Goal: Task Accomplishment & Management: Manage account settings

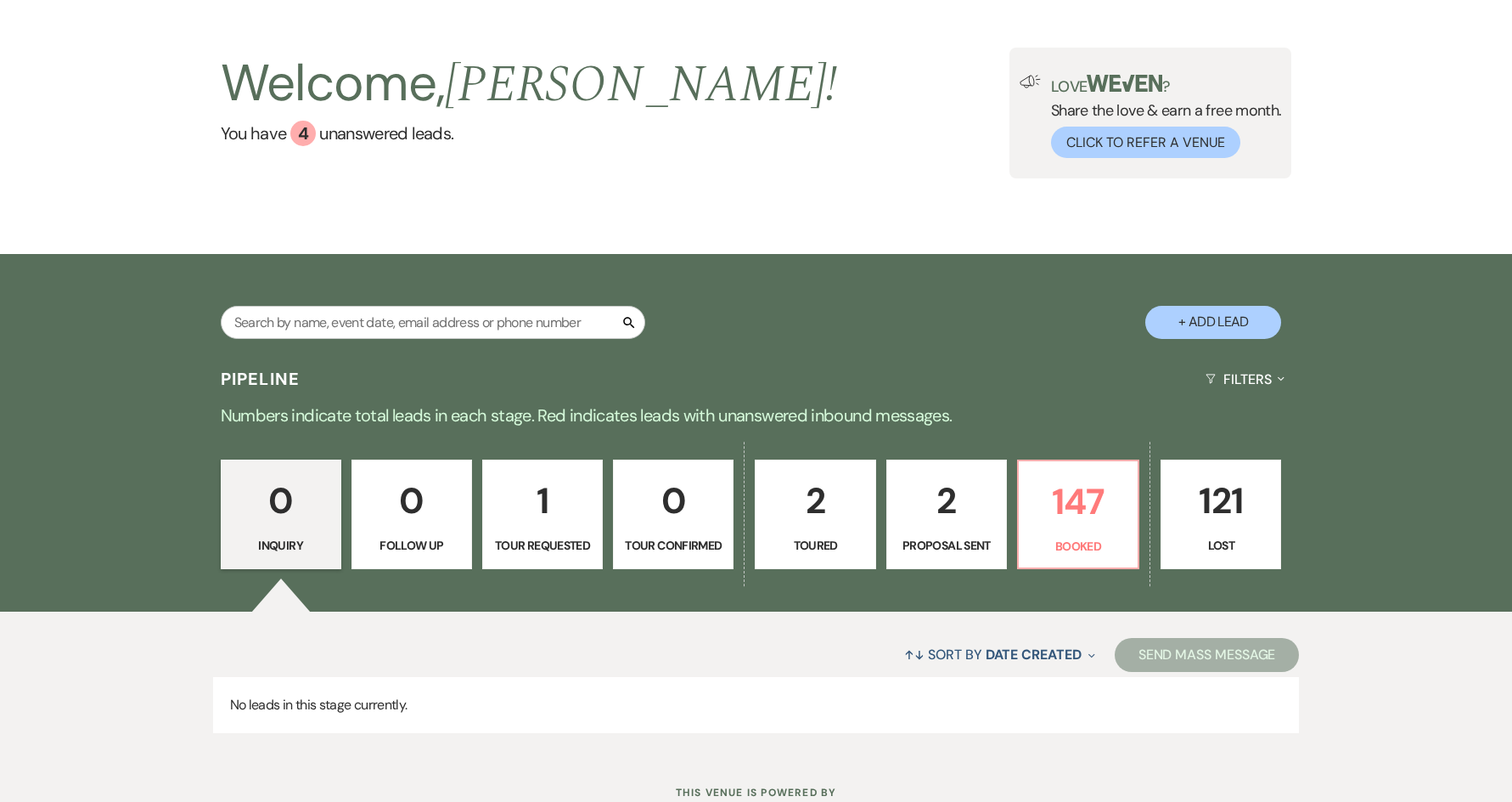
scroll to position [133, 0]
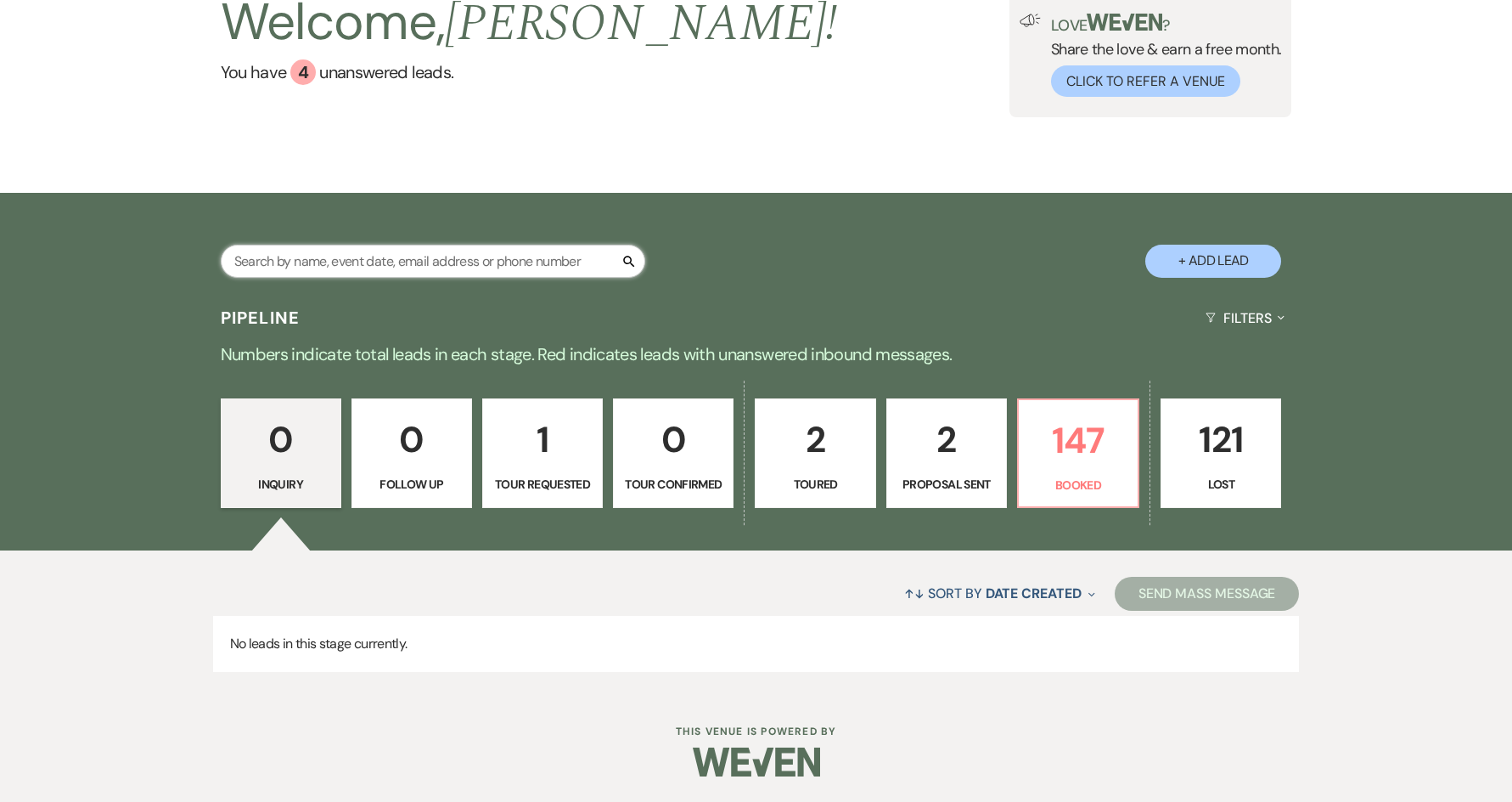
click at [511, 268] on input "text" at bounding box center [433, 261] width 425 height 33
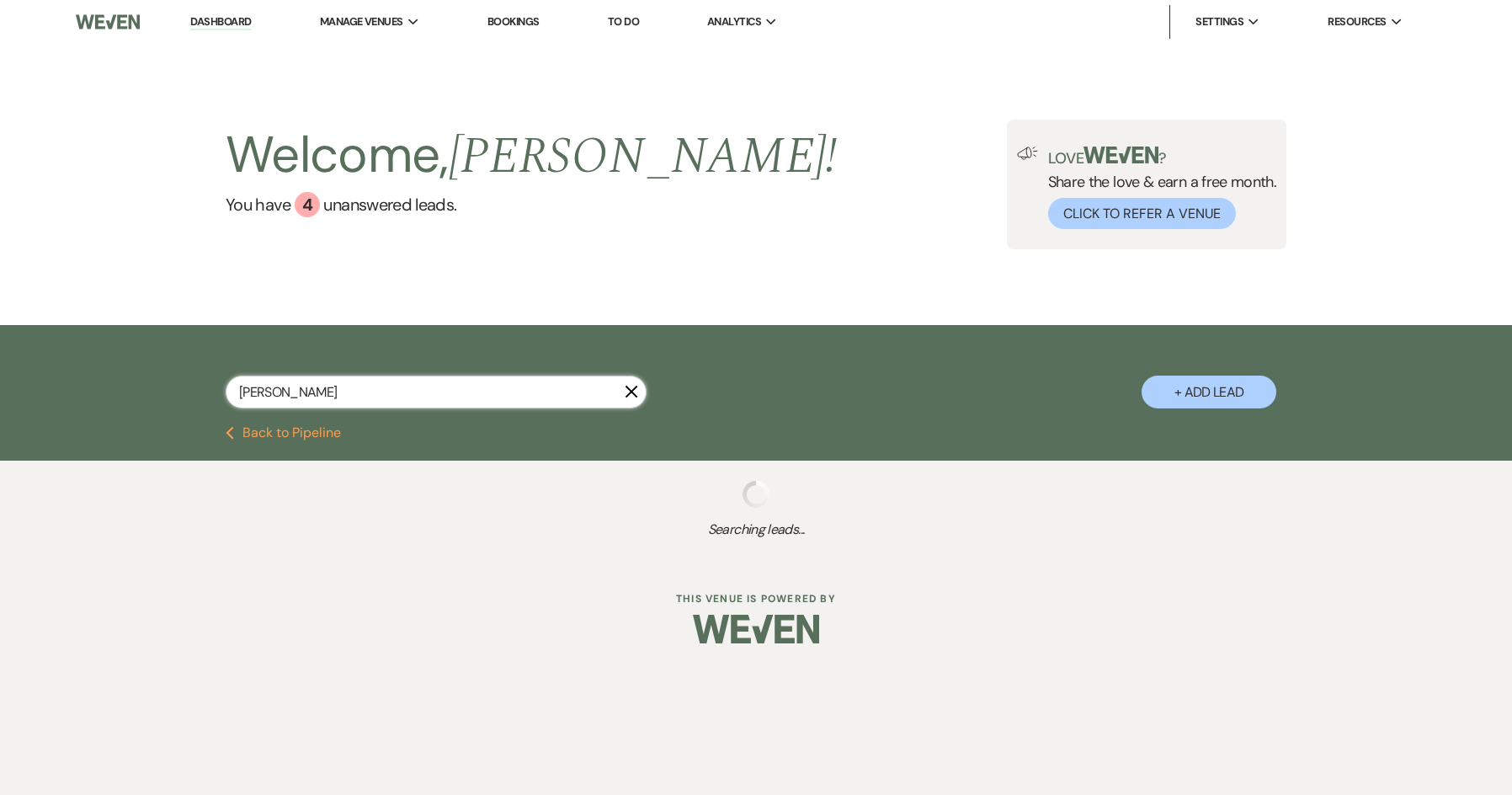
type input "[PERSON_NAME]"
select select "8"
select select "11"
select select "8"
select select "1"
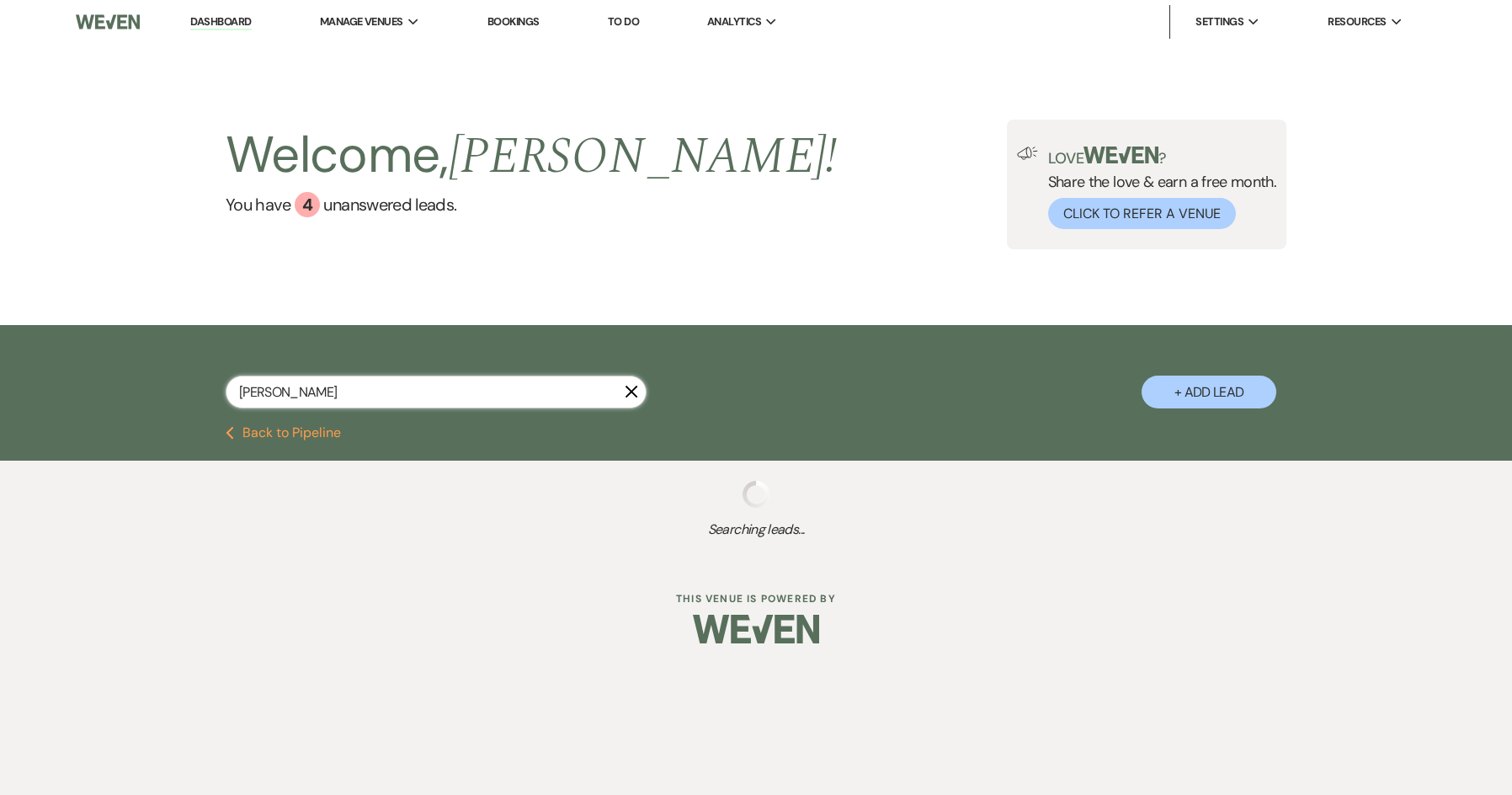
select select "8"
select select "5"
select select "8"
select select "5"
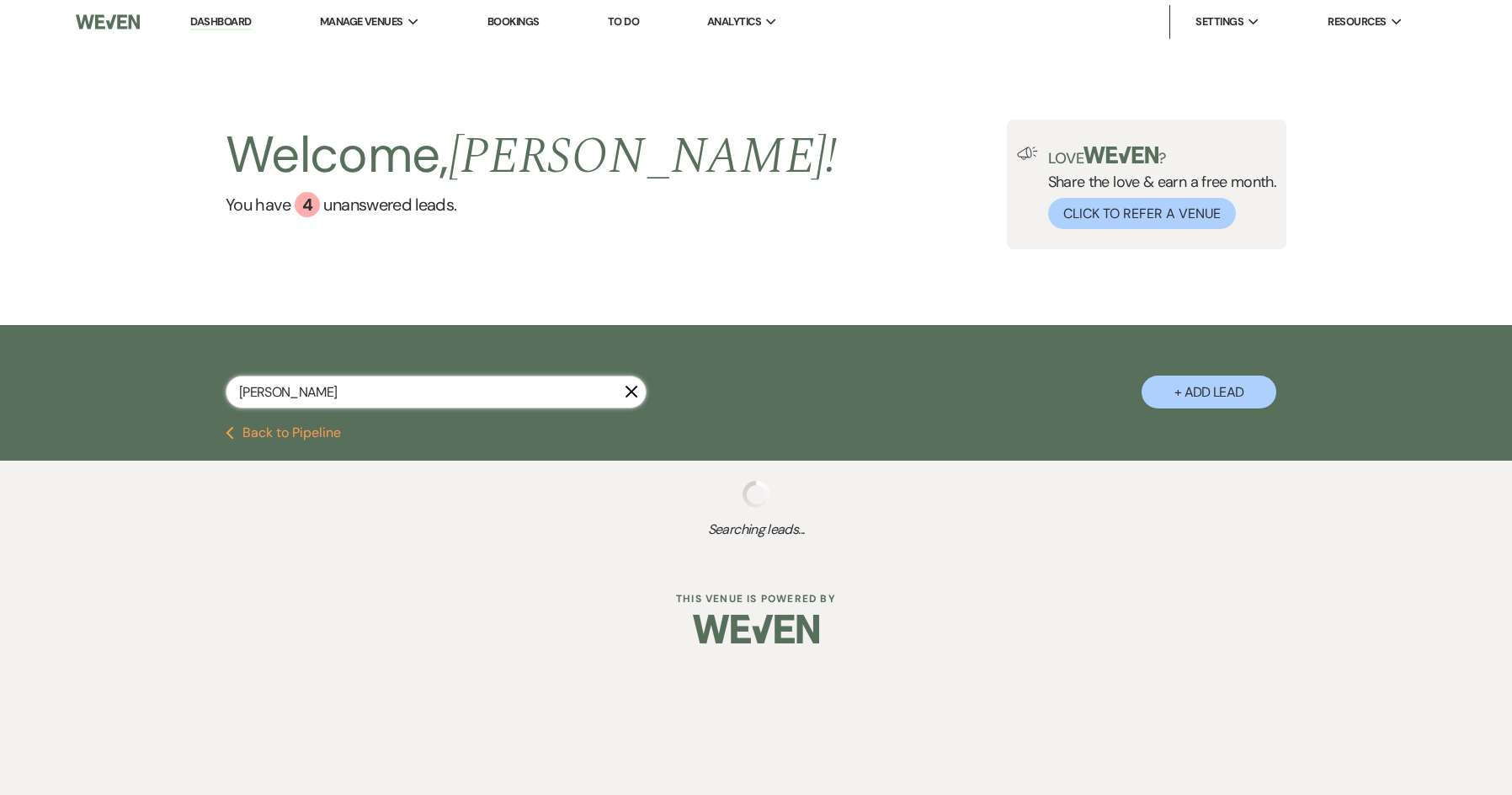
select select "8"
select select "5"
select select "8"
select select "10"
select select "8"
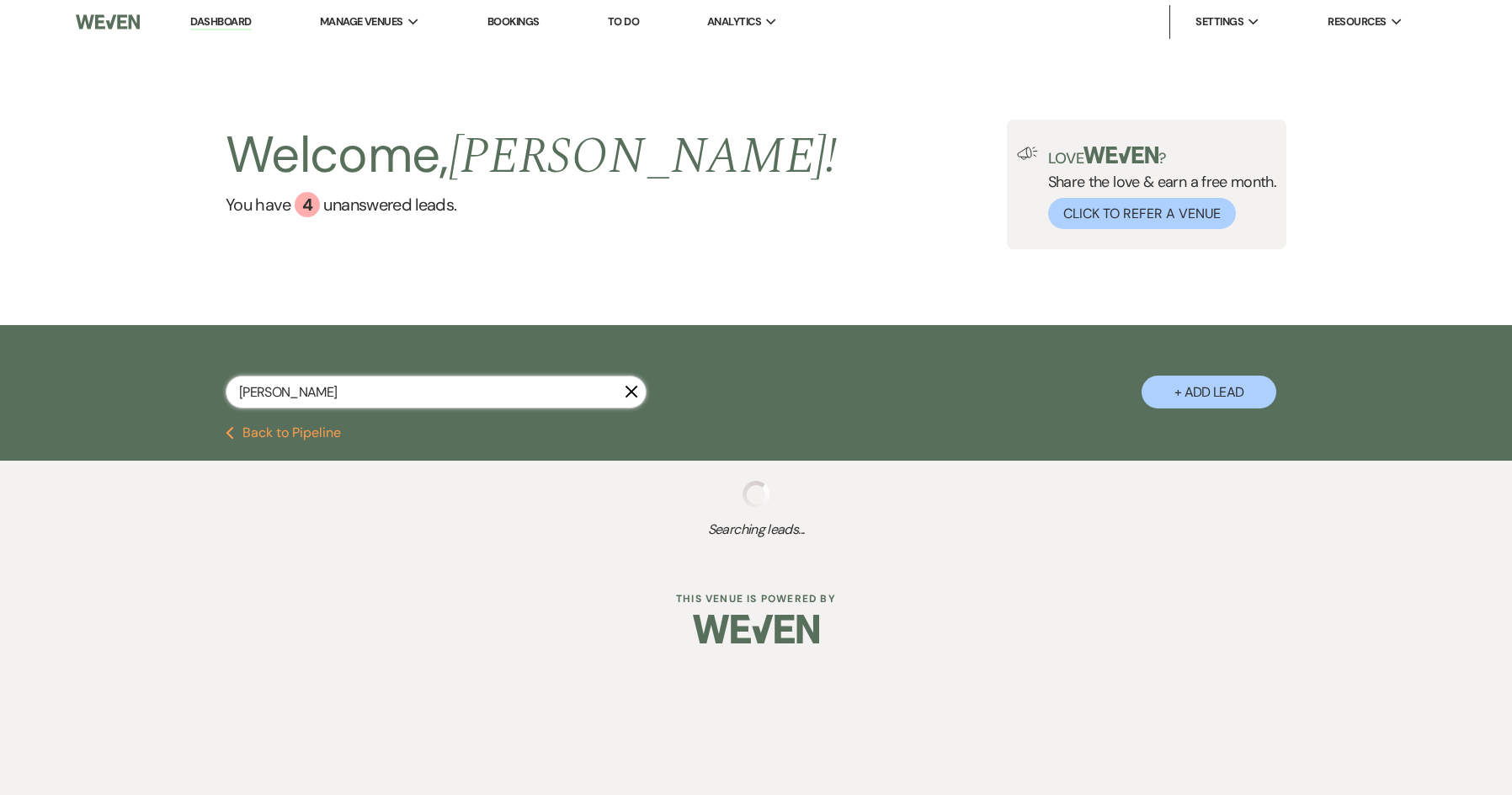
select select "11"
select select "8"
select select "6"
select select "8"
select select "6"
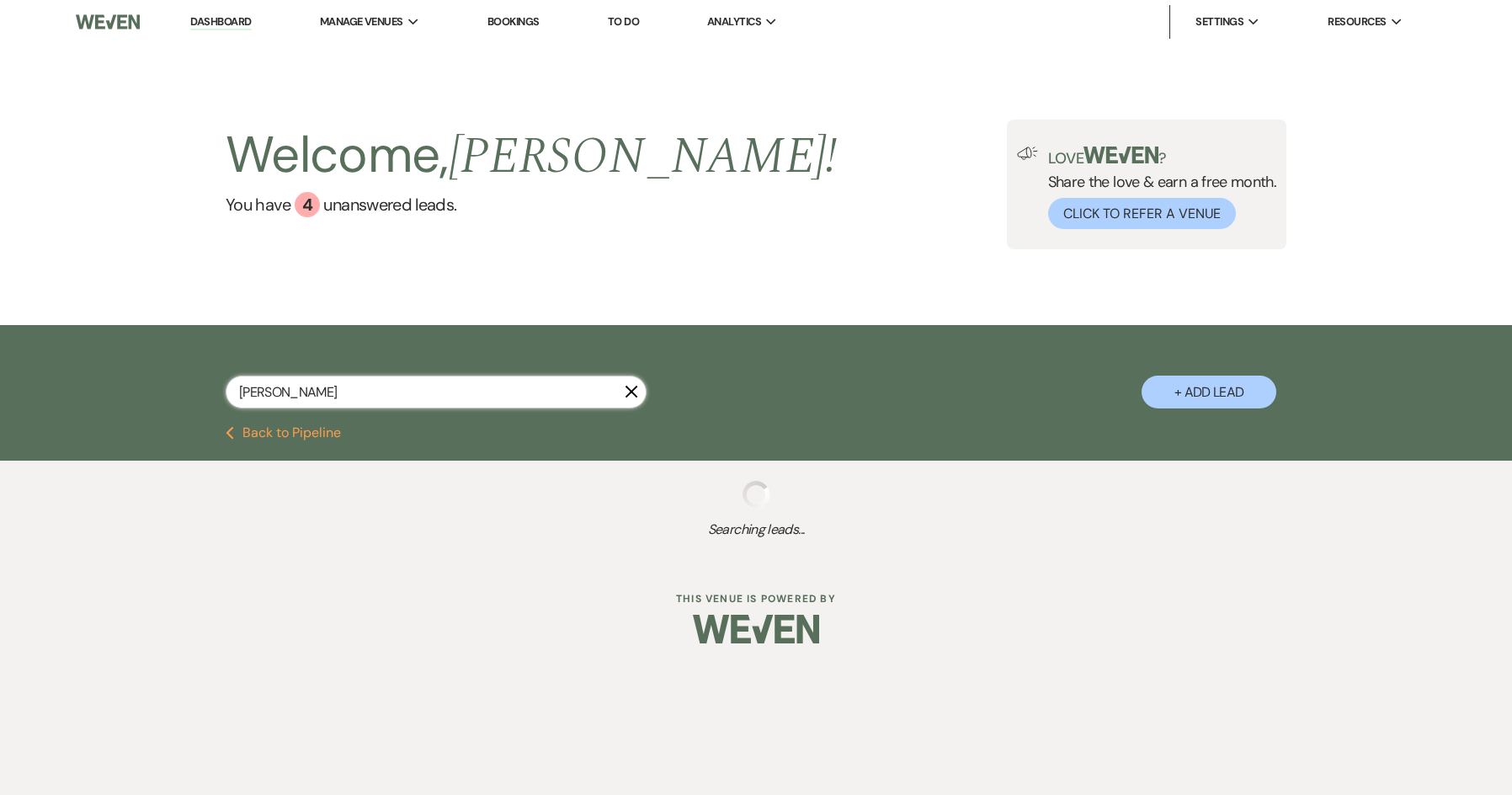
select select "8"
select select "7"
select select "8"
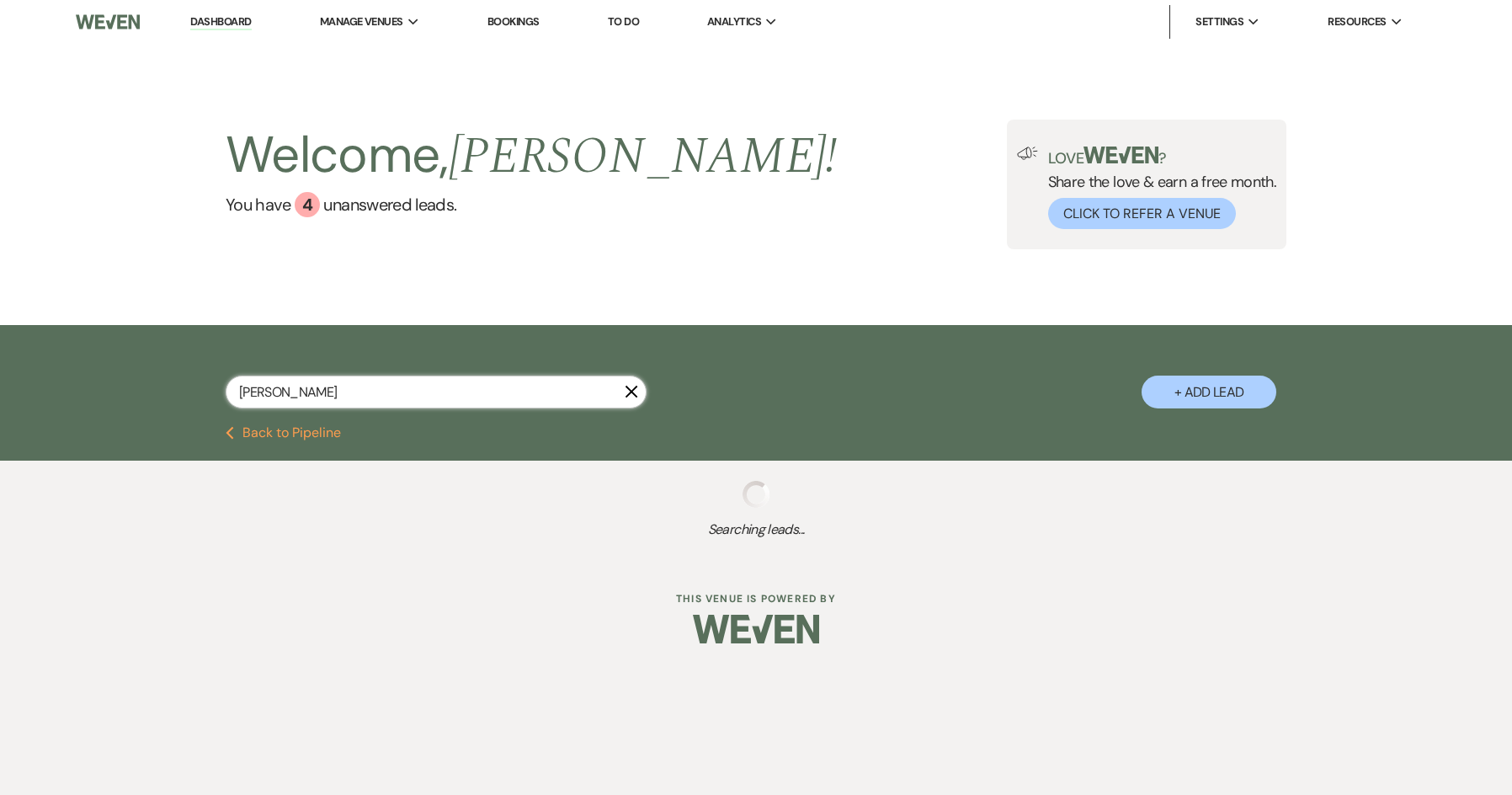
select select "6"
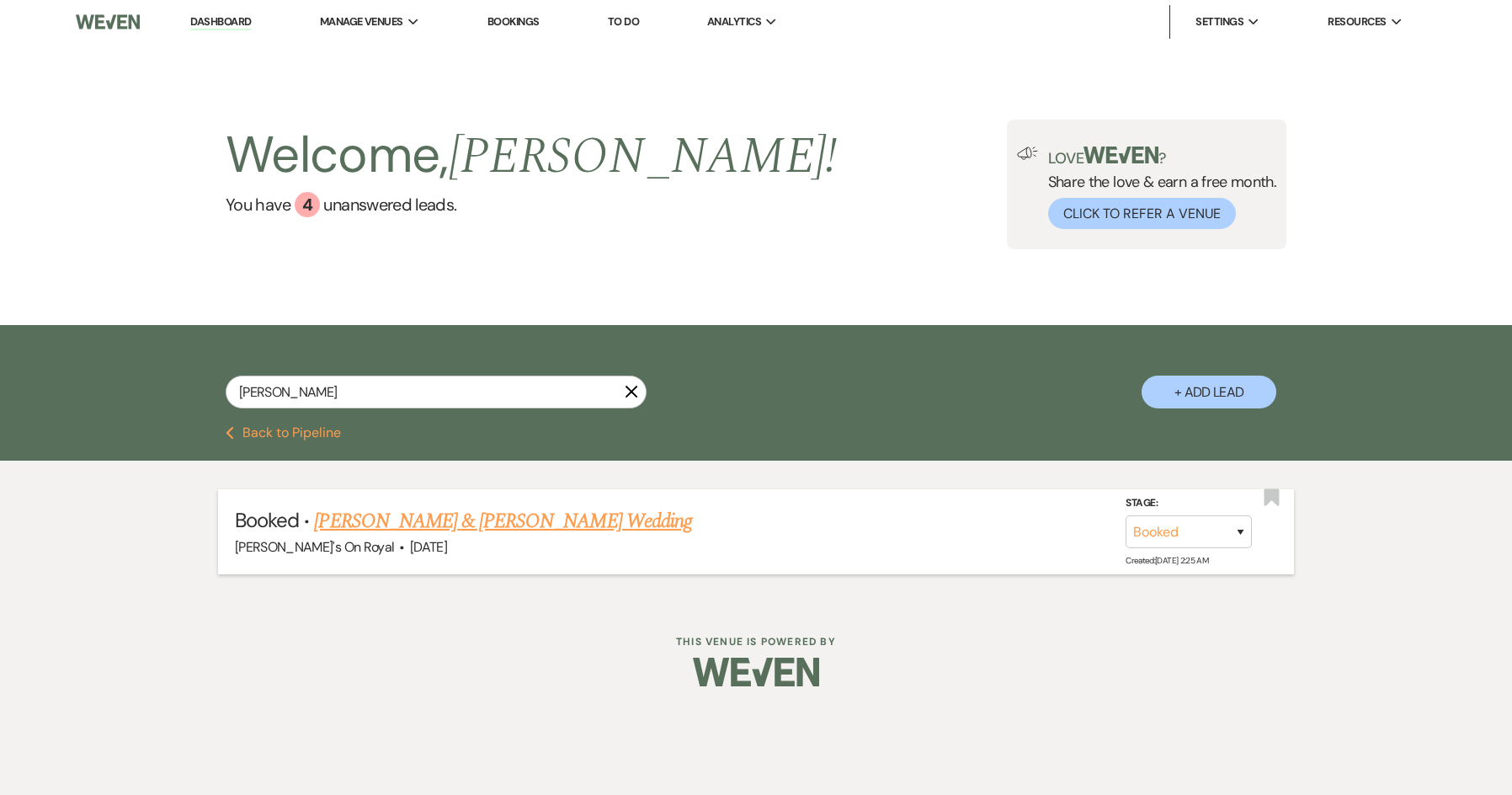
click at [431, 519] on link "[PERSON_NAME] & [PERSON_NAME] Wedding" at bounding box center [503, 520] width 377 height 31
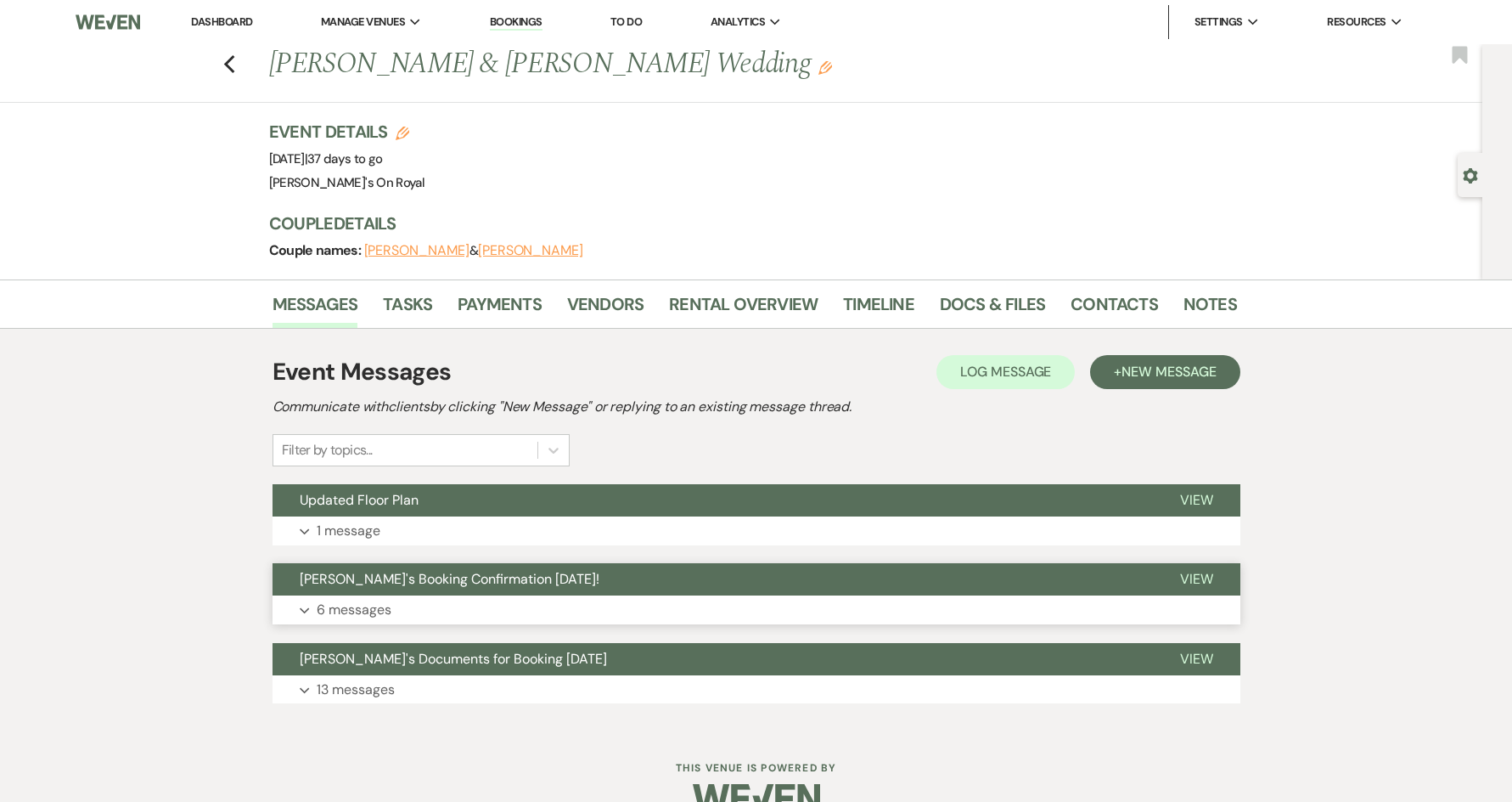
click at [576, 600] on button "Expand 6 messages" at bounding box center [757, 609] width 968 height 29
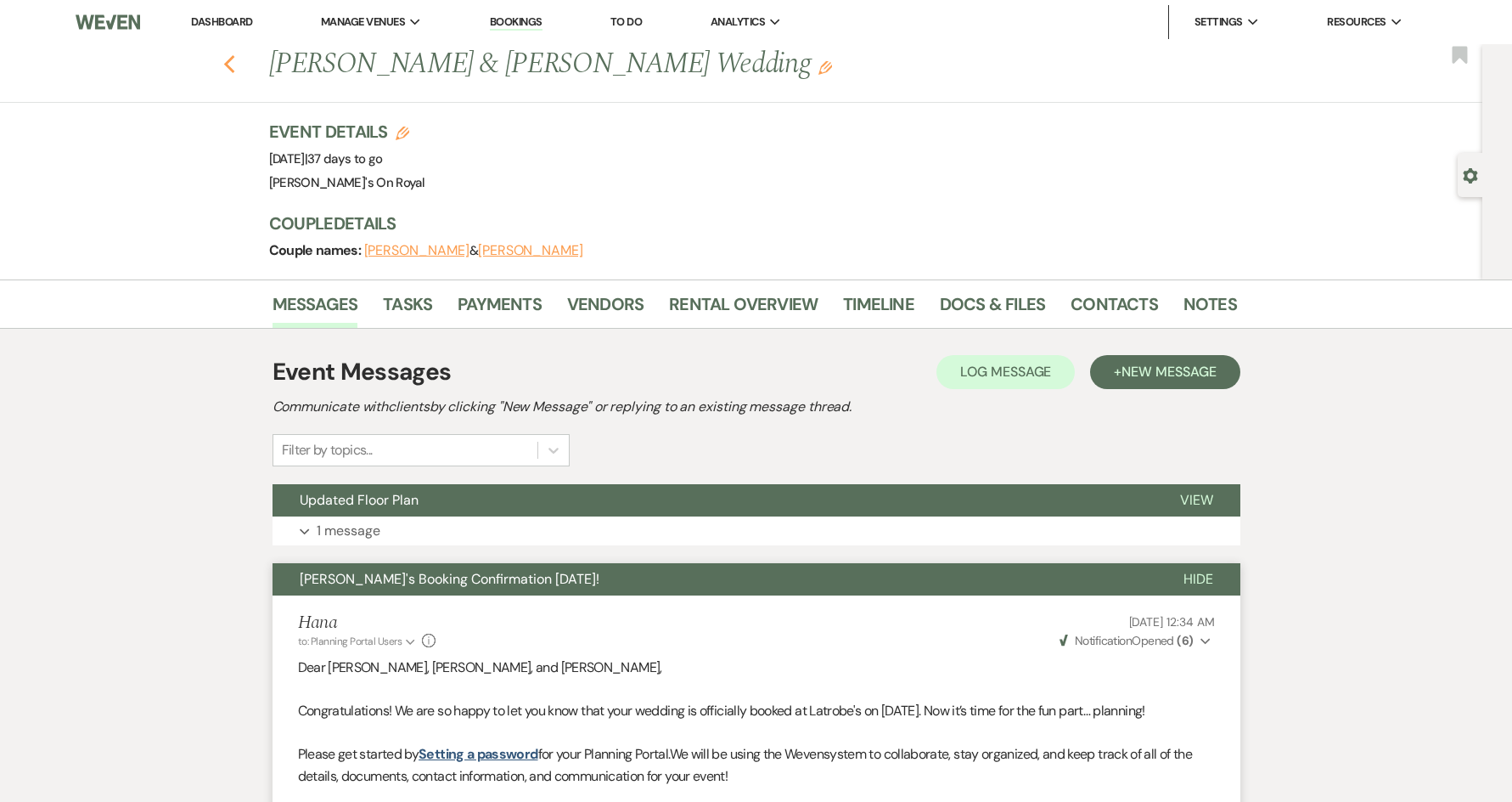
click at [236, 71] on icon "Previous" at bounding box center [229, 64] width 13 height 20
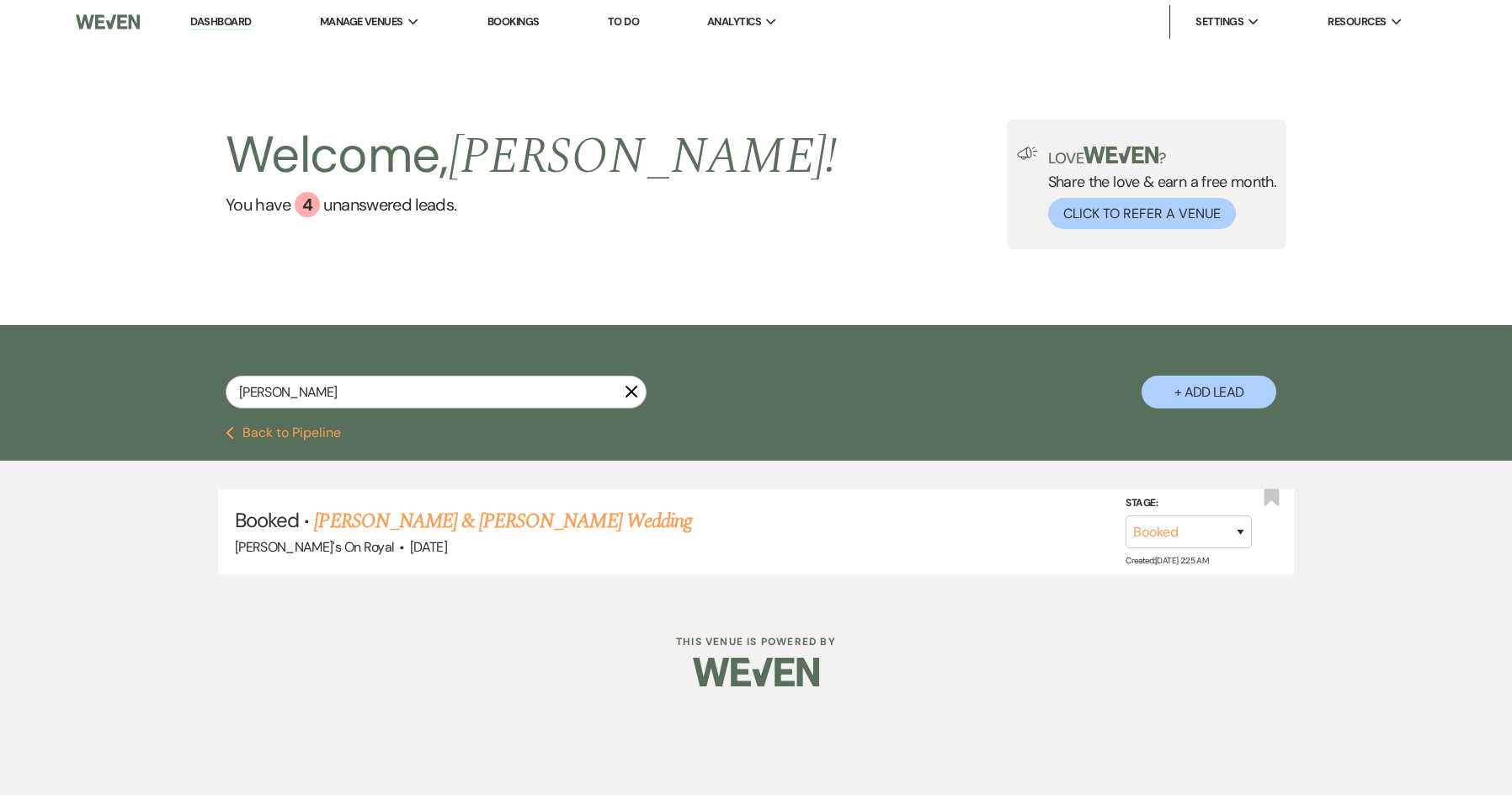
click at [298, 433] on button "Previous Back to Pipeline" at bounding box center [284, 433] width 115 height 14
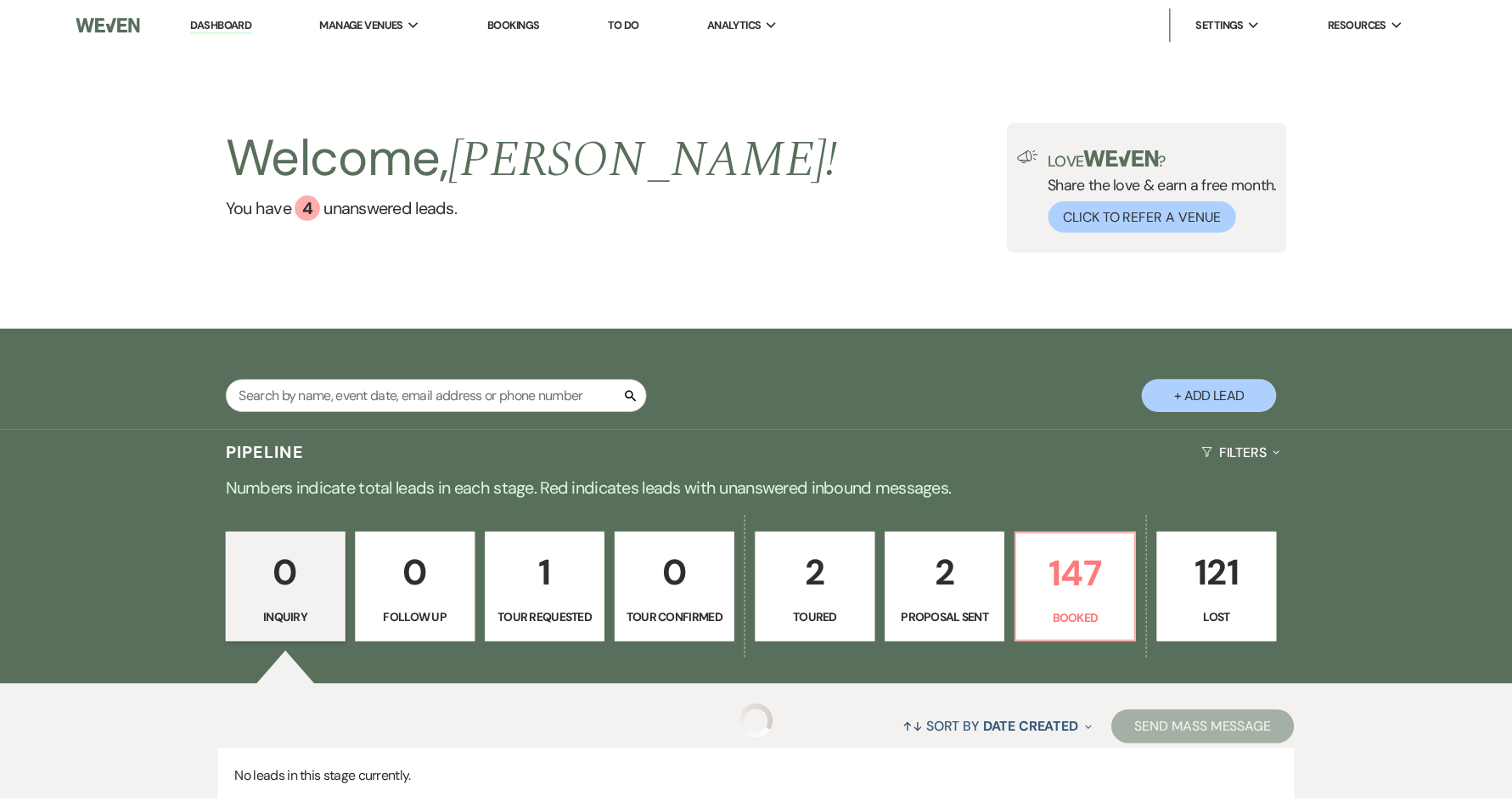
scroll to position [133, 0]
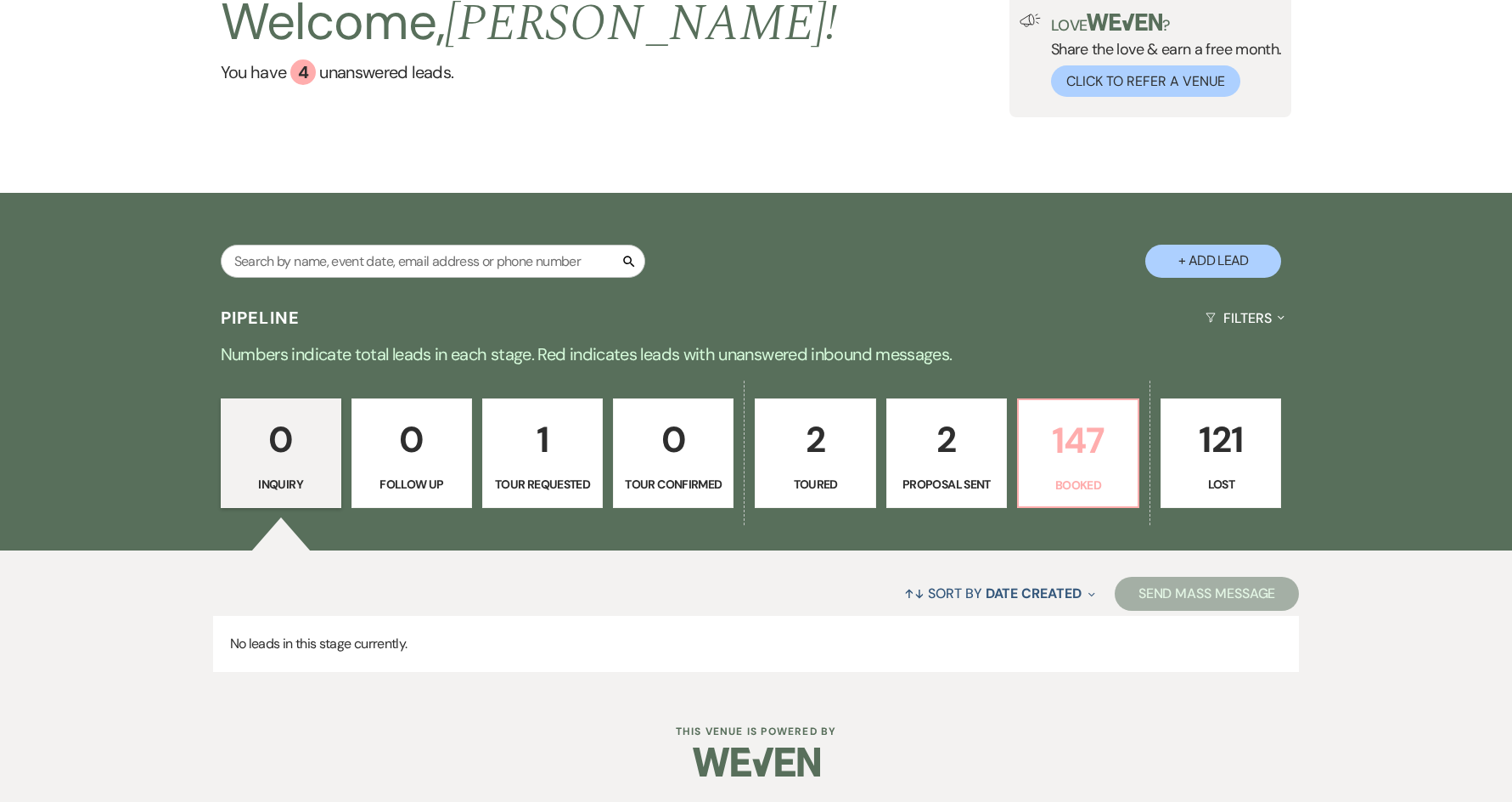
click at [1052, 442] on p "147" at bounding box center [1078, 440] width 98 height 57
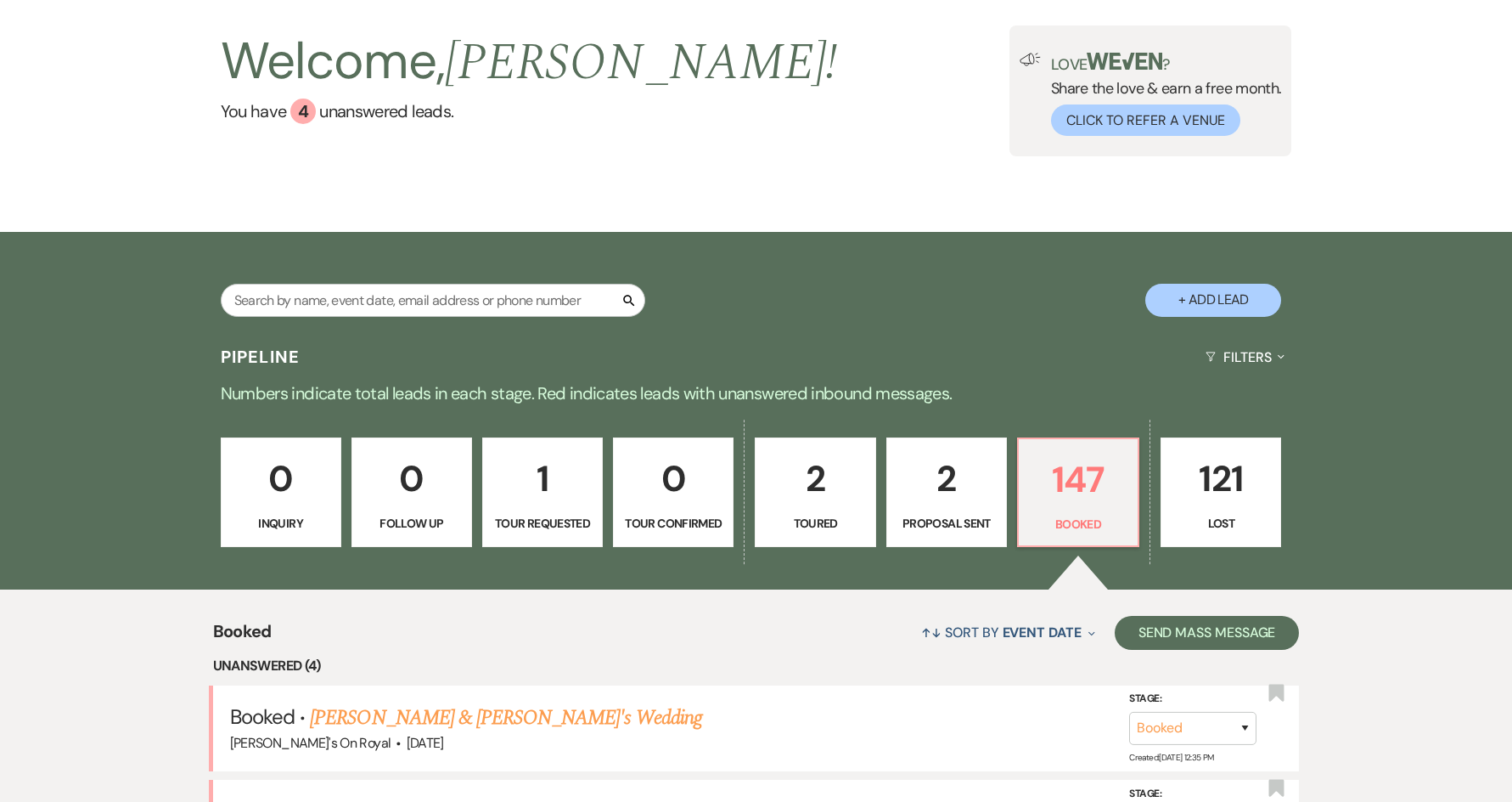
scroll to position [48, 0]
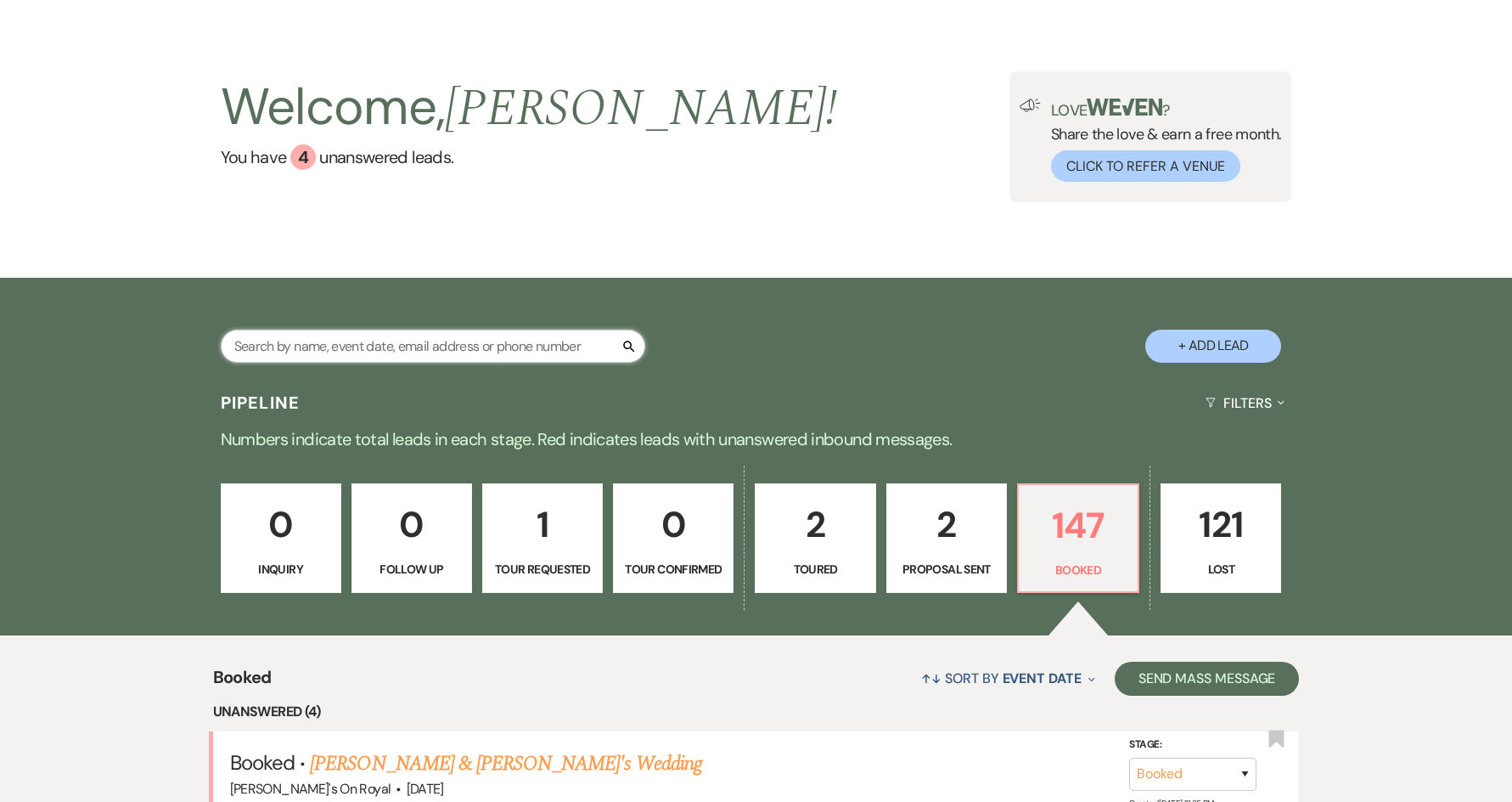
click at [376, 354] on input "text" at bounding box center [433, 345] width 425 height 33
type input "[PERSON_NAME]"
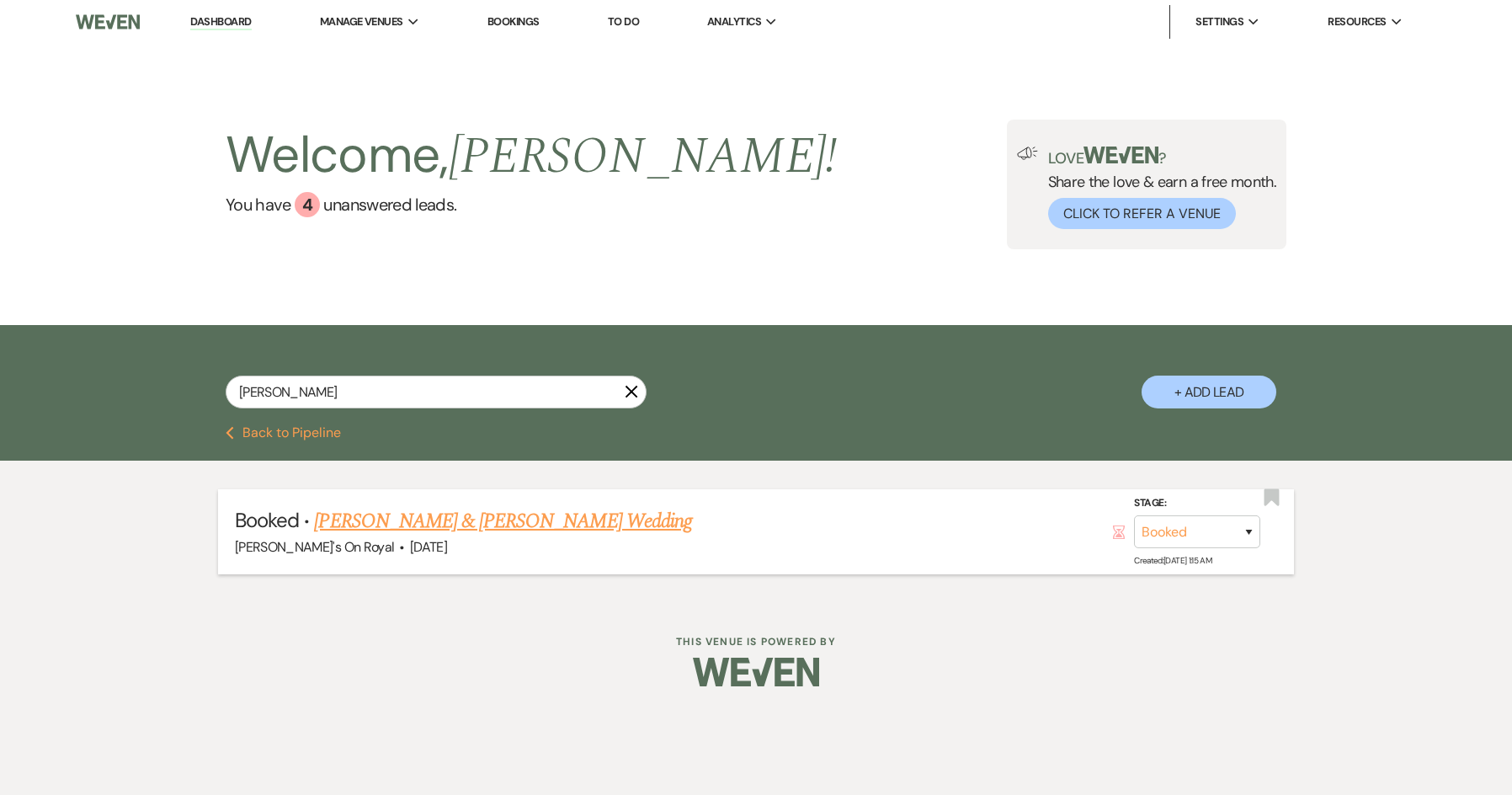
click at [414, 523] on link "[PERSON_NAME] & [PERSON_NAME] Wedding" at bounding box center [503, 520] width 377 height 31
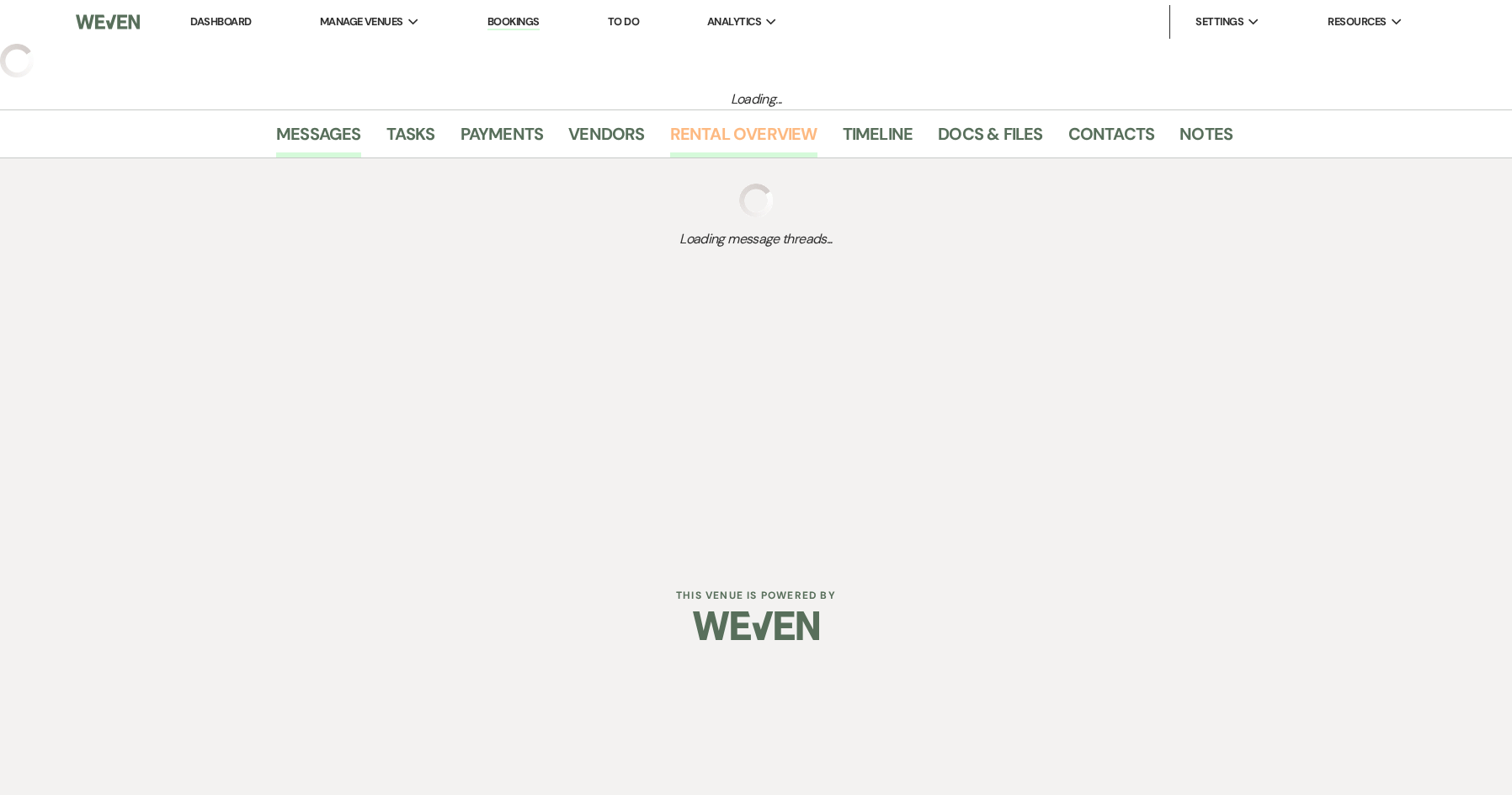
select select "5"
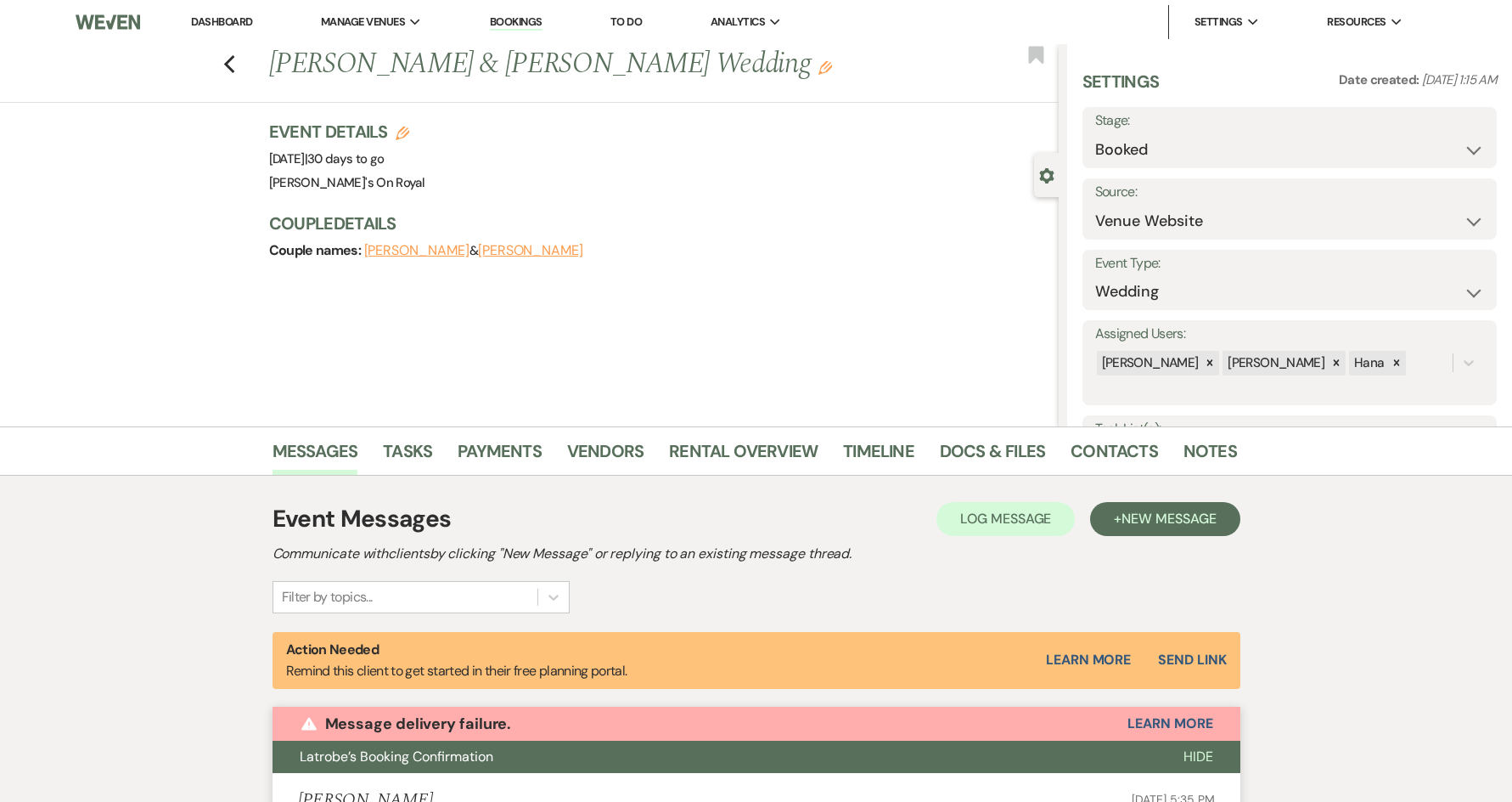
click at [228, 64] on div "Previous [PERSON_NAME] & [PERSON_NAME] Wedding Edit Bookmark" at bounding box center [525, 73] width 1067 height 59
click at [234, 67] on use "button" at bounding box center [228, 64] width 11 height 19
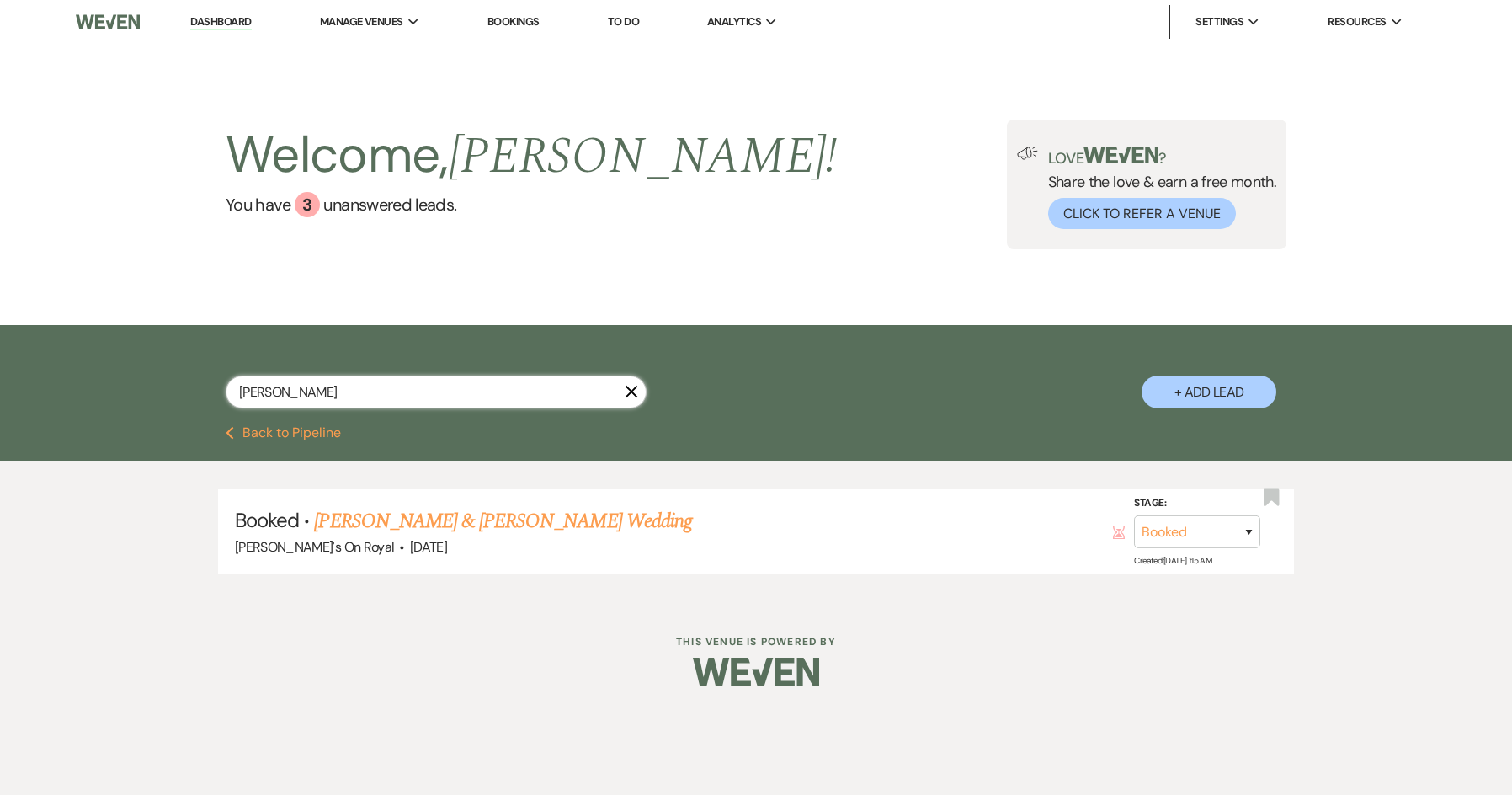
click at [366, 400] on input "[PERSON_NAME]" at bounding box center [436, 392] width 421 height 33
drag, startPoint x: 249, startPoint y: 398, endPoint x: 227, endPoint y: 398, distance: 22.0
click at [227, 398] on input "[PERSON_NAME]" at bounding box center [436, 392] width 421 height 33
type input "[PERSON_NAME]"
select select "8"
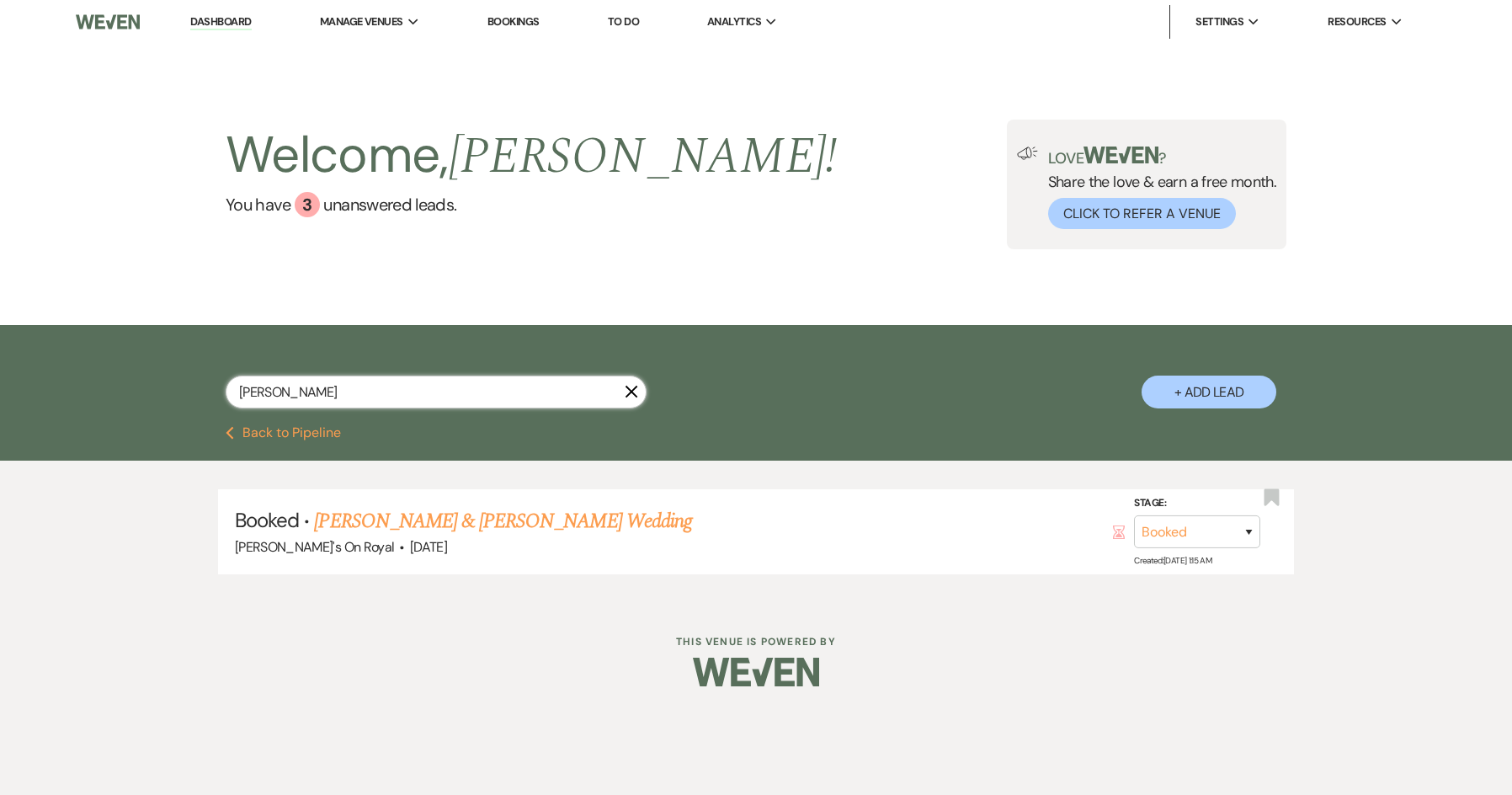
select select "11"
select select "8"
select select "11"
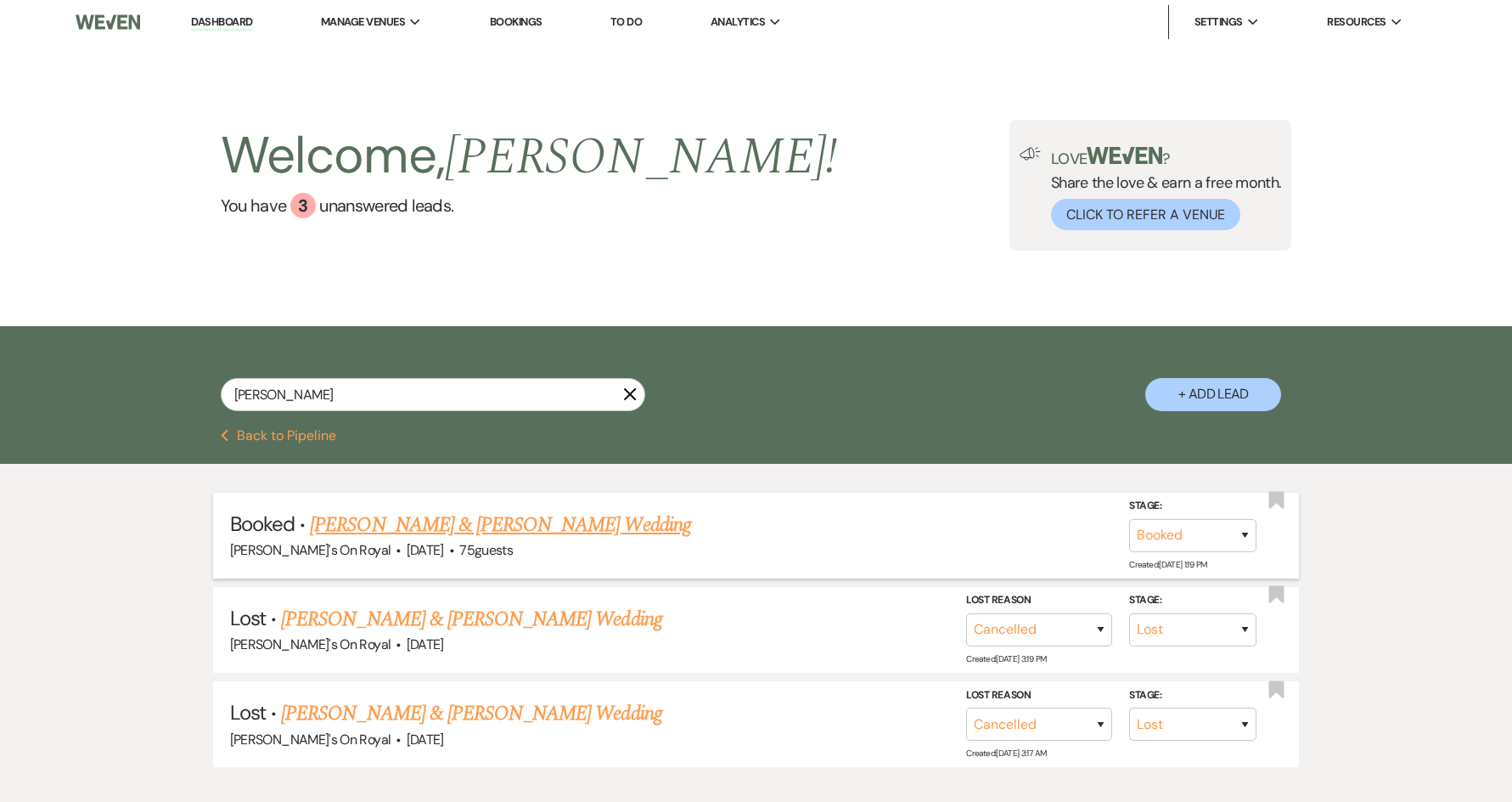
click at [560, 529] on link "[PERSON_NAME] & [PERSON_NAME] Wedding" at bounding box center [500, 524] width 380 height 31
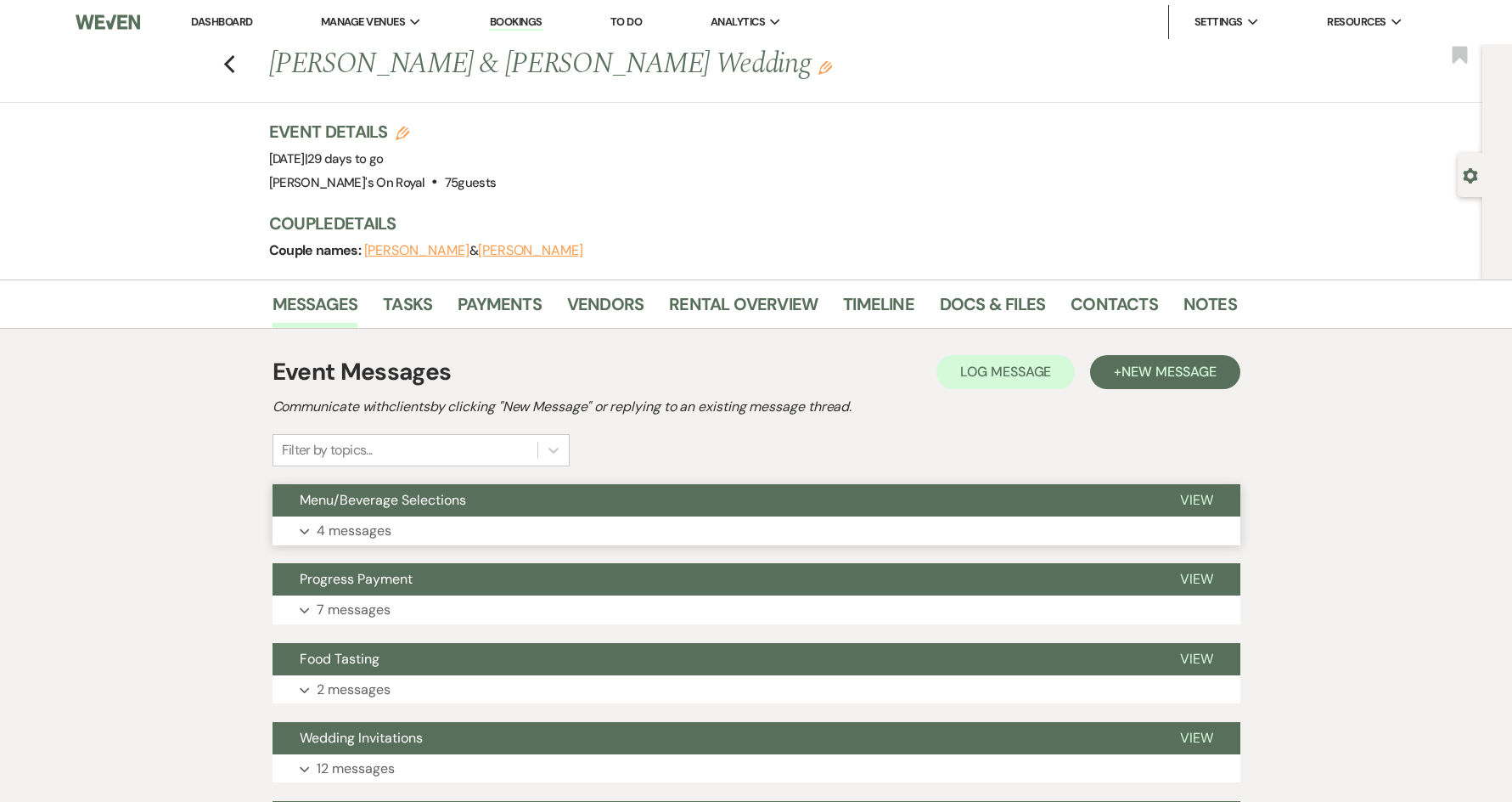
click at [634, 525] on button "Expand 4 messages" at bounding box center [757, 530] width 968 height 29
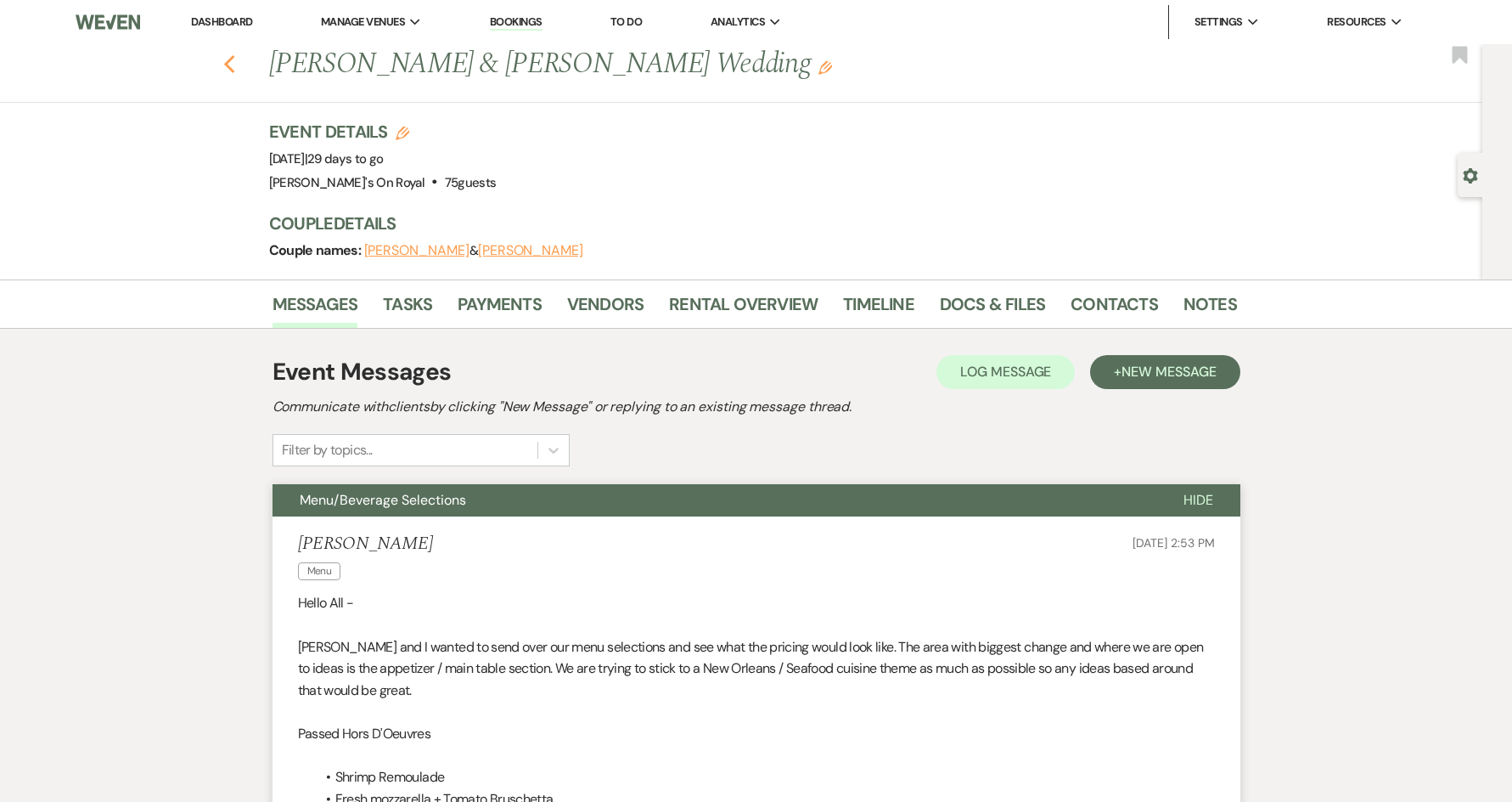
click at [236, 65] on icon "Previous" at bounding box center [229, 64] width 13 height 20
select select "8"
select select "11"
select select "8"
select select "11"
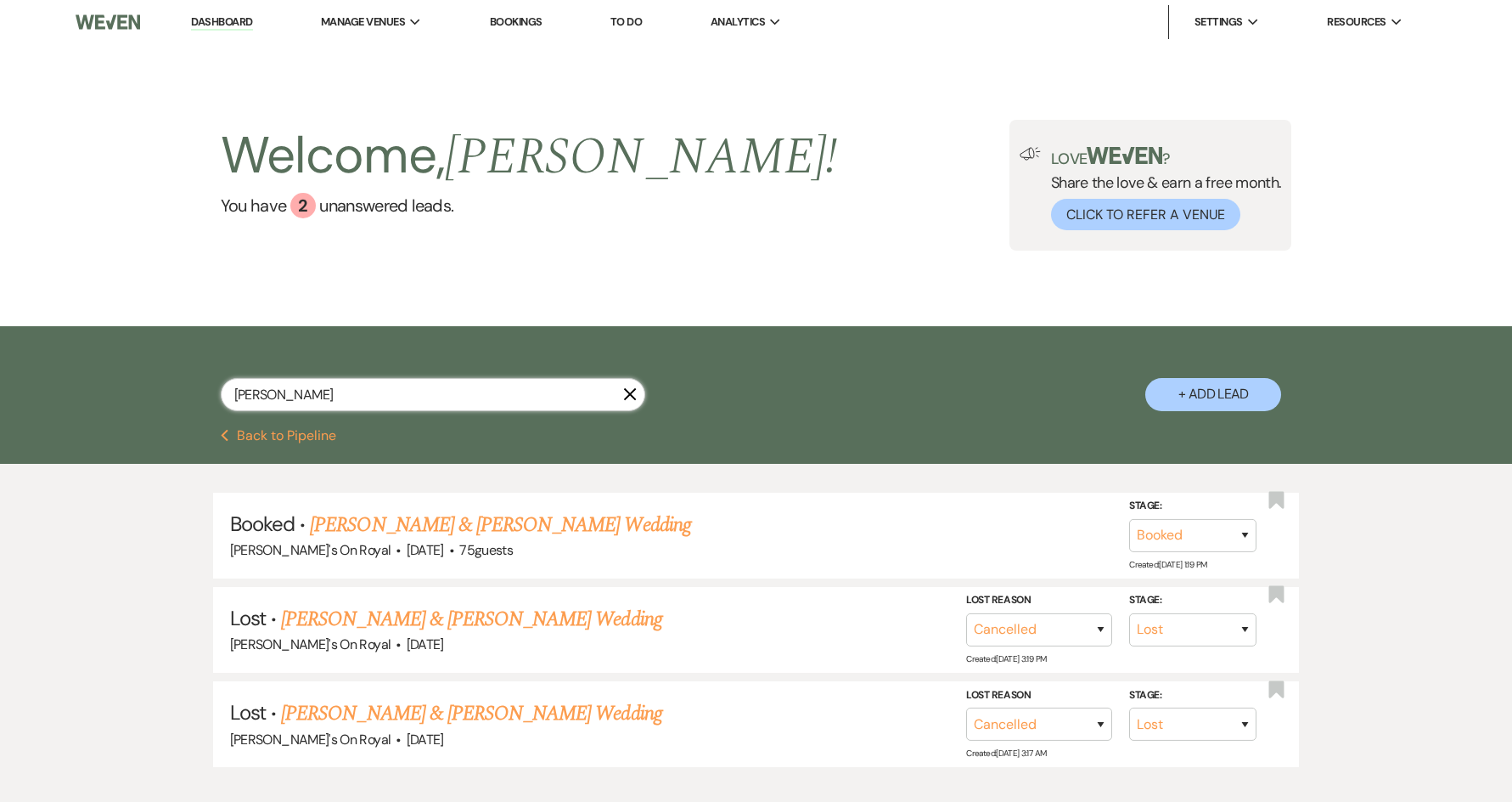
drag, startPoint x: 256, startPoint y: 403, endPoint x: 230, endPoint y: 403, distance: 25.5
click at [230, 403] on input "[PERSON_NAME]" at bounding box center [433, 394] width 425 height 33
type input "[PERSON_NAME]"
select select "8"
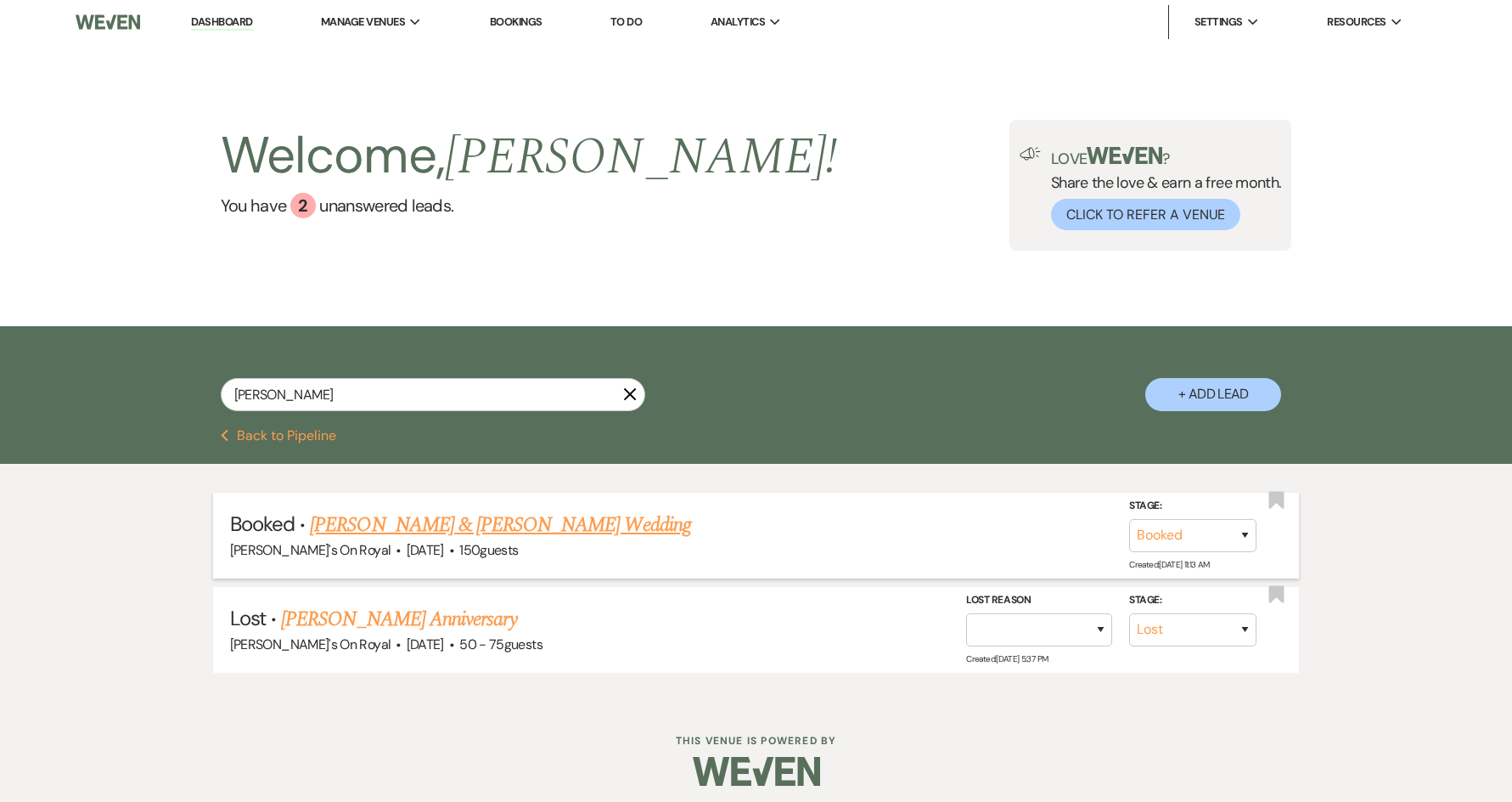
click at [415, 519] on link "[PERSON_NAME] & [PERSON_NAME] Wedding" at bounding box center [500, 524] width 380 height 31
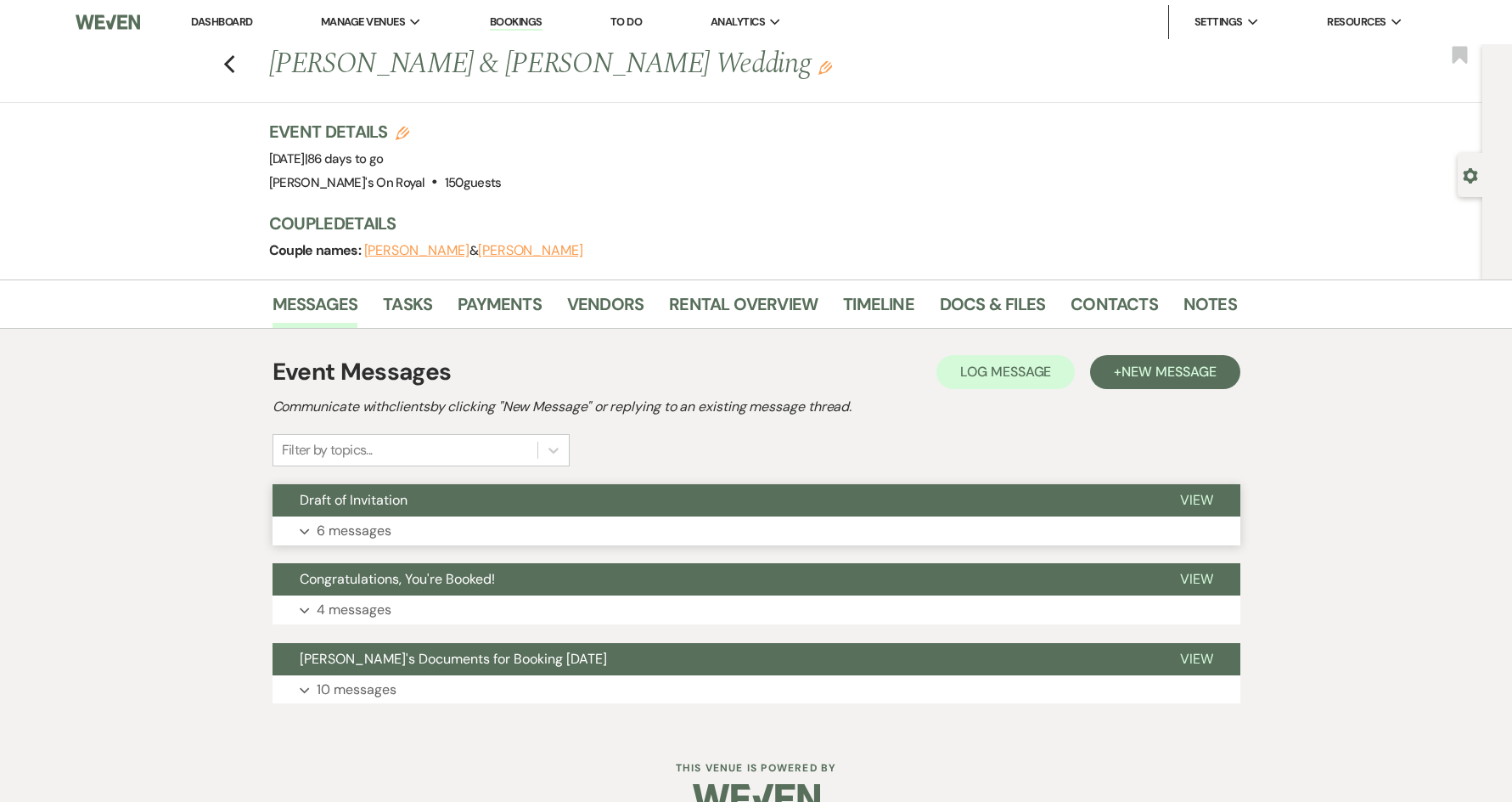
click at [421, 532] on button "Expand 6 messages" at bounding box center [757, 530] width 968 height 29
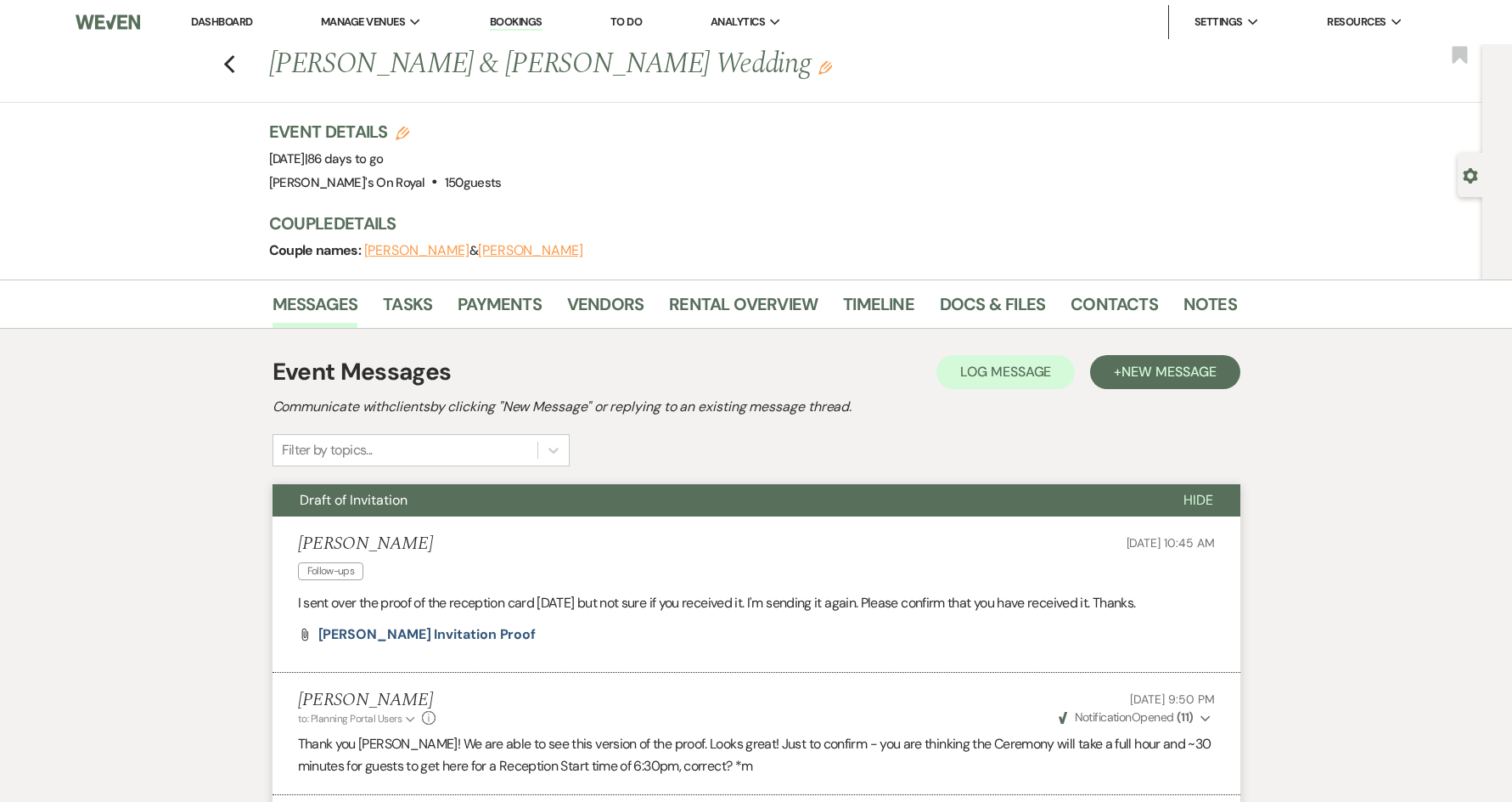
click at [241, 80] on div "Previous [PERSON_NAME] & [PERSON_NAME] Wedding Edit Bookmark" at bounding box center [737, 73] width 1491 height 59
click at [229, 68] on icon "Previous" at bounding box center [229, 64] width 13 height 20
select select "8"
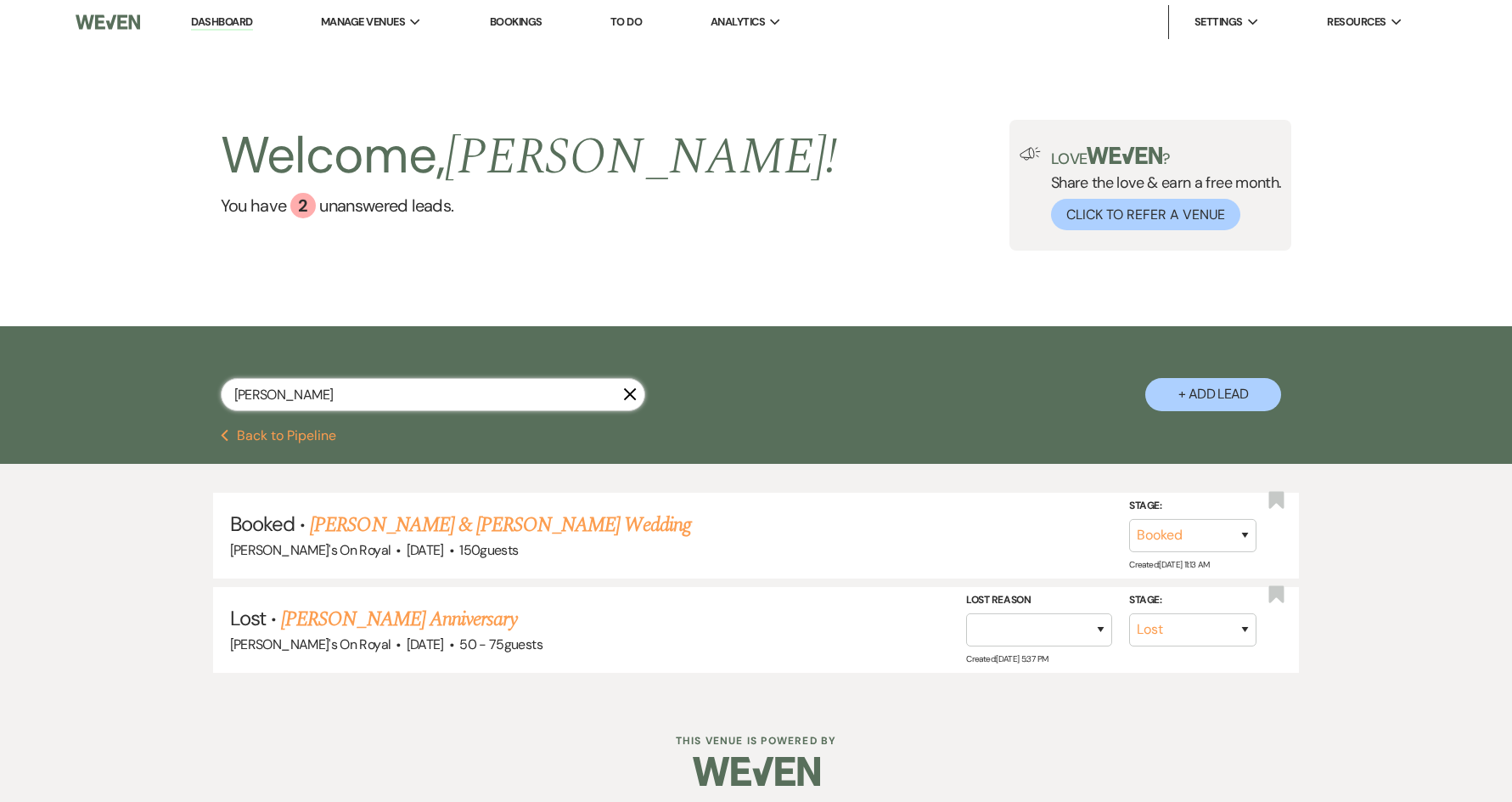
drag, startPoint x: 325, startPoint y: 395, endPoint x: 219, endPoint y: 406, distance: 106.7
click at [219, 405] on div "[PERSON_NAME] X + Add Lead" at bounding box center [756, 379] width 1223 height 89
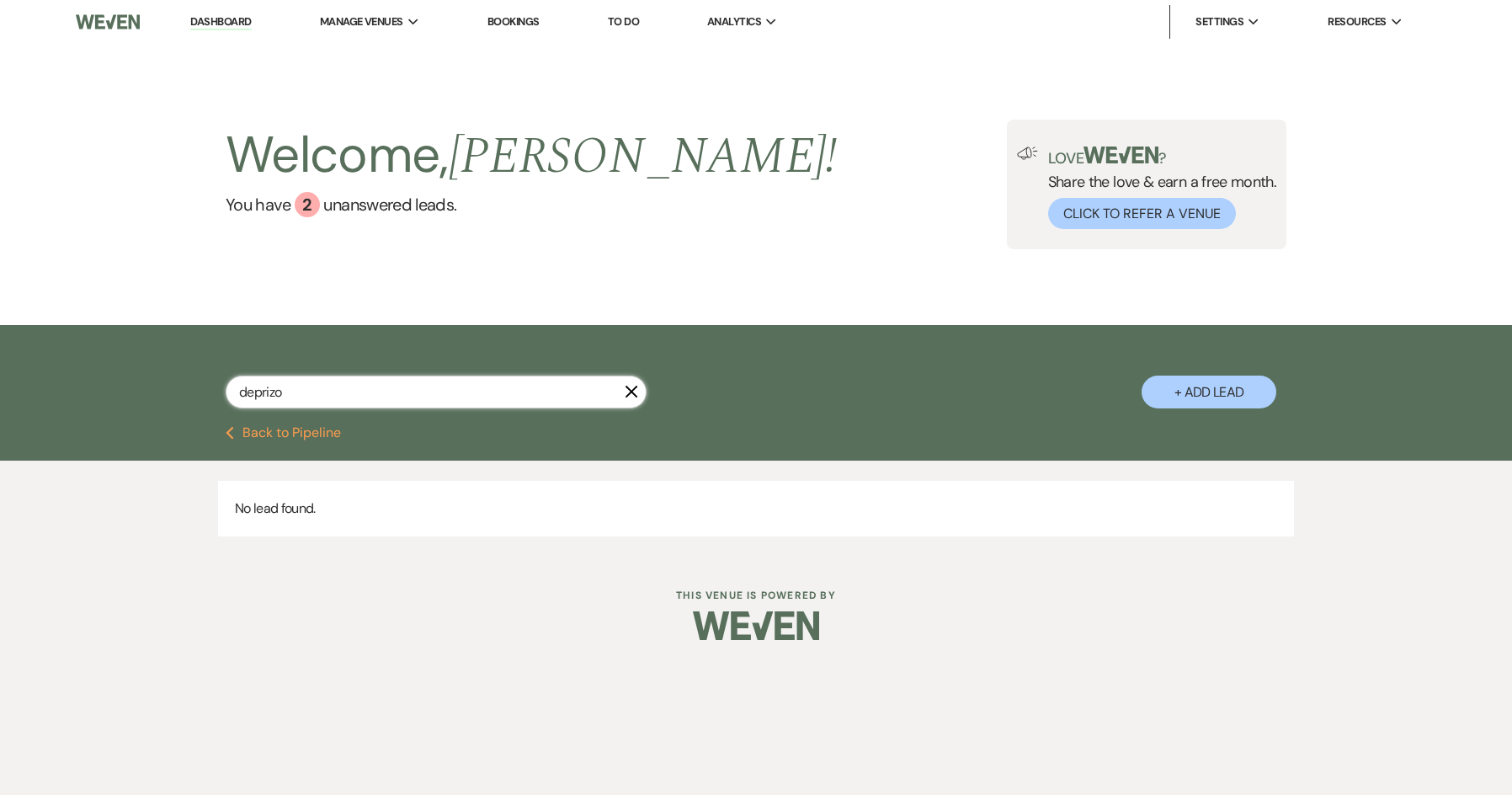
click at [288, 400] on input "deprizo" at bounding box center [436, 392] width 421 height 33
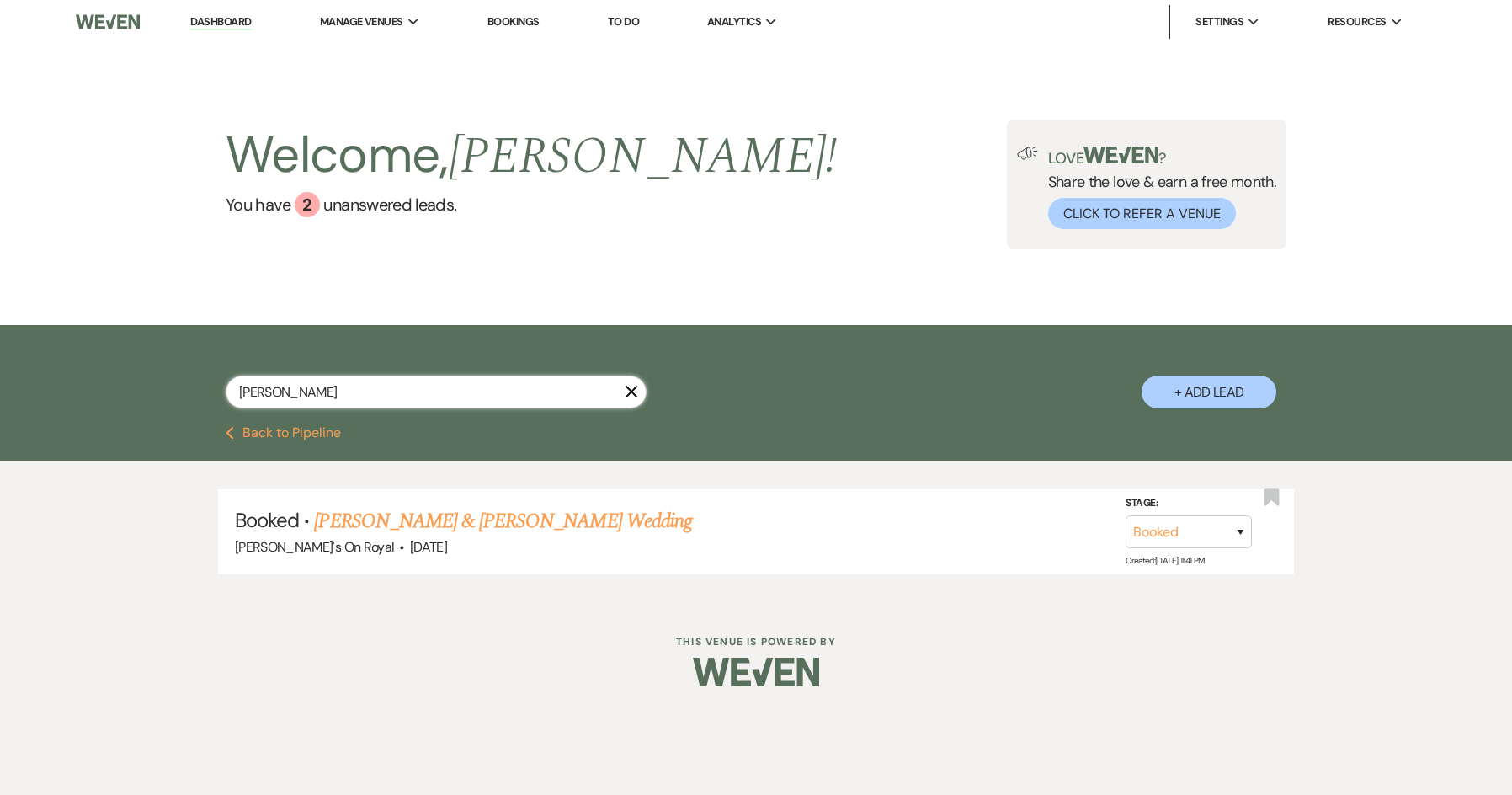
type input "[PERSON_NAME]"
click at [327, 433] on button "Previous Back to Pipeline" at bounding box center [284, 433] width 115 height 14
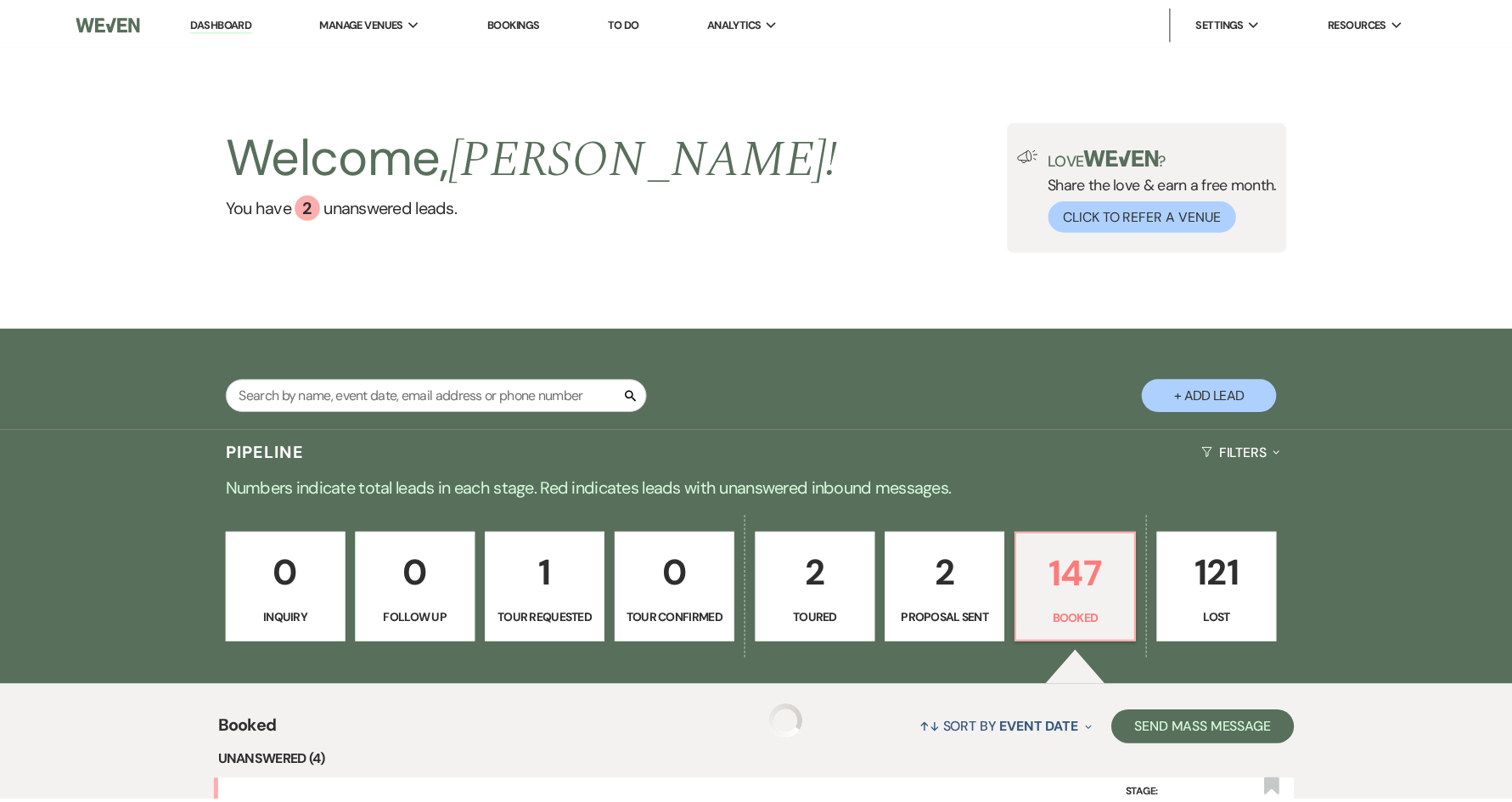
scroll to position [48, 0]
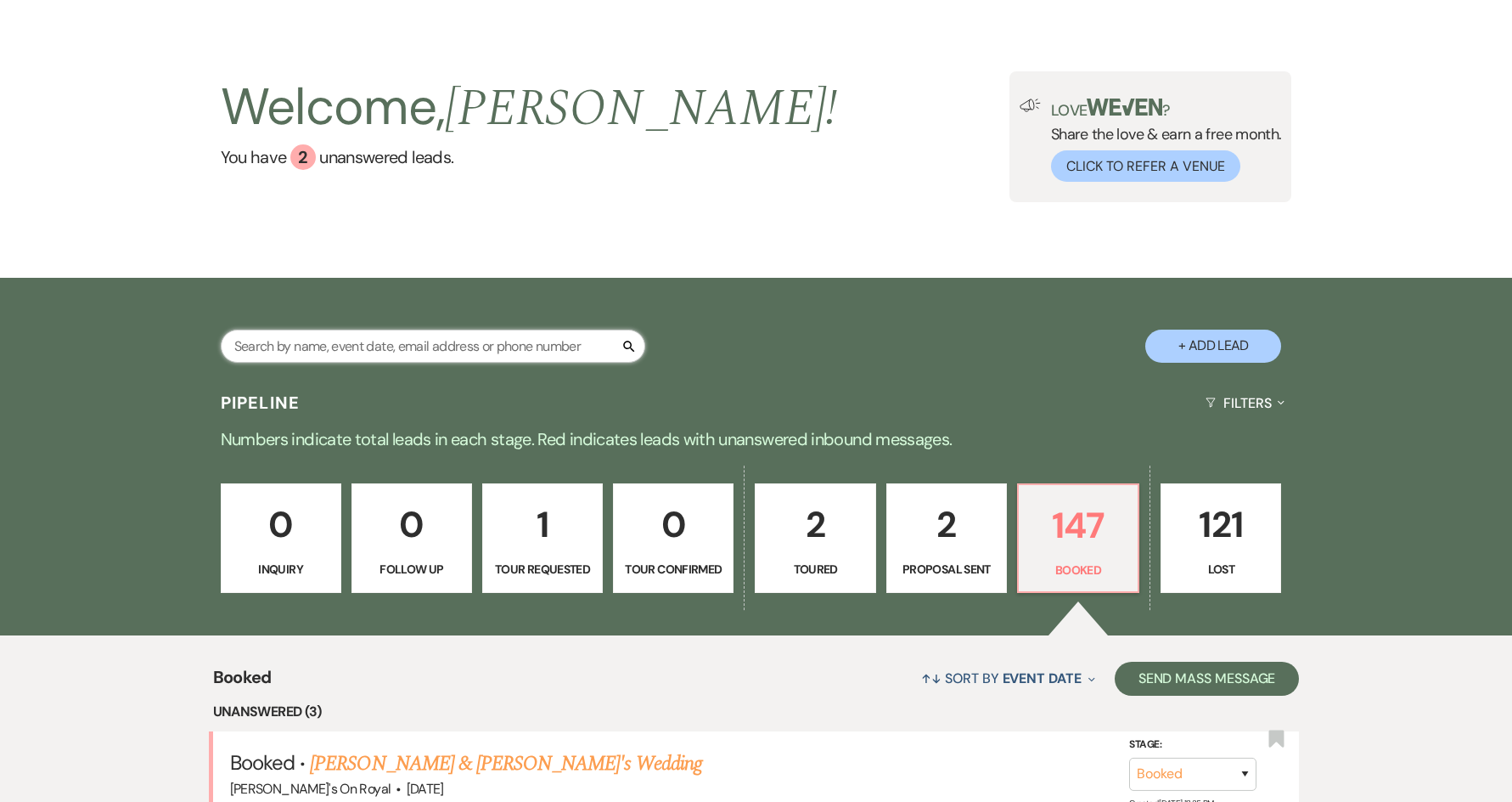
click at [396, 351] on input "text" at bounding box center [433, 345] width 425 height 33
type input "[PERSON_NAME]"
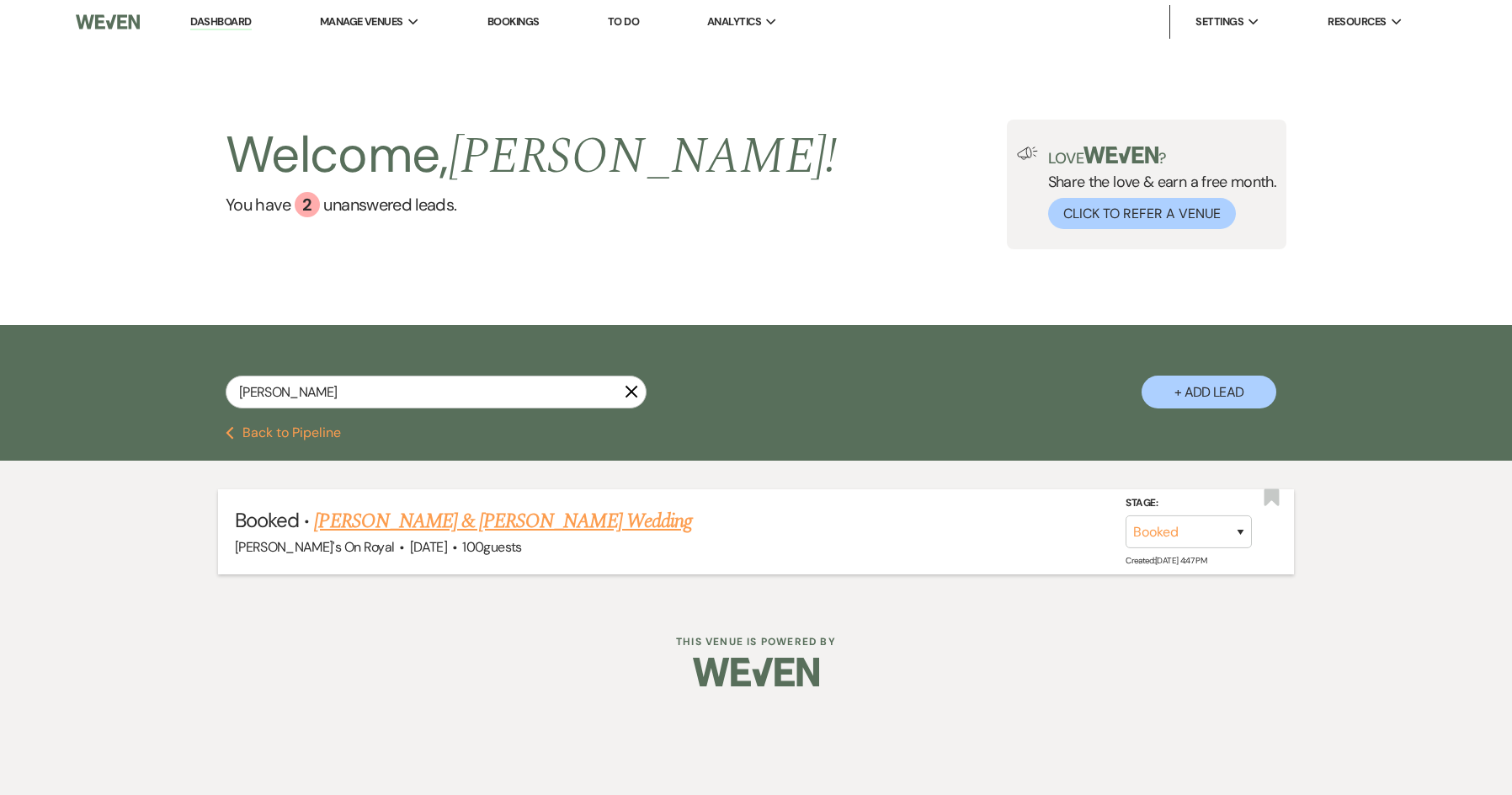
click at [537, 517] on link "[PERSON_NAME] & [PERSON_NAME] Wedding" at bounding box center [503, 520] width 377 height 31
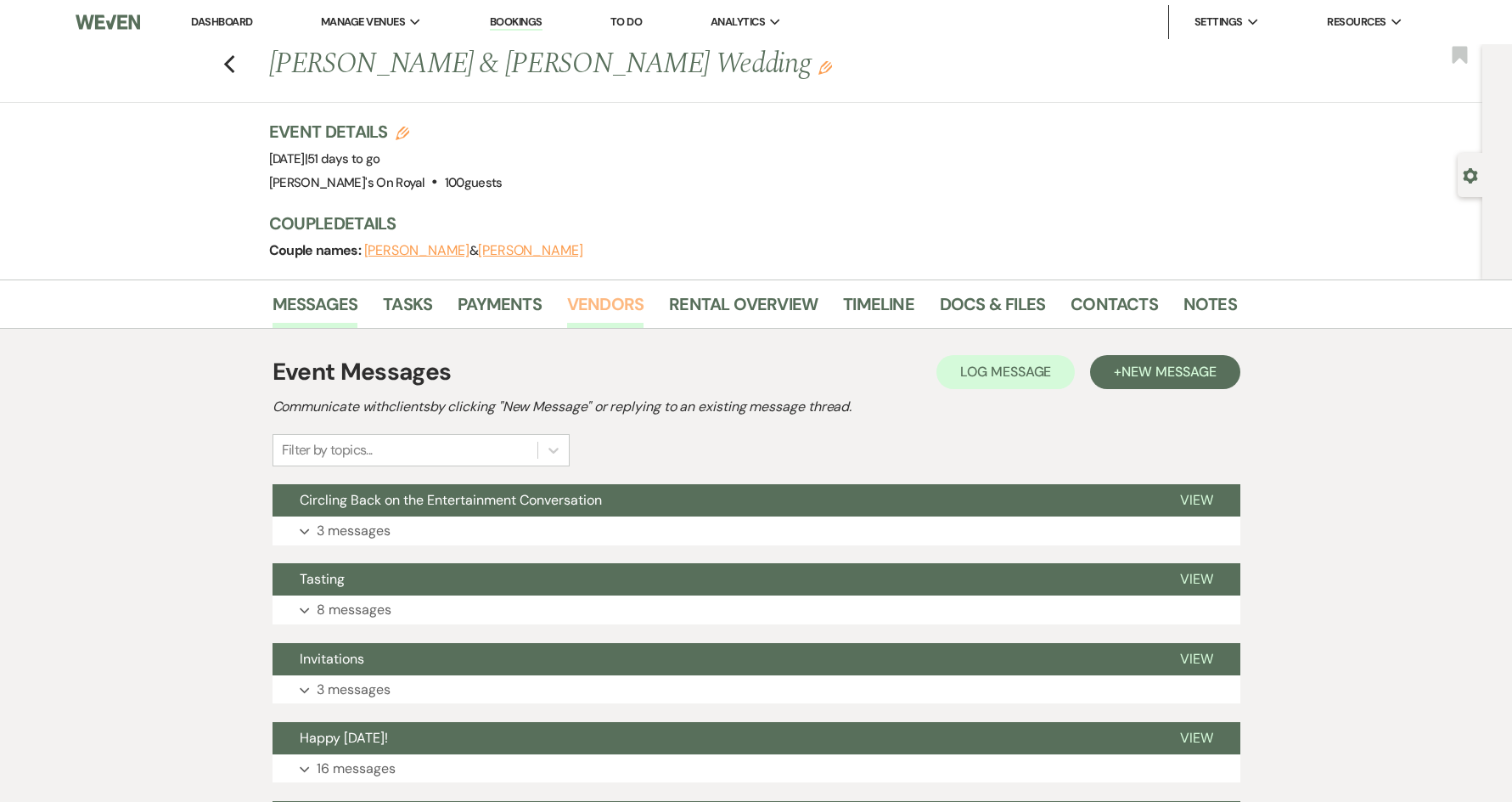
click at [617, 304] on link "Vendors" at bounding box center [605, 308] width 76 height 37
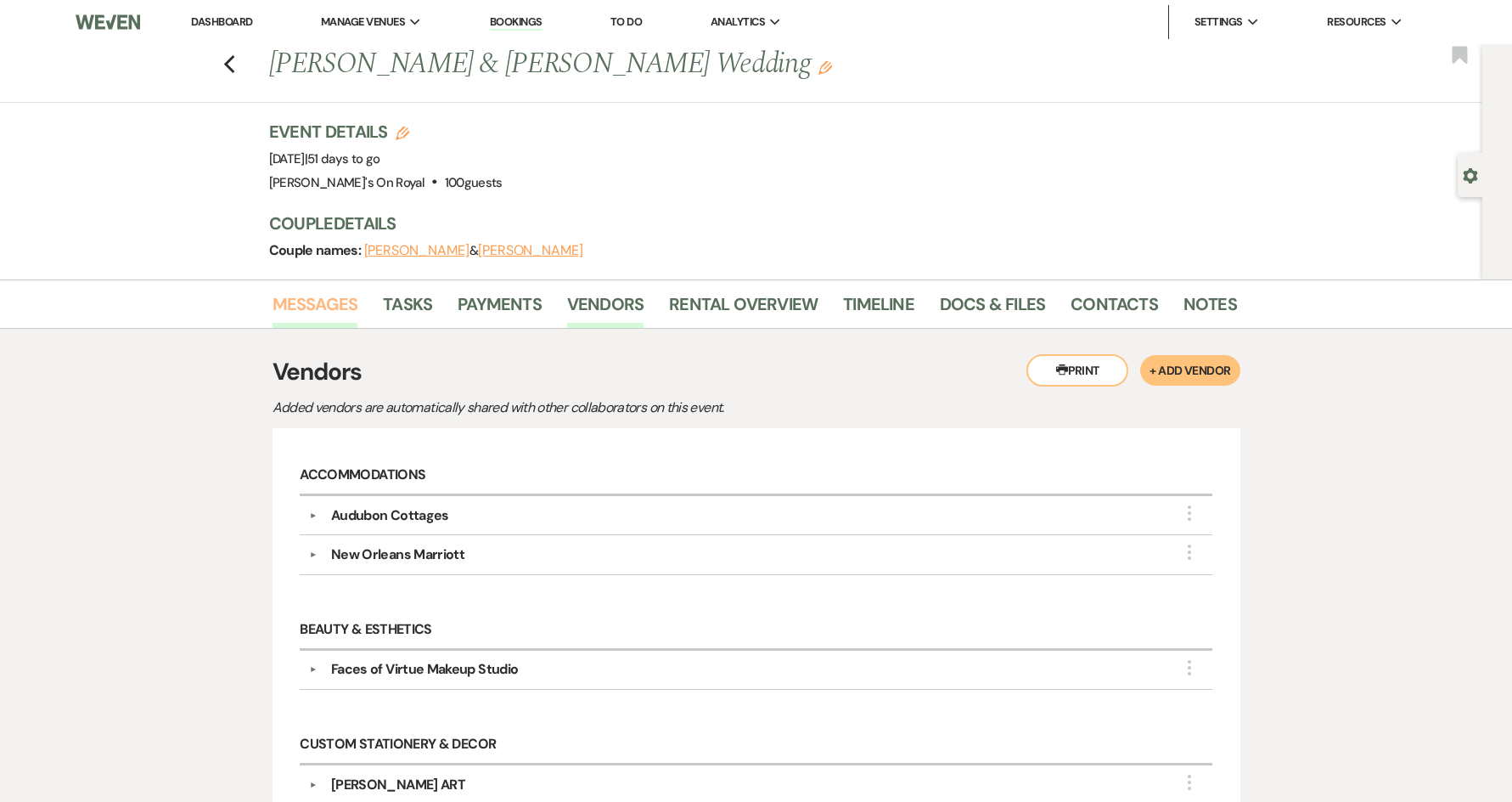
click at [323, 307] on link "Messages" at bounding box center [316, 308] width 86 height 37
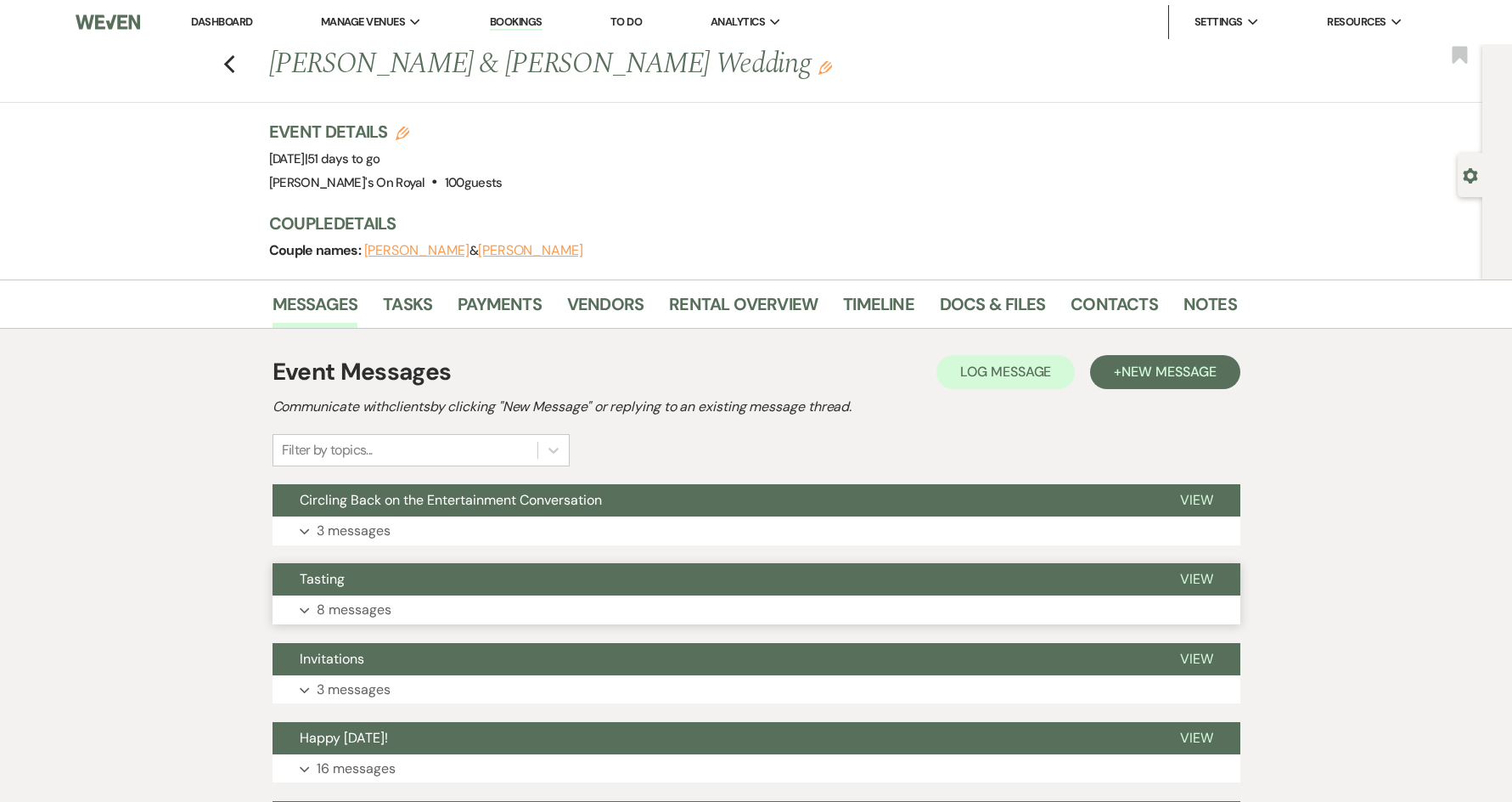
click at [444, 598] on button "Expand 8 messages" at bounding box center [757, 609] width 968 height 29
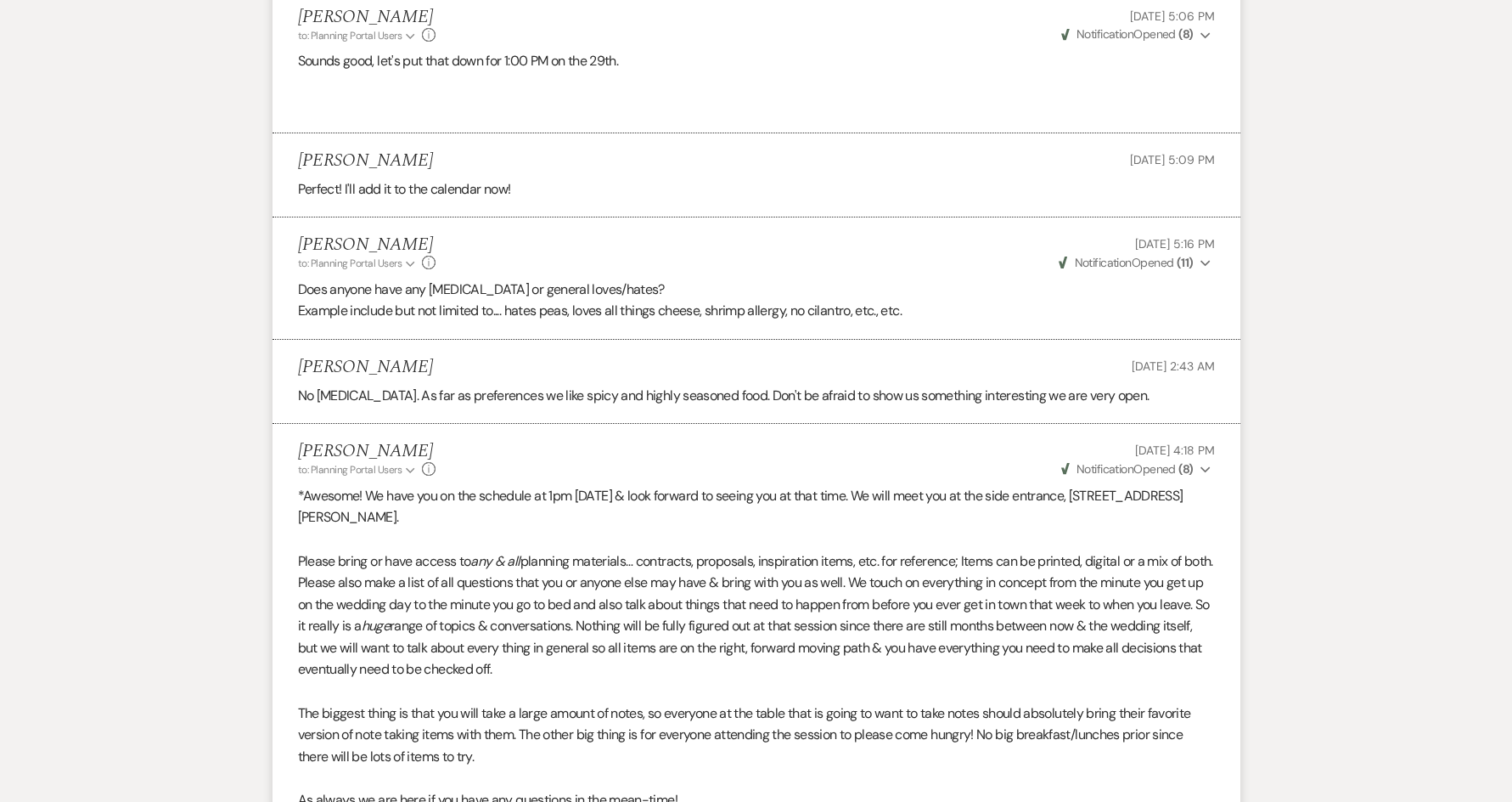
scroll to position [340, 0]
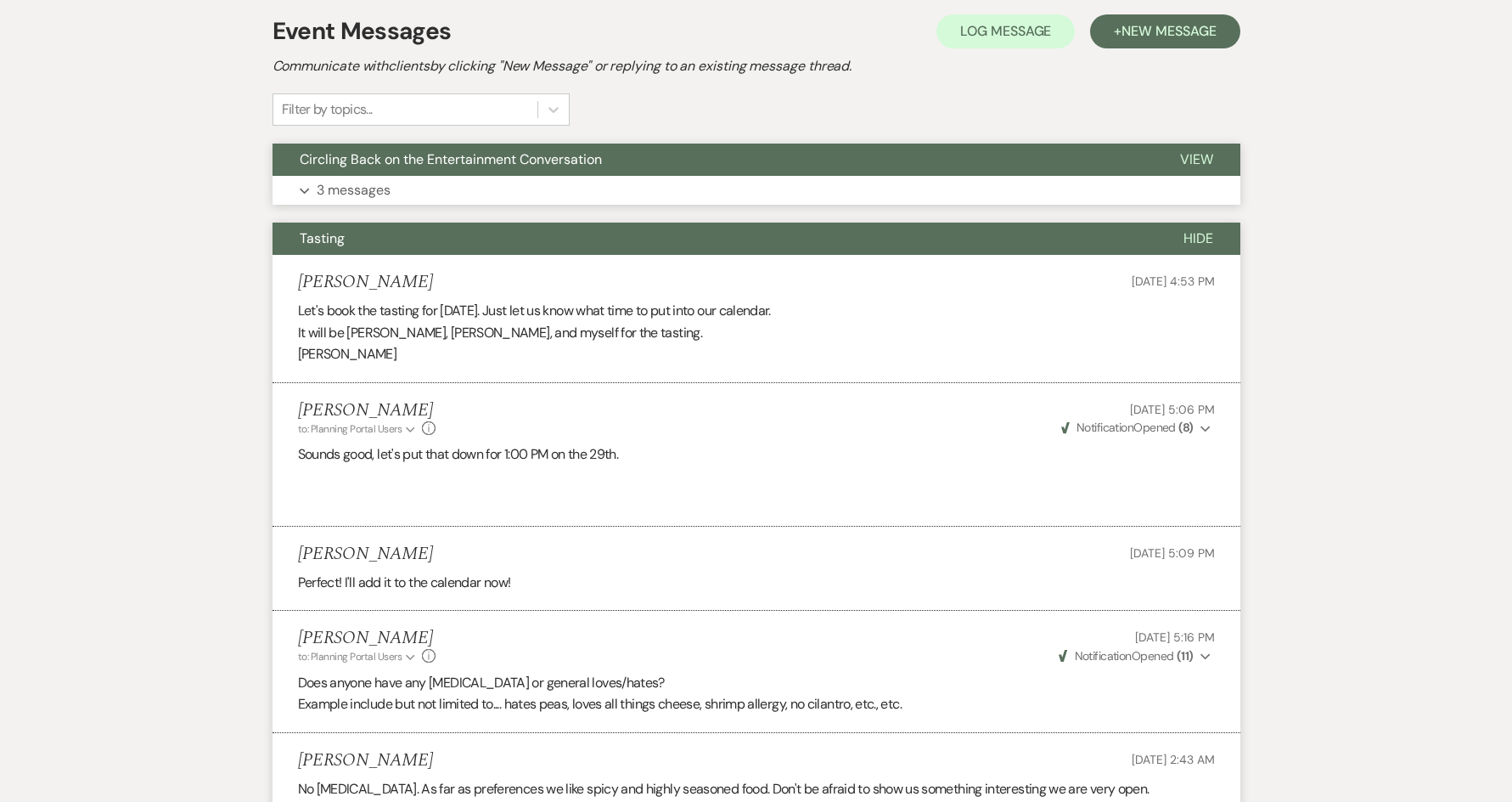
click at [549, 156] on span "Circling Back on the Entertainment Conversation" at bounding box center [451, 159] width 302 height 18
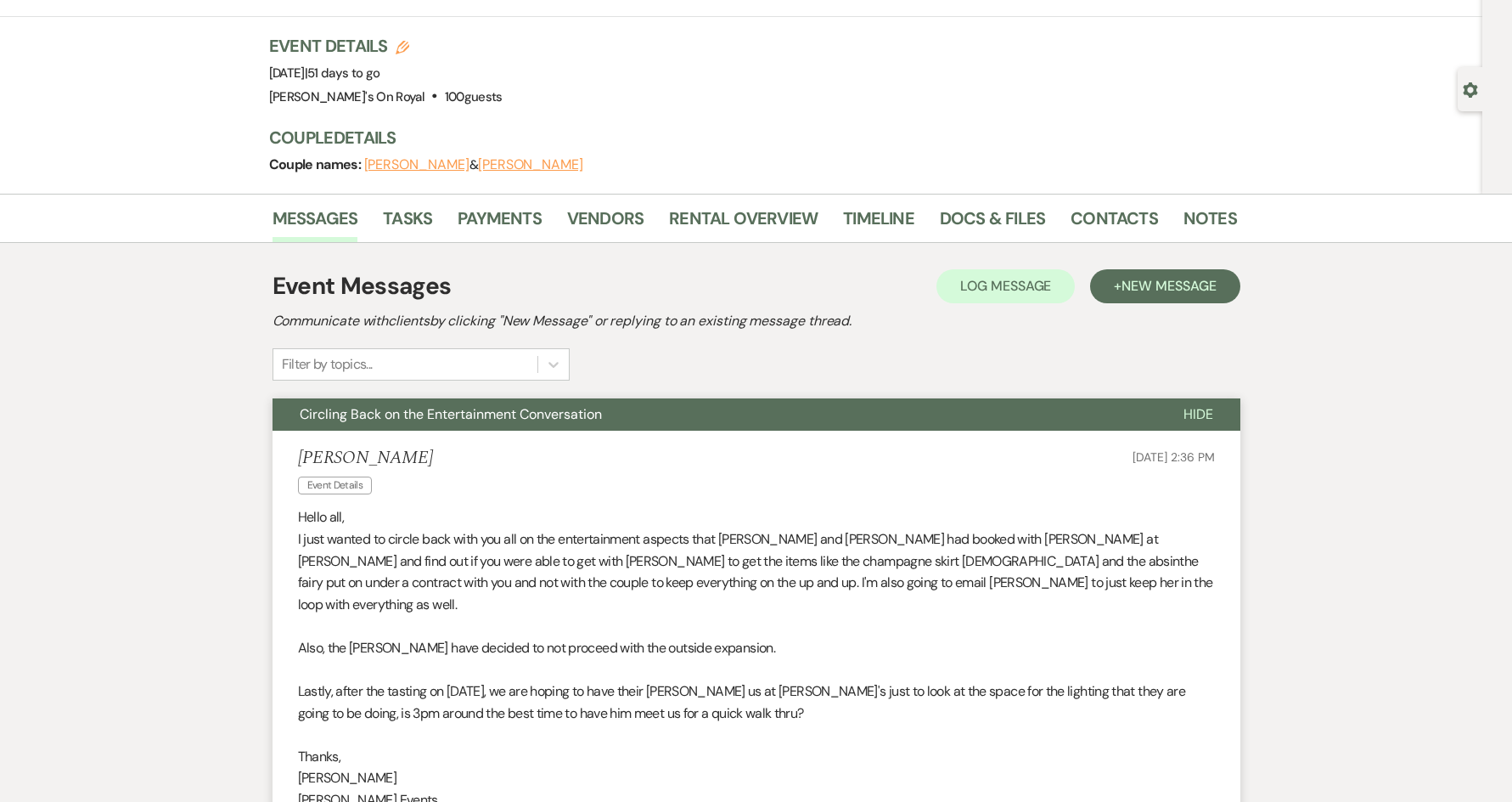
scroll to position [0, 0]
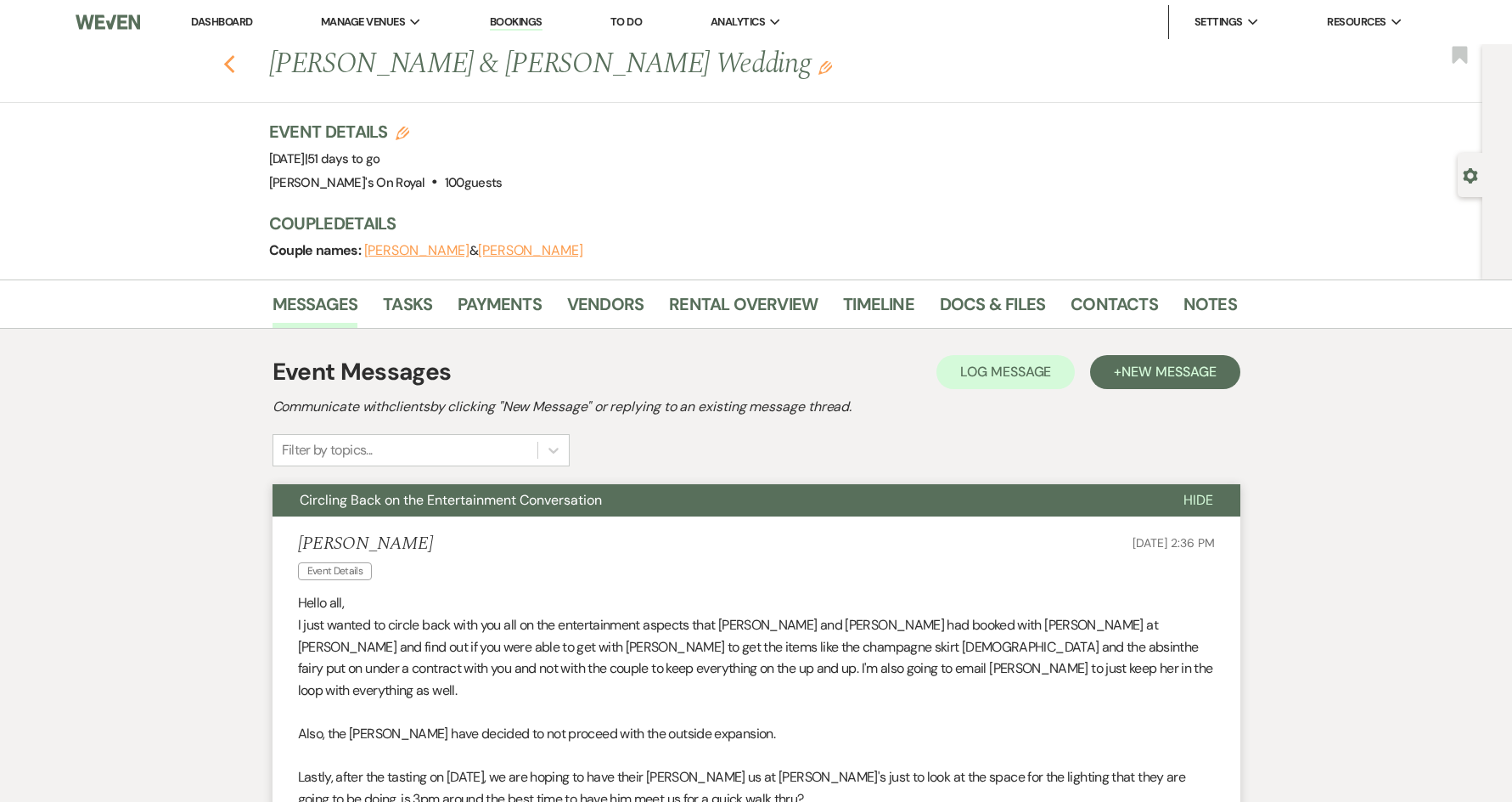
click at [234, 71] on use "button" at bounding box center [228, 64] width 11 height 19
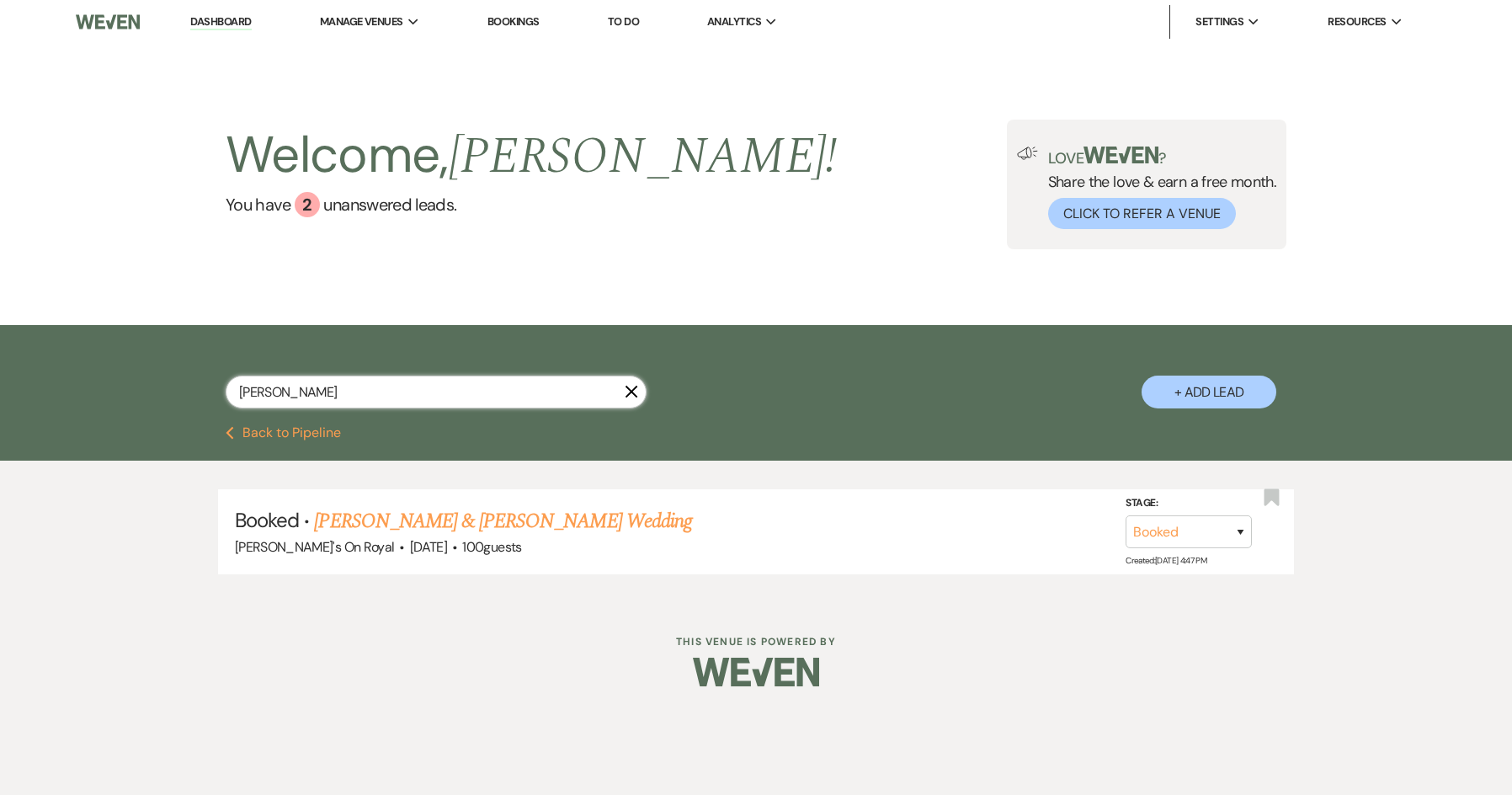
drag, startPoint x: 335, startPoint y: 393, endPoint x: 245, endPoint y: 398, distance: 90.1
click at [245, 398] on input "[PERSON_NAME]" at bounding box center [436, 392] width 421 height 33
type input "r"
drag, startPoint x: 355, startPoint y: 397, endPoint x: 237, endPoint y: 397, distance: 118.0
click at [237, 397] on input "millas" at bounding box center [436, 392] width 421 height 33
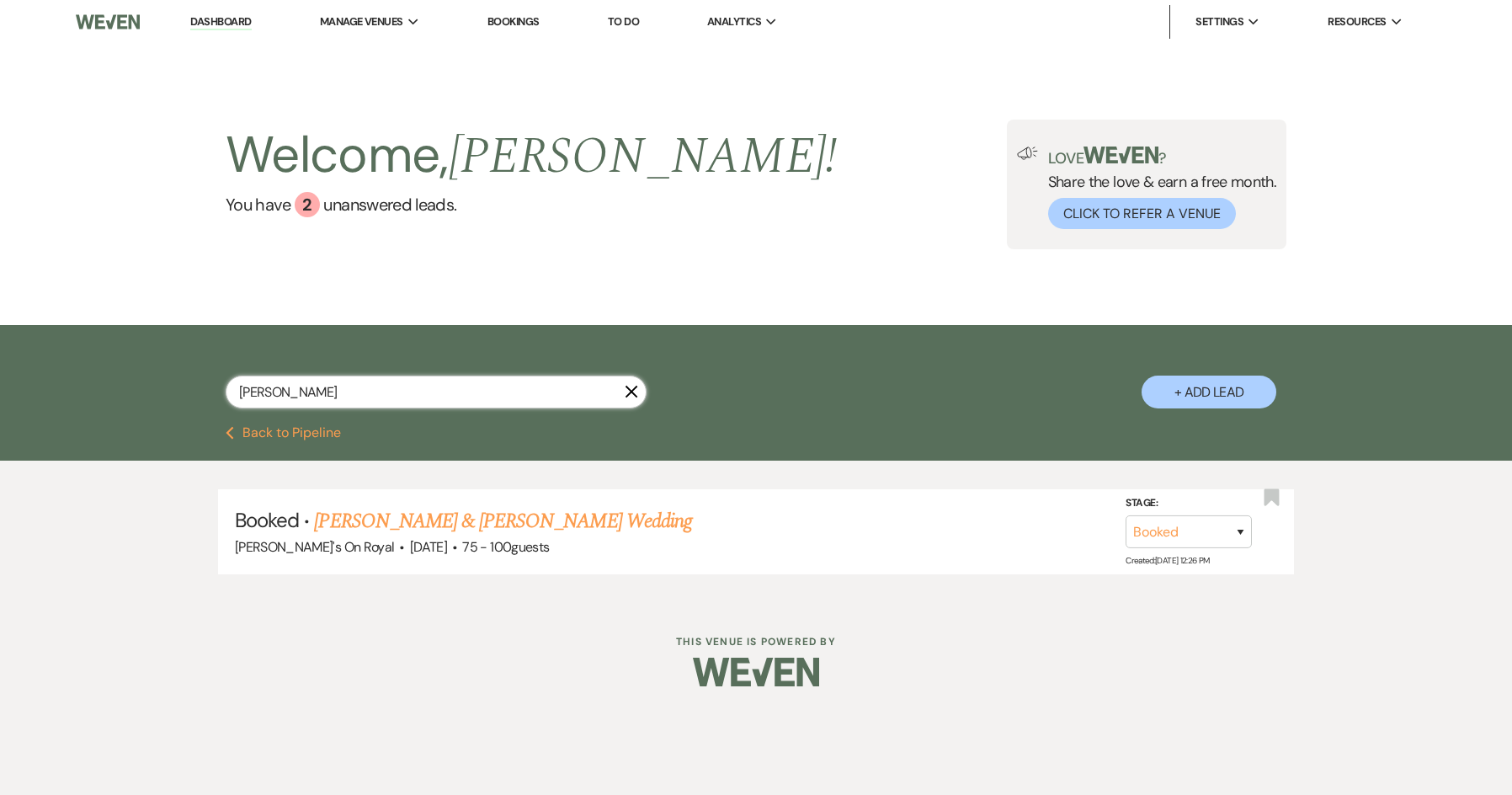
type input "[PERSON_NAME]"
click at [397, 527] on link "[PERSON_NAME] & [PERSON_NAME] Wedding" at bounding box center [503, 520] width 377 height 31
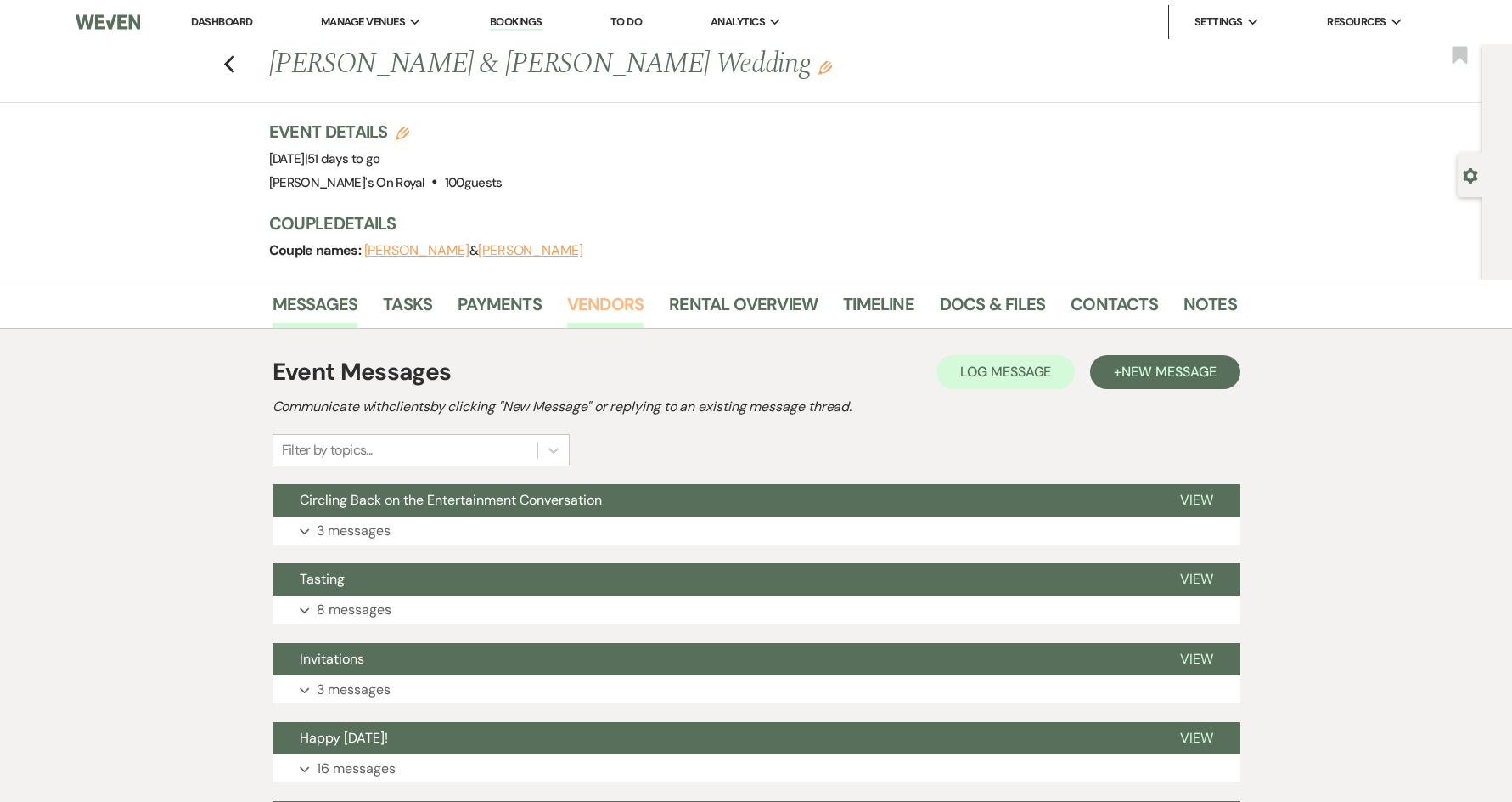
click at [609, 301] on link "Vendors" at bounding box center [605, 308] width 76 height 37
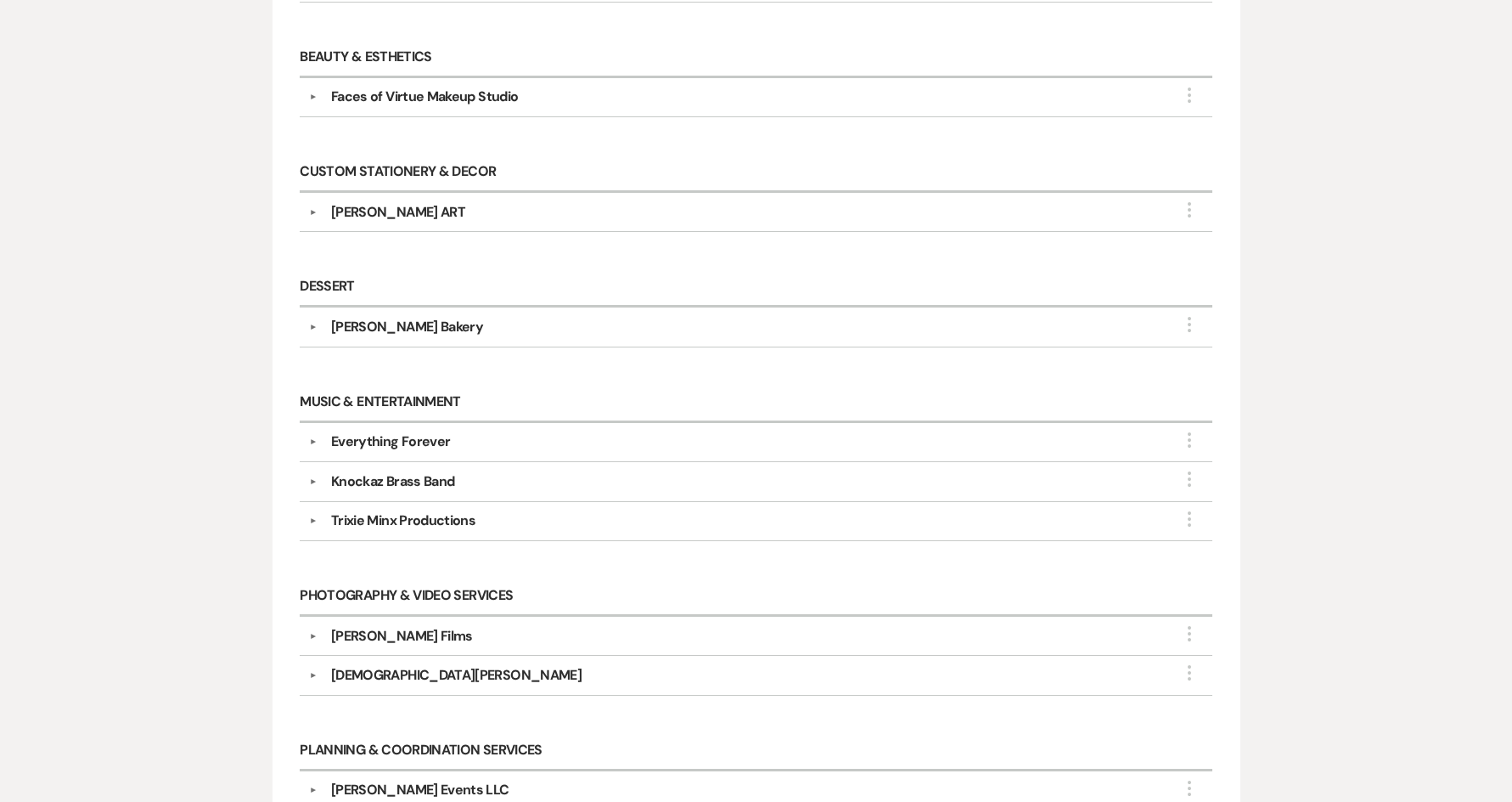
scroll to position [594, 0]
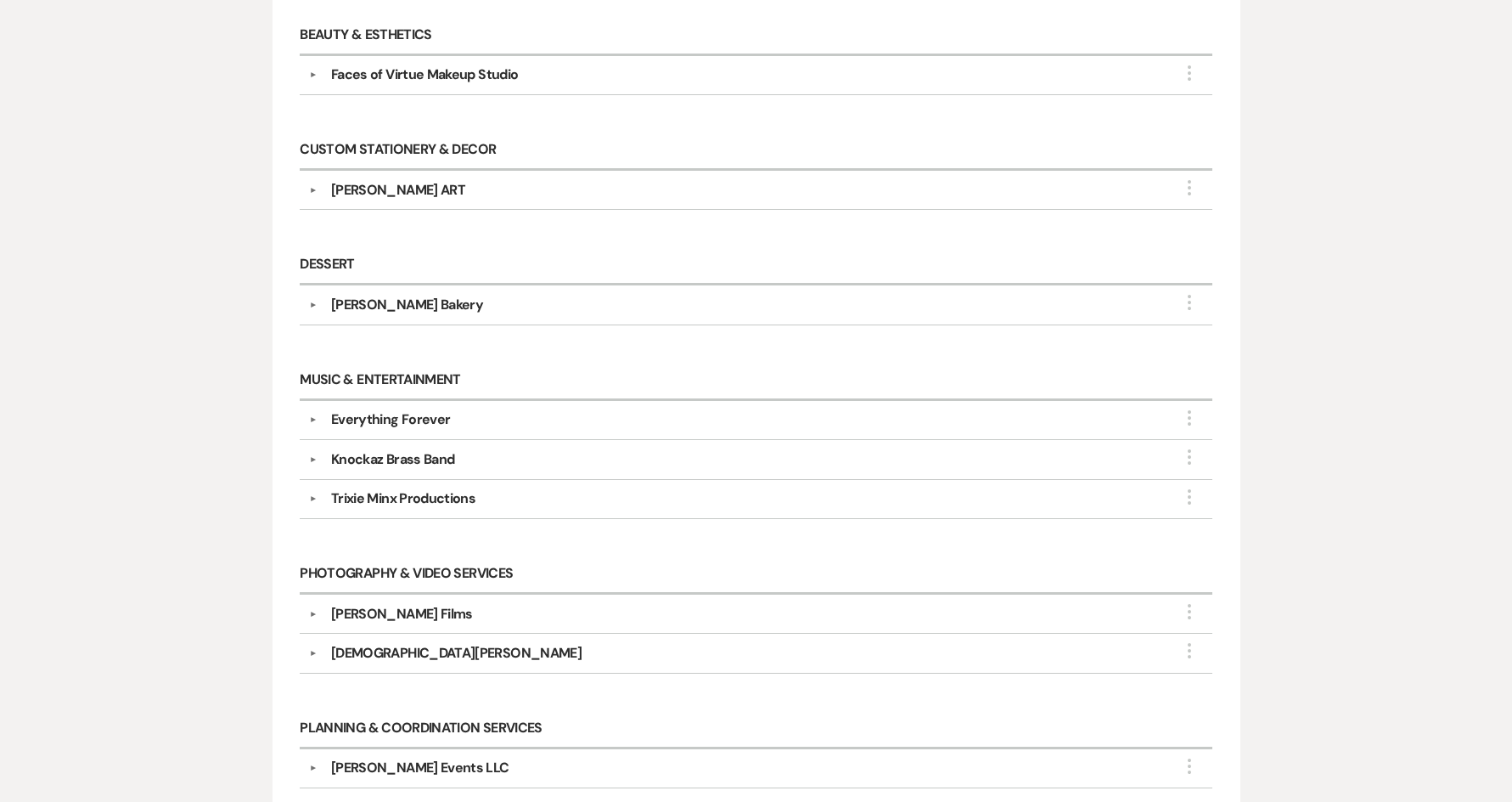
click at [368, 655] on div "[DEMOGRAPHIC_DATA][PERSON_NAME]" at bounding box center [456, 653] width 250 height 20
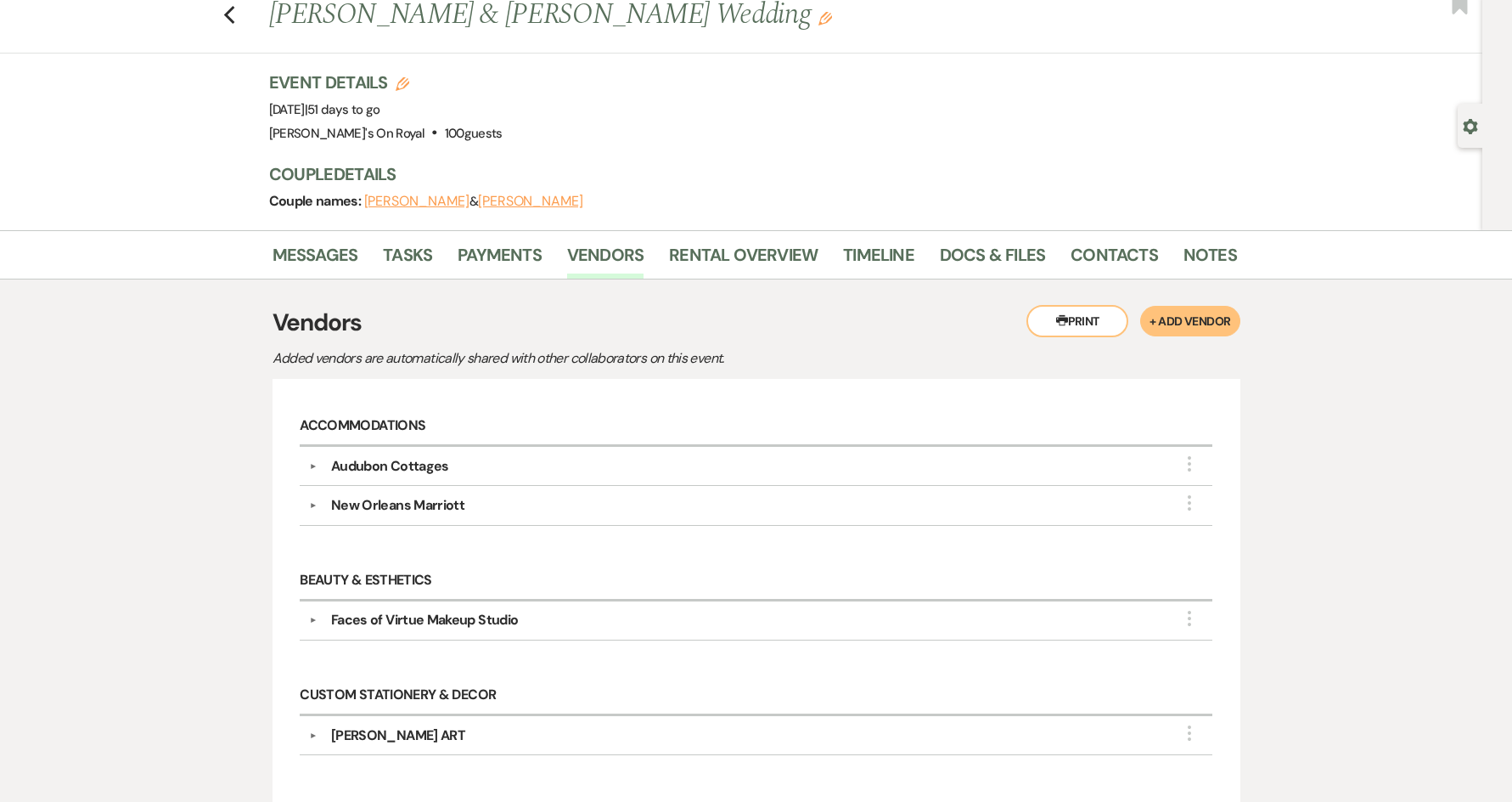
scroll to position [0, 0]
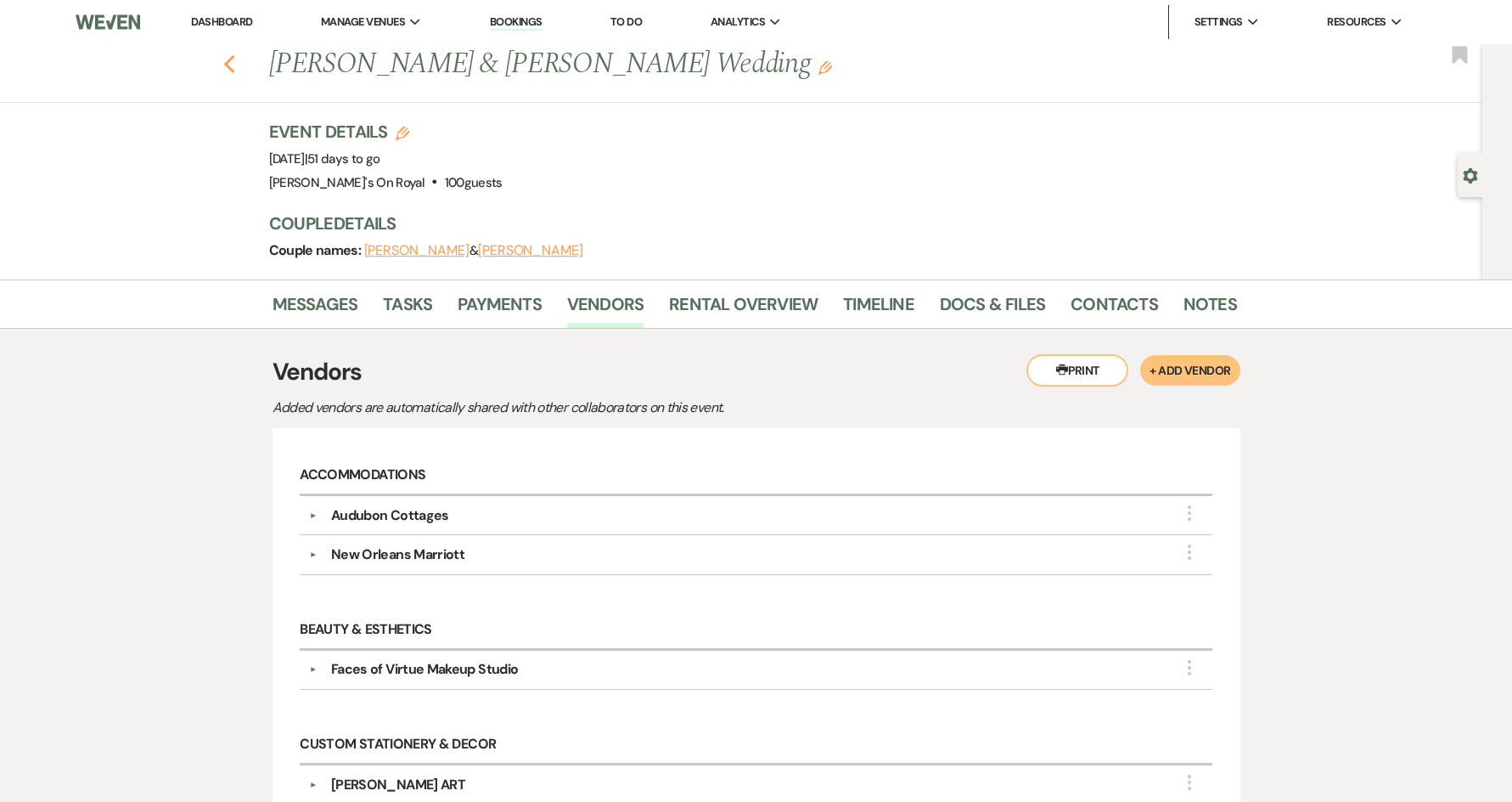
click at [236, 69] on icon "Previous" at bounding box center [229, 64] width 13 height 20
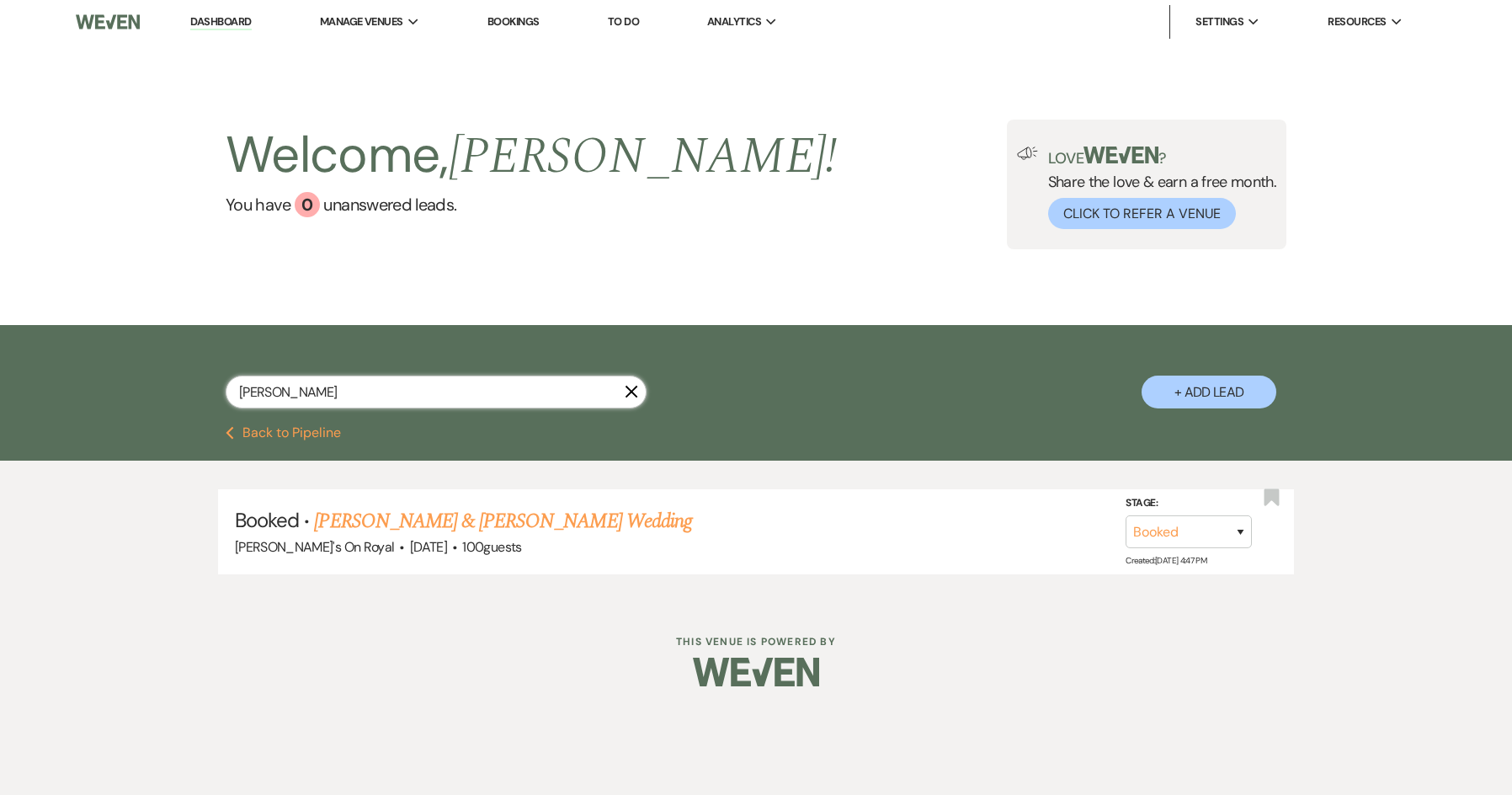
drag, startPoint x: 326, startPoint y: 389, endPoint x: 192, endPoint y: 399, distance: 134.4
click at [192, 399] on div "[PERSON_NAME] X + Add Lead" at bounding box center [756, 377] width 1213 height 88
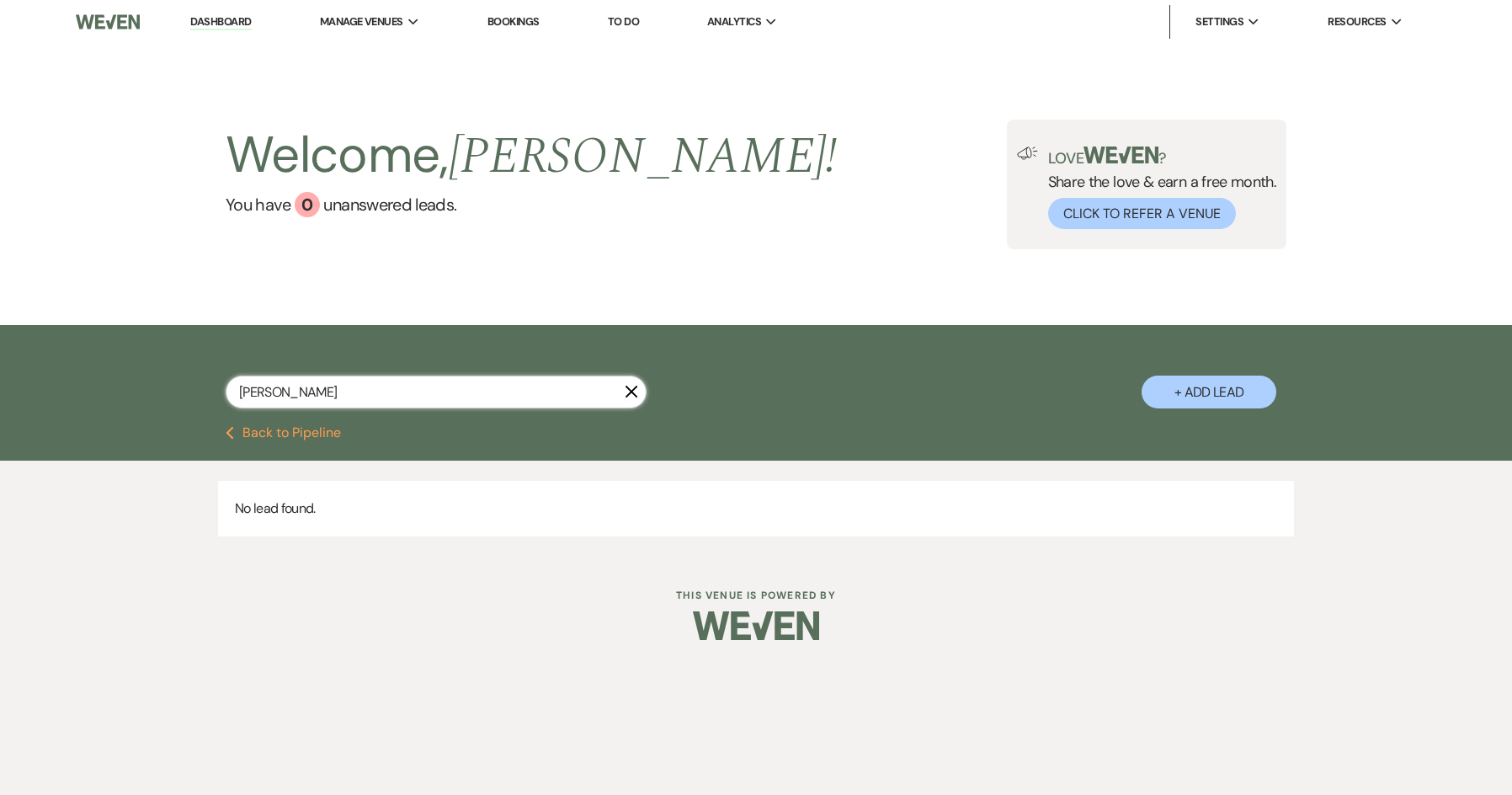
drag, startPoint x: 290, startPoint y: 398, endPoint x: 234, endPoint y: 397, distance: 56.0
click at [234, 397] on input "[PERSON_NAME]" at bounding box center [436, 392] width 421 height 33
type input "[PERSON_NAME]"
select select "8"
select select "5"
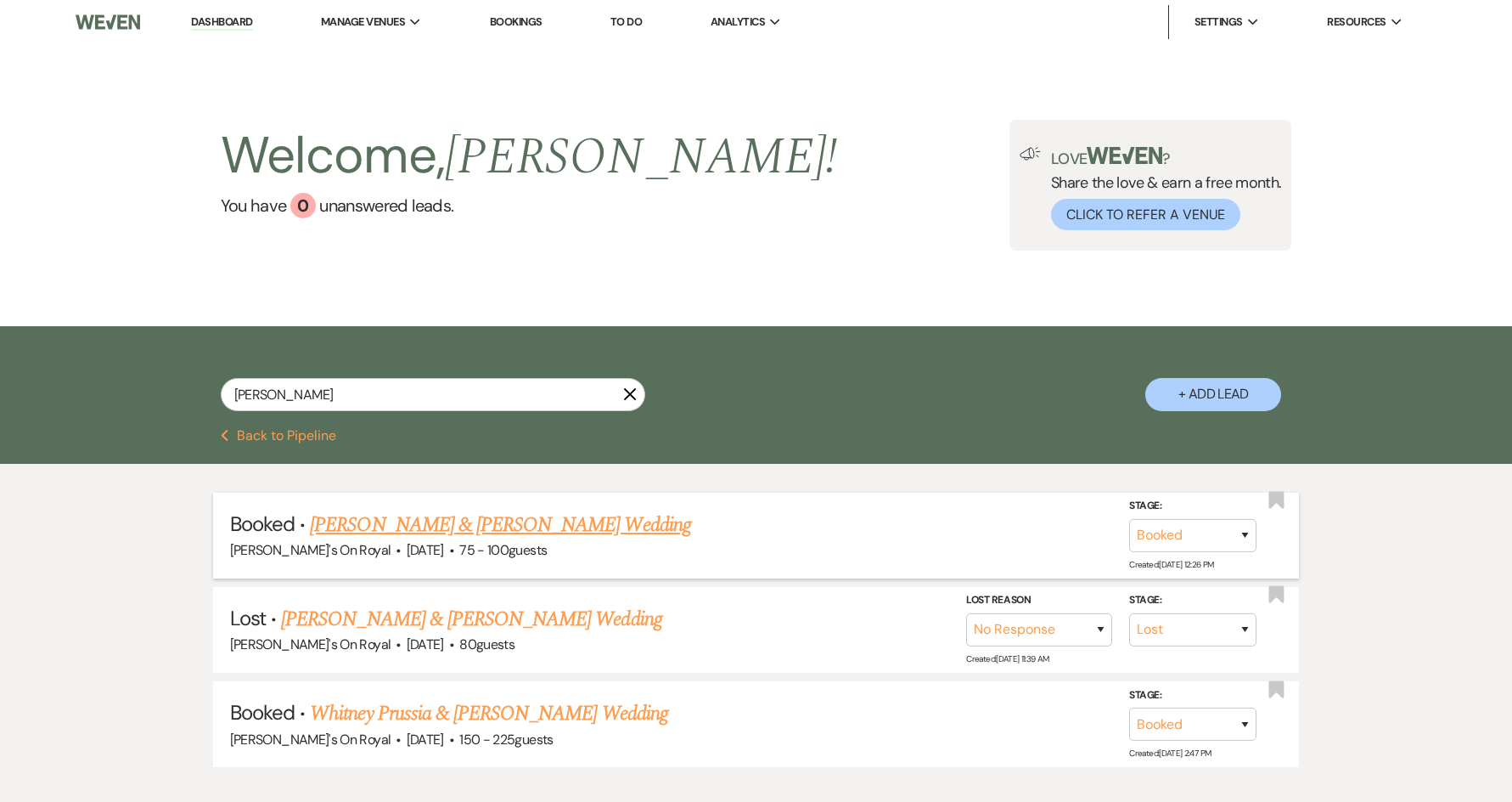
click at [473, 521] on link "[PERSON_NAME] & [PERSON_NAME] Wedding" at bounding box center [500, 524] width 380 height 31
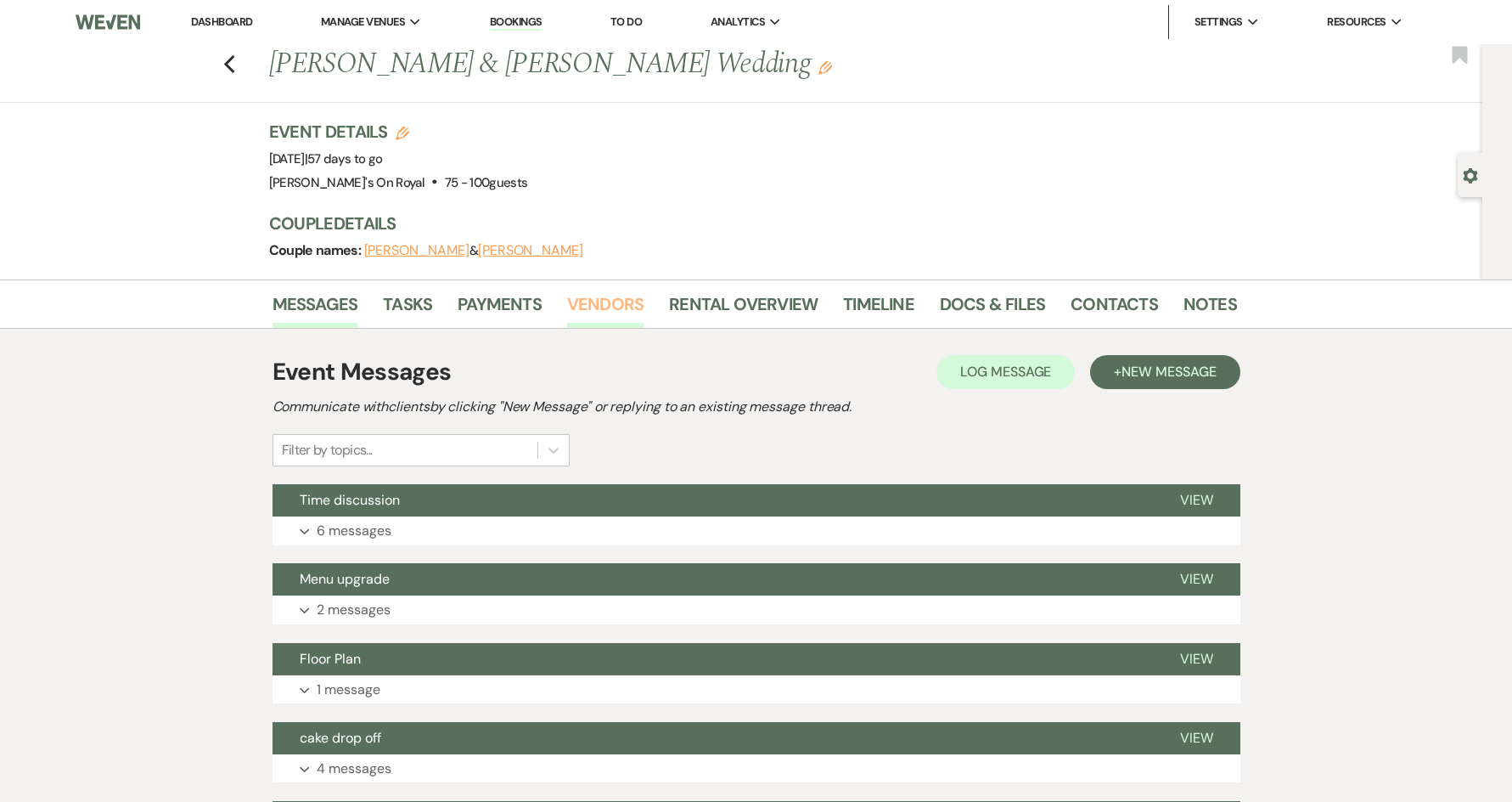
click at [594, 304] on link "Vendors" at bounding box center [605, 308] width 76 height 37
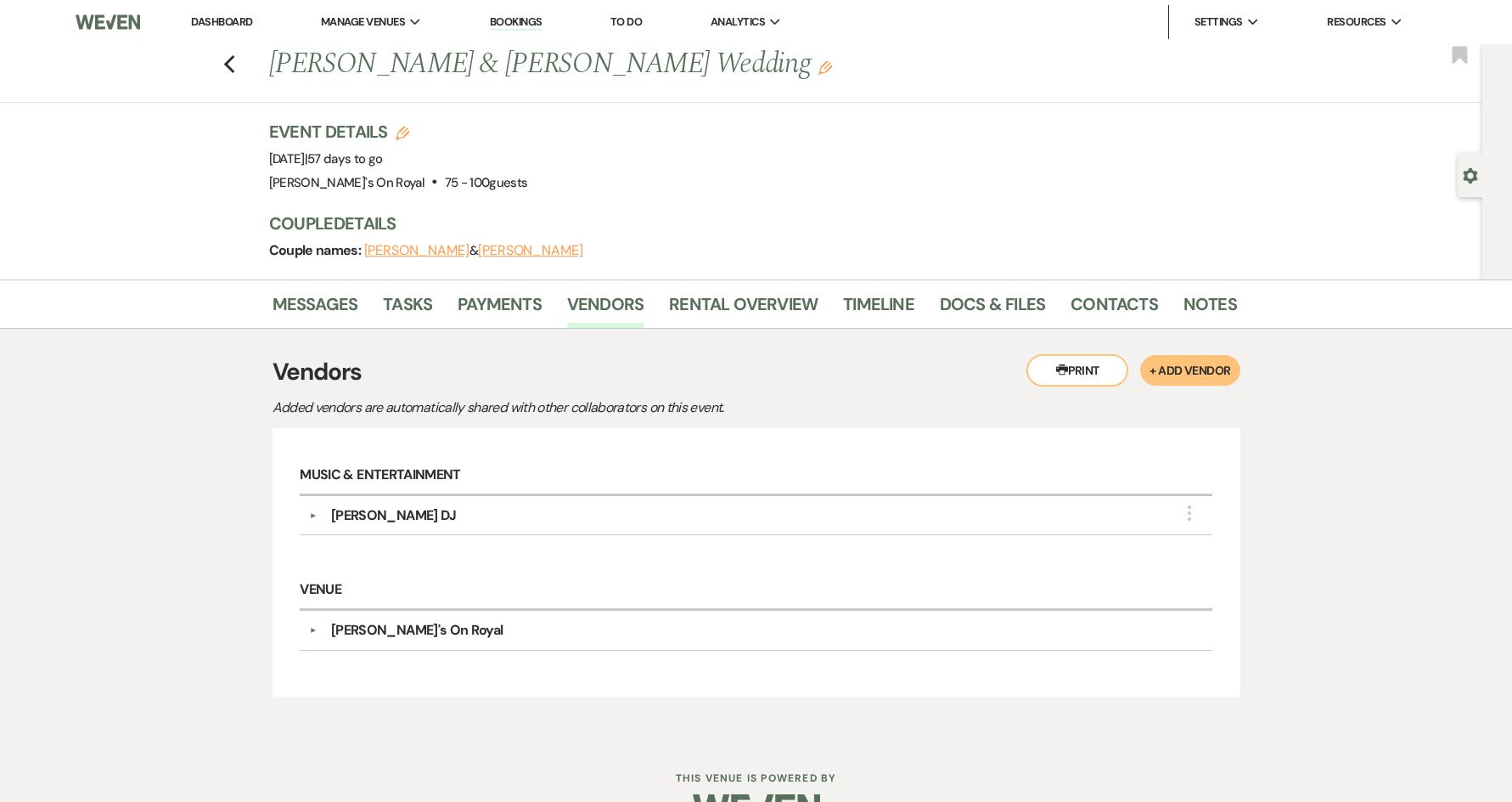
click at [402, 519] on div "[PERSON_NAME] DJ" at bounding box center [394, 515] width 126 height 20
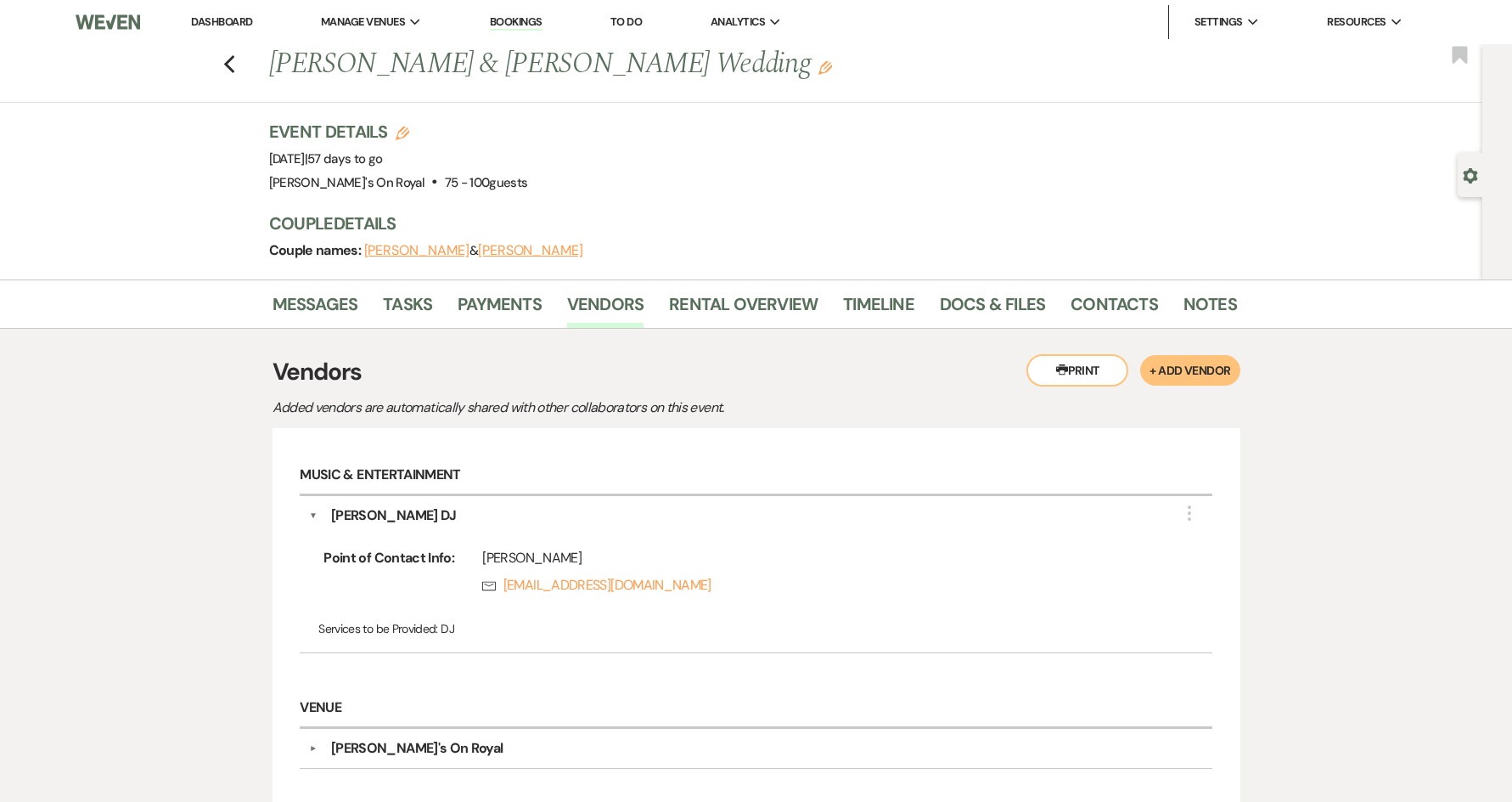
click at [246, 70] on div "Previous [PERSON_NAME] & [PERSON_NAME] Wedding Edit Bookmark" at bounding box center [737, 73] width 1491 height 59
click at [243, 70] on div "Previous [PERSON_NAME] & [PERSON_NAME] Wedding Edit Bookmark" at bounding box center [737, 73] width 1491 height 59
click at [234, 69] on use "button" at bounding box center [228, 64] width 11 height 19
select select "8"
select select "5"
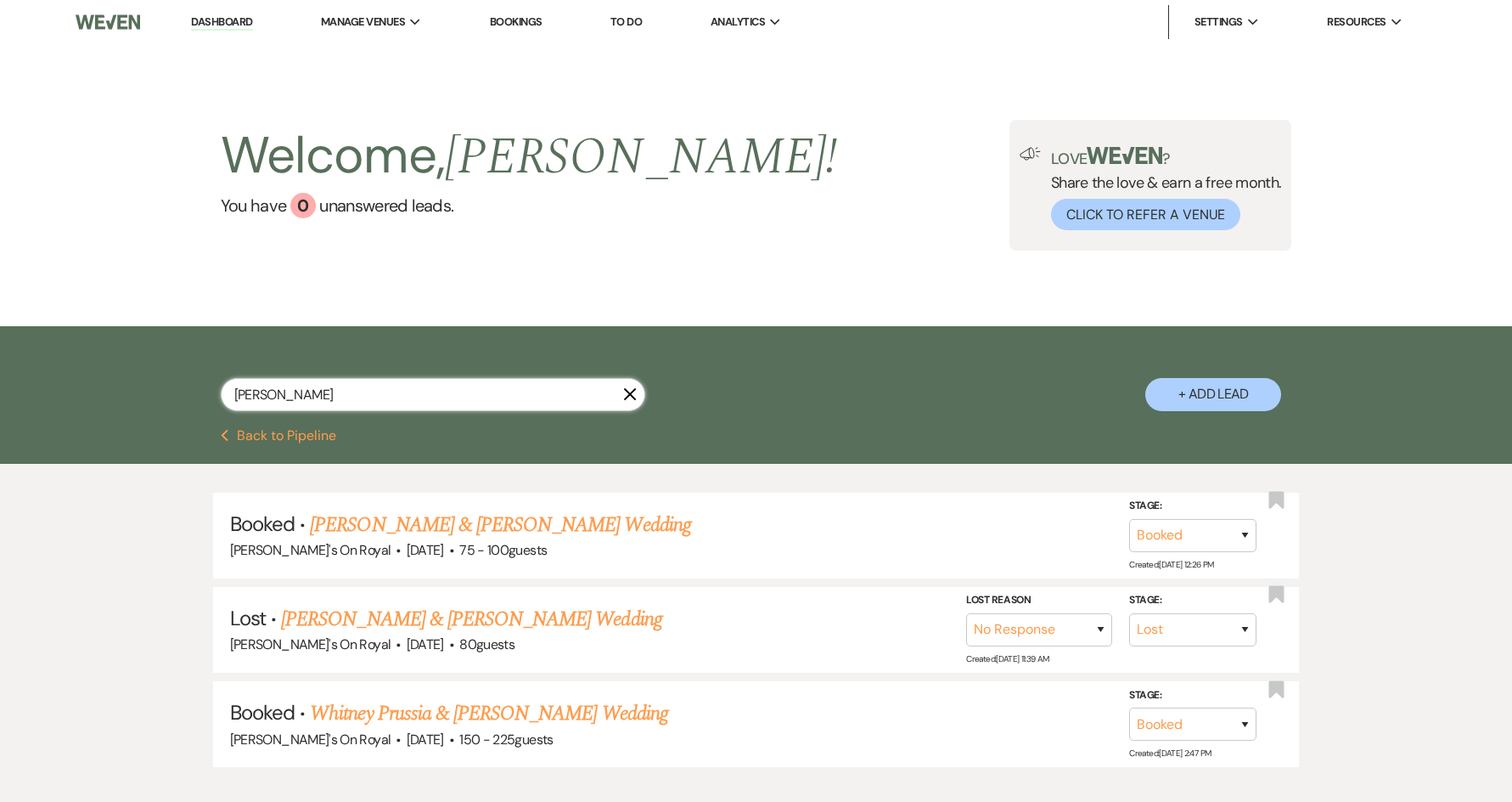
drag, startPoint x: 398, startPoint y: 398, endPoint x: 212, endPoint y: 391, distance: 186.1
click at [212, 391] on div "whitney X + Add Lead" at bounding box center [756, 379] width 1223 height 89
type input "[PERSON_NAME]"
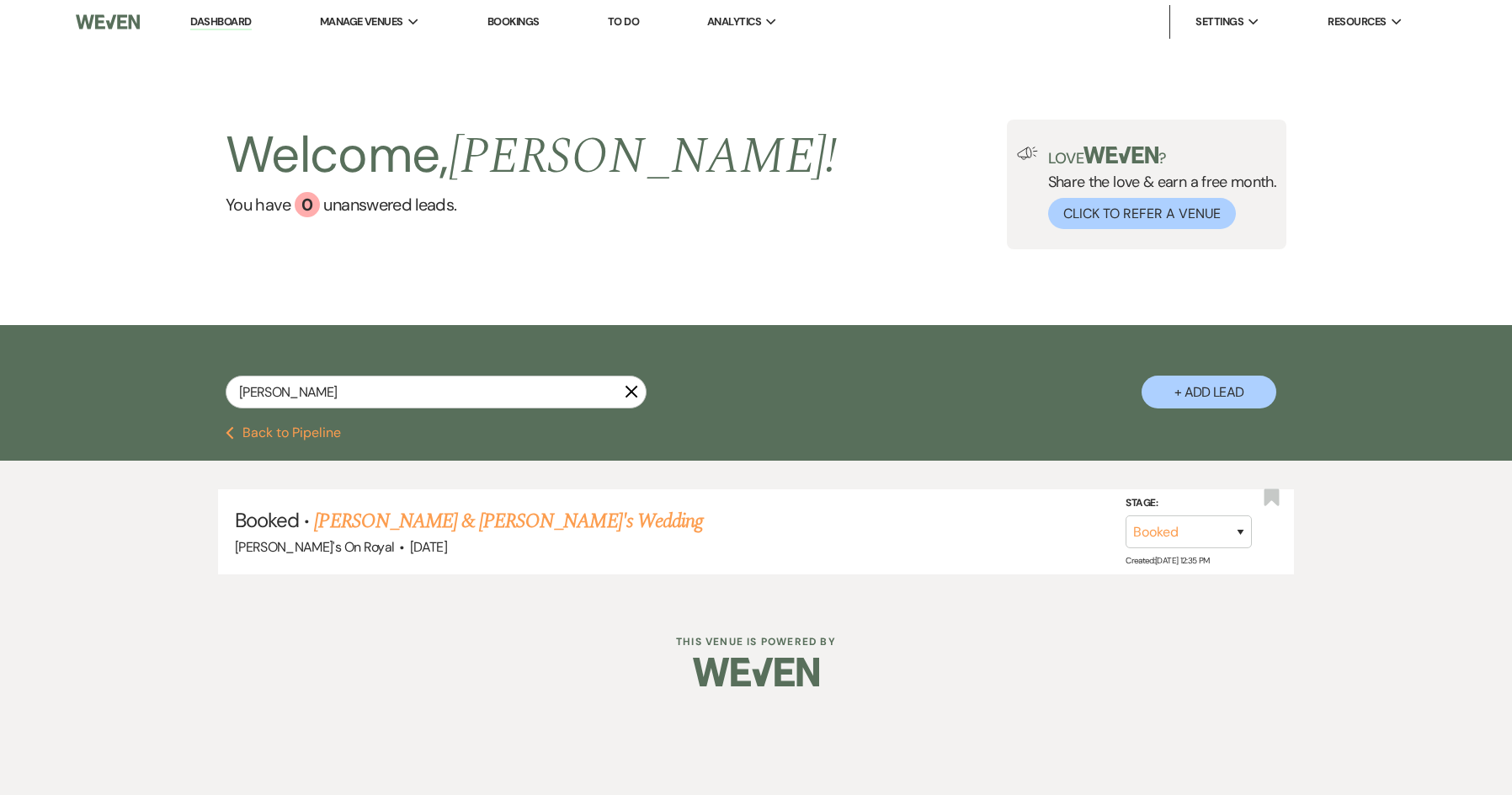
click at [329, 437] on button "Previous Back to Pipeline" at bounding box center [284, 433] width 115 height 14
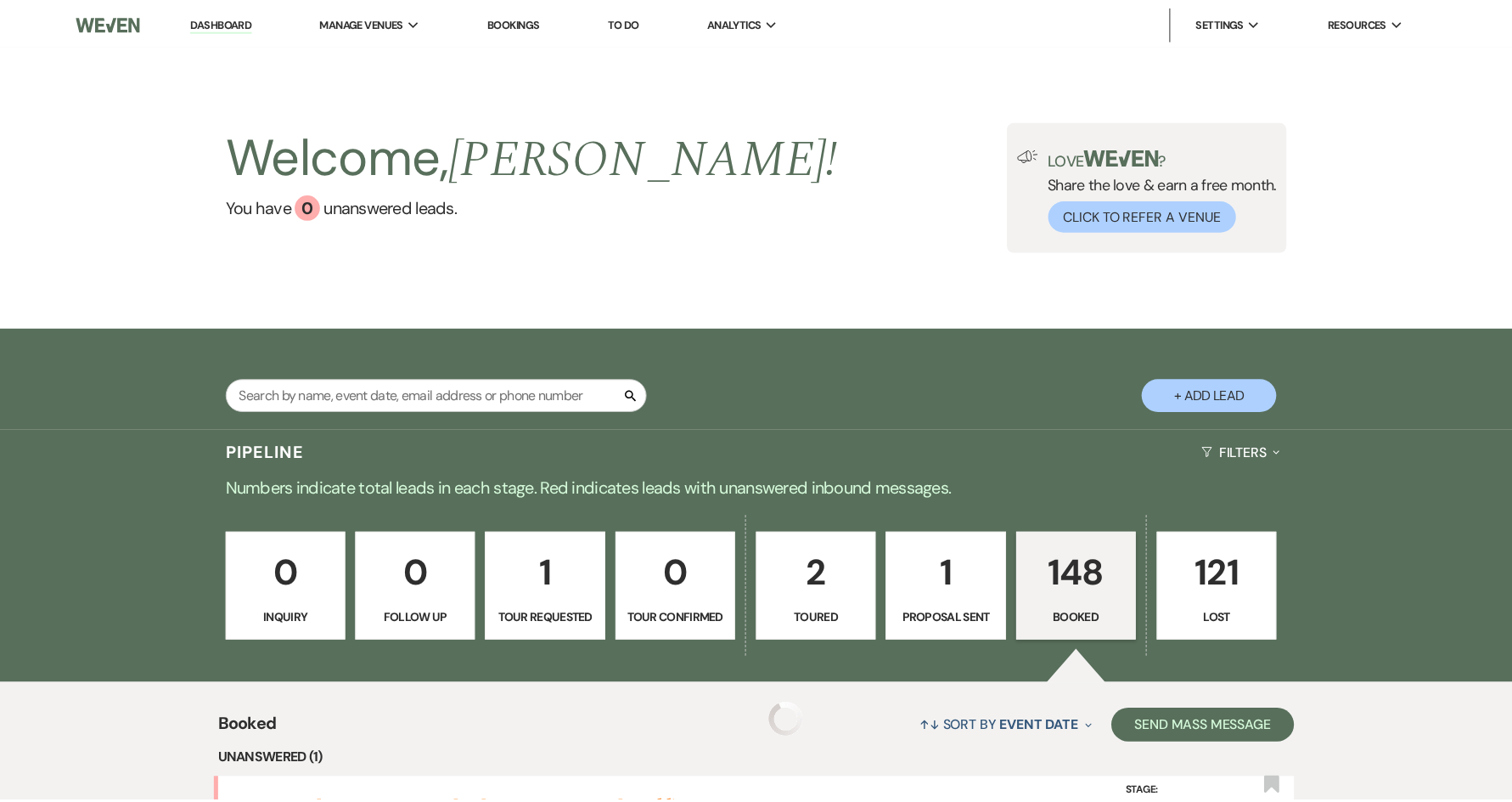
scroll to position [48, 0]
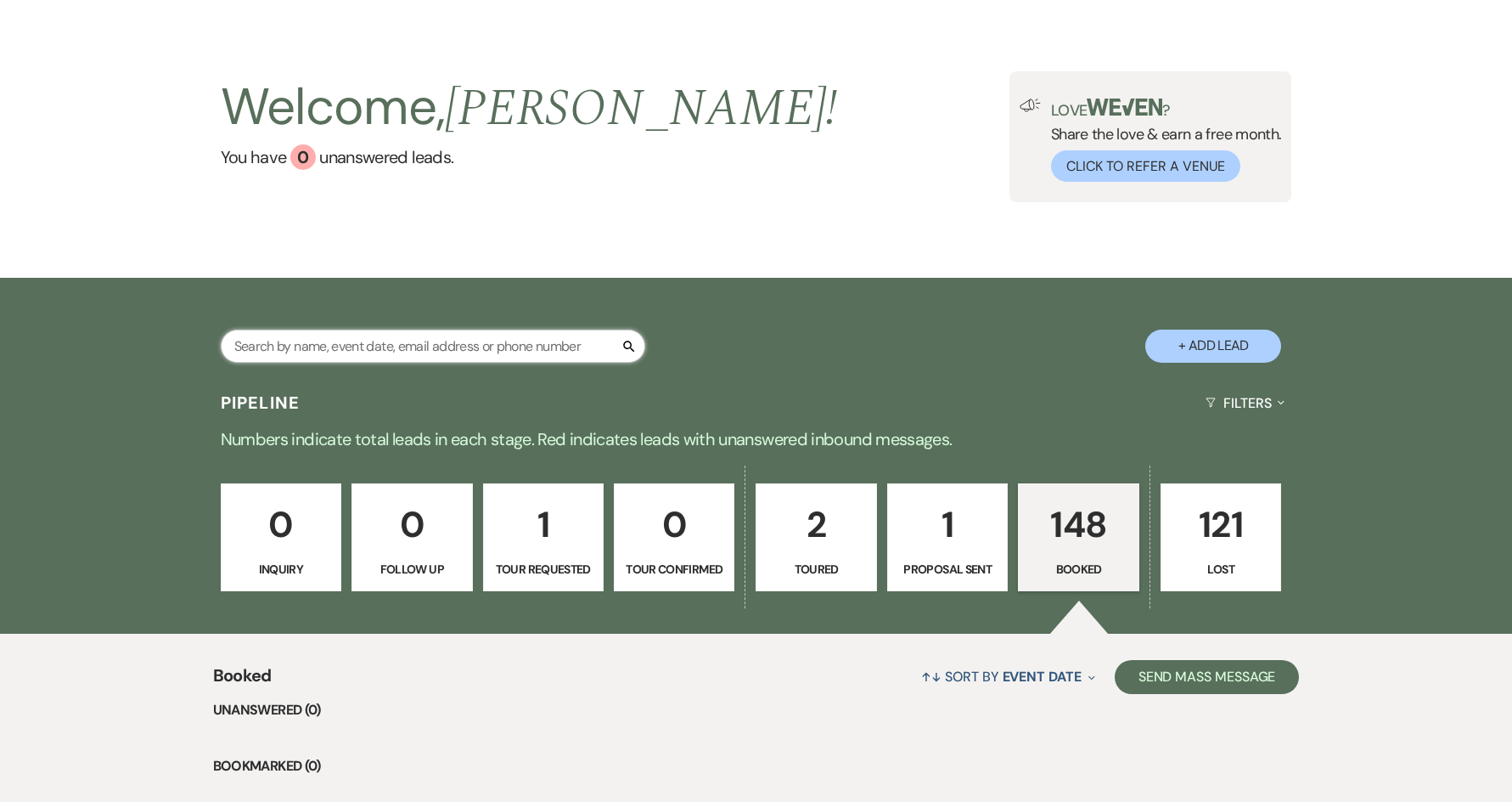
click at [363, 352] on input "text" at bounding box center [433, 345] width 425 height 33
type input "[PERSON_NAME]"
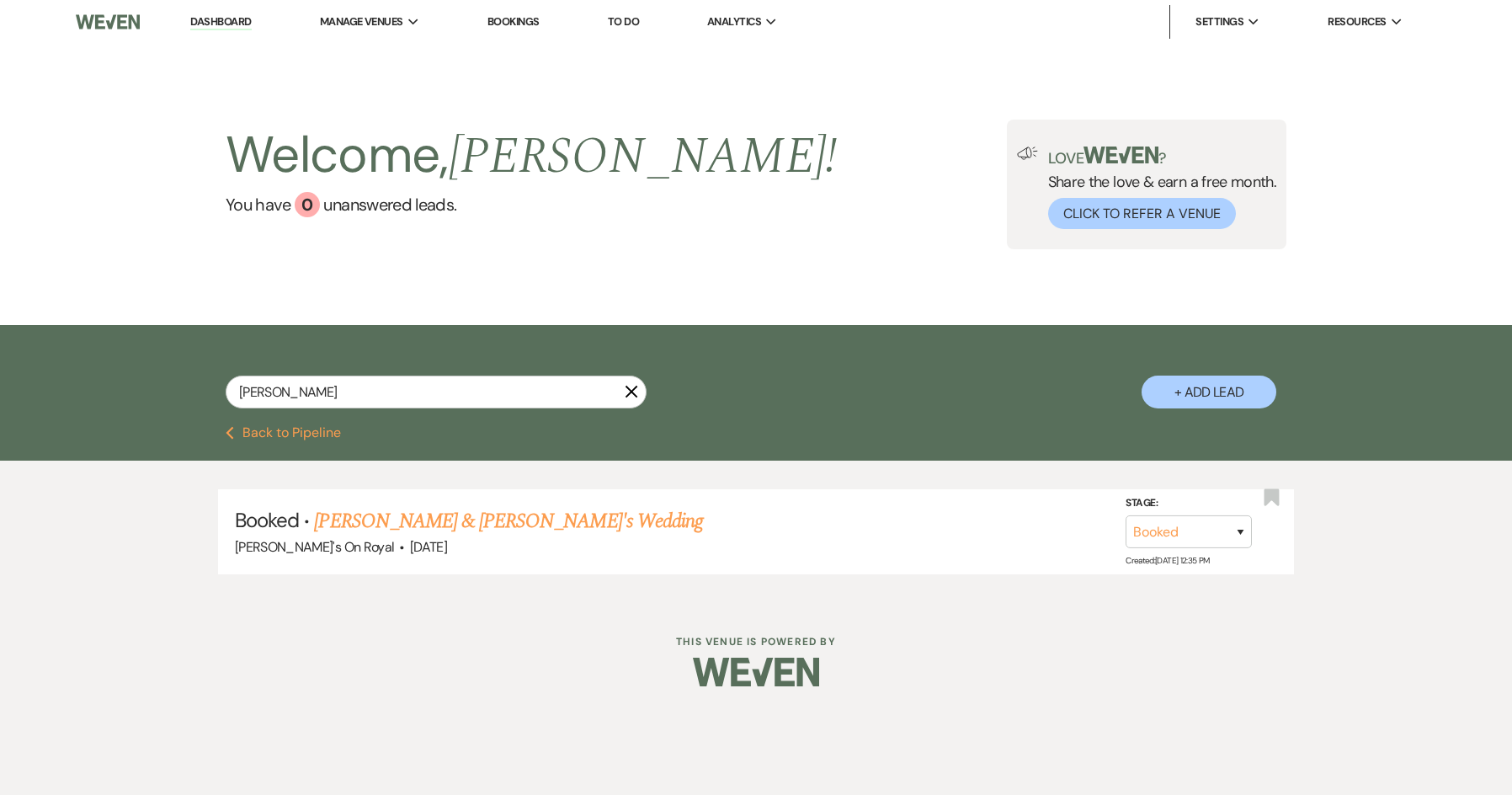
click at [322, 438] on button "Previous Back to Pipeline" at bounding box center [284, 433] width 115 height 14
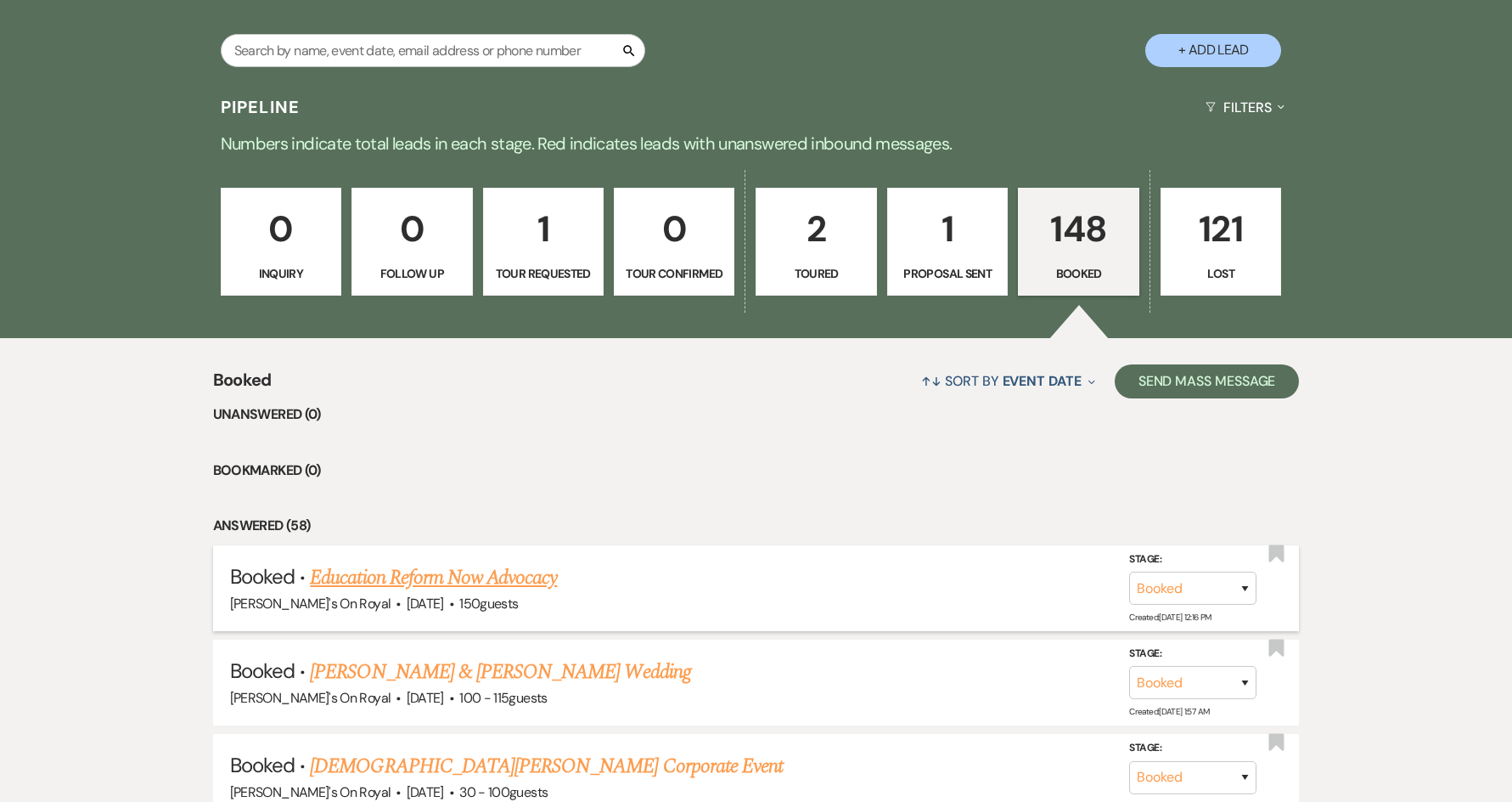
scroll to position [48, 0]
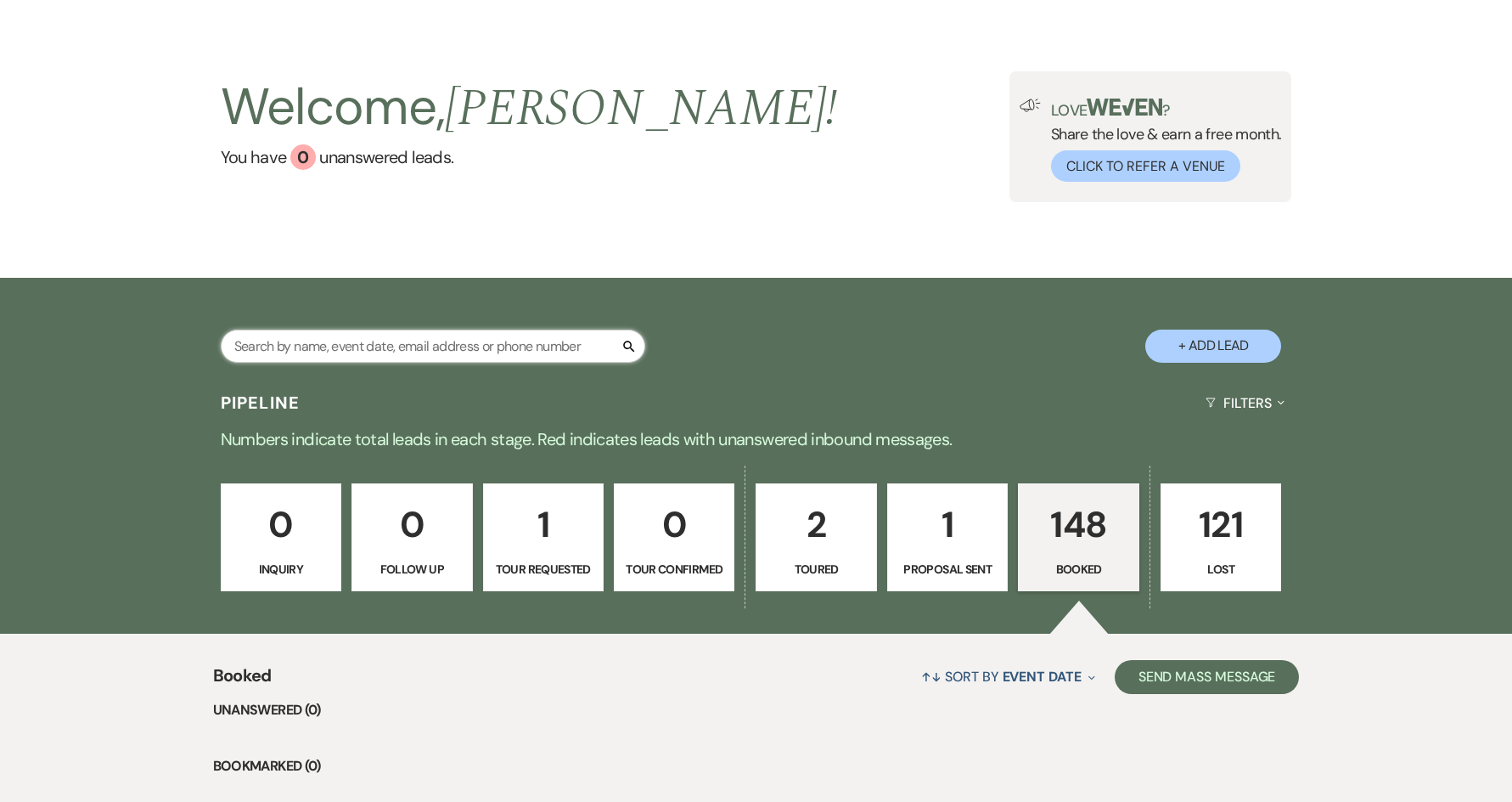
click at [412, 352] on input "text" at bounding box center [433, 345] width 425 height 33
type input "[PERSON_NAME]"
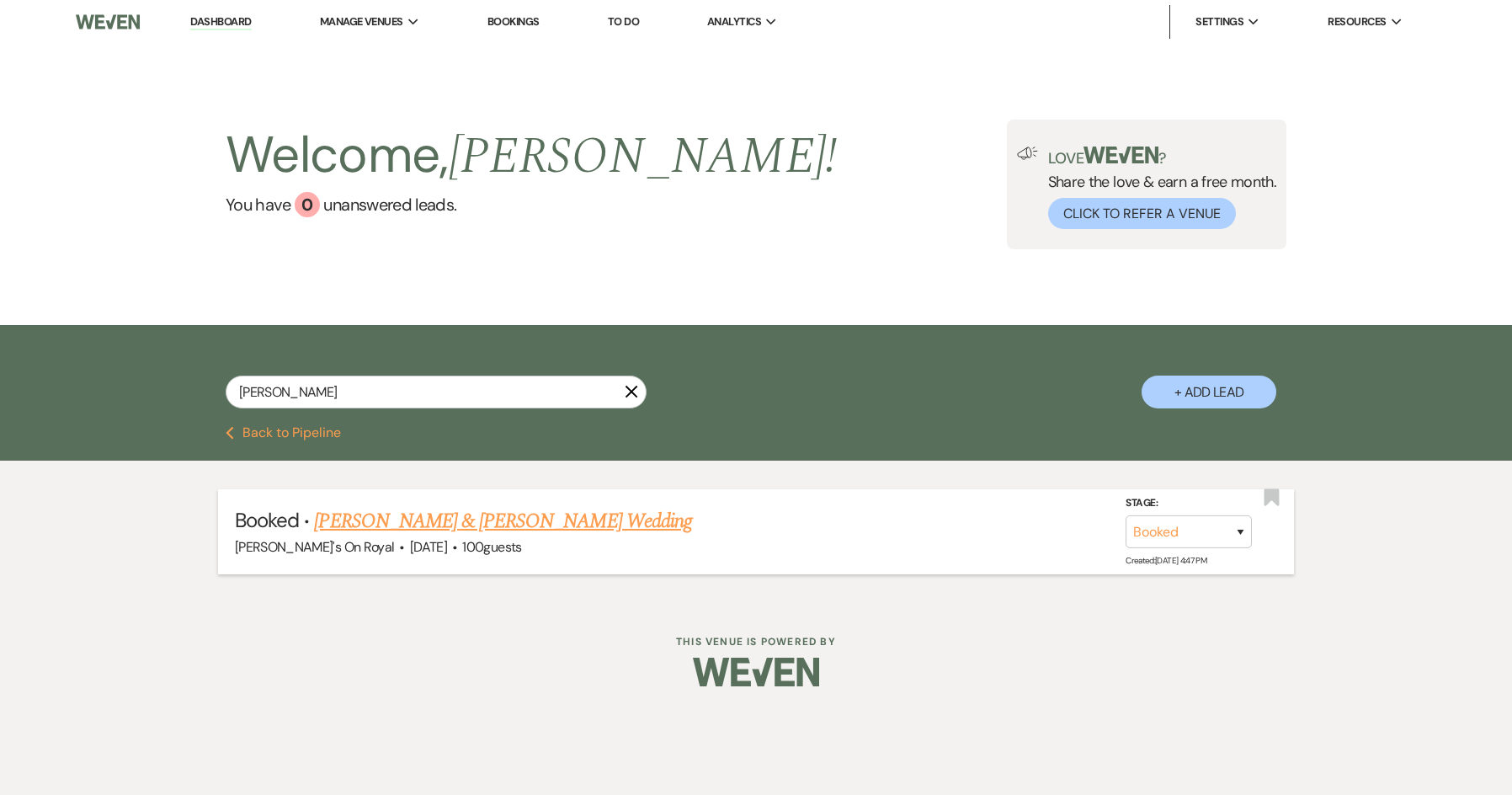
click at [464, 515] on link "[PERSON_NAME] & [PERSON_NAME] Wedding" at bounding box center [503, 520] width 377 height 31
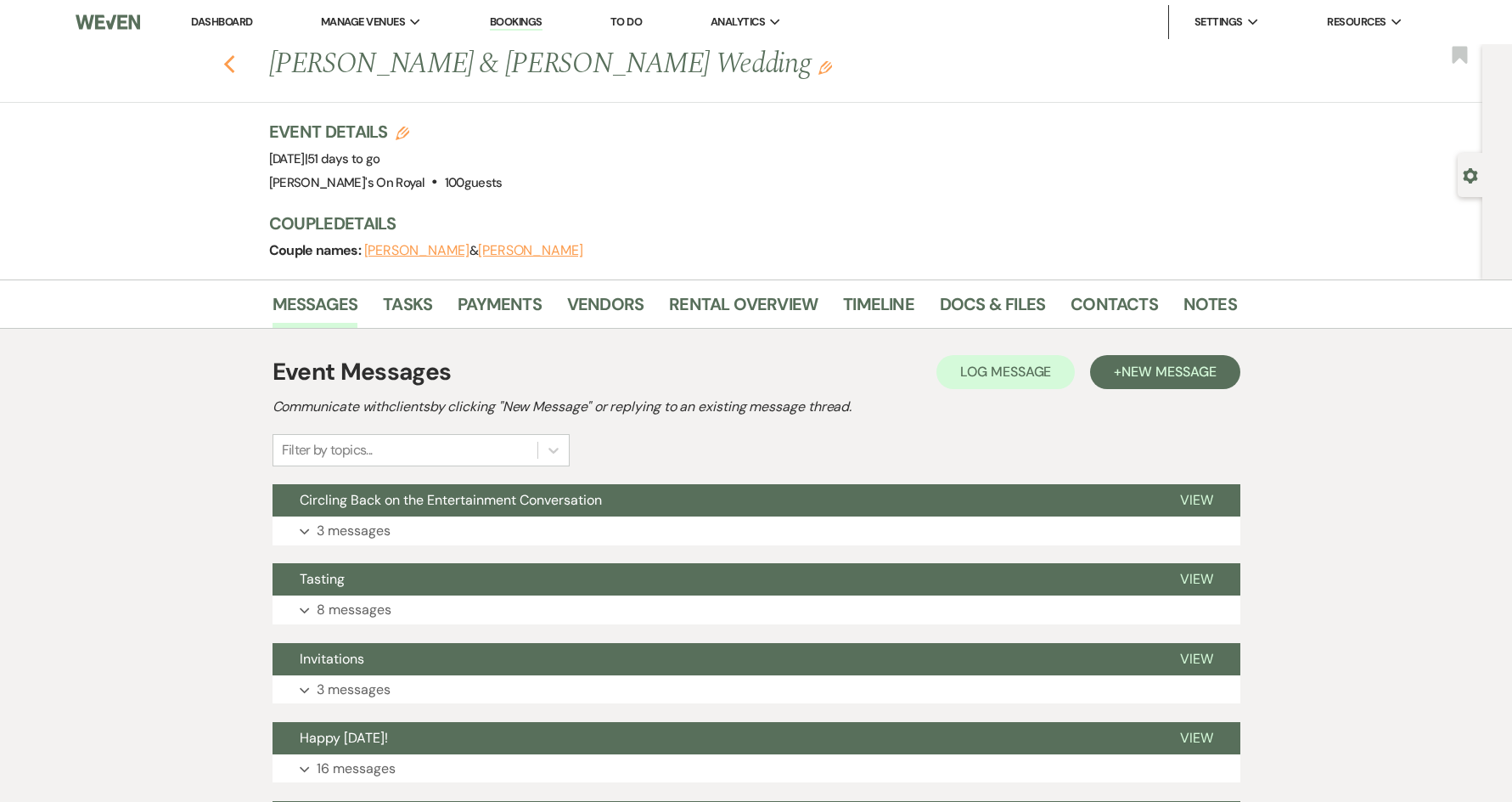
click at [236, 67] on icon "Previous" at bounding box center [229, 64] width 13 height 20
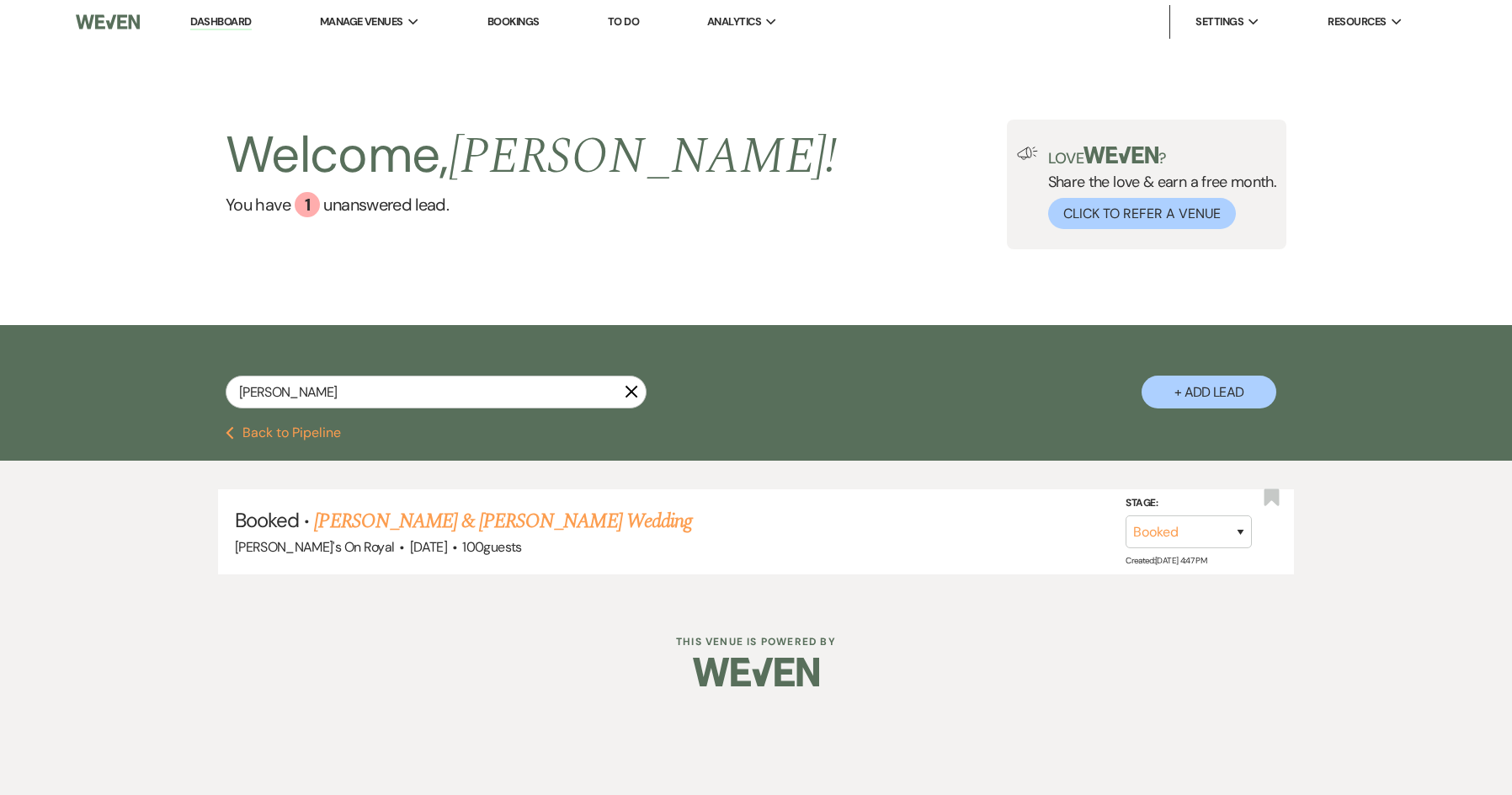
click at [286, 435] on button "Previous Back to Pipeline" at bounding box center [284, 433] width 115 height 14
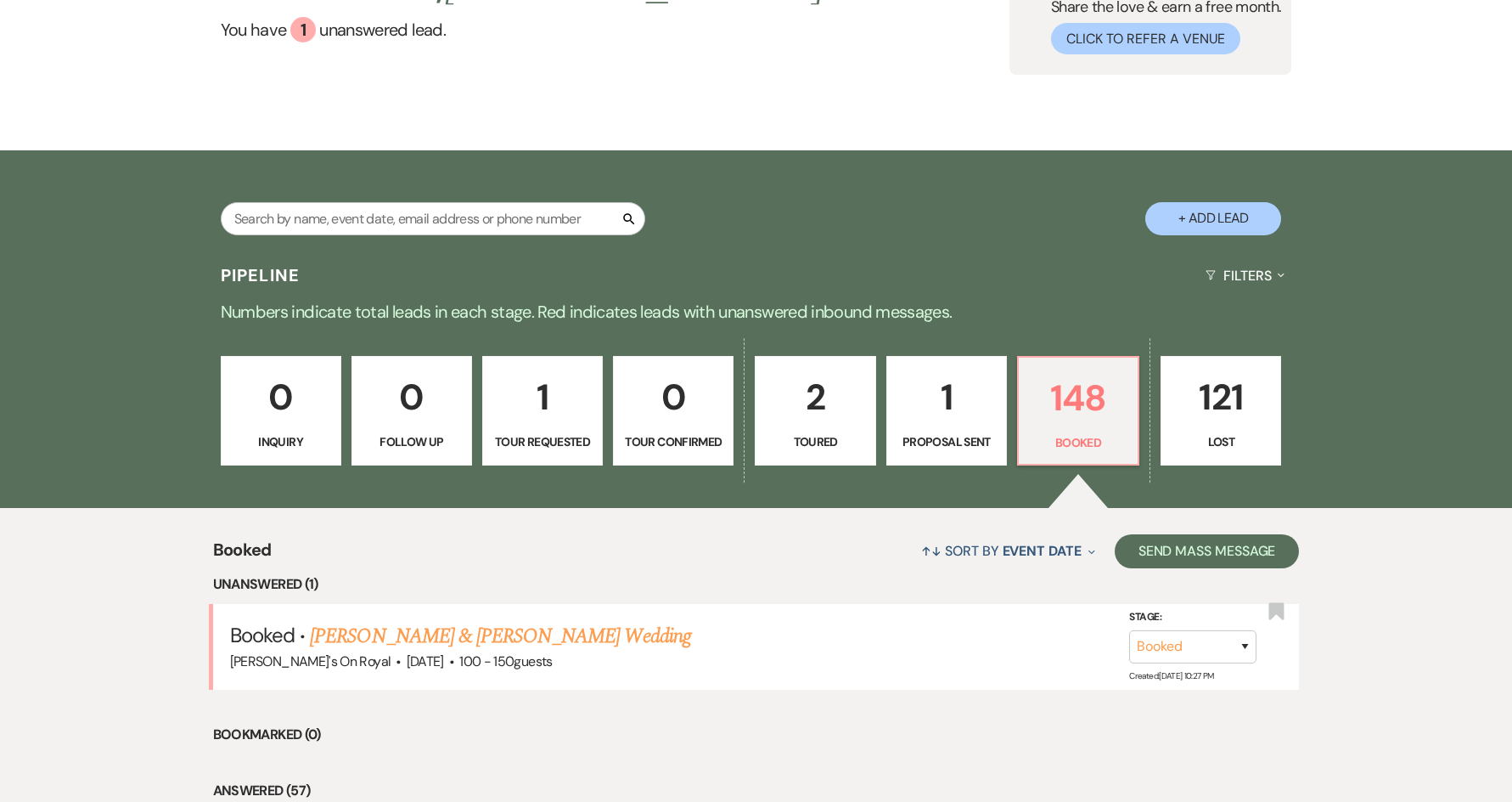
scroll to position [133, 0]
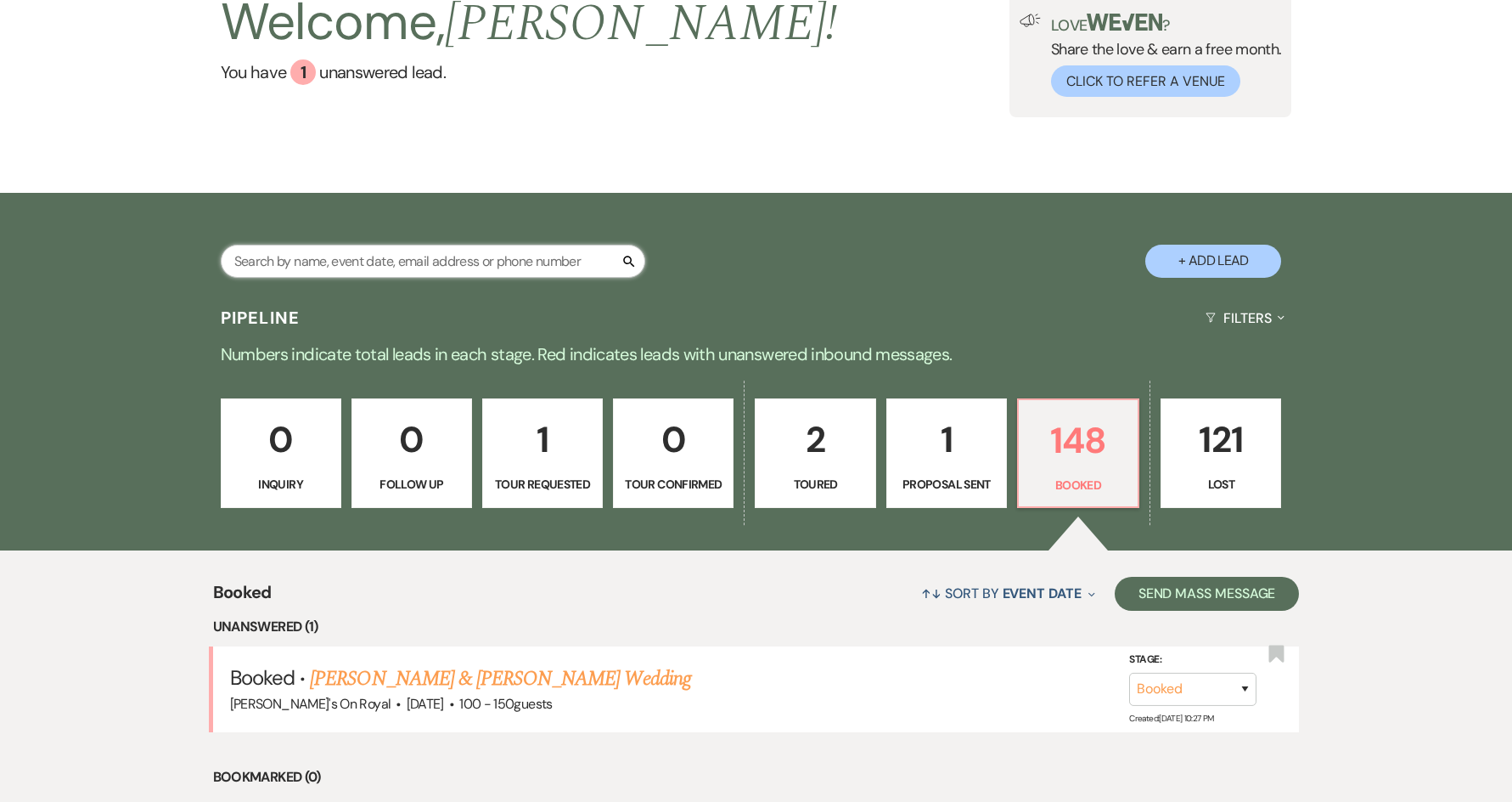
click at [351, 256] on input "text" at bounding box center [433, 261] width 425 height 33
type input "[PERSON_NAME]"
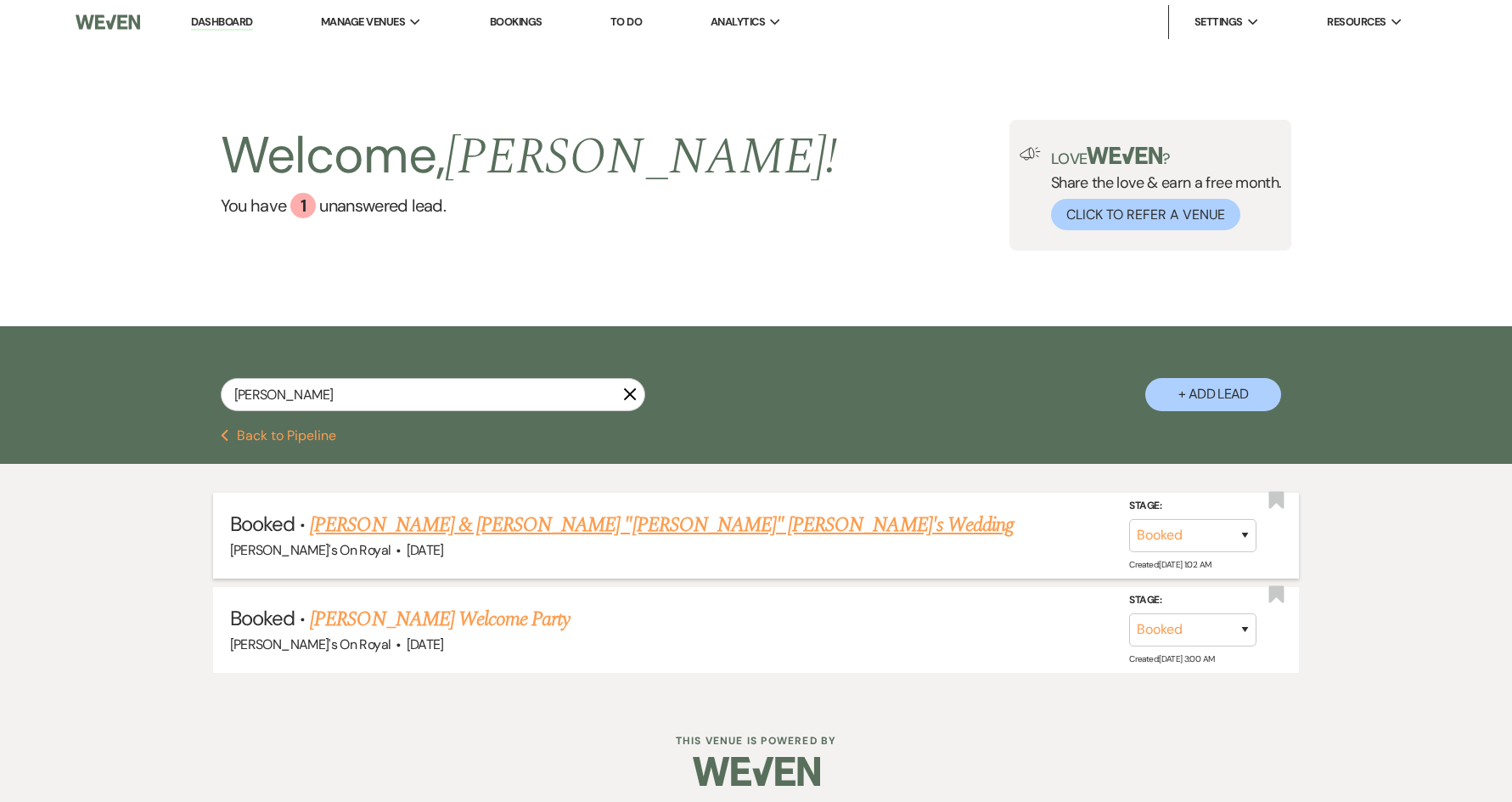
click at [509, 531] on link "[PERSON_NAME] & [PERSON_NAME] "[PERSON_NAME]" [PERSON_NAME]'s Wedding" at bounding box center [662, 524] width 704 height 31
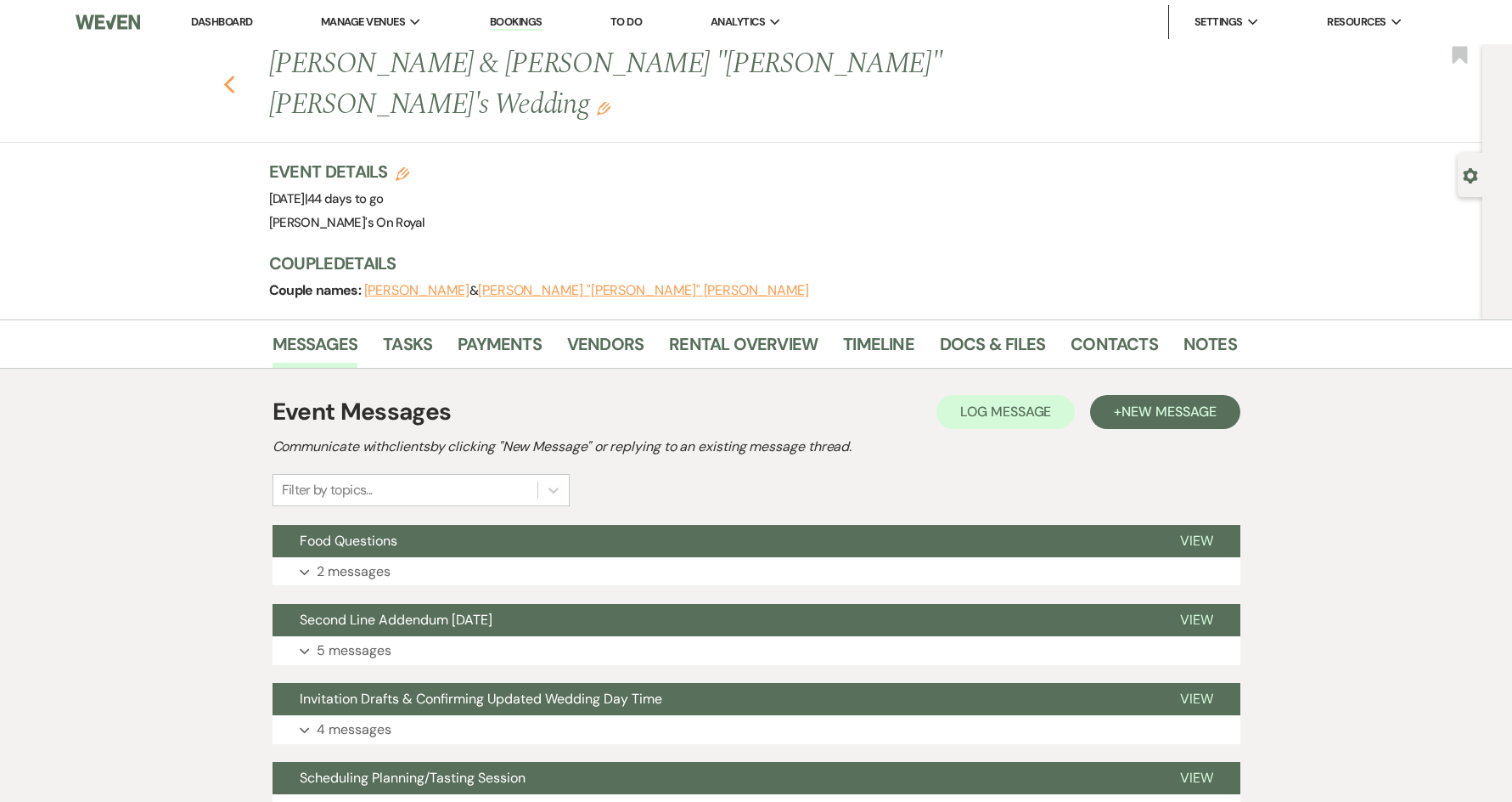
click at [236, 75] on icon "Previous" at bounding box center [229, 85] width 13 height 20
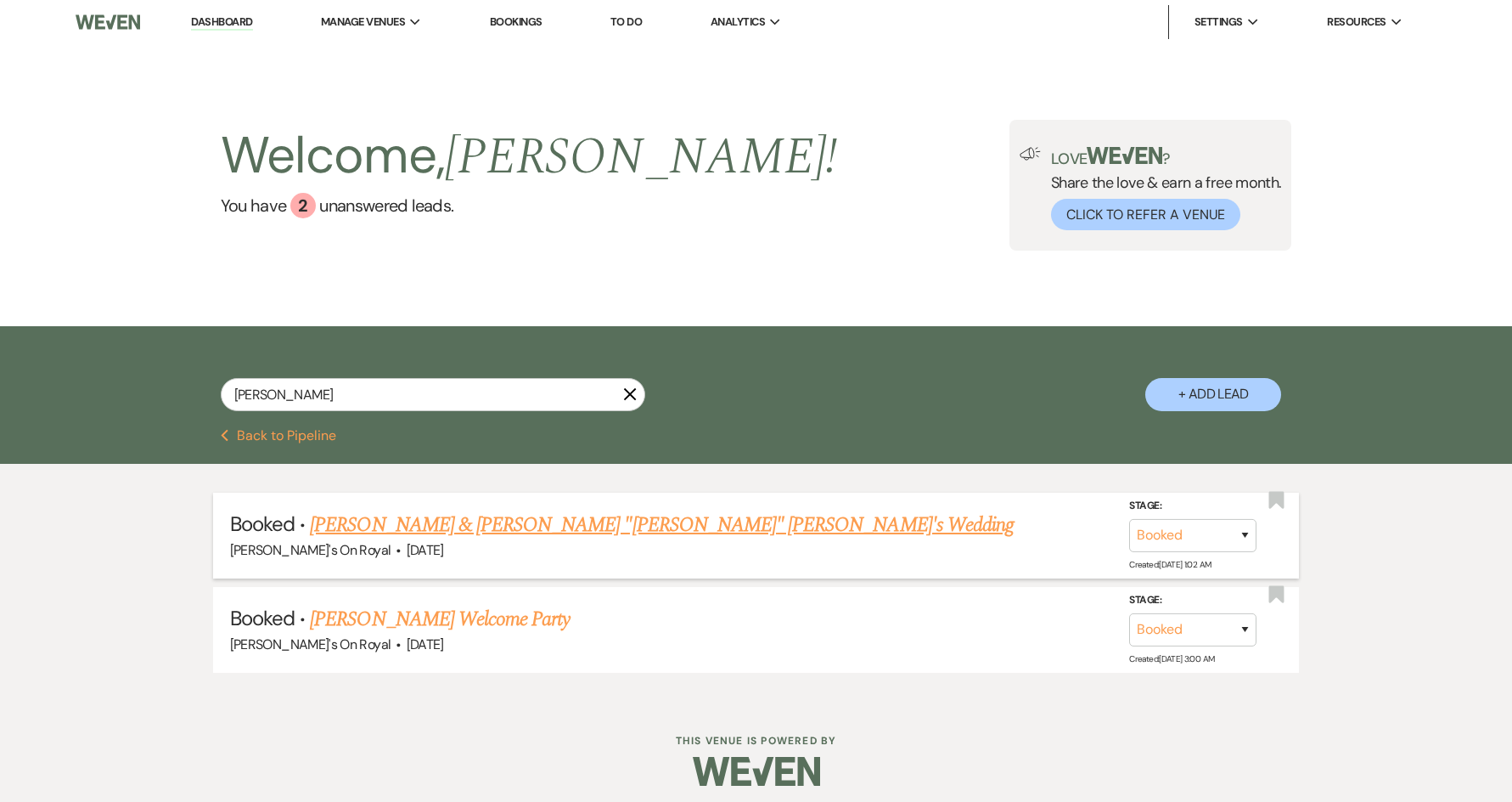
click at [354, 523] on link "[PERSON_NAME] & [PERSON_NAME] "[PERSON_NAME]" [PERSON_NAME]'s Wedding" at bounding box center [662, 524] width 704 height 31
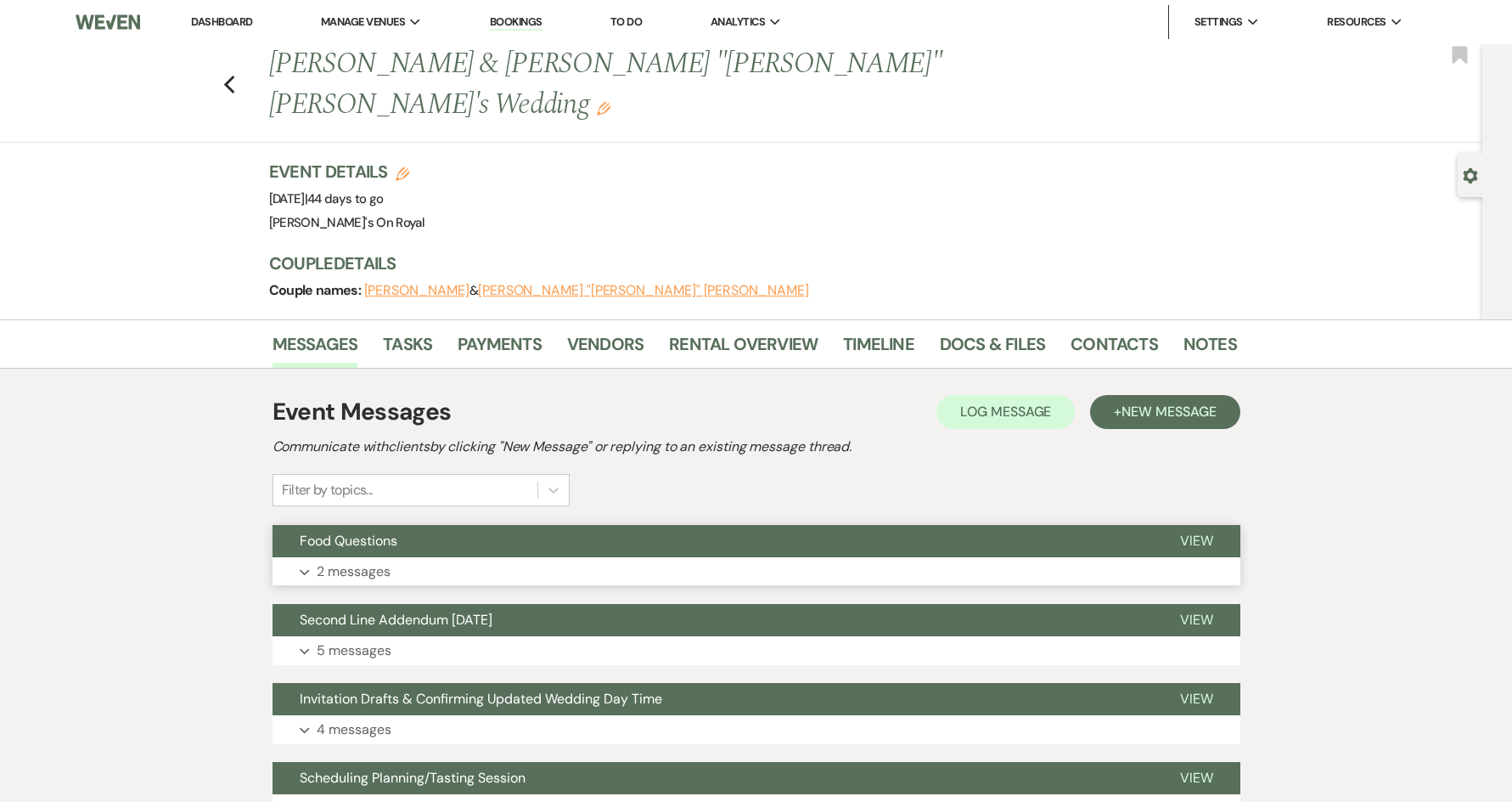
click at [374, 560] on p "2 messages" at bounding box center [354, 571] width 74 height 22
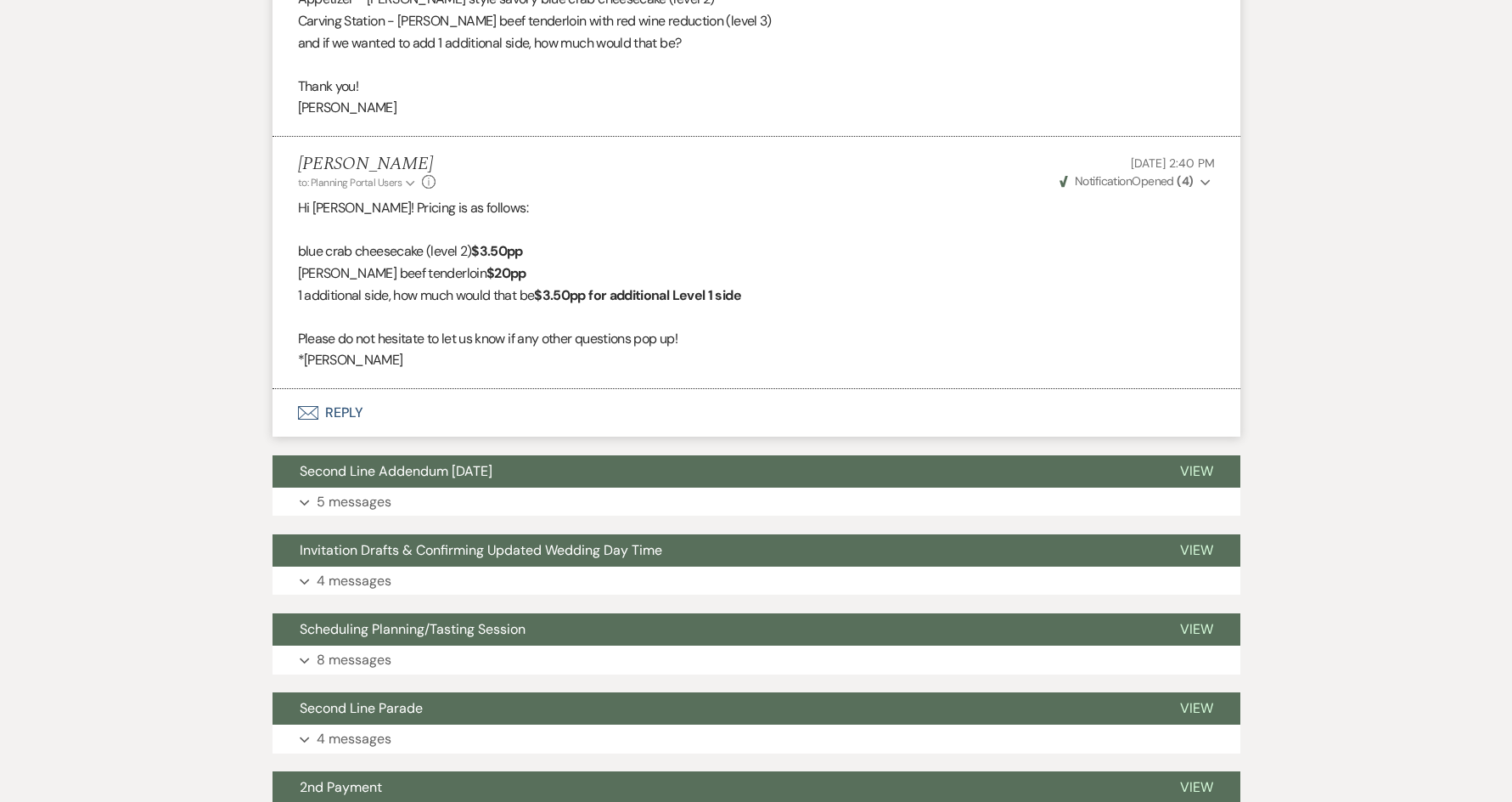
scroll to position [679, 0]
click at [471, 487] on button "Expand 5 messages" at bounding box center [757, 501] width 968 height 29
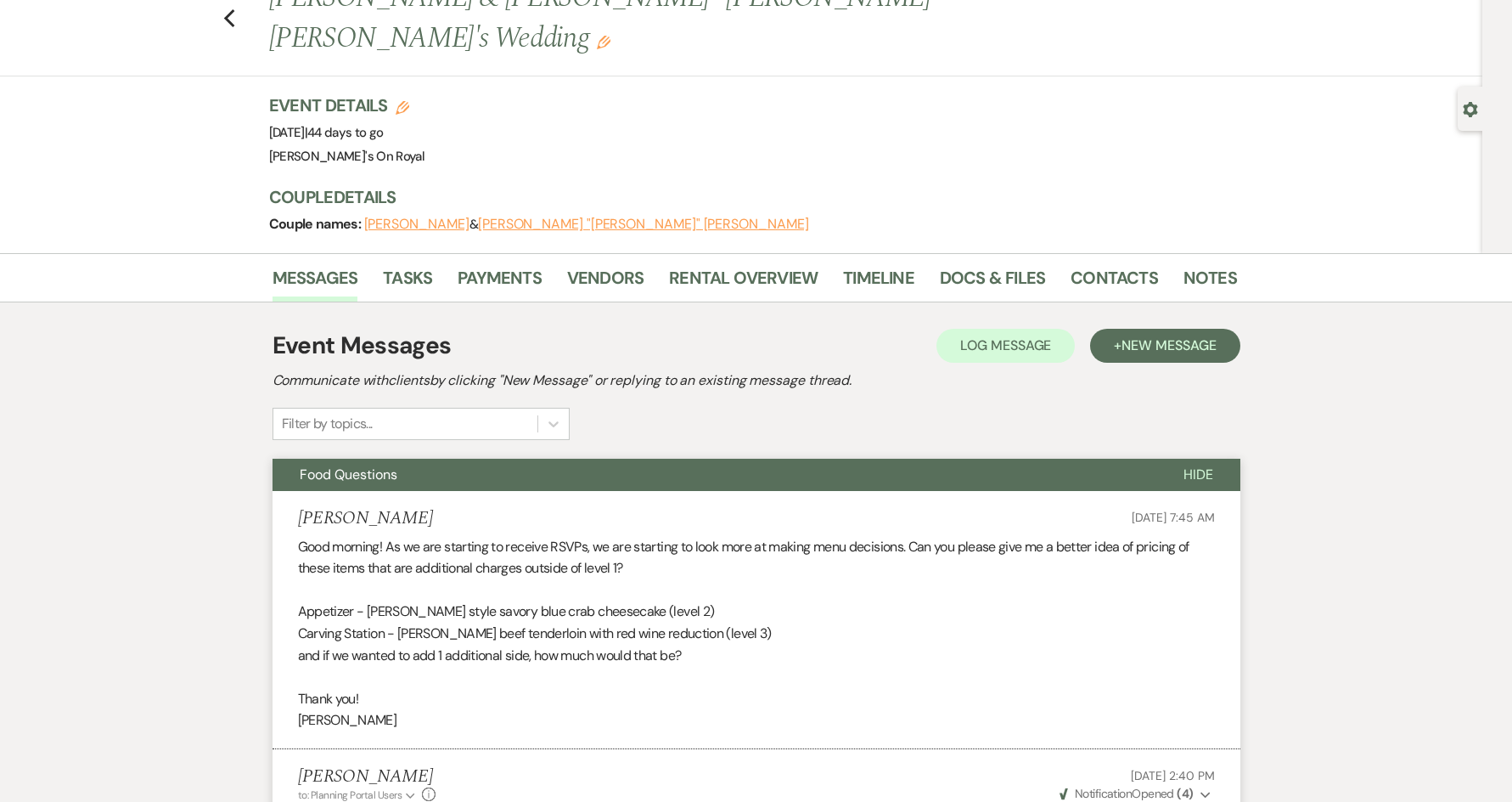
scroll to position [0, 0]
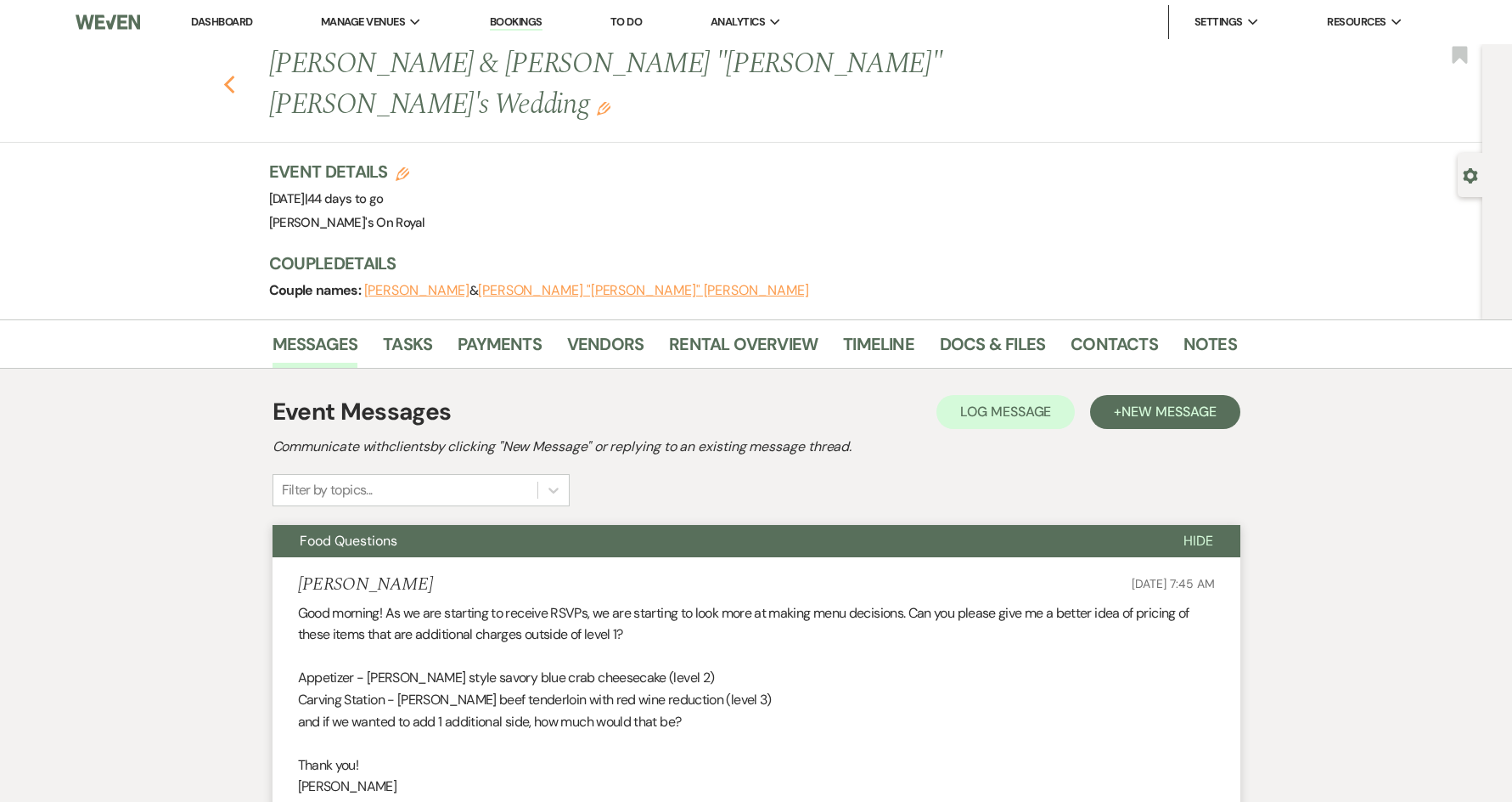
click at [234, 76] on use "button" at bounding box center [228, 85] width 11 height 19
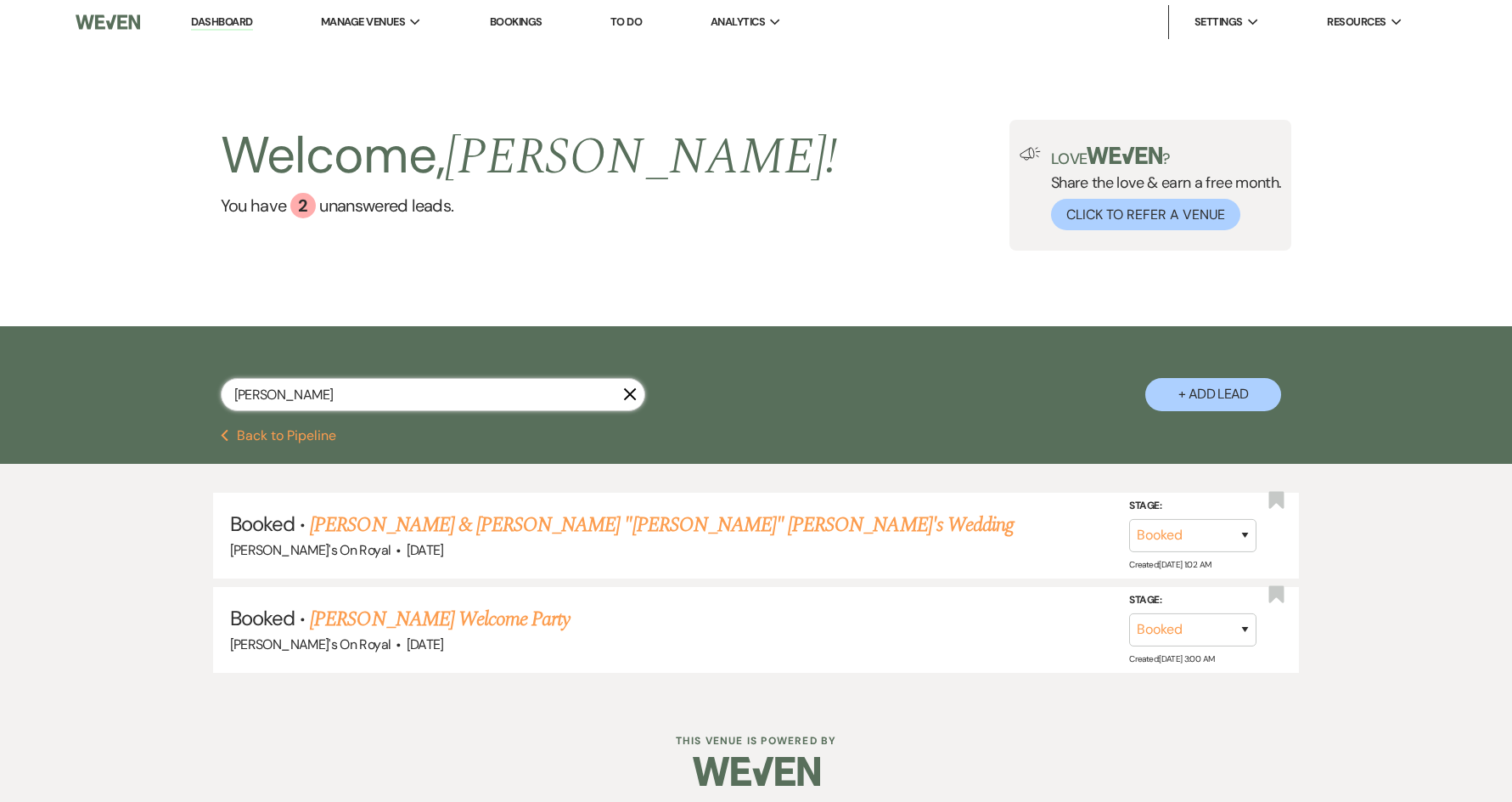
drag, startPoint x: 245, startPoint y: 397, endPoint x: 226, endPoint y: 397, distance: 19.5
click at [226, 397] on input "[PERSON_NAME]" at bounding box center [433, 394] width 425 height 33
type input "ed"
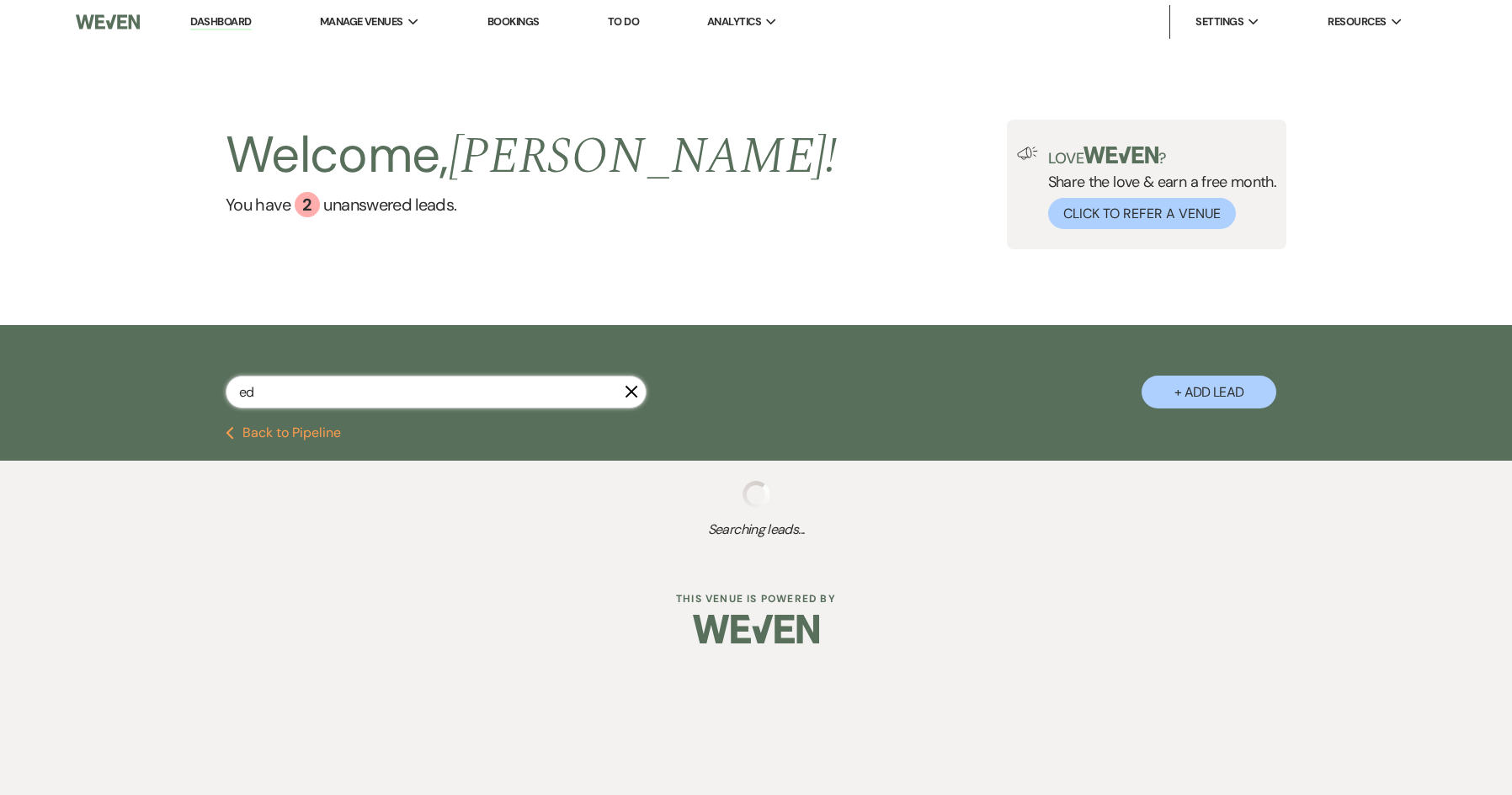
select select "5"
select select "8"
select select "5"
select select "8"
select select "5"
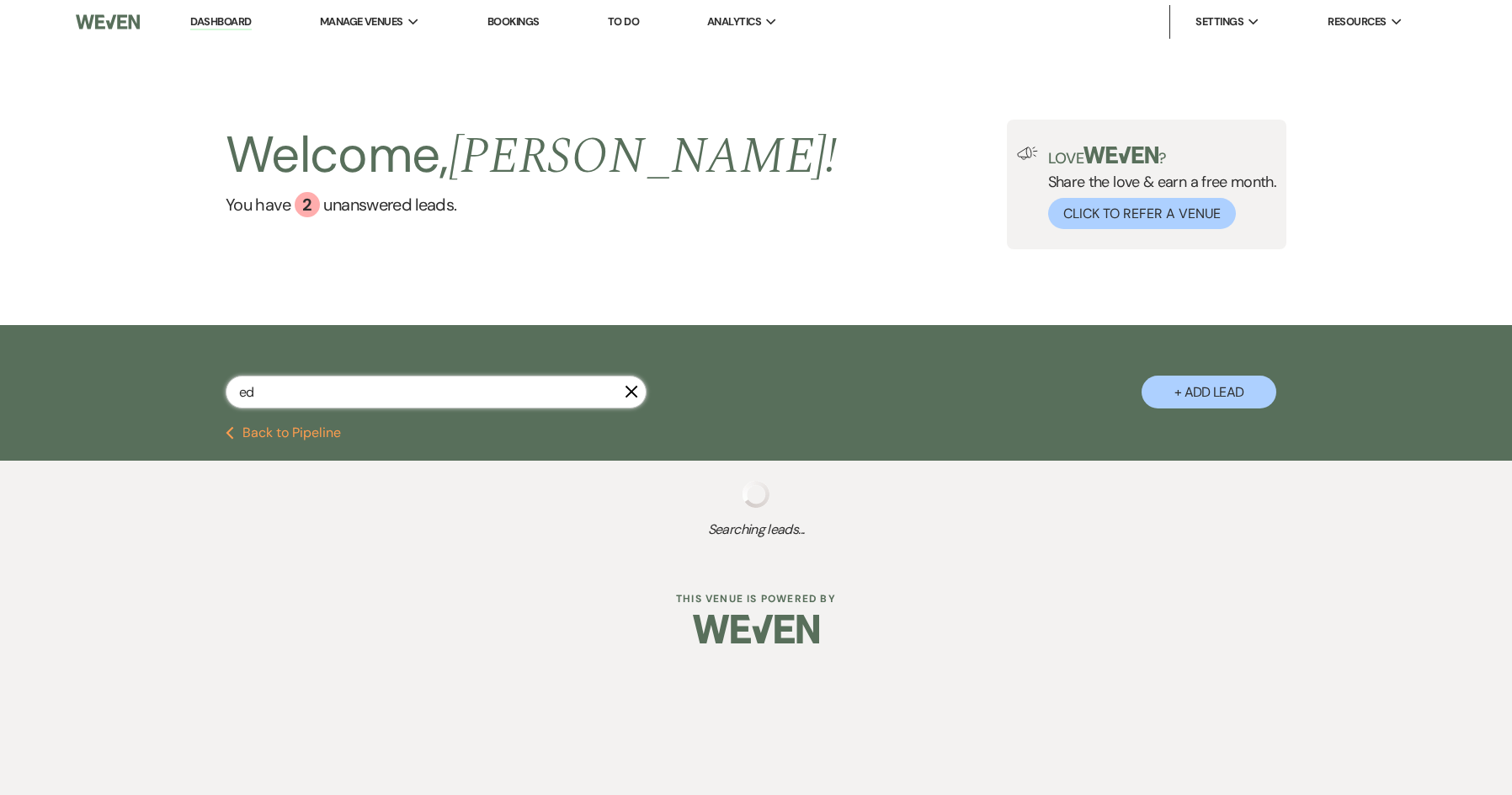
select select "8"
select select "5"
select select "8"
select select "5"
select select "8"
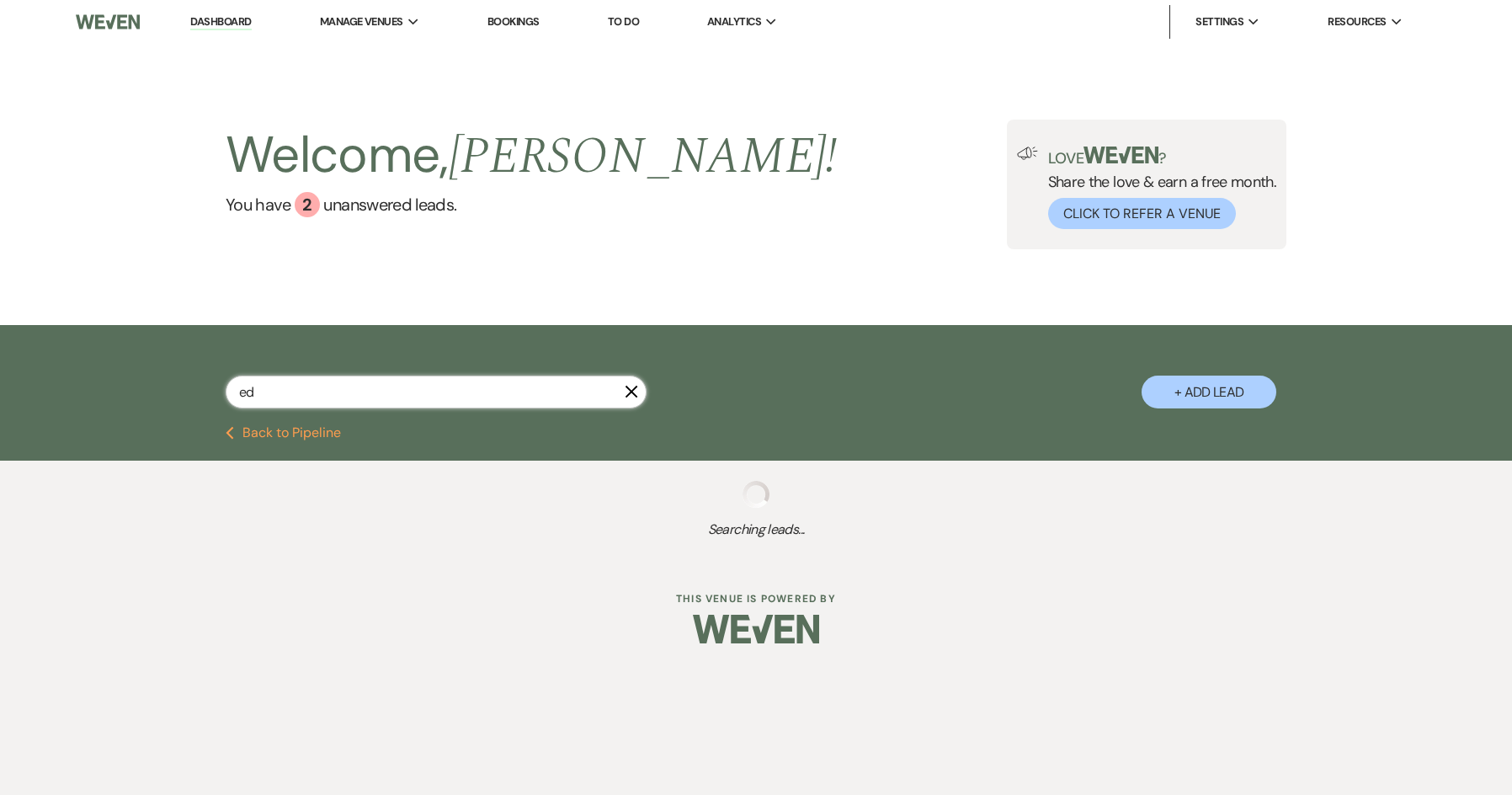
select select "8"
select select "5"
select select "8"
select select "6"
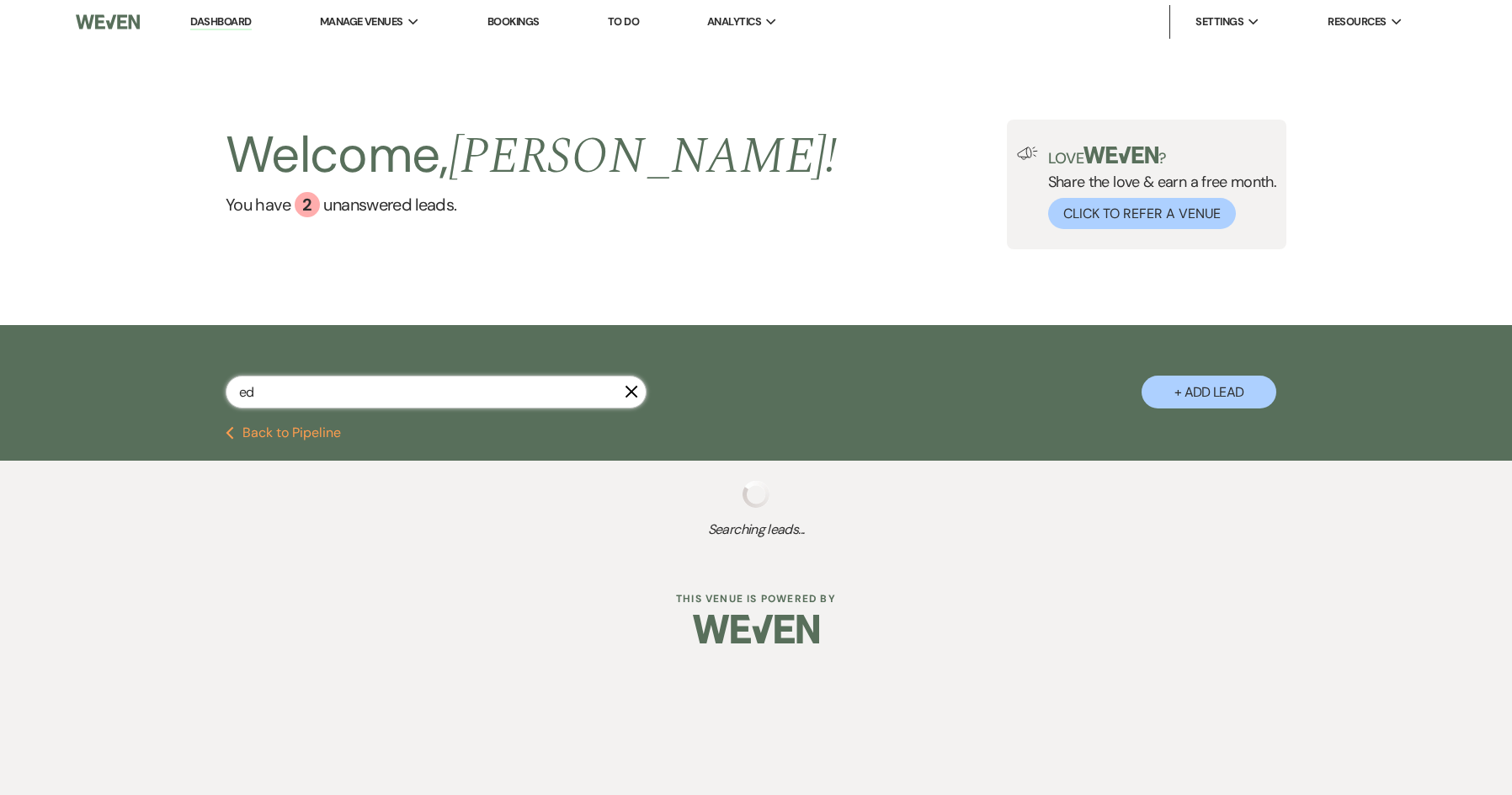
select select "8"
select select "1"
select select "8"
select select "6"
select select "8"
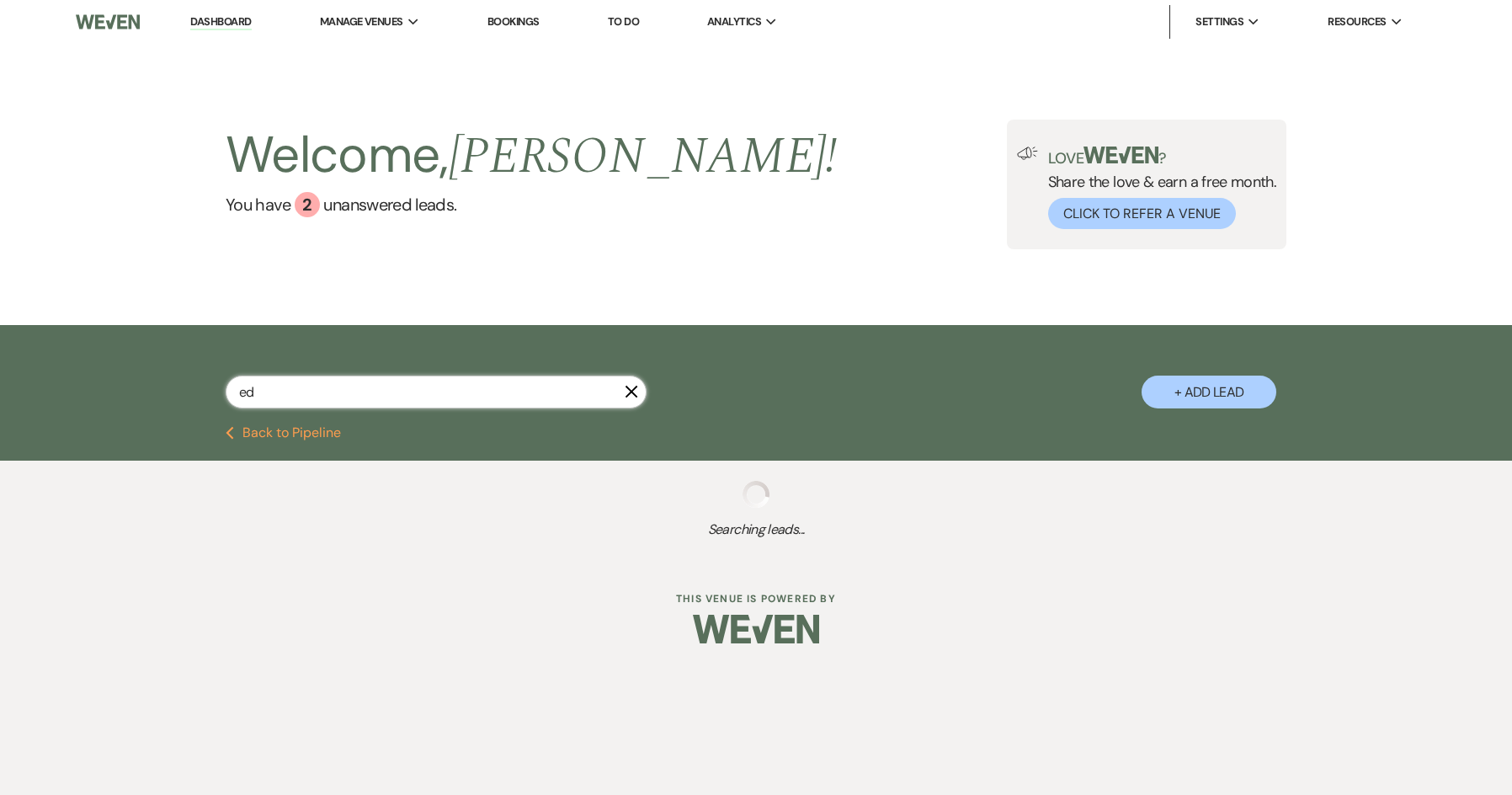
select select "6"
select select "8"
select select "5"
select select "8"
select select "7"
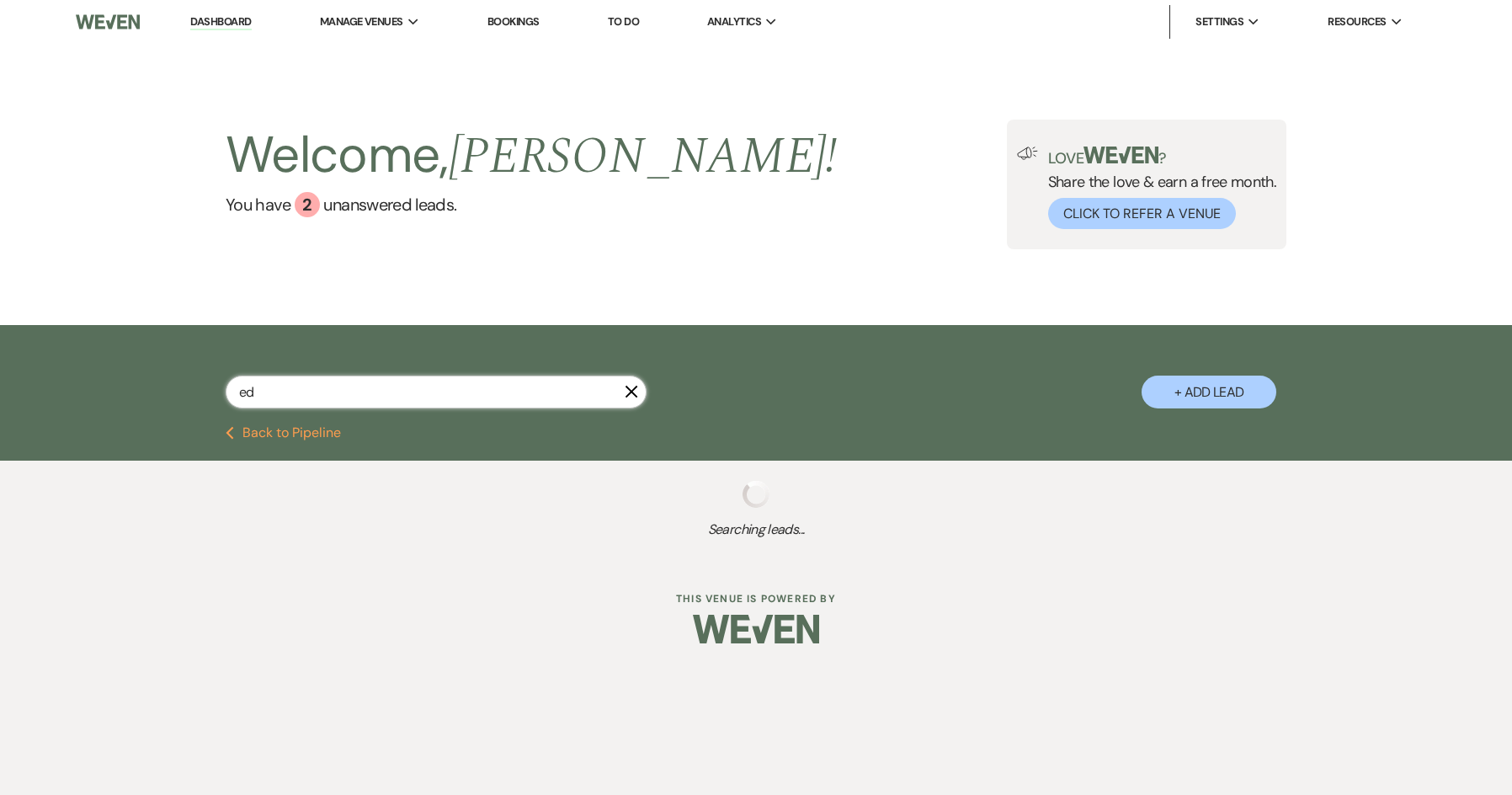
select select "8"
select select "5"
select select "8"
select select "5"
select select "8"
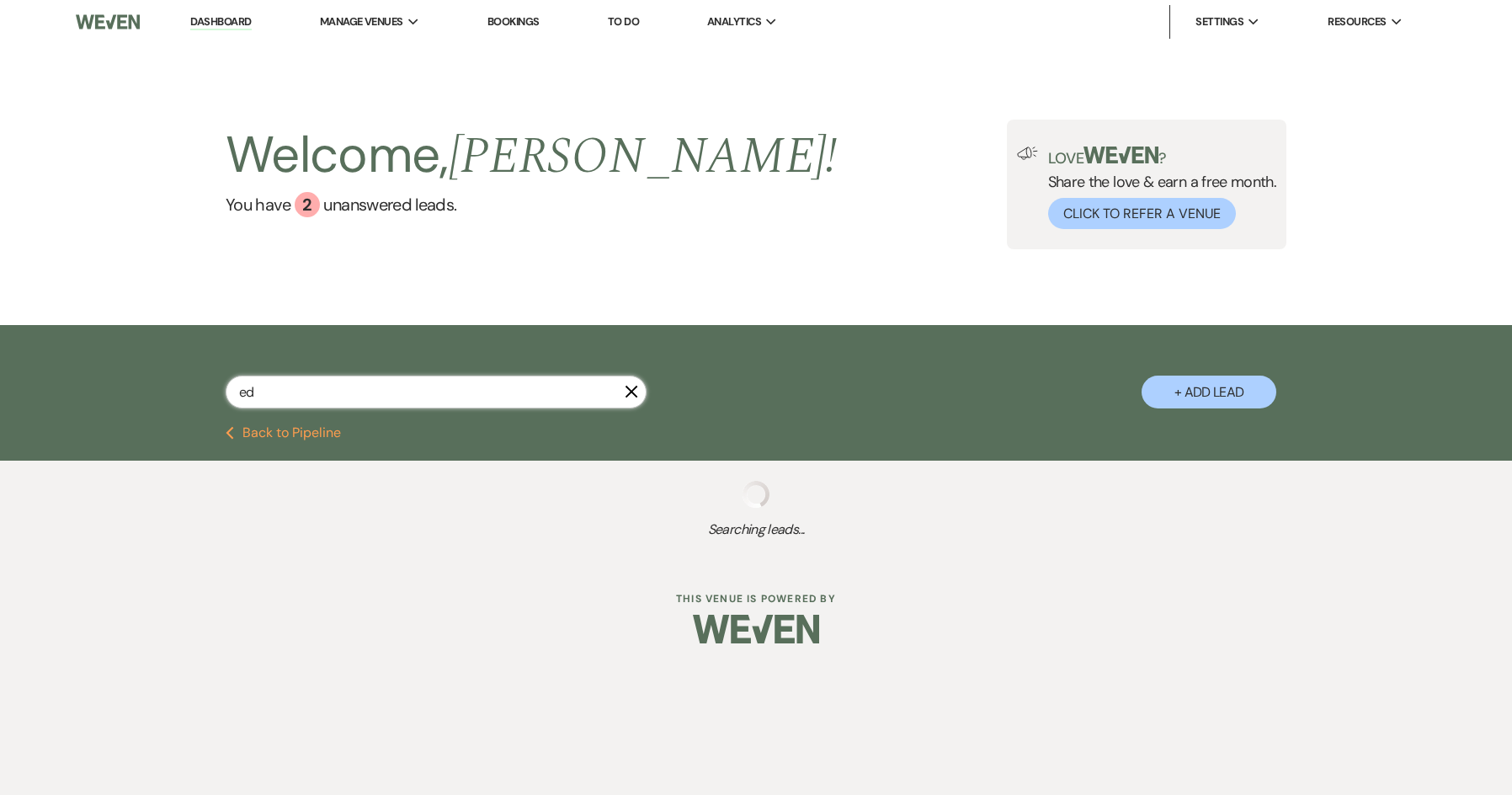
select select "8"
select select "11"
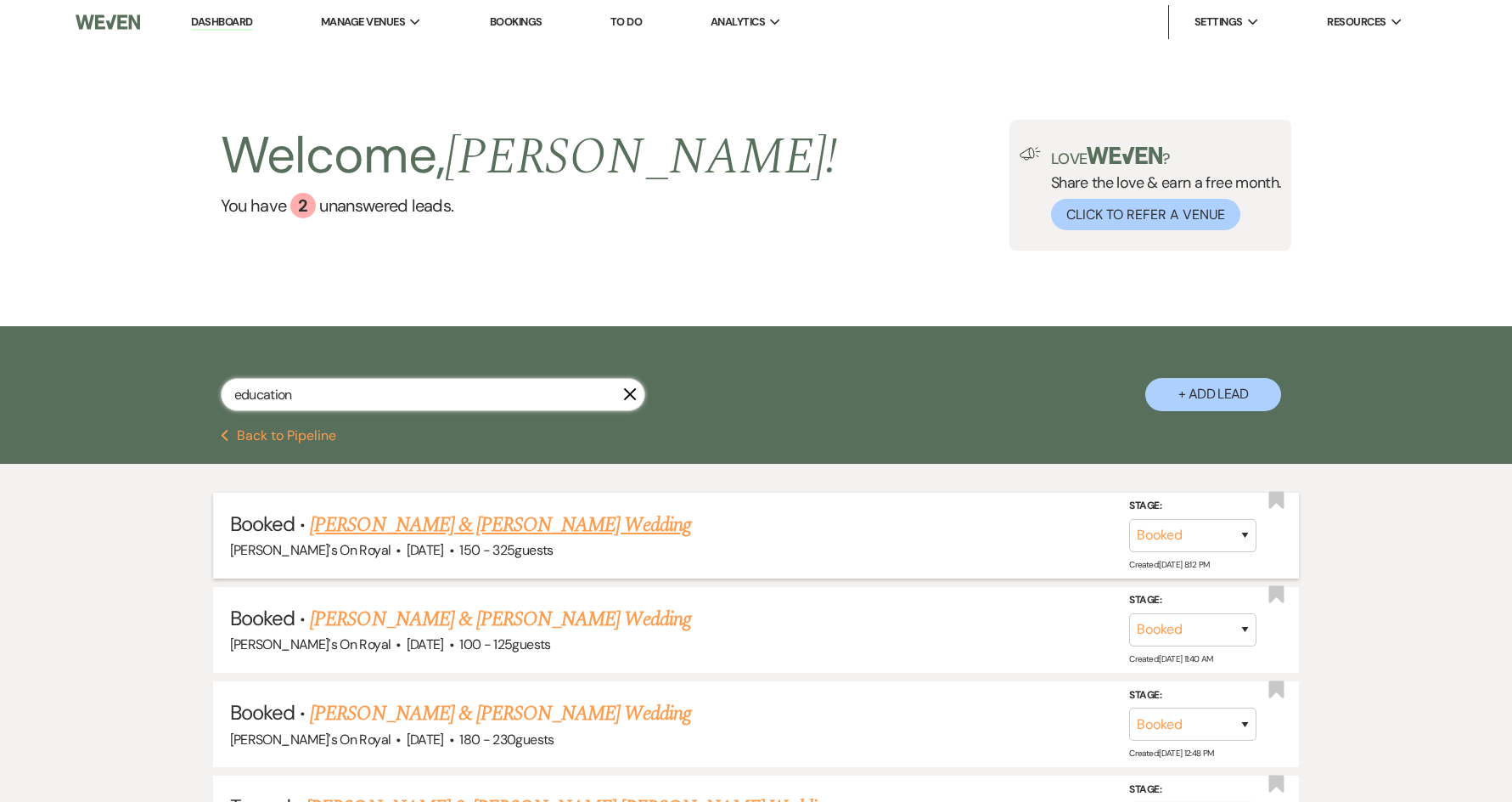
type input "education"
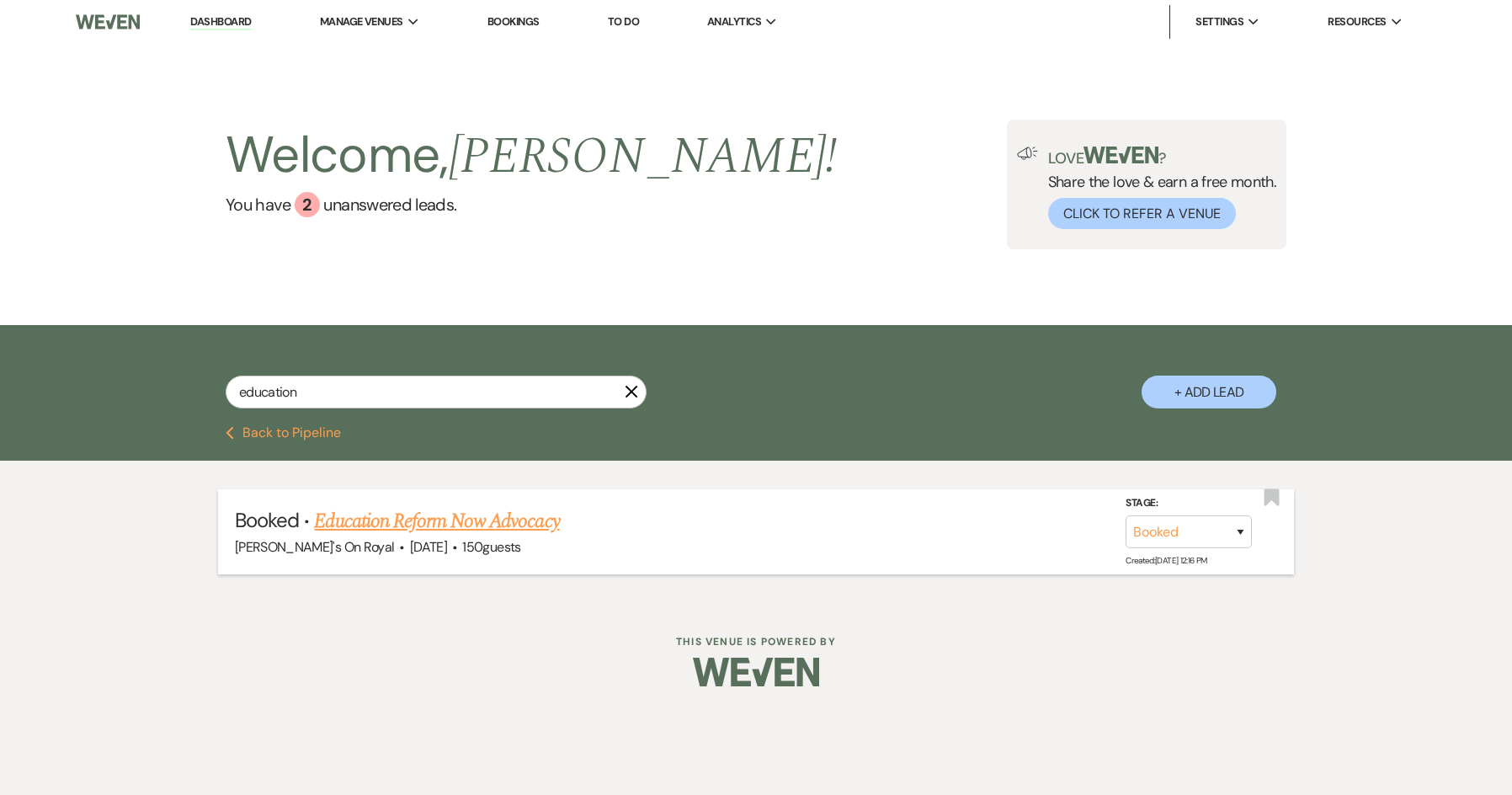
click at [409, 520] on link "Education Reform Now Advocacy" at bounding box center [436, 520] width 245 height 31
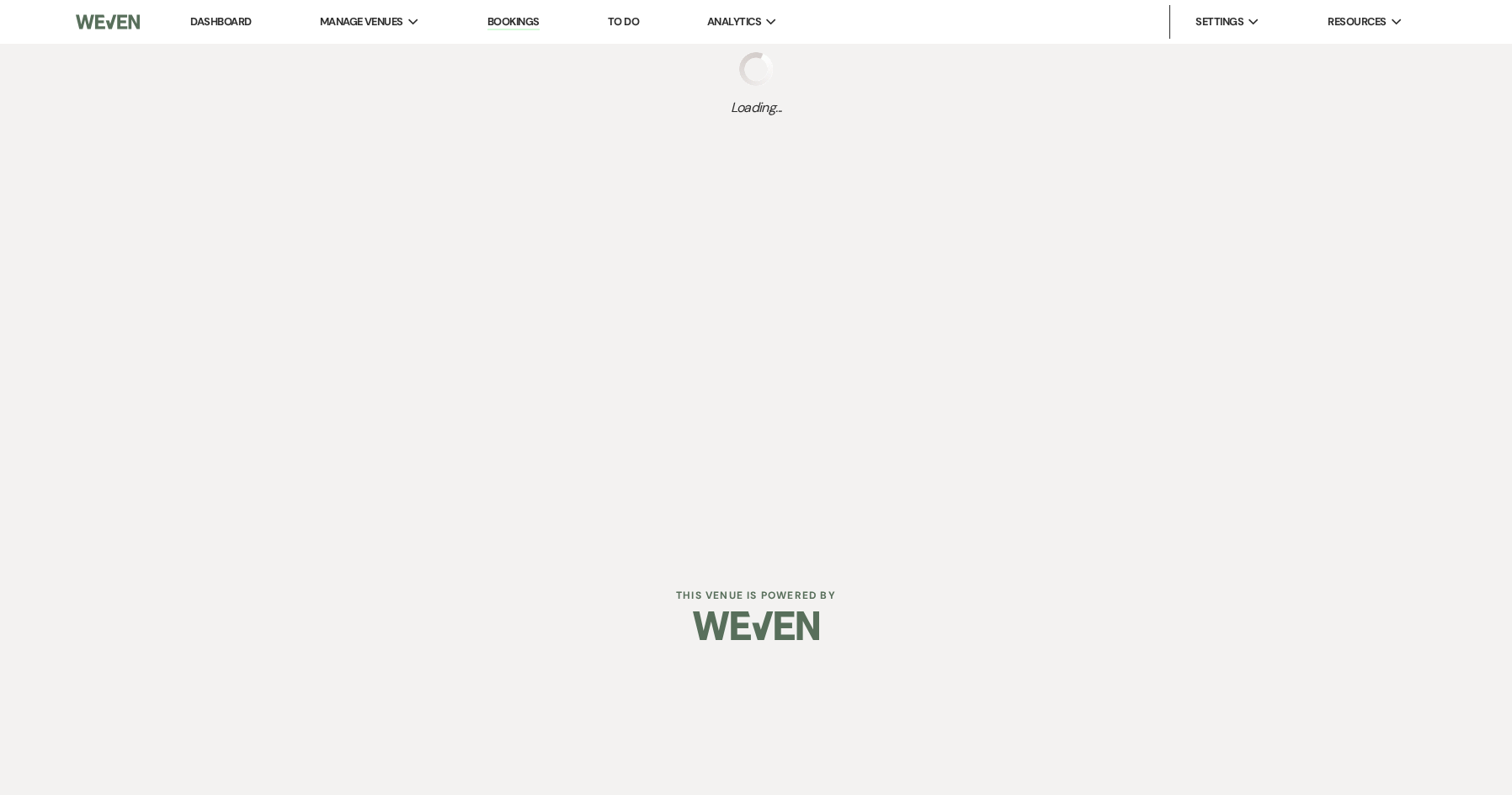
select select "20"
select select "9"
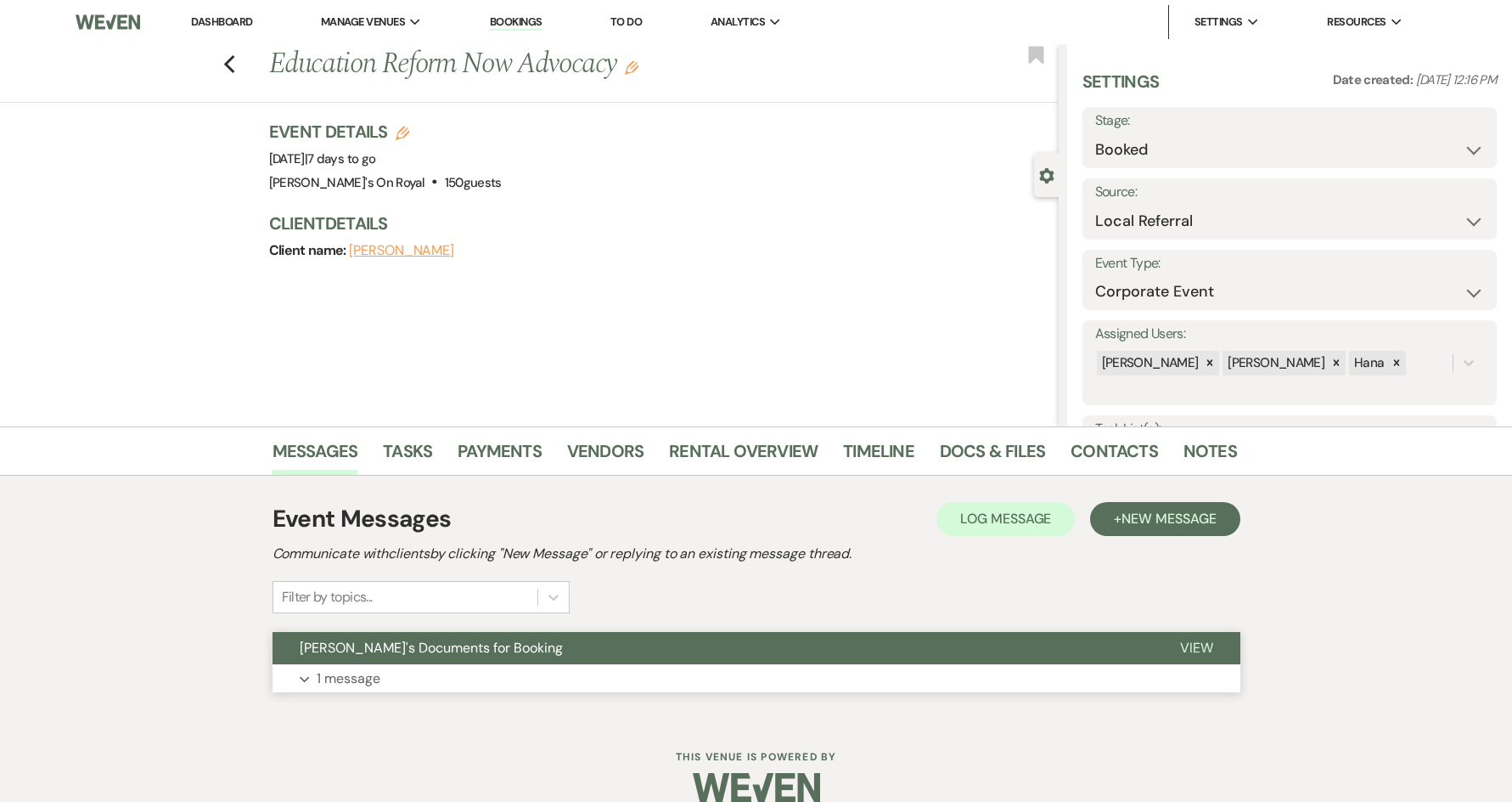
click at [427, 681] on button "Expand 1 message" at bounding box center [757, 678] width 968 height 29
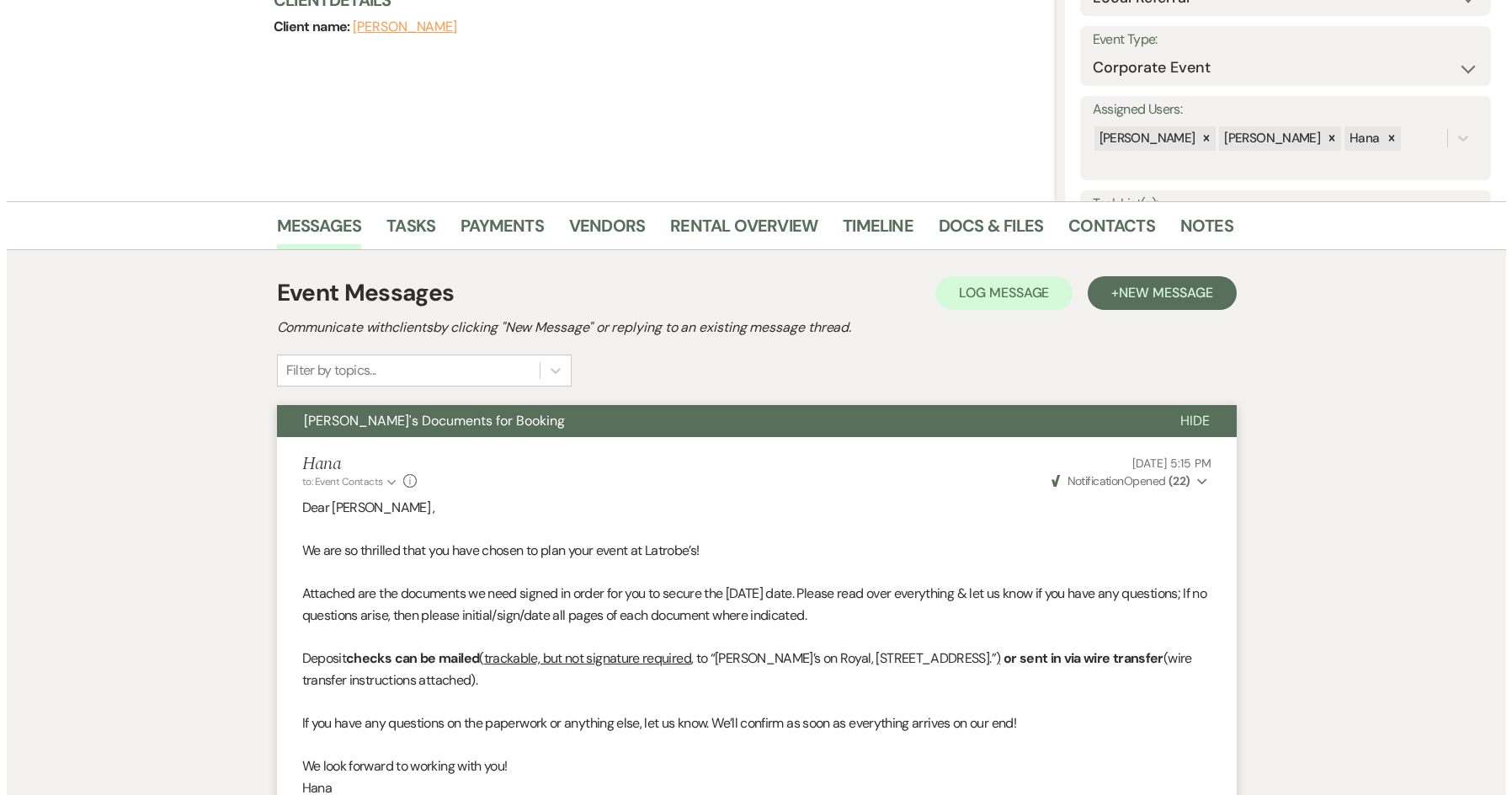
scroll to position [505, 0]
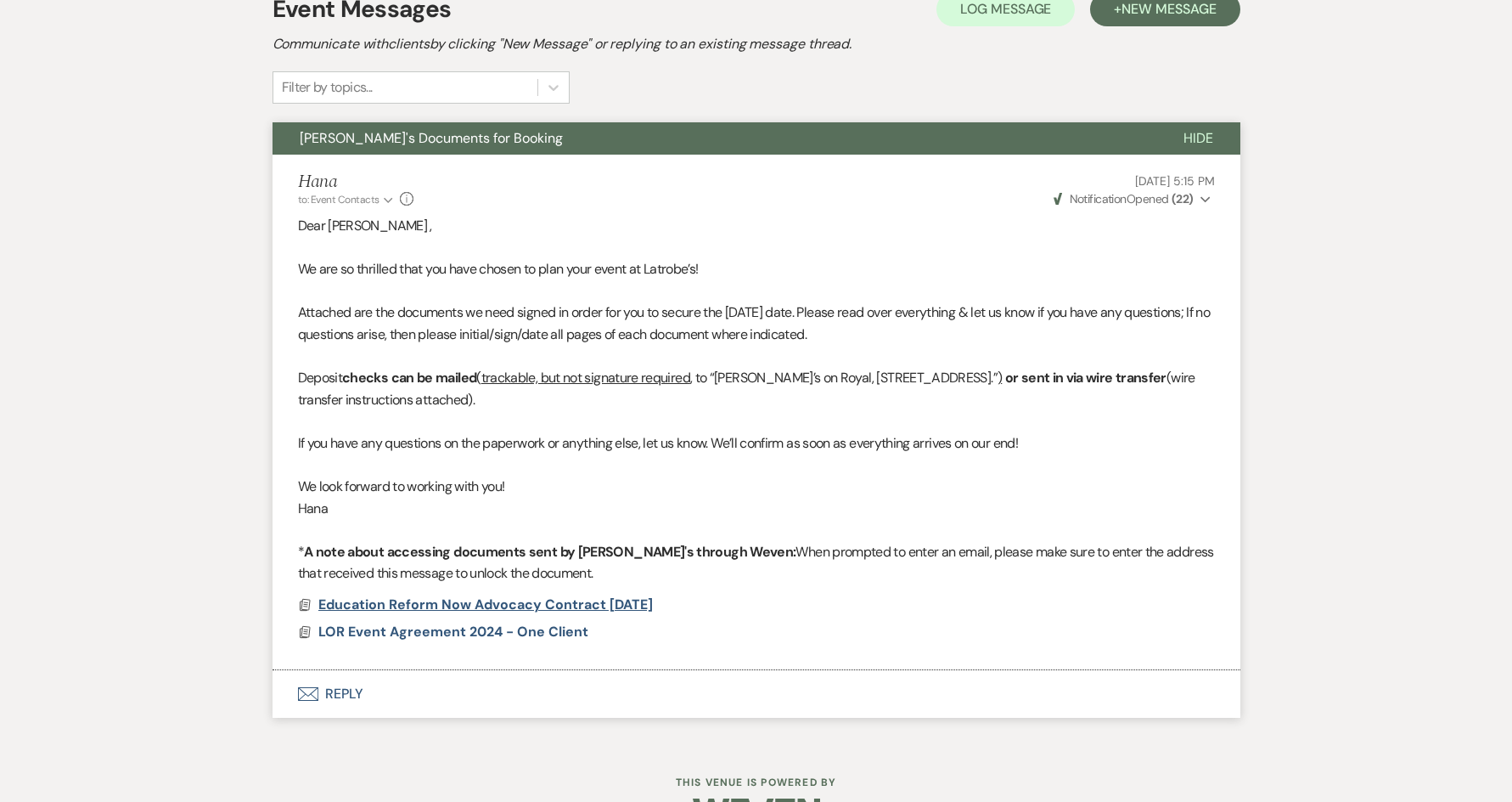
click at [503, 603] on span "Education Reform Now Advocacy Contract [DATE]" at bounding box center [485, 604] width 335 height 18
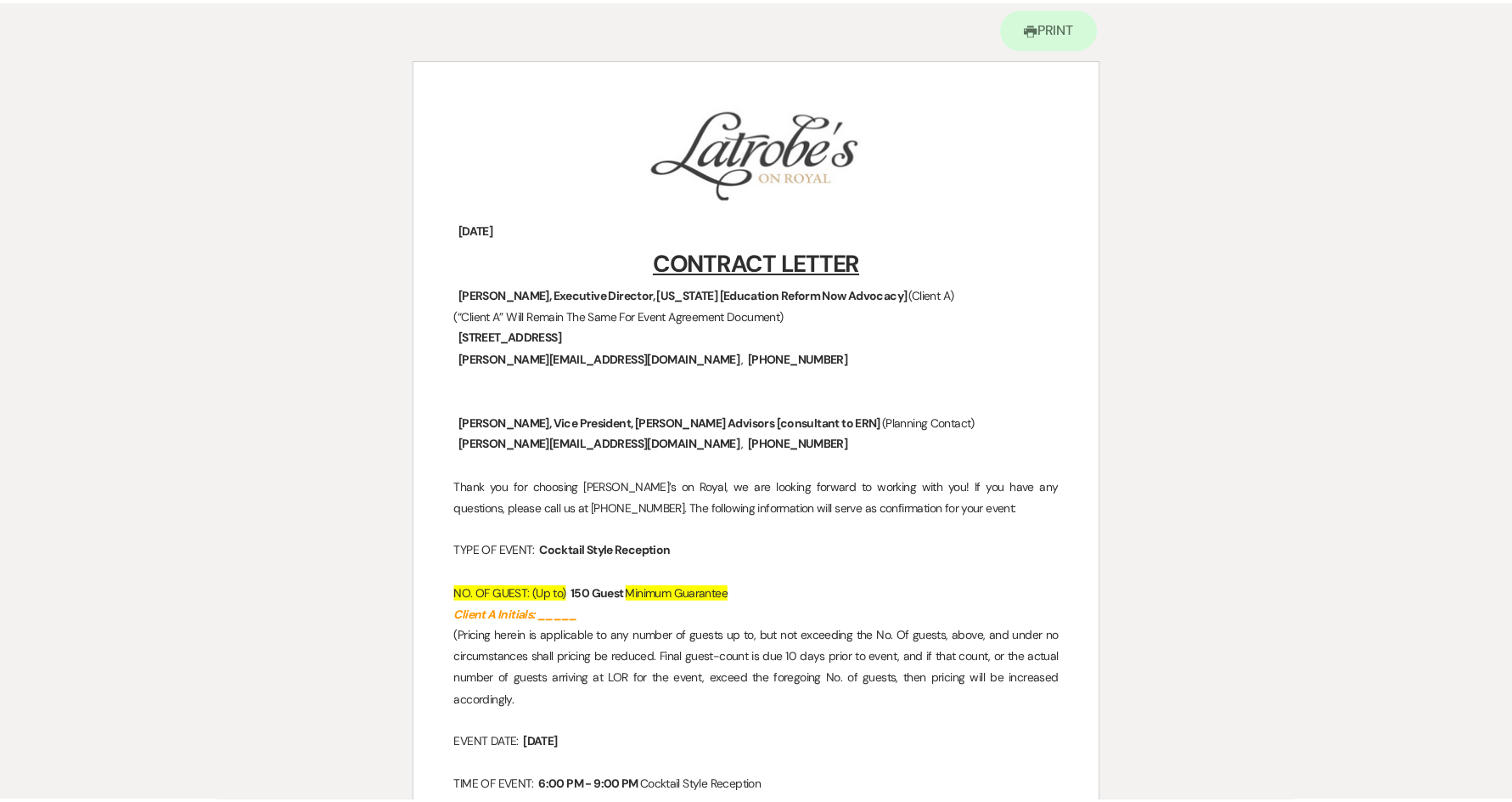
scroll to position [0, 0]
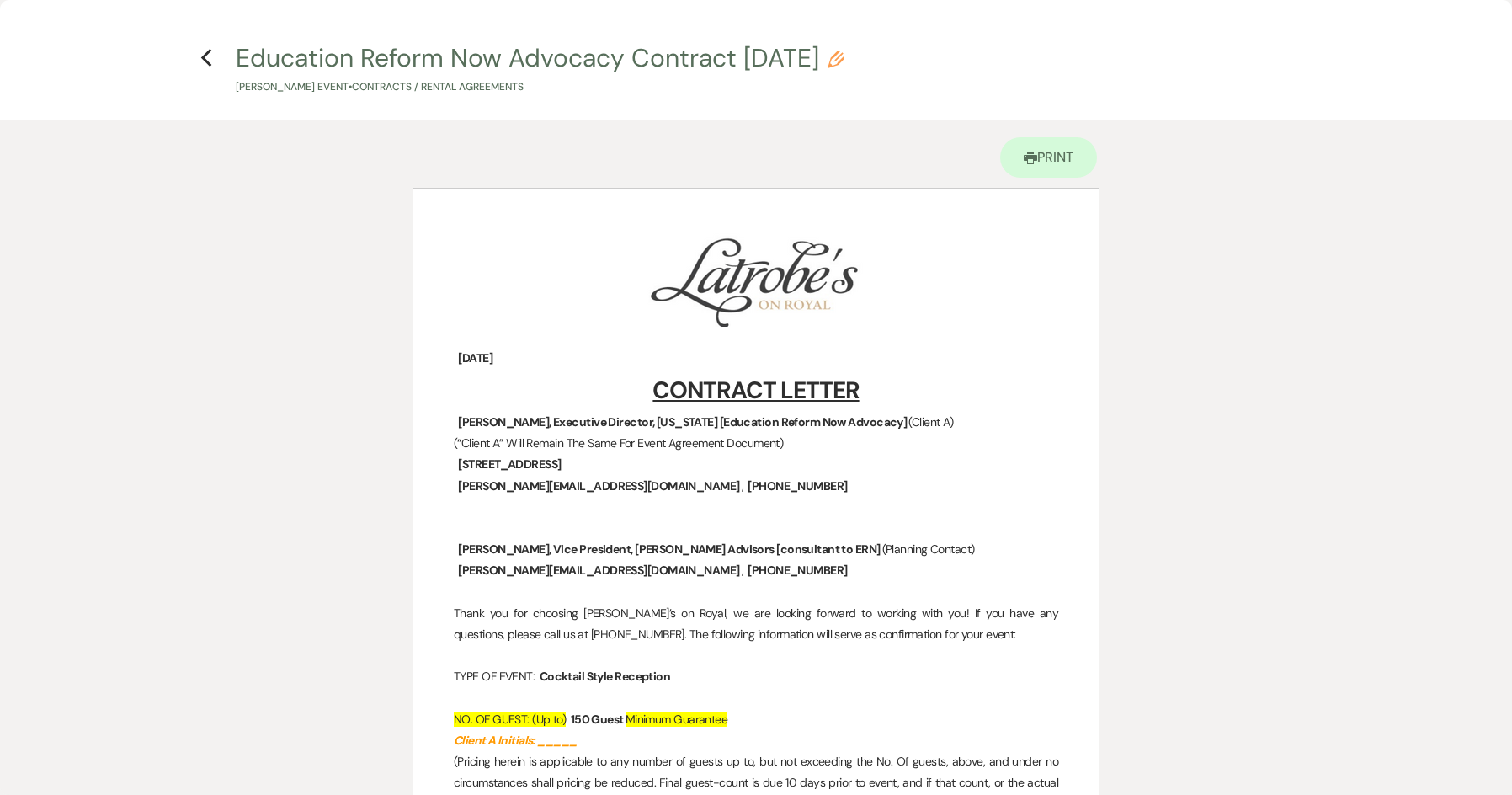
click at [209, 45] on div "Previous" at bounding box center [206, 55] width 13 height 27
click at [203, 51] on icon "Previous" at bounding box center [206, 57] width 13 height 20
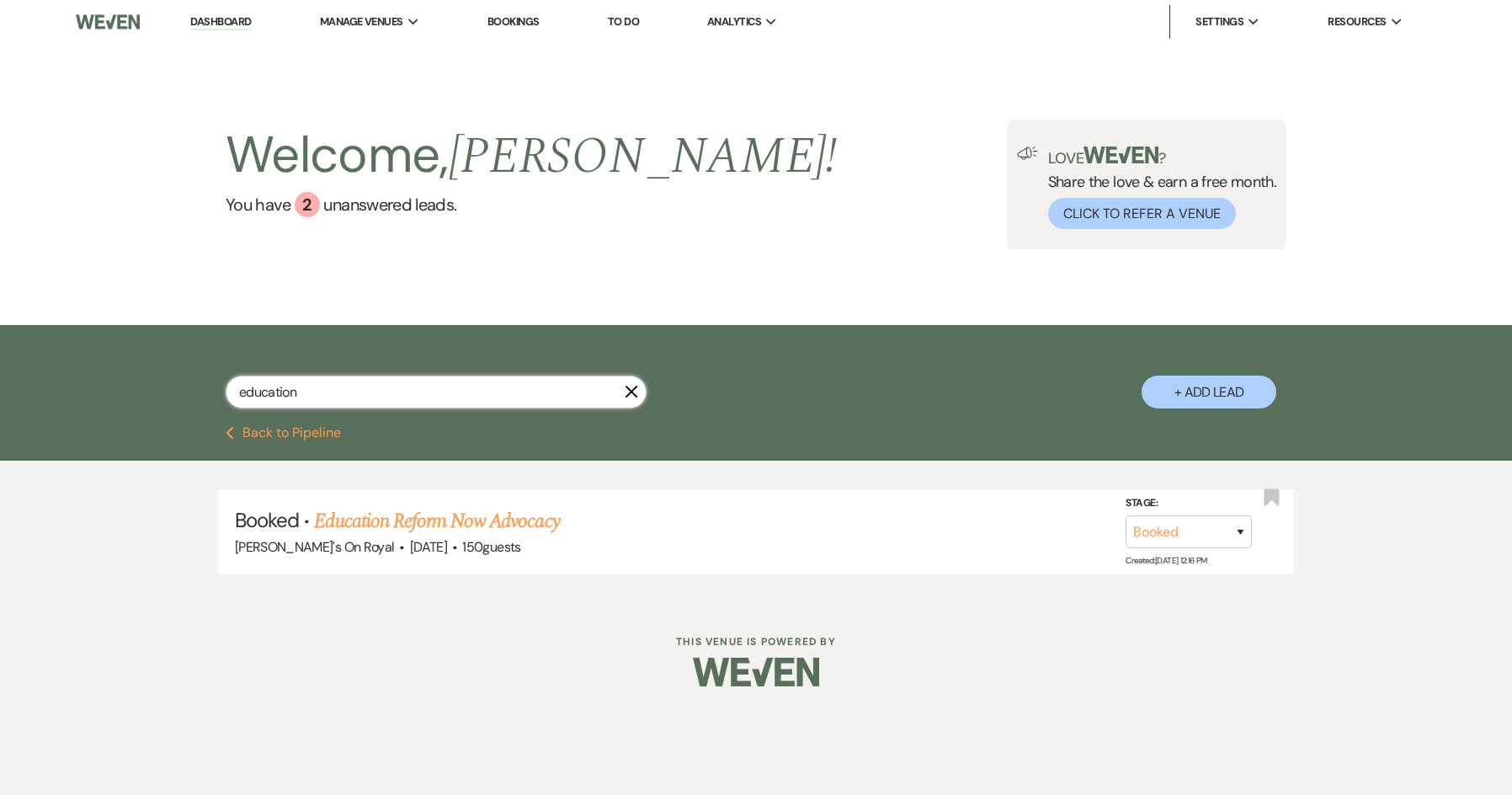
drag, startPoint x: 332, startPoint y: 403, endPoint x: 195, endPoint y: 393, distance: 137.4
click at [195, 393] on div "education X + Add Lead" at bounding box center [756, 377] width 1213 height 88
type input "kaylan"
click at [426, 524] on link "[PERSON_NAME] & [PERSON_NAME] Wedding" at bounding box center [503, 520] width 377 height 31
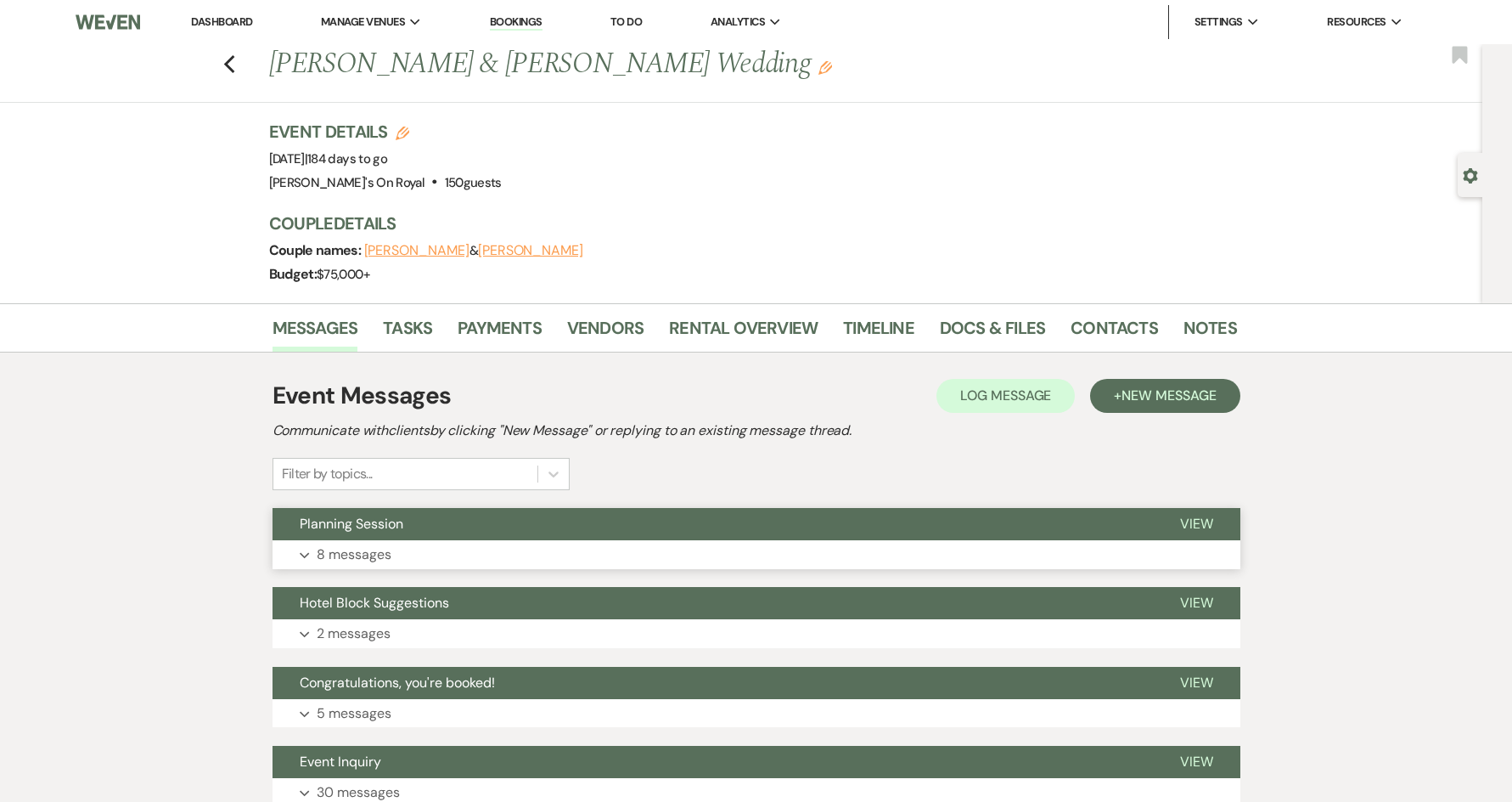
click at [517, 511] on button "Planning Session" at bounding box center [713, 524] width 880 height 32
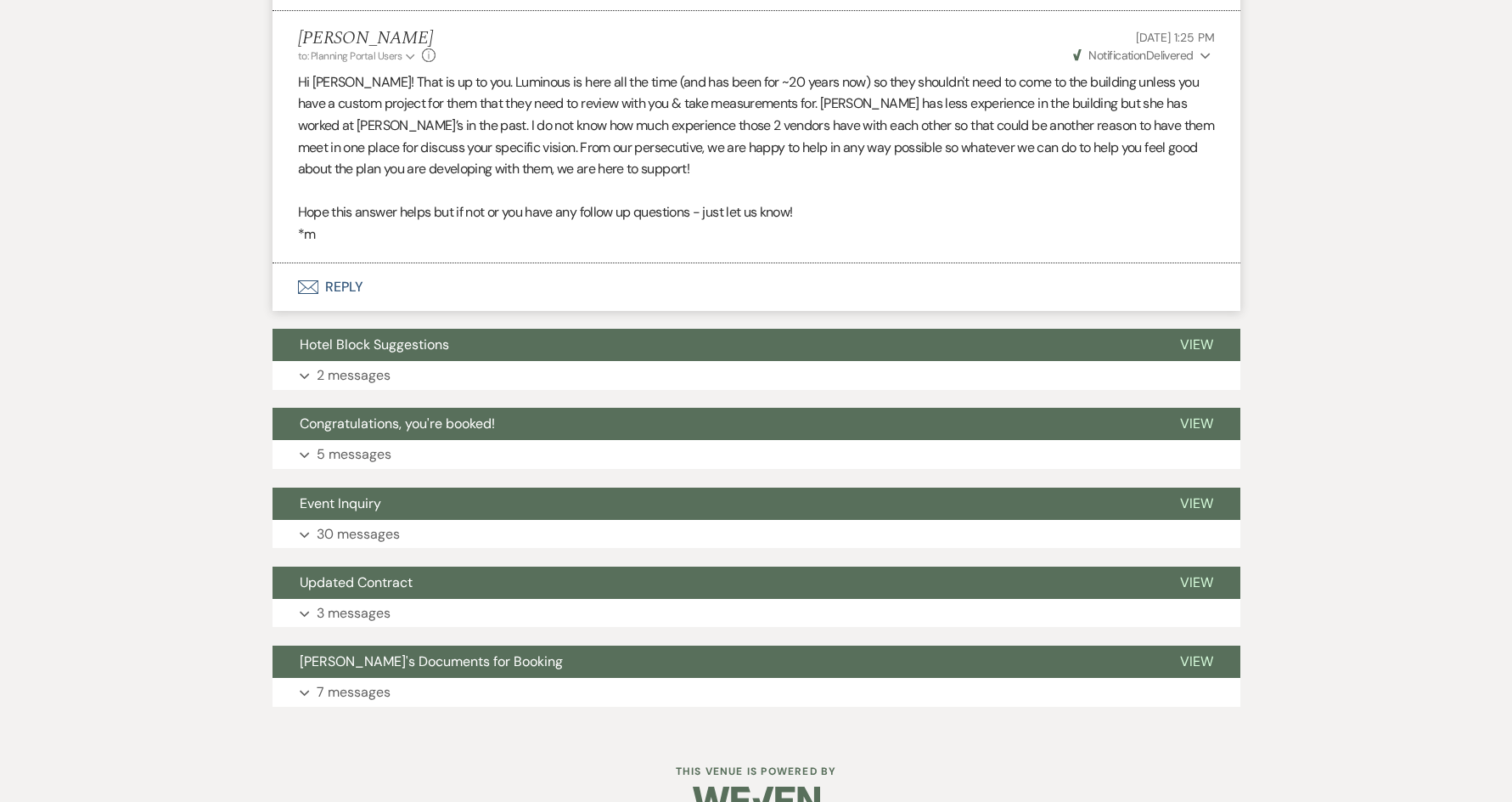
scroll to position [1892, 0]
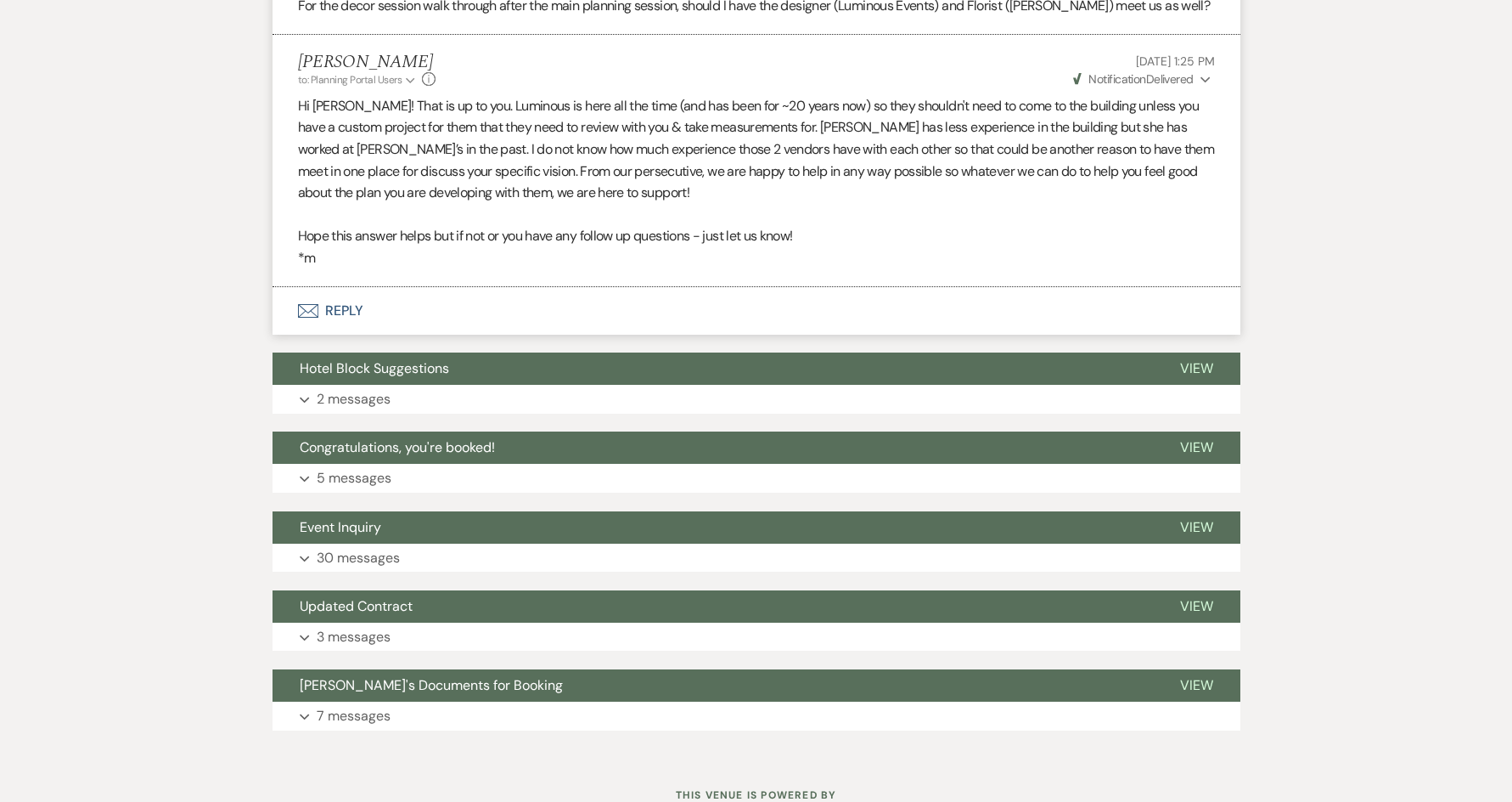
click at [336, 321] on button "Envelope Reply" at bounding box center [757, 311] width 968 height 48
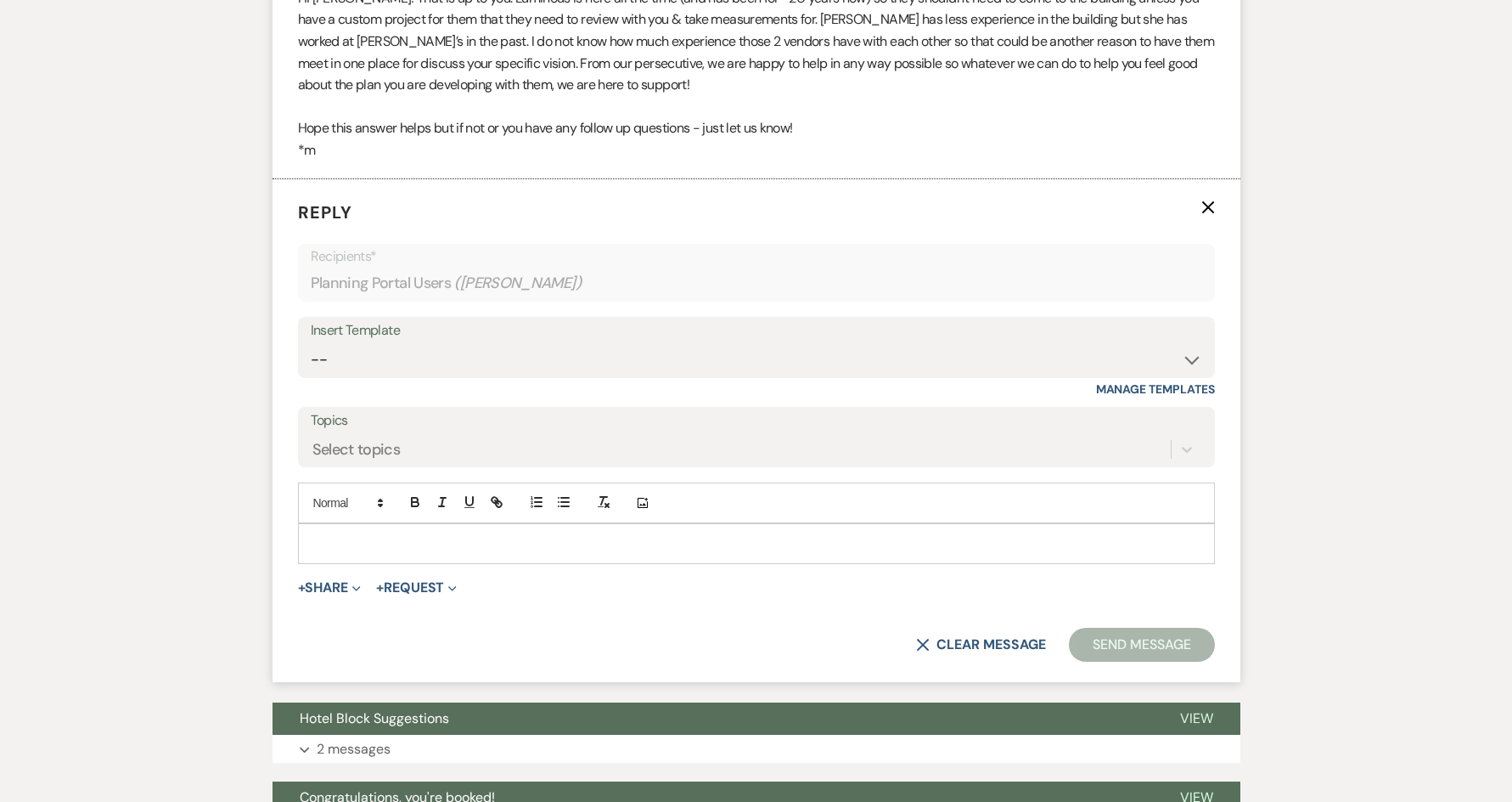
scroll to position [2006, 0]
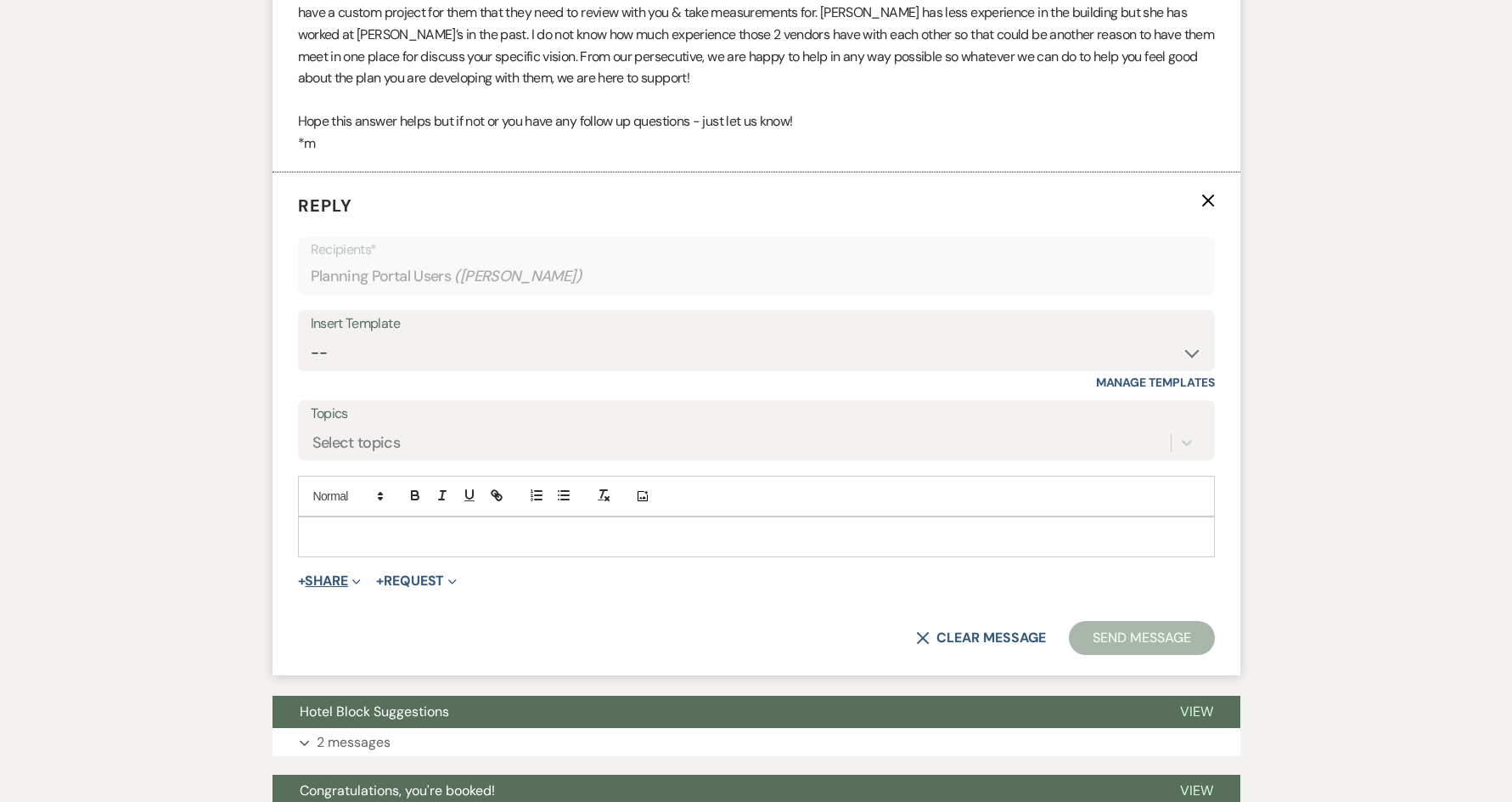
click at [342, 588] on button "+ Share Expand" at bounding box center [330, 581] width 64 height 14
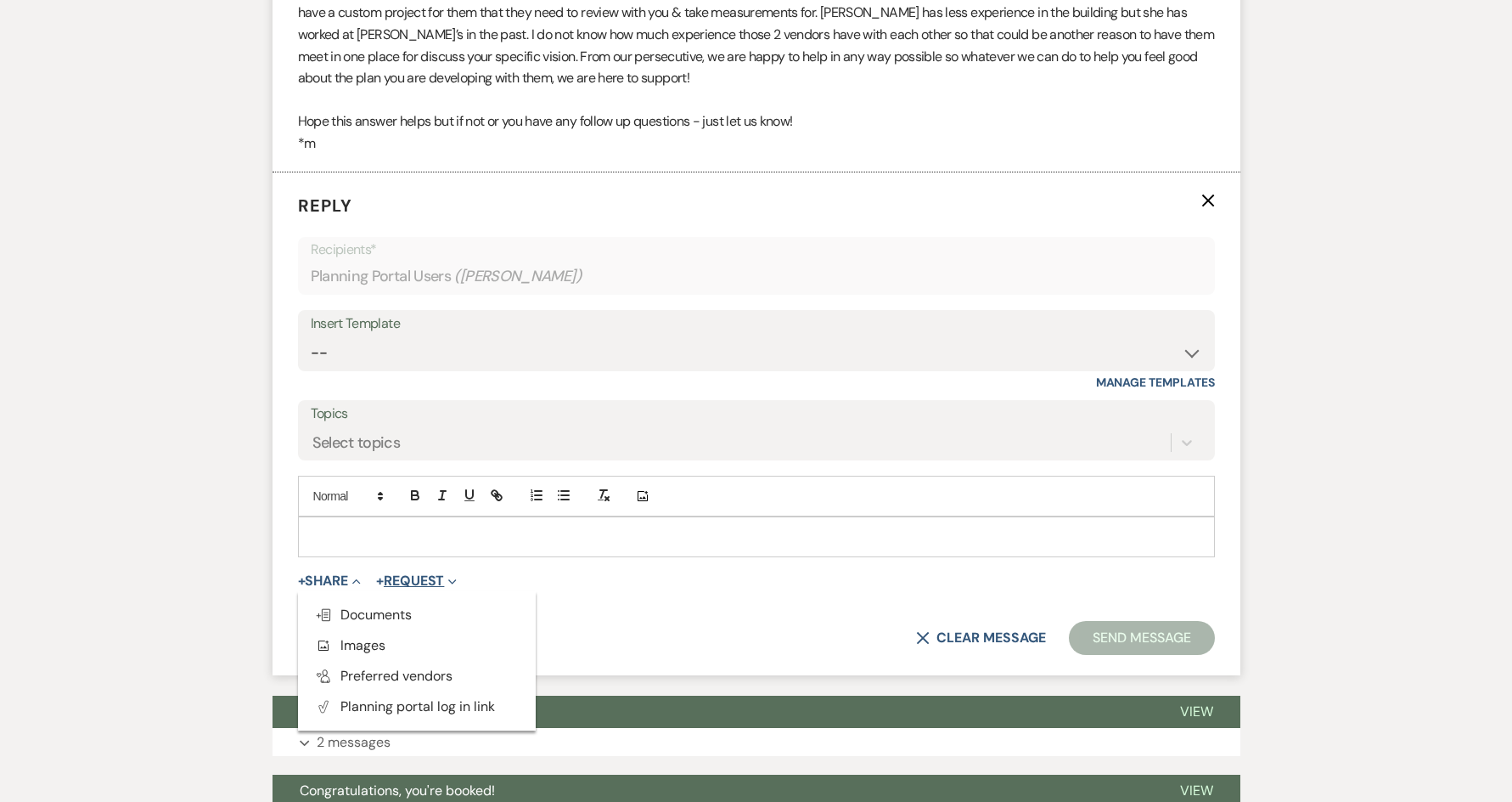
click at [425, 588] on button "+ Request Expand" at bounding box center [416, 581] width 81 height 14
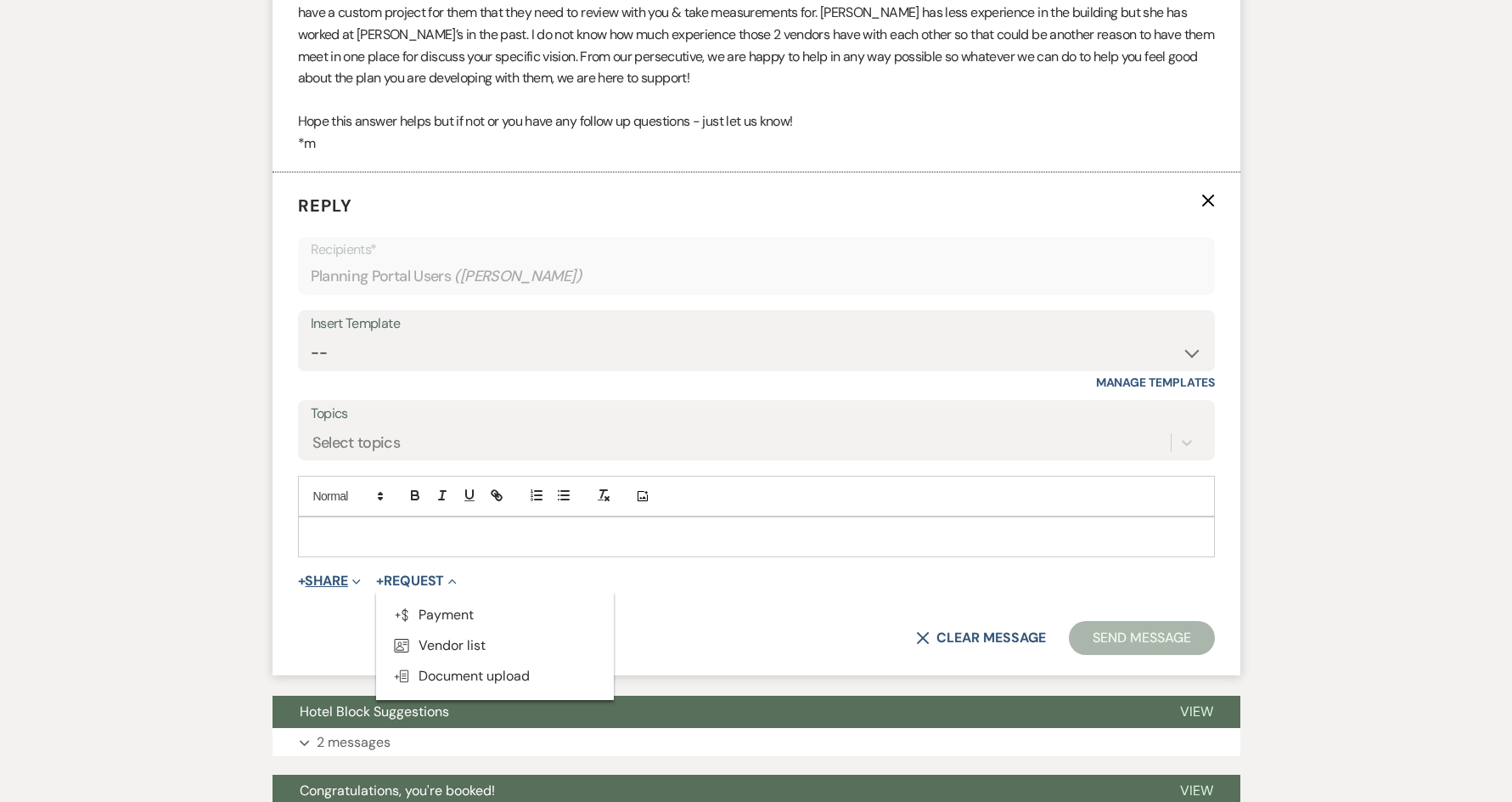
click at [335, 588] on button "+ Share Expand" at bounding box center [330, 581] width 64 height 14
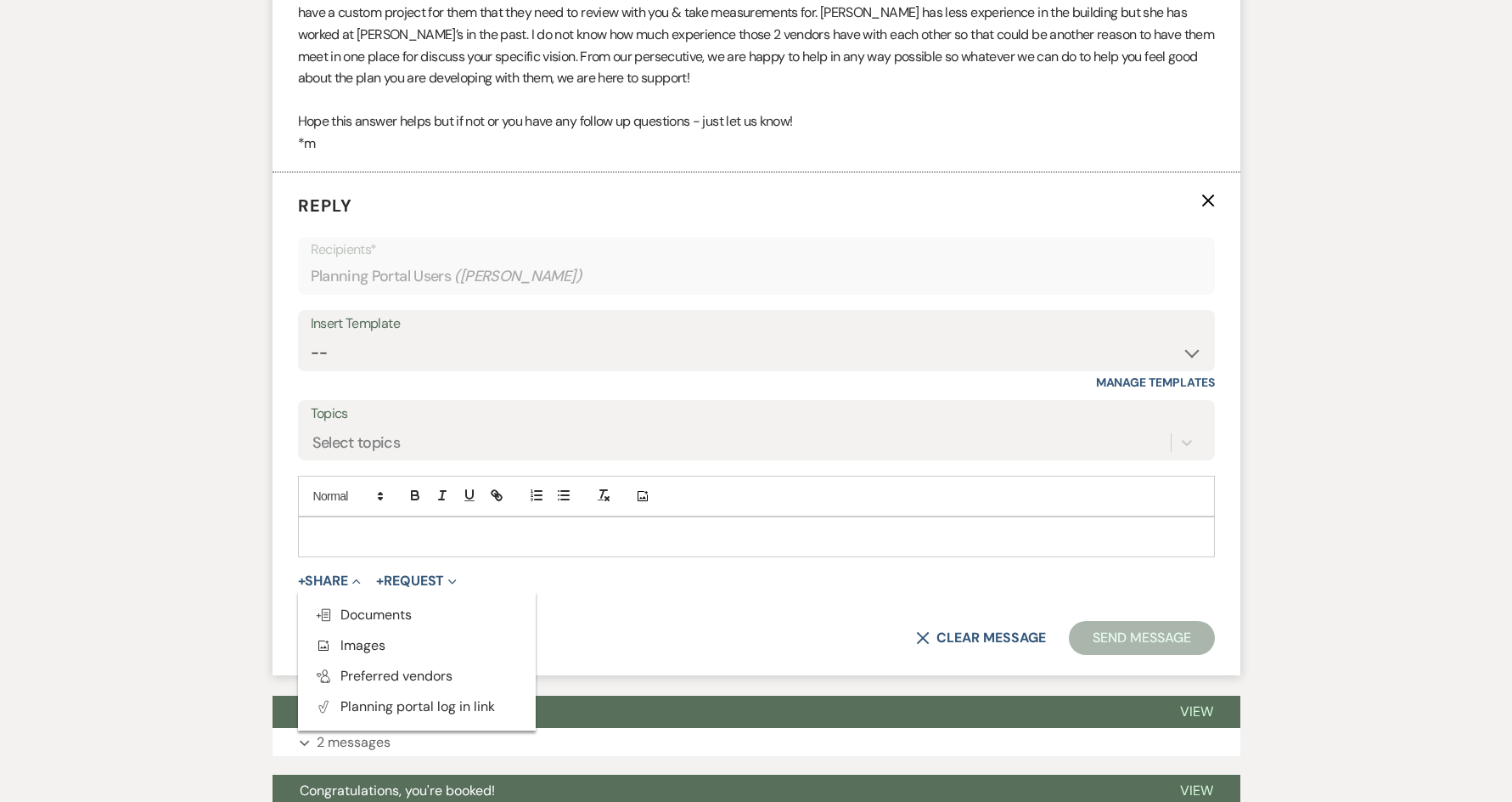
click at [374, 556] on div at bounding box center [756, 536] width 915 height 39
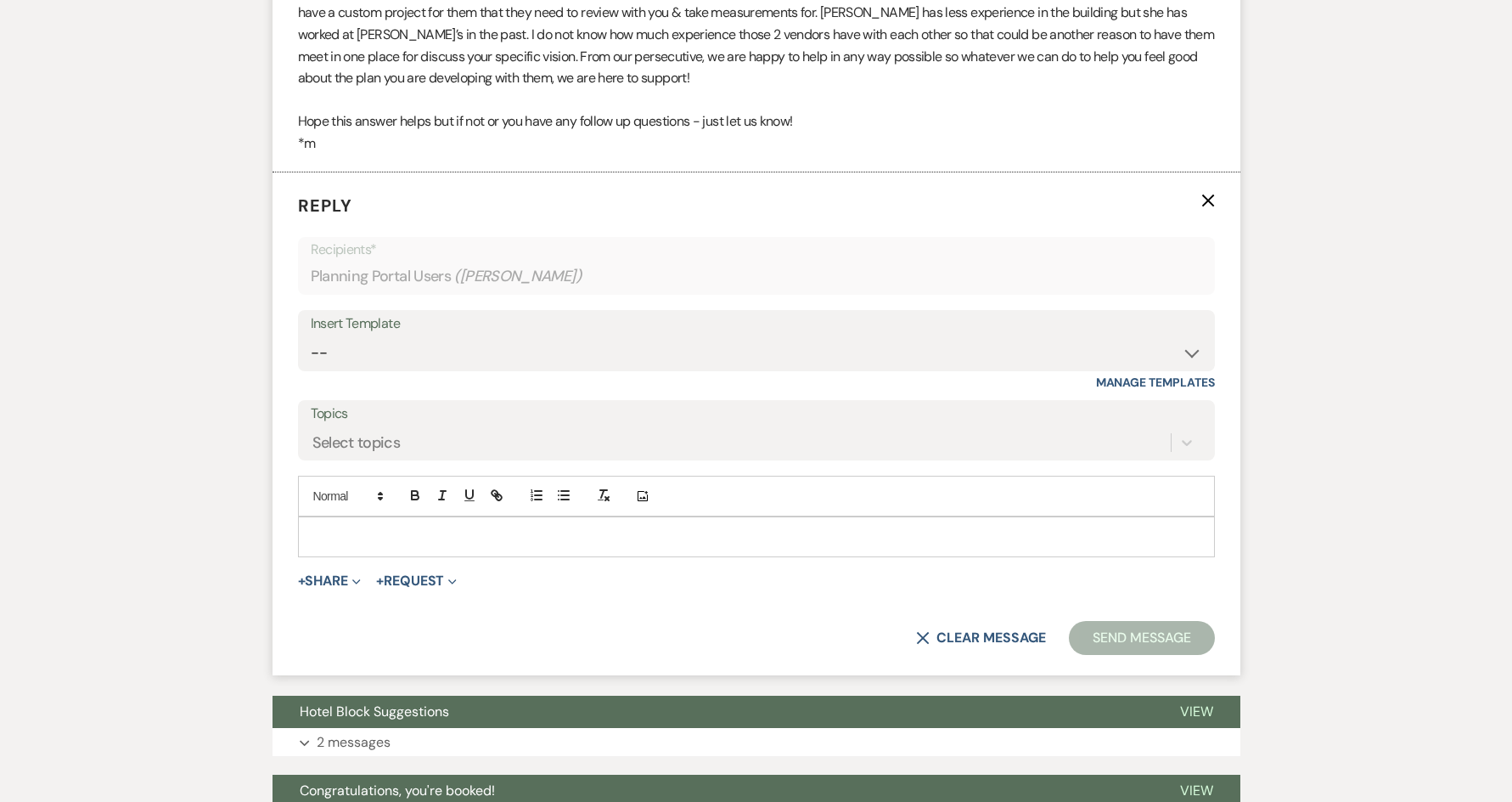
click at [560, 336] on div "Insert Template" at bounding box center [757, 324] width 892 height 25
click at [560, 362] on select "-- Contract to New Booking Inquiry First Response Inquiry Follow Up Response Ap…" at bounding box center [757, 352] width 892 height 33
select select "3244"
click at [311, 357] on select "-- Contract to New Booking Inquiry First Response Inquiry Follow Up Response Ap…" at bounding box center [757, 352] width 892 height 33
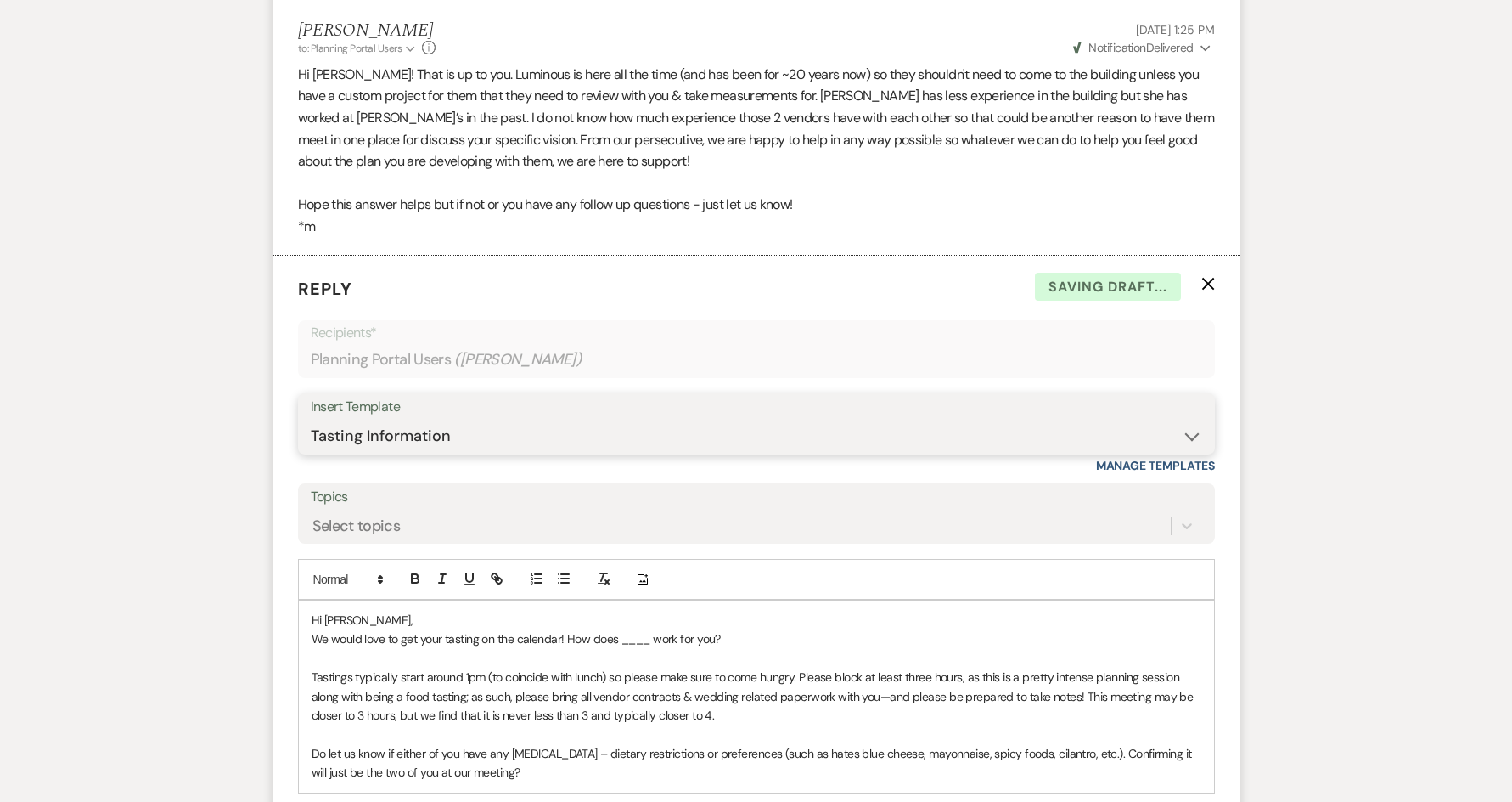
scroll to position [1921, 0]
drag, startPoint x: 751, startPoint y: 663, endPoint x: 256, endPoint y: 662, distance: 495.0
click at [841, 650] on p "I wanted to touch base about [DATE] planning tasting session. Does 1 PM work fo…" at bounding box center [757, 640] width 890 height 19
drag, startPoint x: 841, startPoint y: 665, endPoint x: 671, endPoint y: 664, distance: 170.7
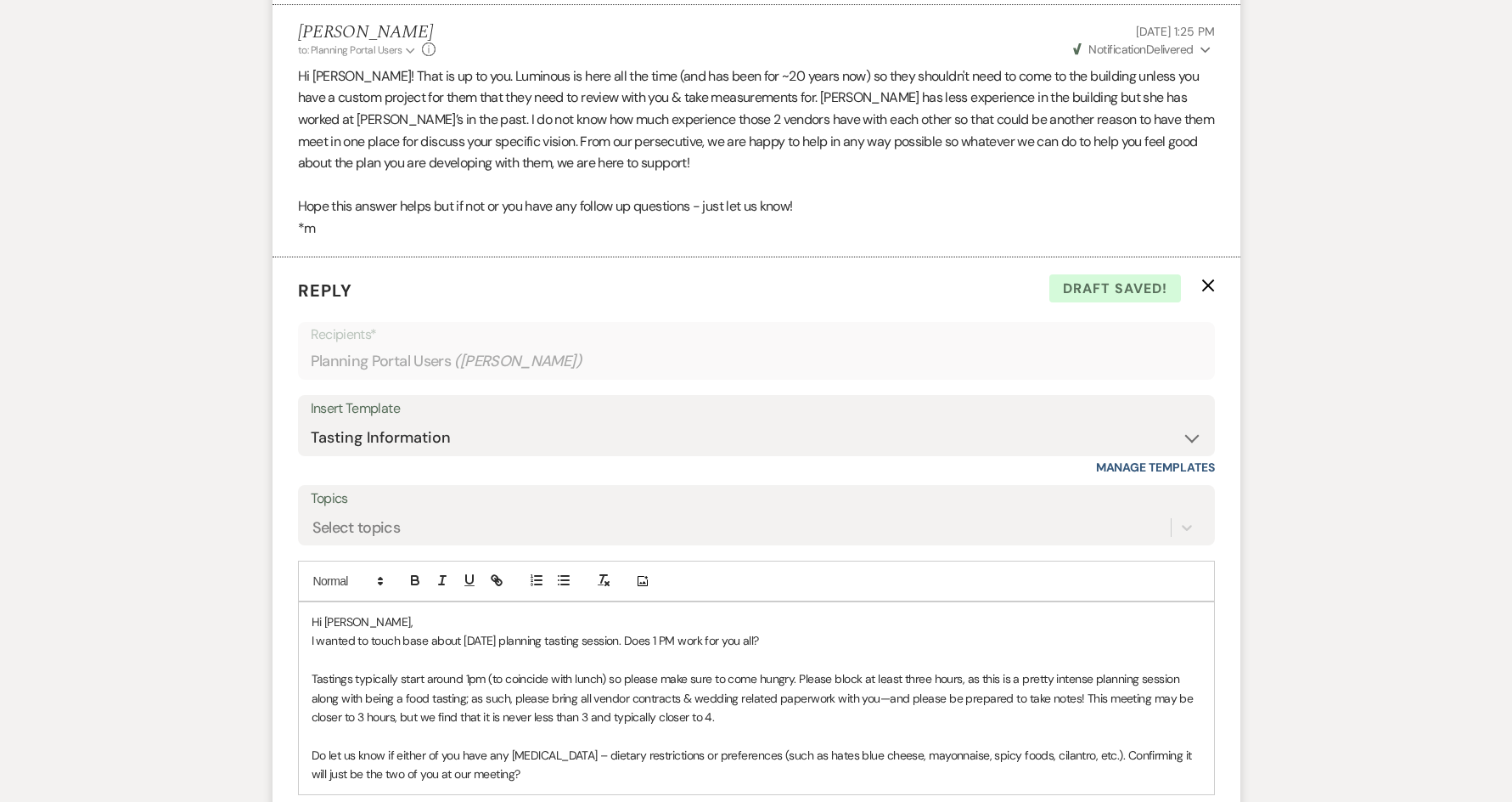
click at [667, 650] on p "I wanted to touch base about [DATE] planning tasting session. Does 1 PM work fo…" at bounding box center [757, 640] width 890 height 19
click at [799, 702] on p "Tastings typically start around 1pm (to coincide with lunch) so please make sur…" at bounding box center [757, 697] width 890 height 57
drag, startPoint x: 487, startPoint y: 706, endPoint x: 464, endPoint y: 705, distance: 22.9
click at [464, 705] on p "Tastings typically start around 1pm (to coincide with lunch) so please make sur…" at bounding box center [757, 697] width 890 height 57
click at [413, 584] on icon "button" at bounding box center [415, 582] width 7 height 4
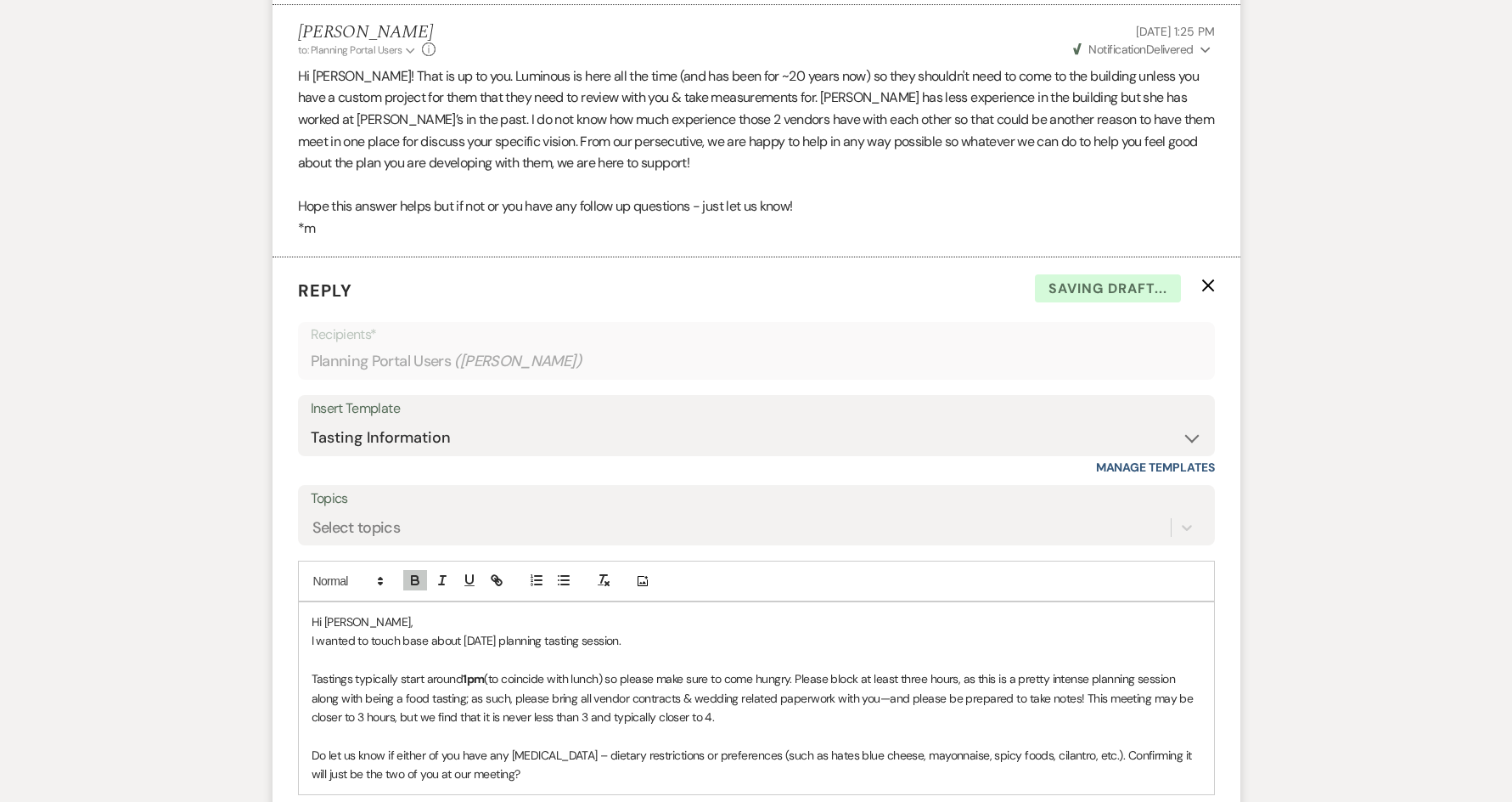
click at [549, 699] on p "Tastings typically start around 1pm (to coincide with lunch) so please make sur…" at bounding box center [757, 697] width 890 height 57
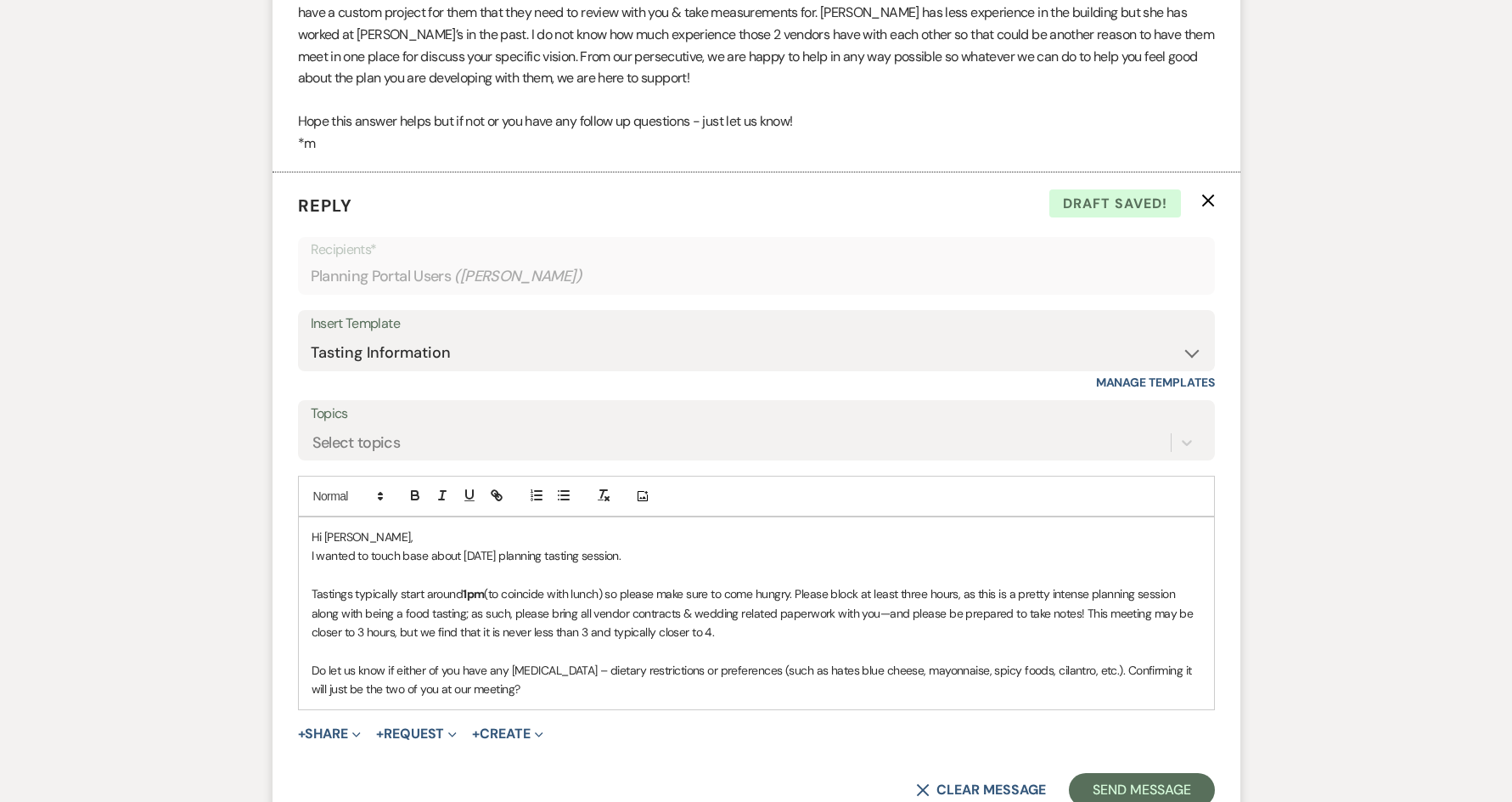
scroll to position [2091, 0]
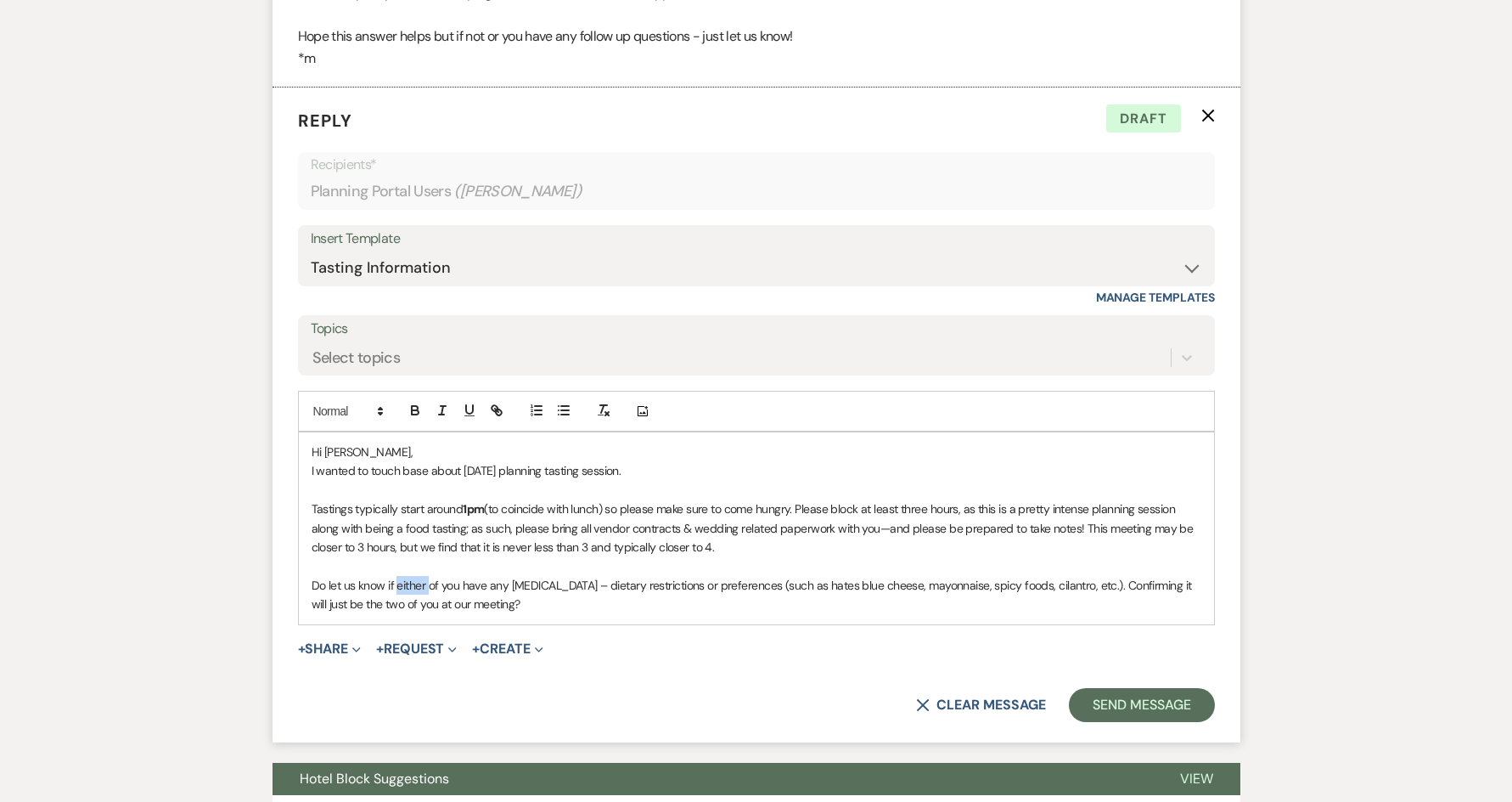
drag, startPoint x: 428, startPoint y: 604, endPoint x: 398, endPoint y: 613, distance: 31.2
click at [398, 613] on p "Do let us know if either of you have any [MEDICAL_DATA] – dietary restrictions …" at bounding box center [757, 595] width 890 height 38
drag, startPoint x: 534, startPoint y: 630, endPoint x: 328, endPoint y: 629, distance: 206.3
click at [328, 614] on p "Do let us know if any of you have any [MEDICAL_DATA] – dietary restrictions or …" at bounding box center [757, 595] width 890 height 38
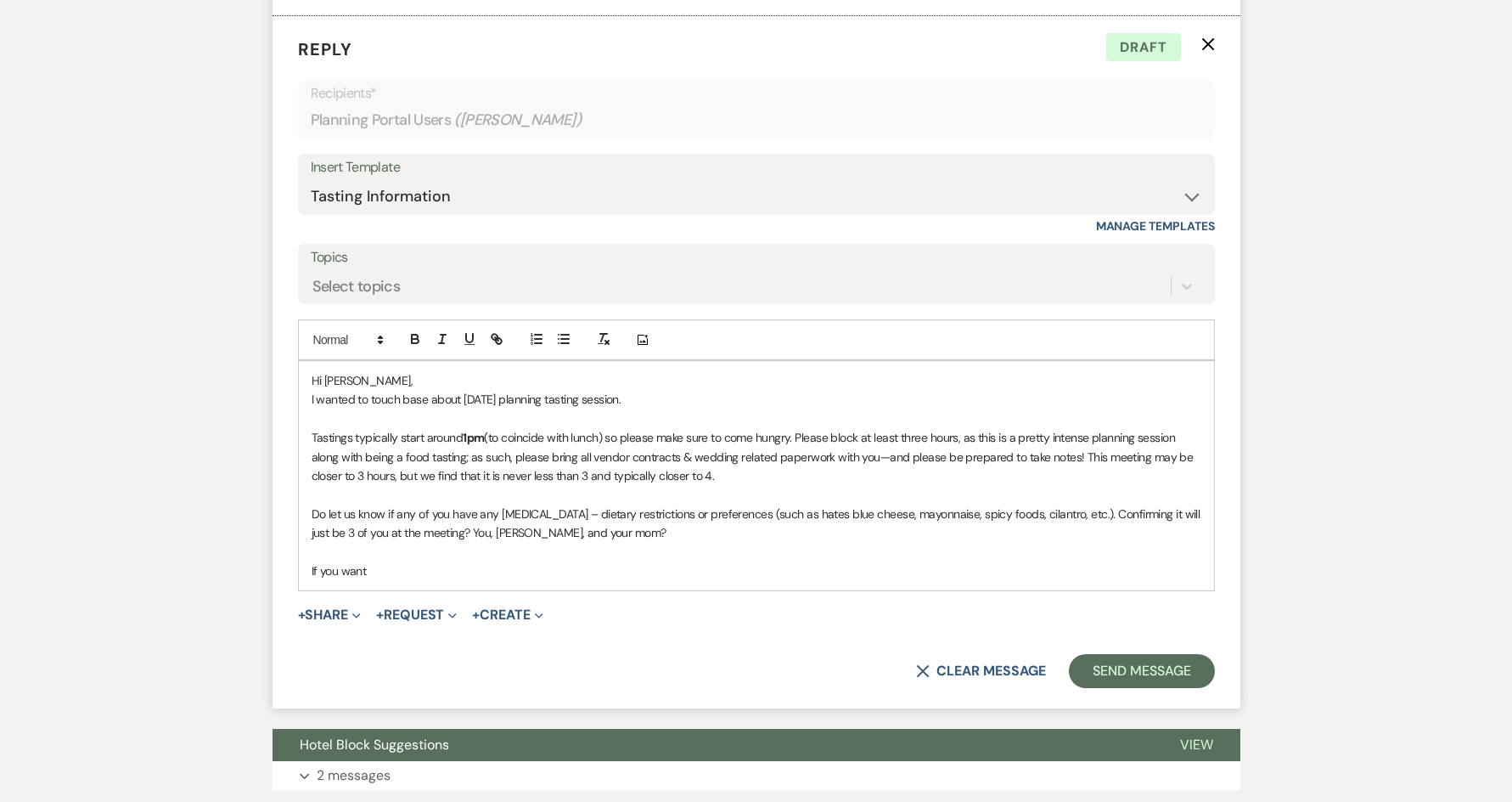
scroll to position [2176, 0]
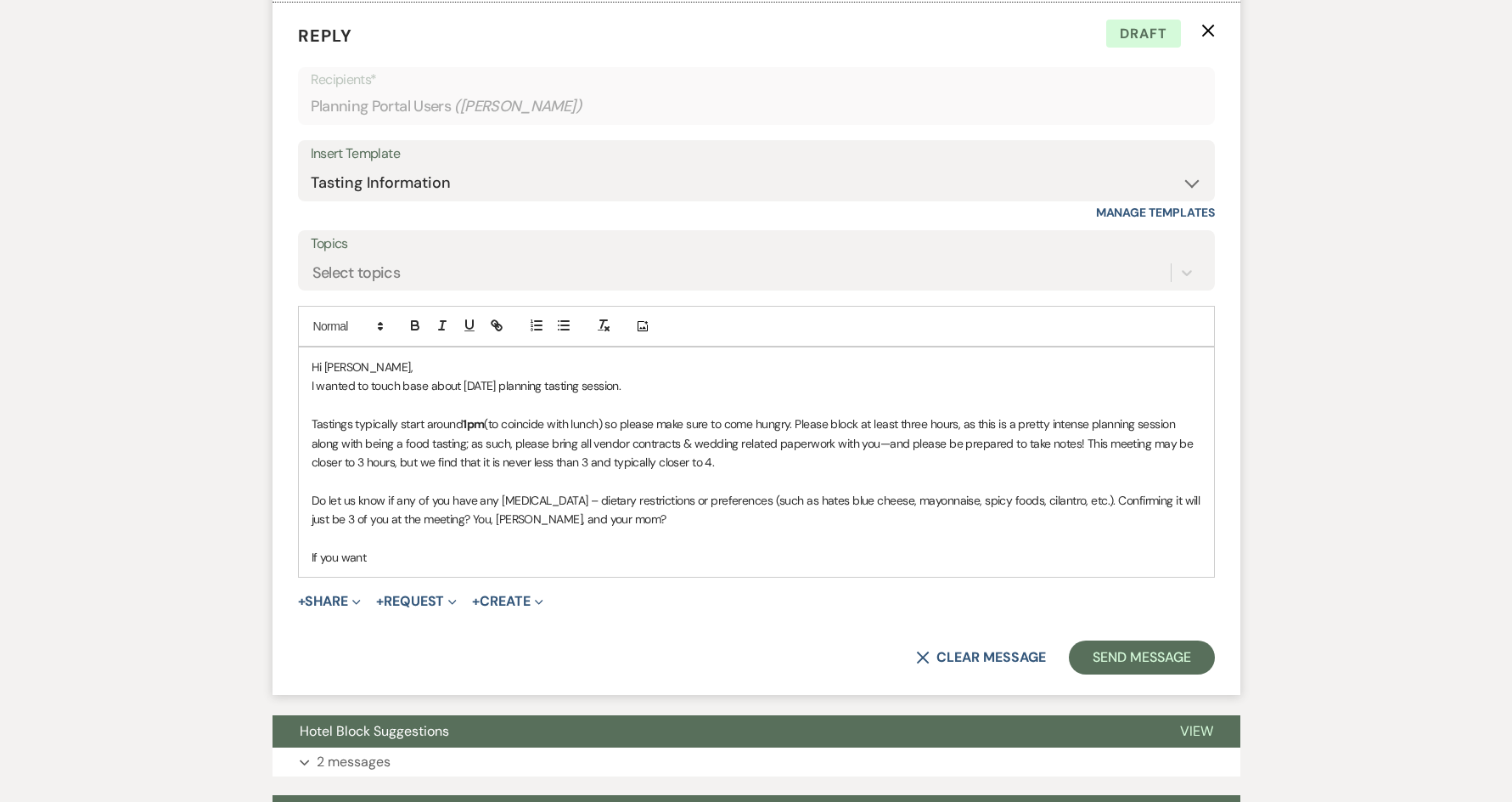
drag, startPoint x: 380, startPoint y: 578, endPoint x: 306, endPoint y: 581, distance: 74.8
click at [306, 577] on div "Hi [PERSON_NAME], I wanted to touch base about [DATE] planning tasting session.…" at bounding box center [756, 461] width 915 height 229
click at [802, 447] on p "Tastings typically start around 1pm (to coincide with lunch) so please make sur…" at bounding box center [757, 442] width 890 height 57
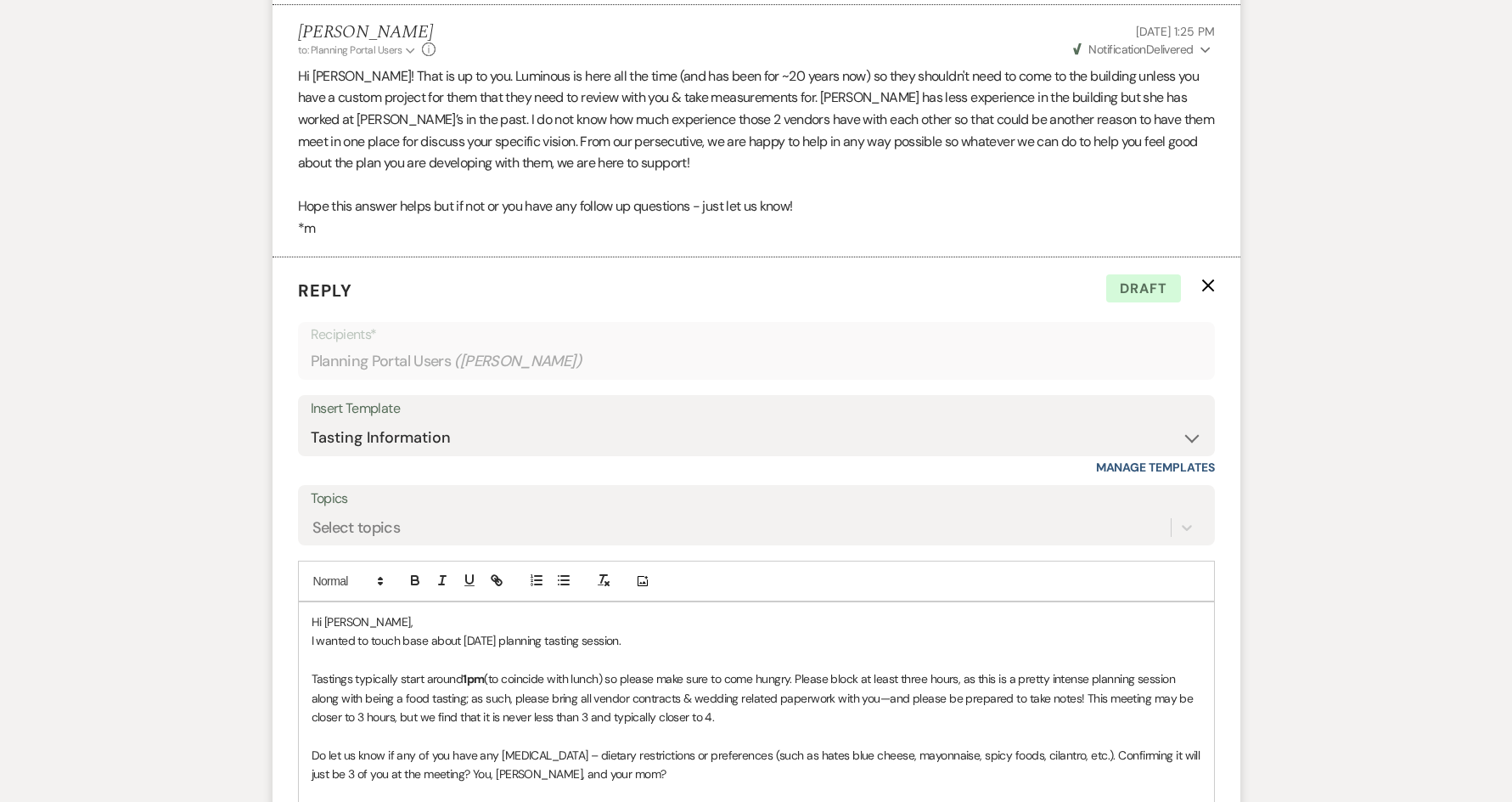
scroll to position [2091, 0]
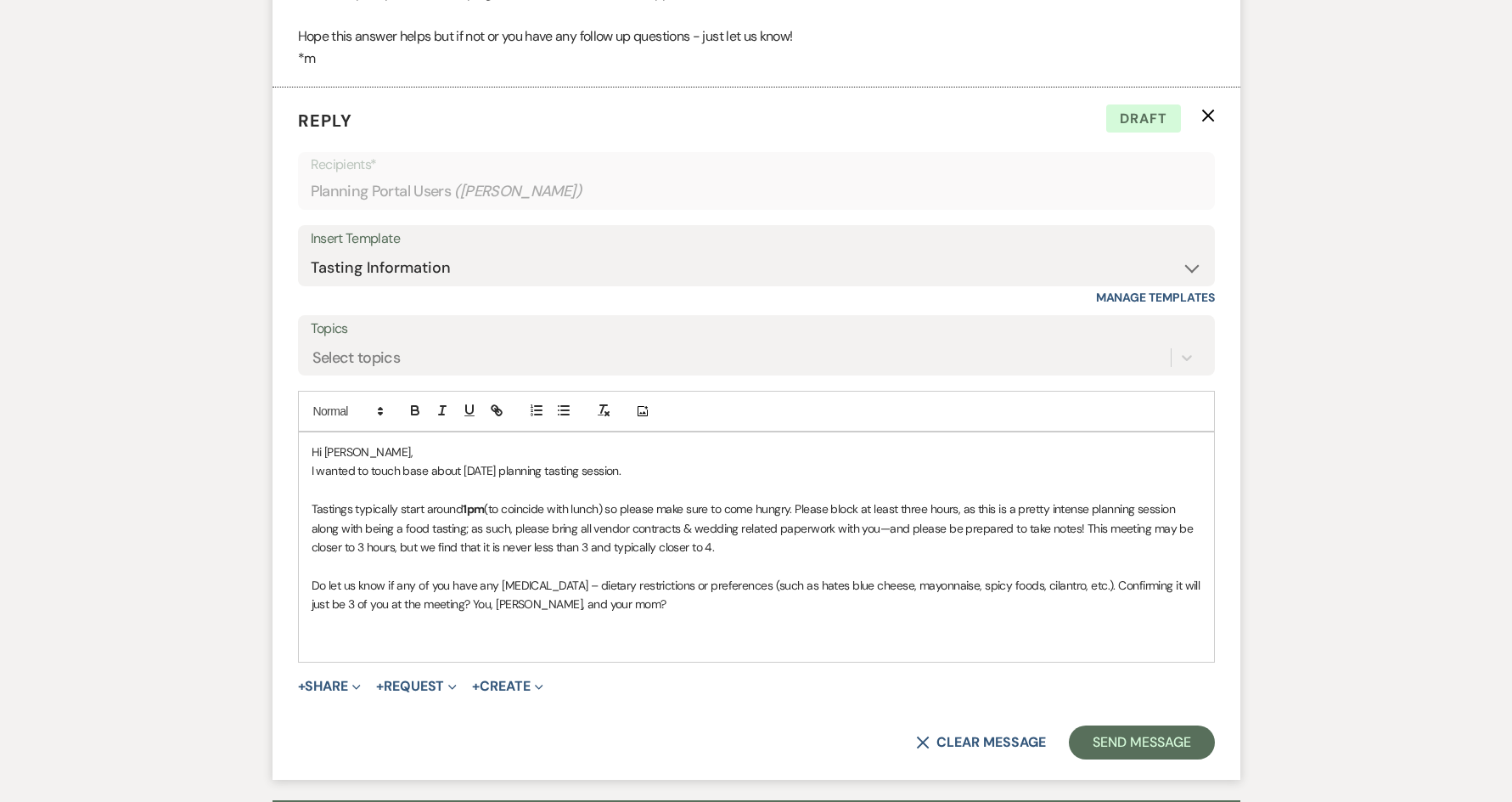
click at [429, 461] on p "Hi [PERSON_NAME]," at bounding box center [757, 451] width 890 height 19
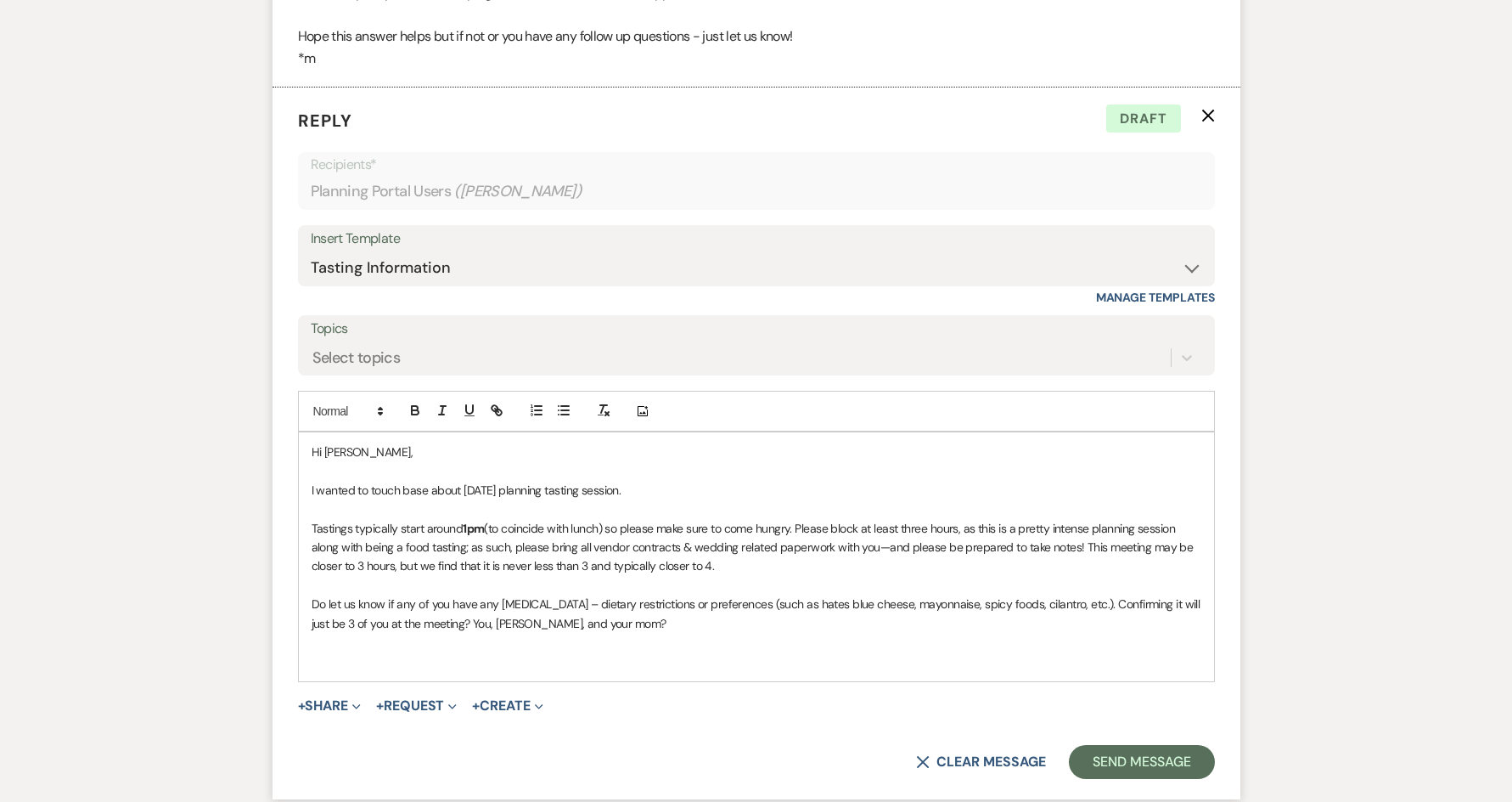
click at [599, 633] on p "Do let us know if any of you have any [MEDICAL_DATA] – dietary restrictions or …" at bounding box center [757, 613] width 890 height 38
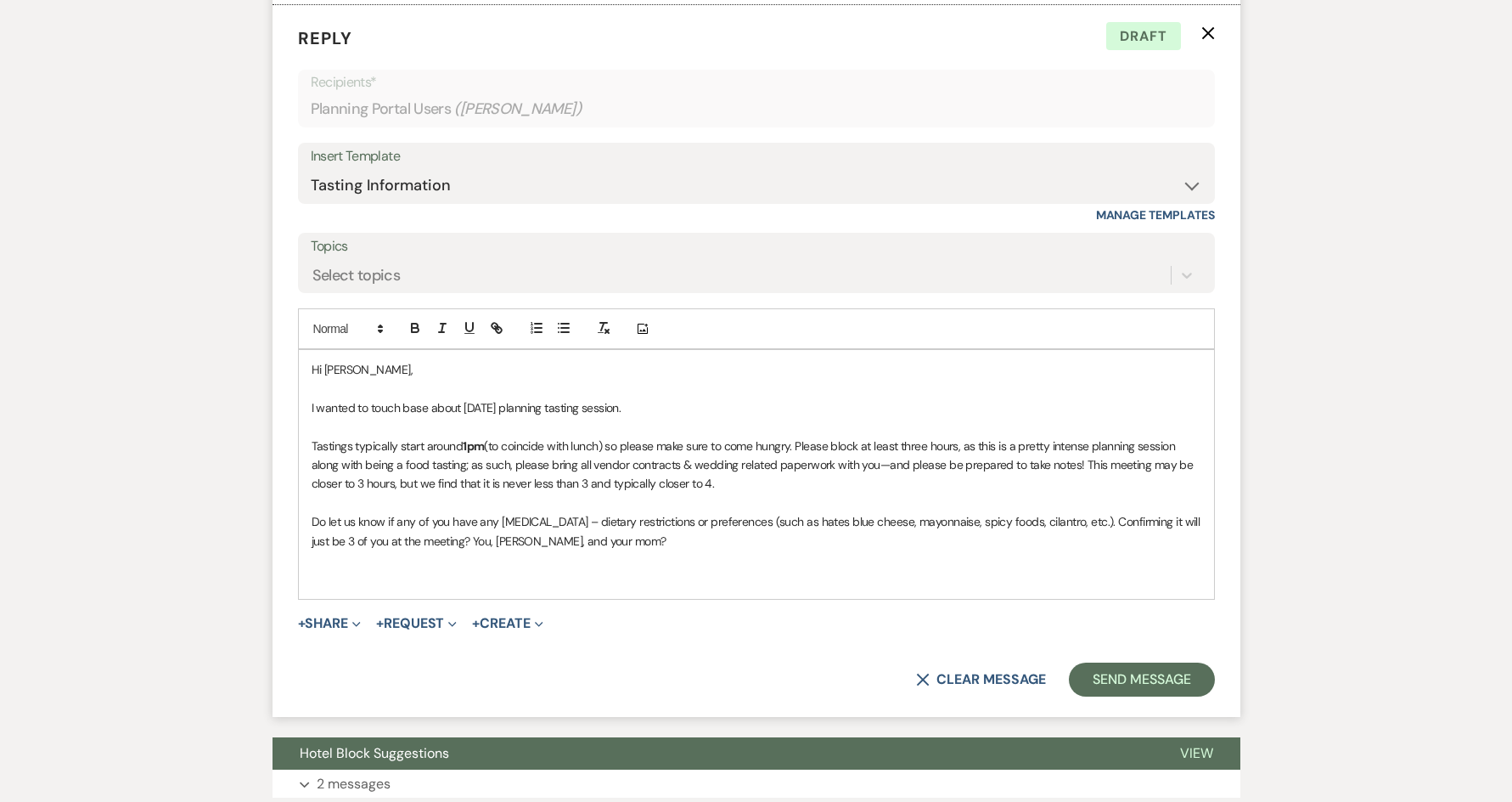
scroll to position [2176, 0]
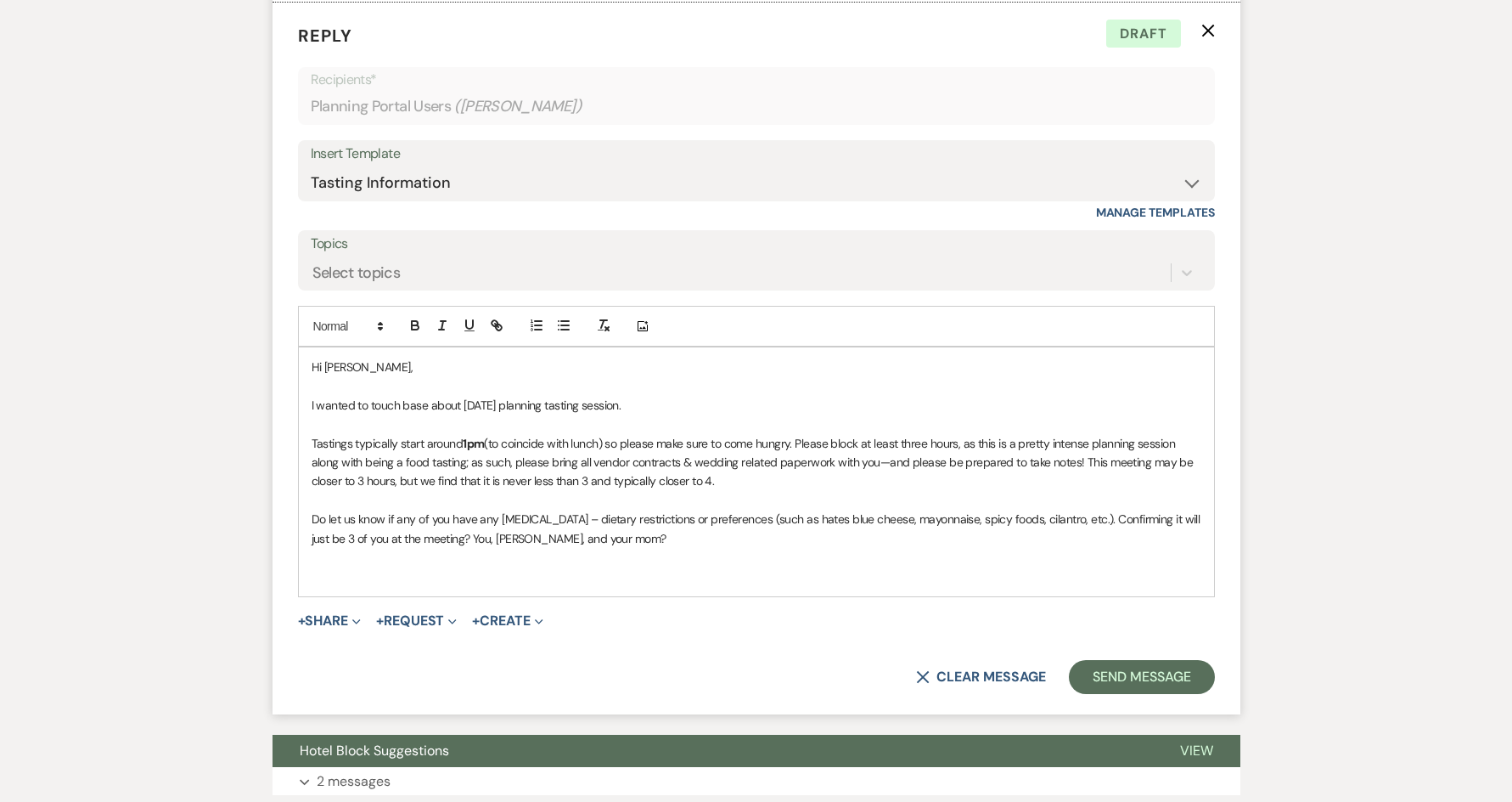
click at [722, 414] on p "I wanted to touch base about [DATE] planning tasting session." at bounding box center [757, 405] width 890 height 19
click at [314, 467] on p "Tastings typically start around 1pm (to coincide with lunch) so please make sur…" at bounding box center [757, 462] width 890 height 57
click at [316, 467] on p "Tastings typically start around 1pm (to coincide with lunch) so please make sur…" at bounding box center [757, 462] width 890 height 57
click at [309, 464] on div "Hi [PERSON_NAME], I wanted to touch base about [DATE] planning tasting session.…" at bounding box center [756, 471] width 915 height 249
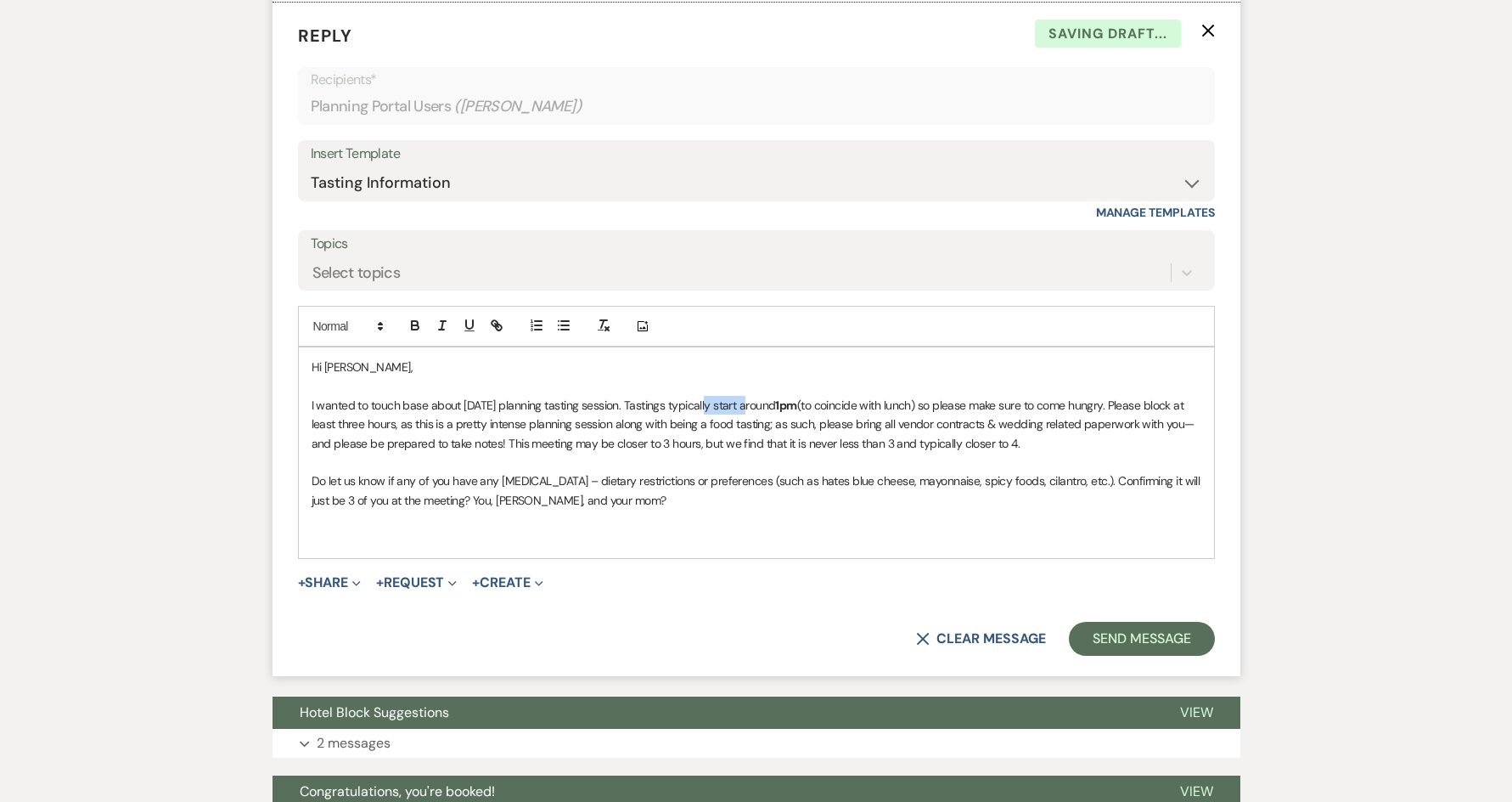
drag, startPoint x: 750, startPoint y: 426, endPoint x: 708, endPoint y: 426, distance: 41.6
click at [708, 426] on p "I wanted to touch base about [DATE] planning tasting session. Tastings typicall…" at bounding box center [757, 424] width 890 height 57
click at [446, 333] on icon "button" at bounding box center [442, 325] width 15 height 15
click at [1156, 428] on p "I wanted to touch base about [DATE] planning tasting session. Tastings typicall…" at bounding box center [757, 424] width 890 height 57
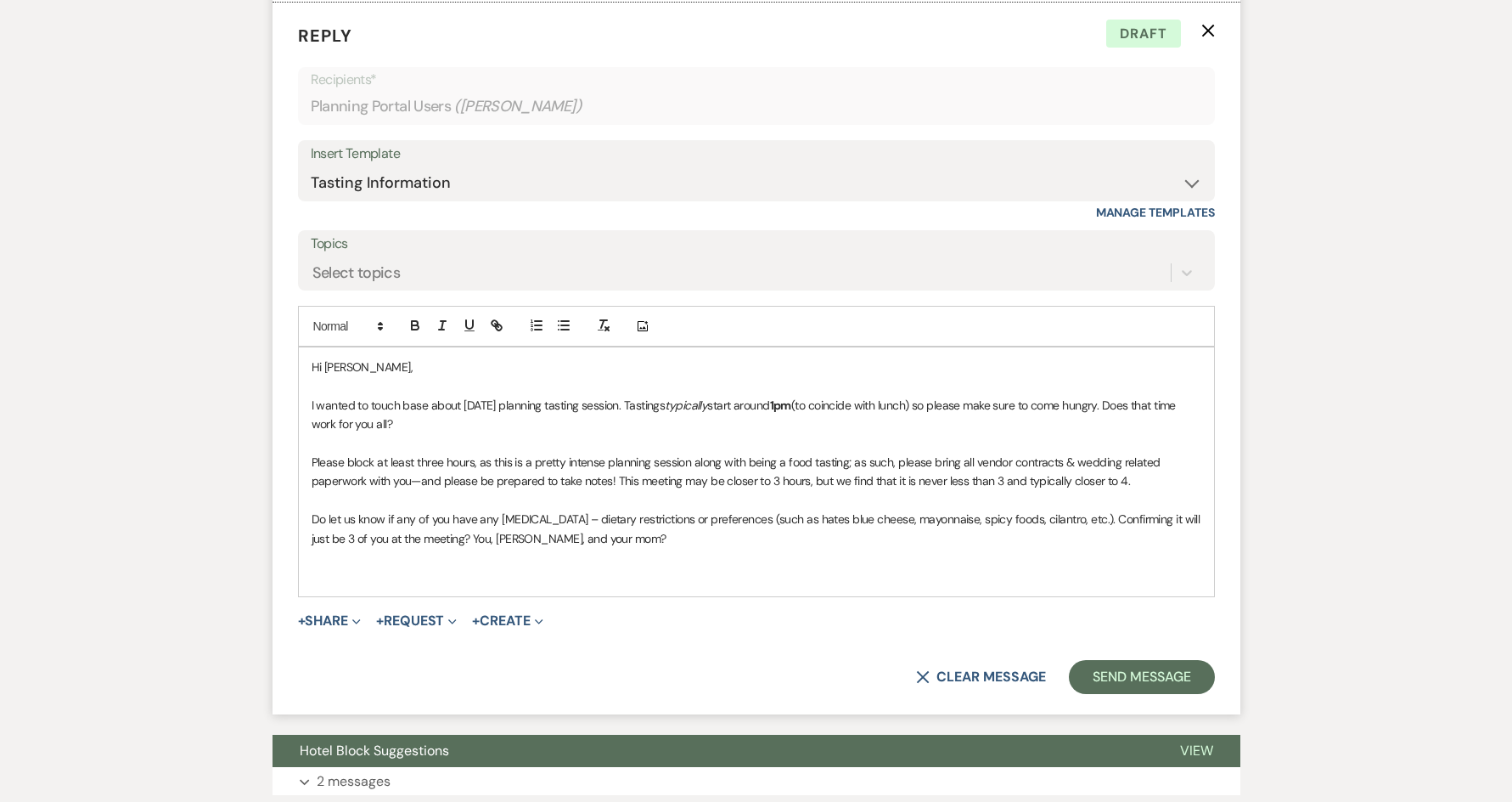
click at [563, 566] on p at bounding box center [757, 557] width 890 height 19
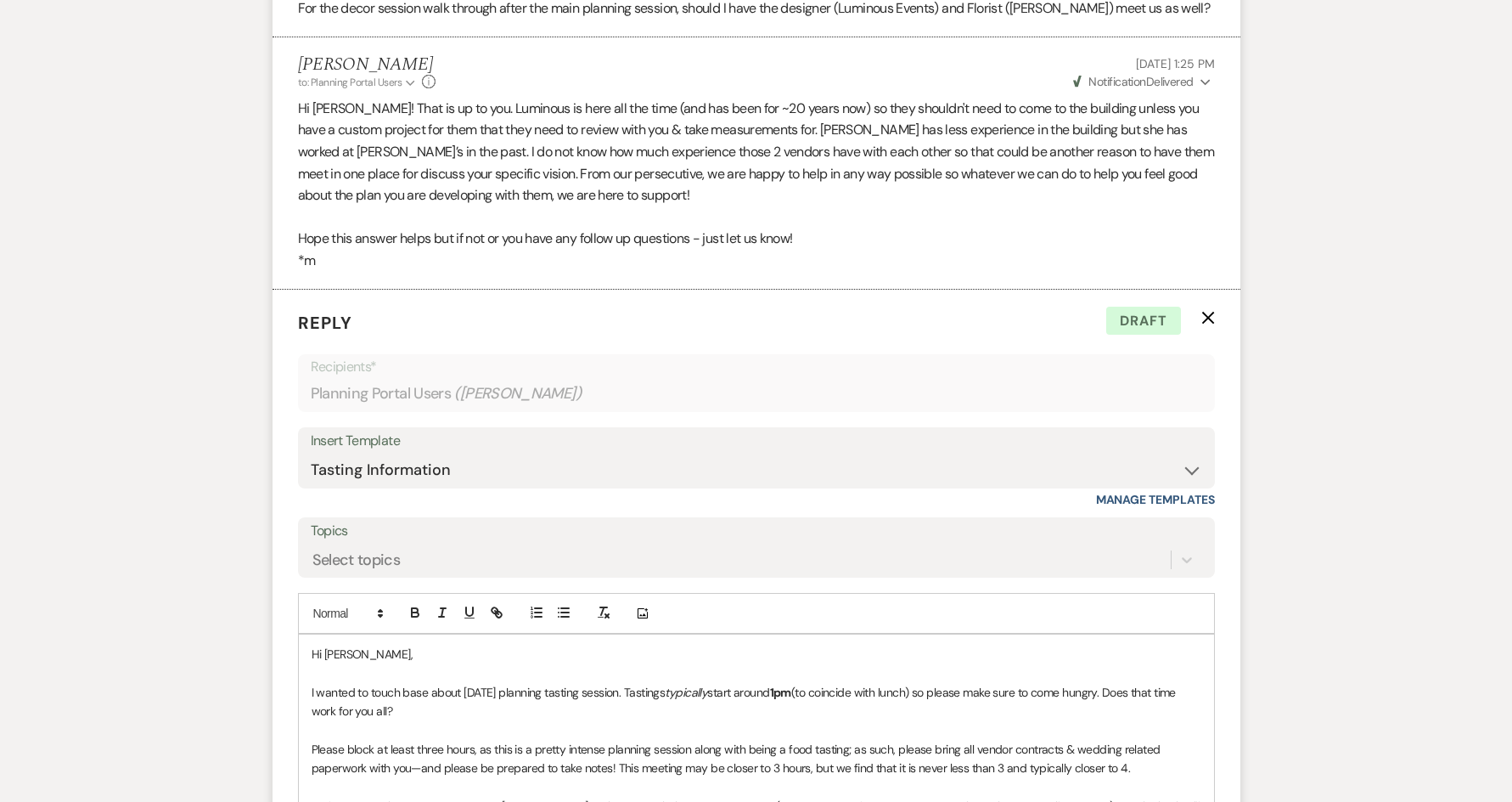
scroll to position [2091, 0]
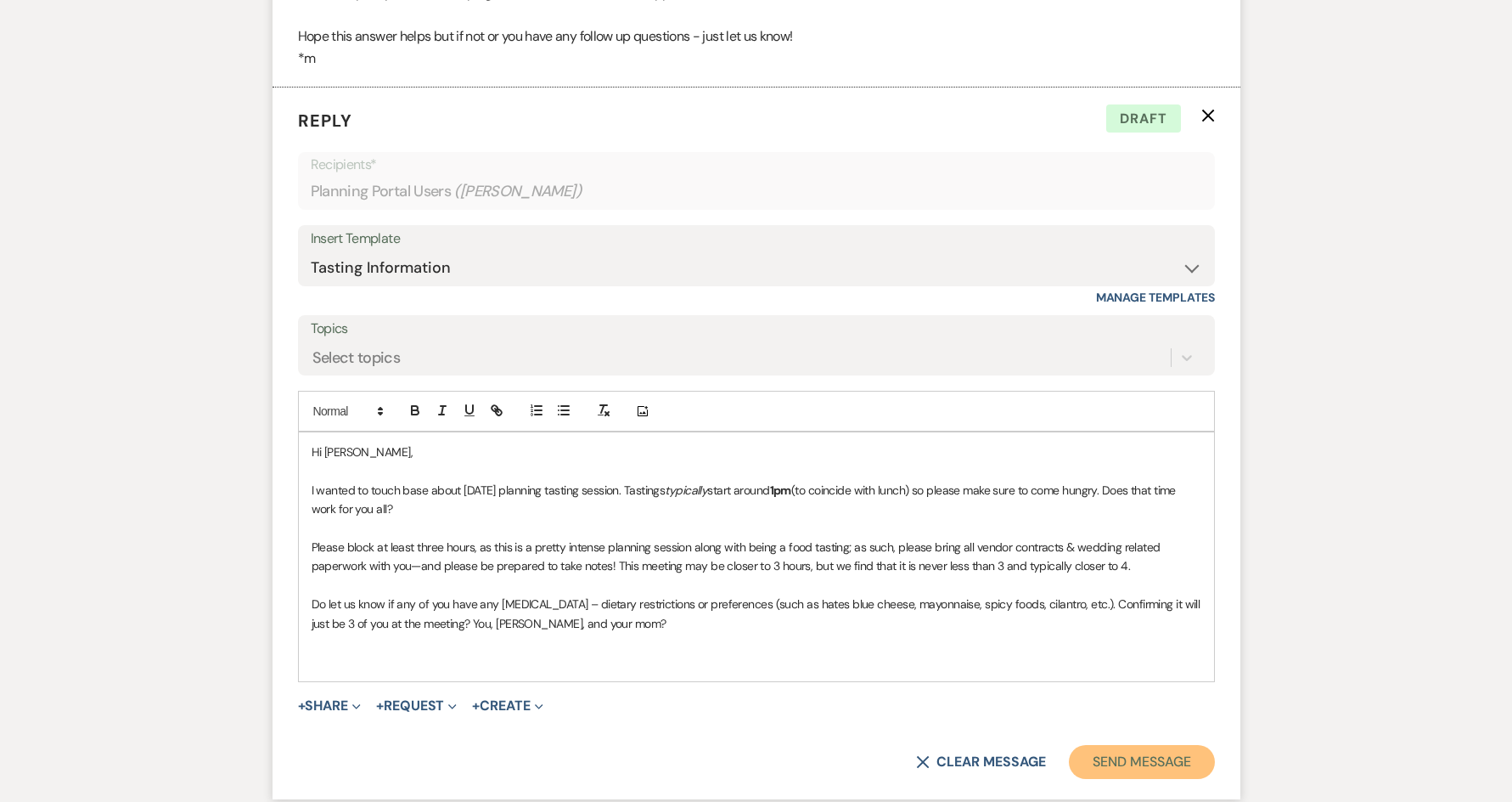
click at [1124, 779] on button "Send Message" at bounding box center [1141, 762] width 145 height 34
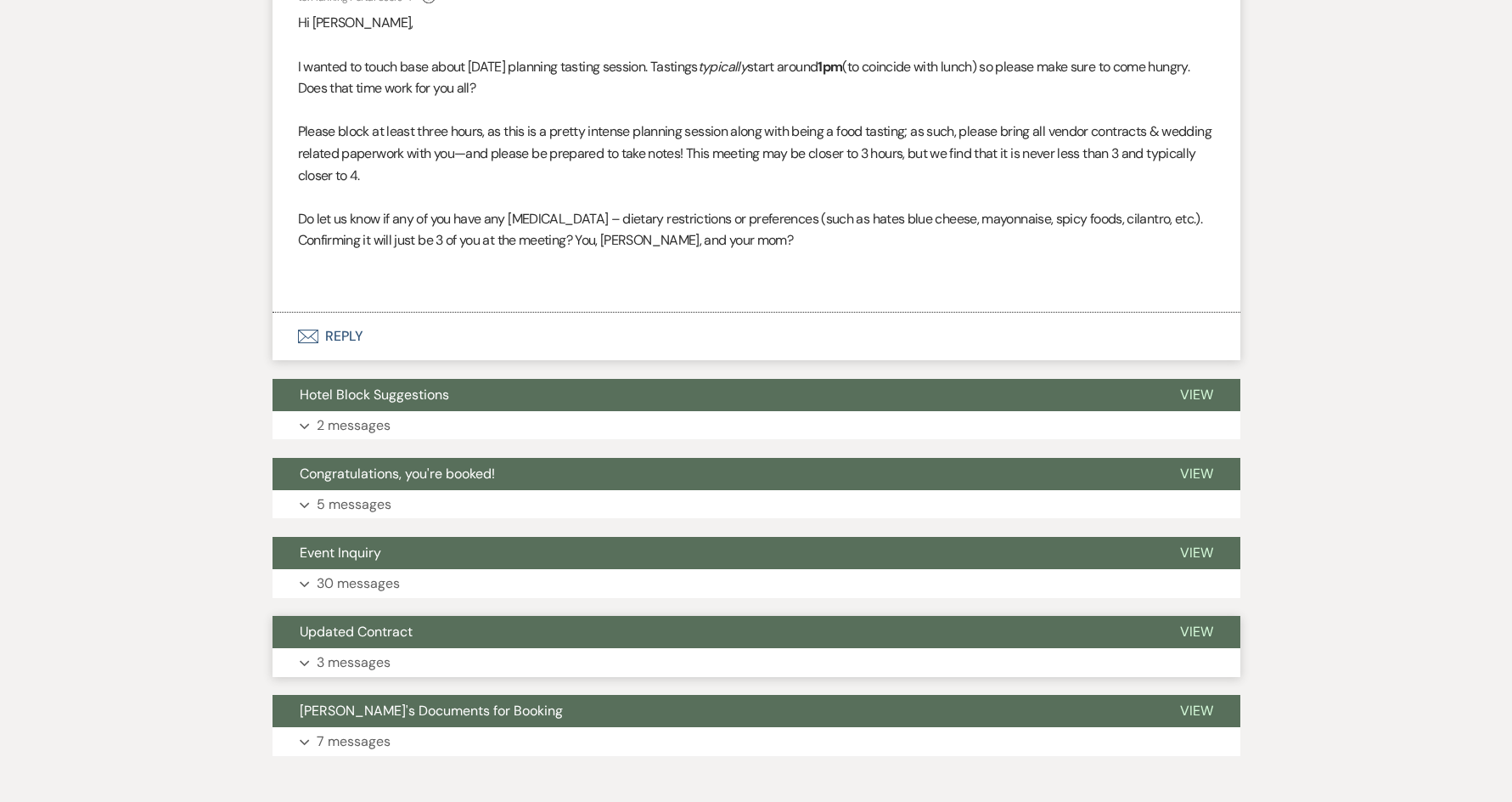
scroll to position [2167, 0]
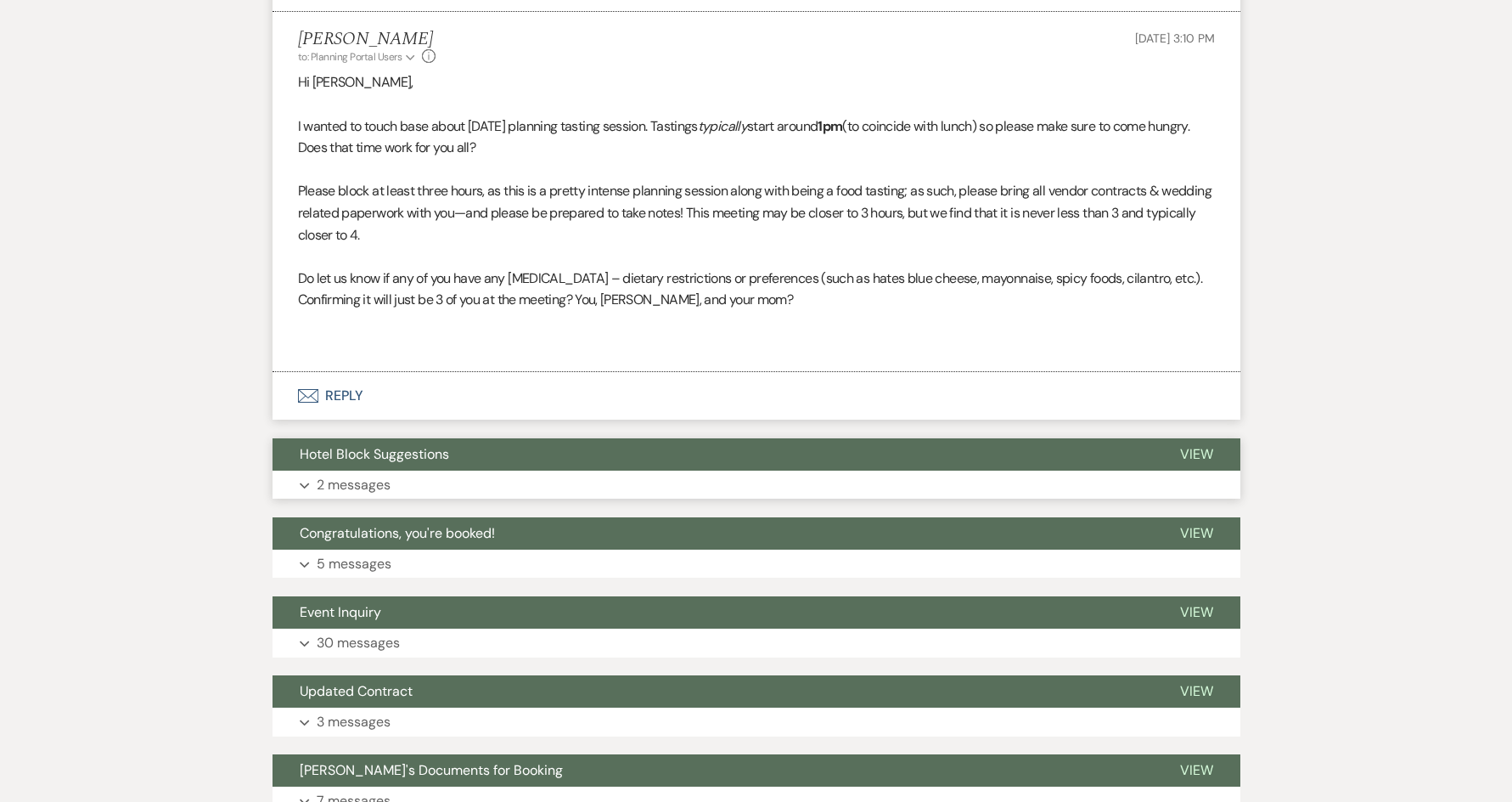
click at [650, 470] on button "Hotel Block Suggestions" at bounding box center [713, 454] width 880 height 32
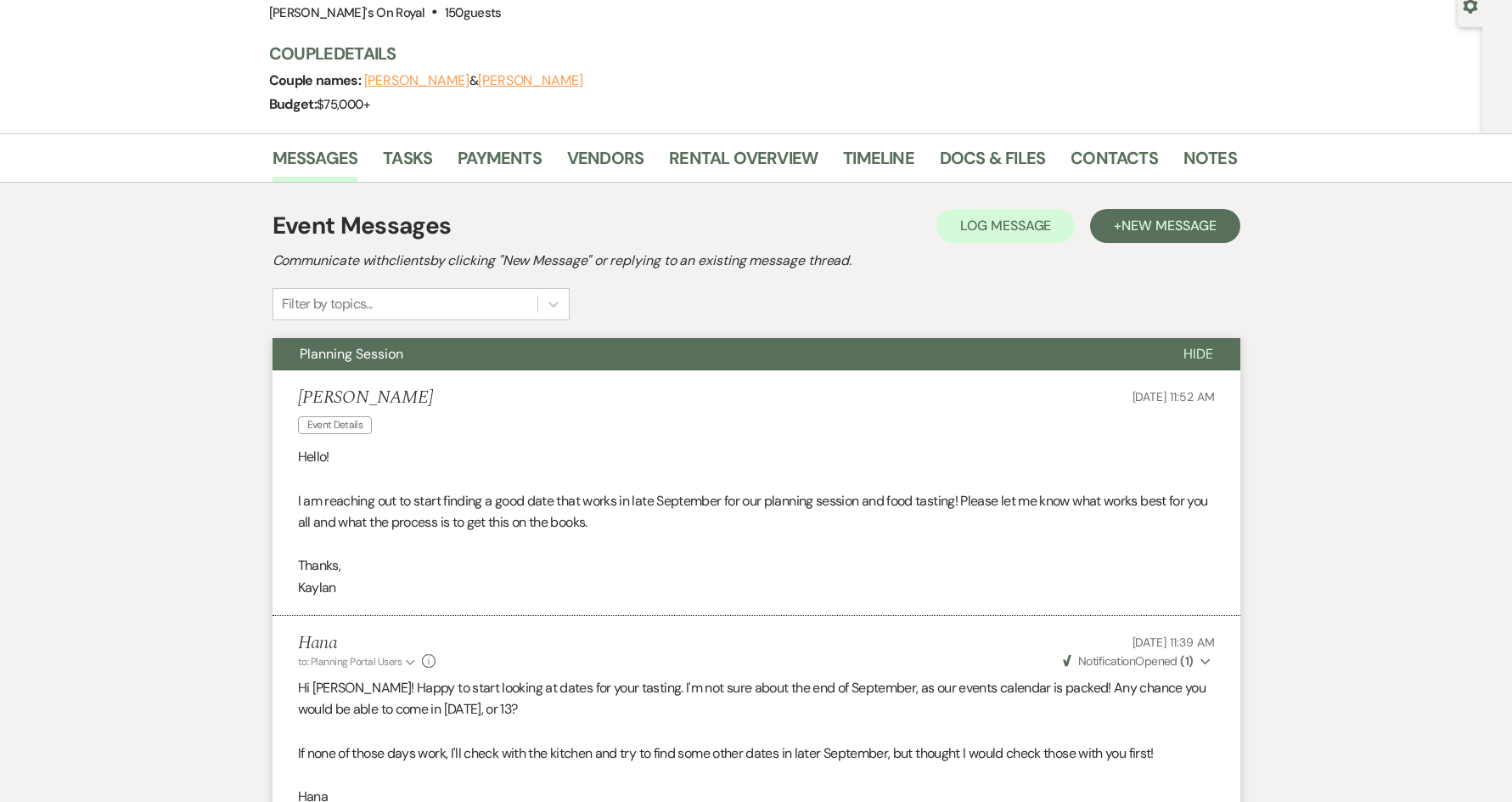
scroll to position [0, 0]
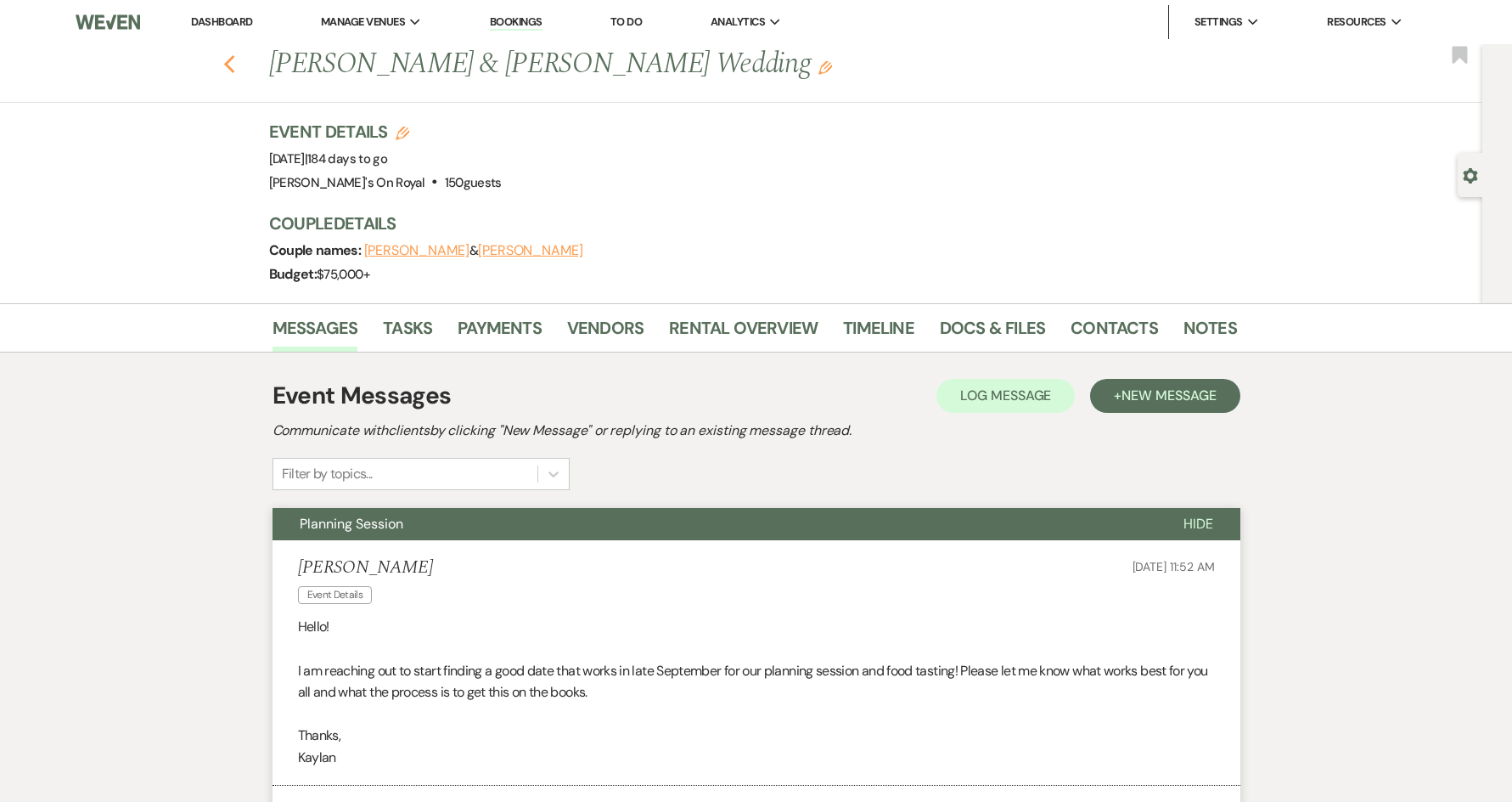
click at [236, 67] on icon "Previous" at bounding box center [229, 64] width 13 height 20
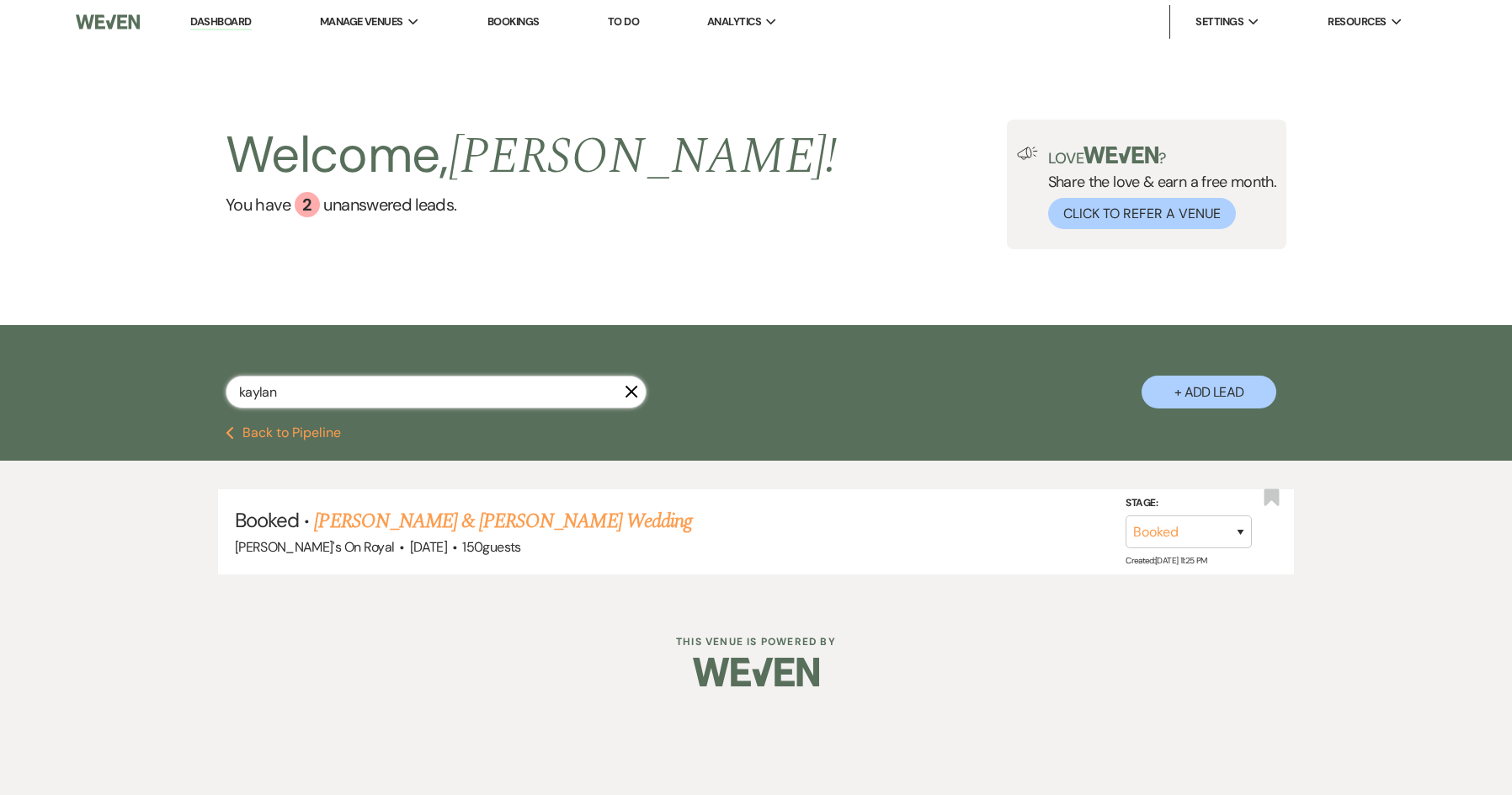
drag, startPoint x: 294, startPoint y: 398, endPoint x: 232, endPoint y: 401, distance: 62.1
click at [232, 401] on input "kaylan" at bounding box center [436, 392] width 421 height 33
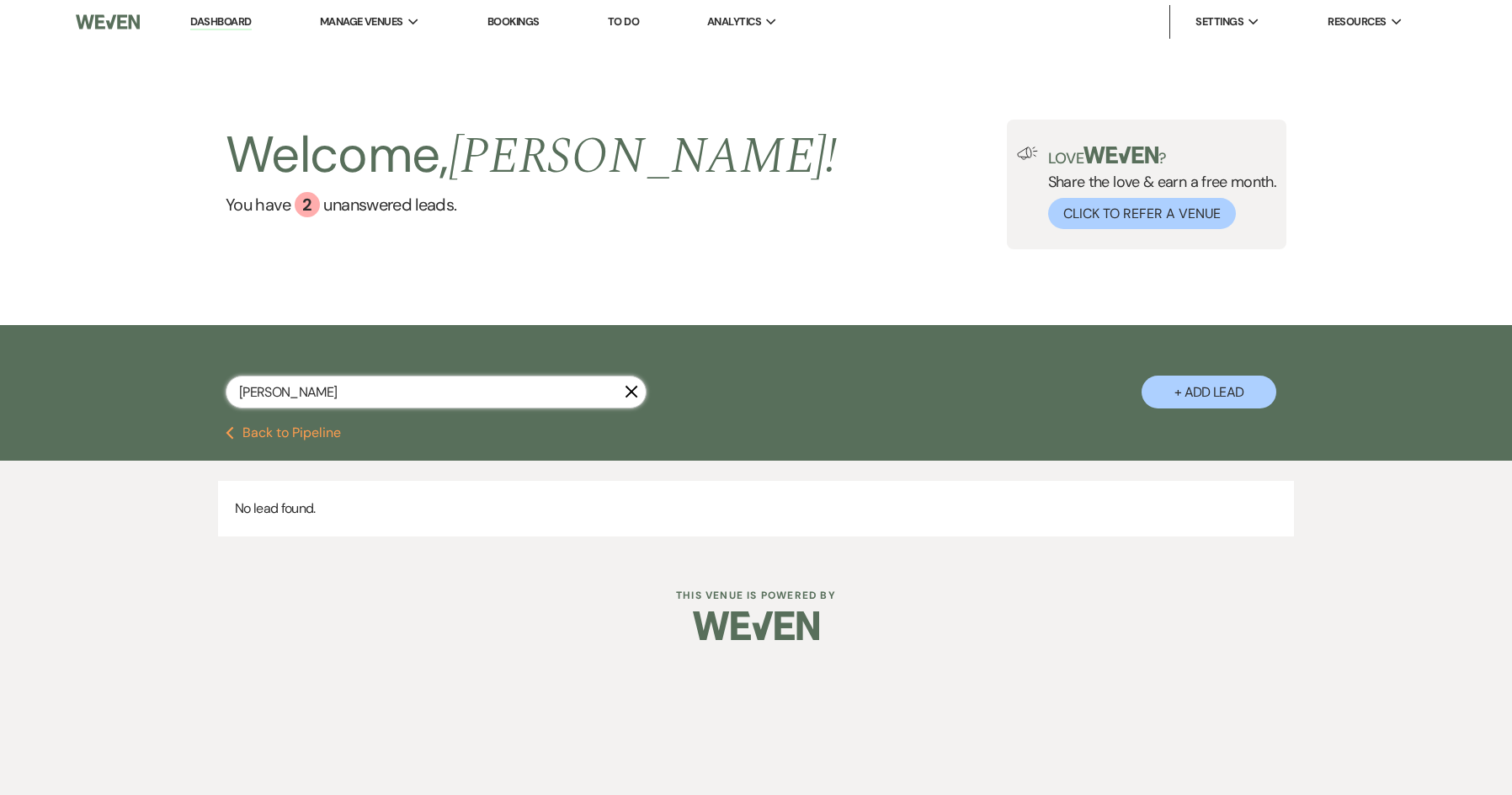
drag, startPoint x: 360, startPoint y: 381, endPoint x: 221, endPoint y: 401, distance: 140.4
click at [221, 401] on div "[PERSON_NAME] X + Add Lead" at bounding box center [756, 377] width 1213 height 88
type input "[PERSON_NAME]"
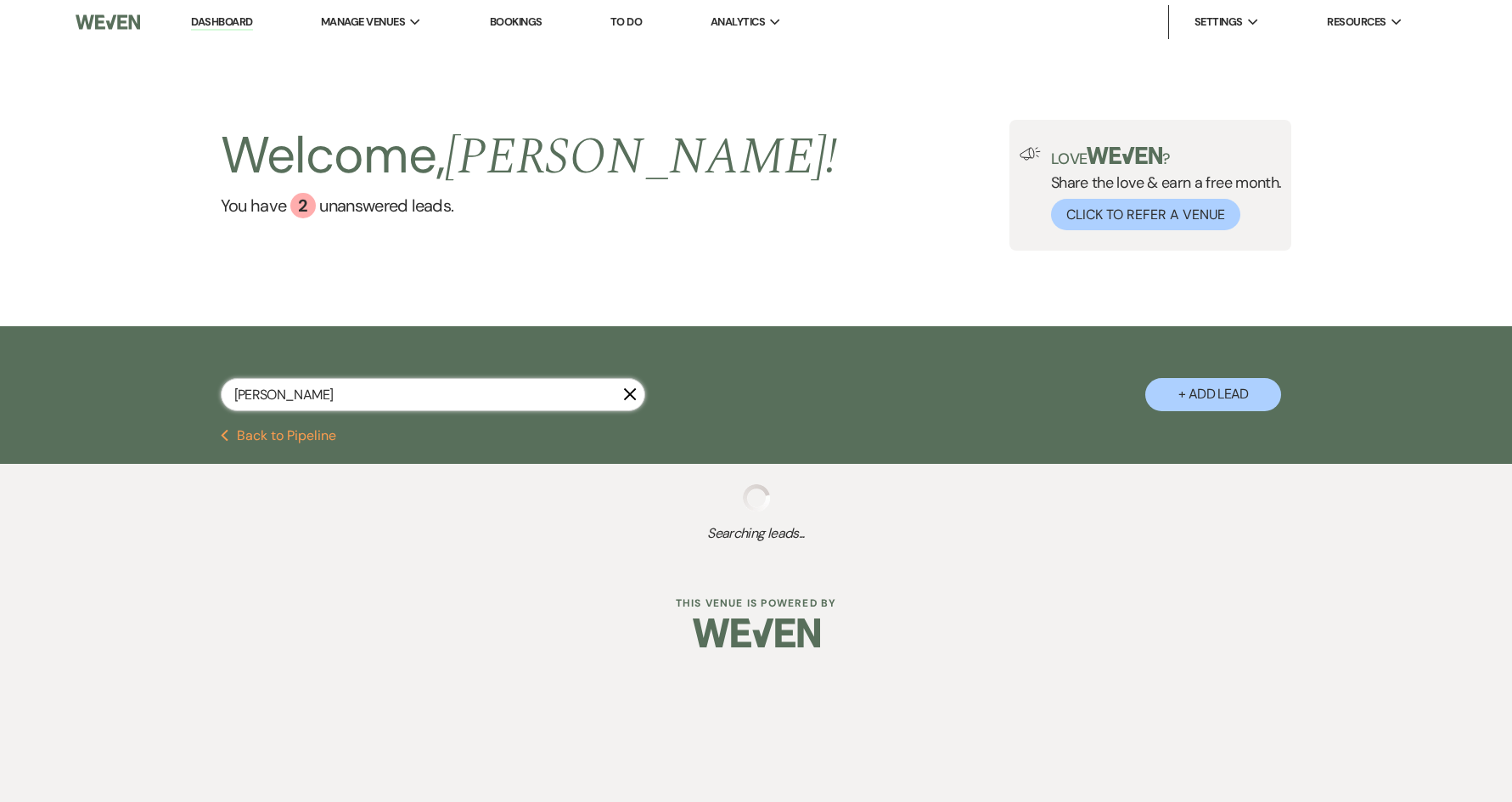
select select "8"
select select "5"
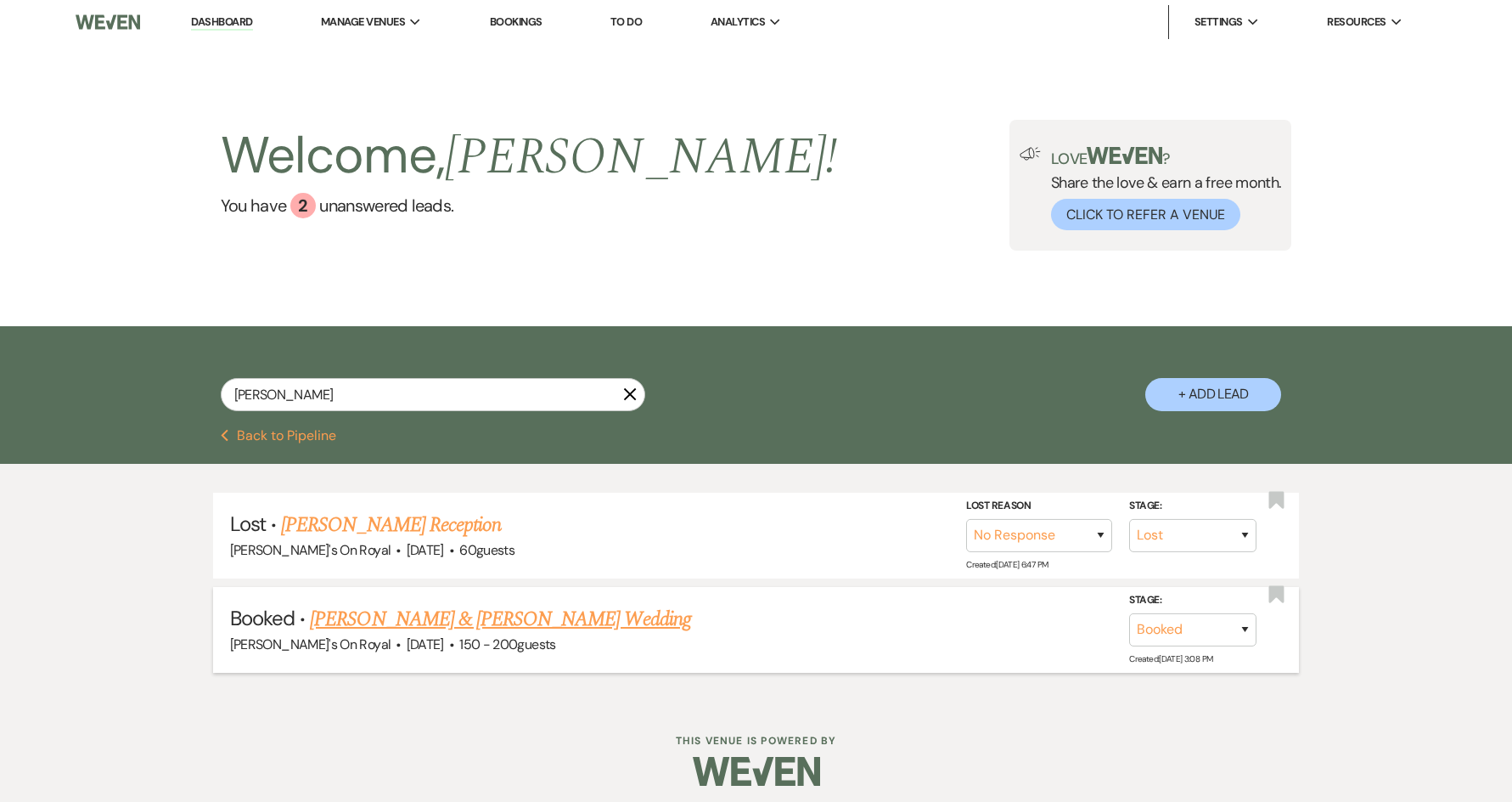
click at [578, 620] on link "[PERSON_NAME] & [PERSON_NAME] Wedding" at bounding box center [500, 619] width 380 height 31
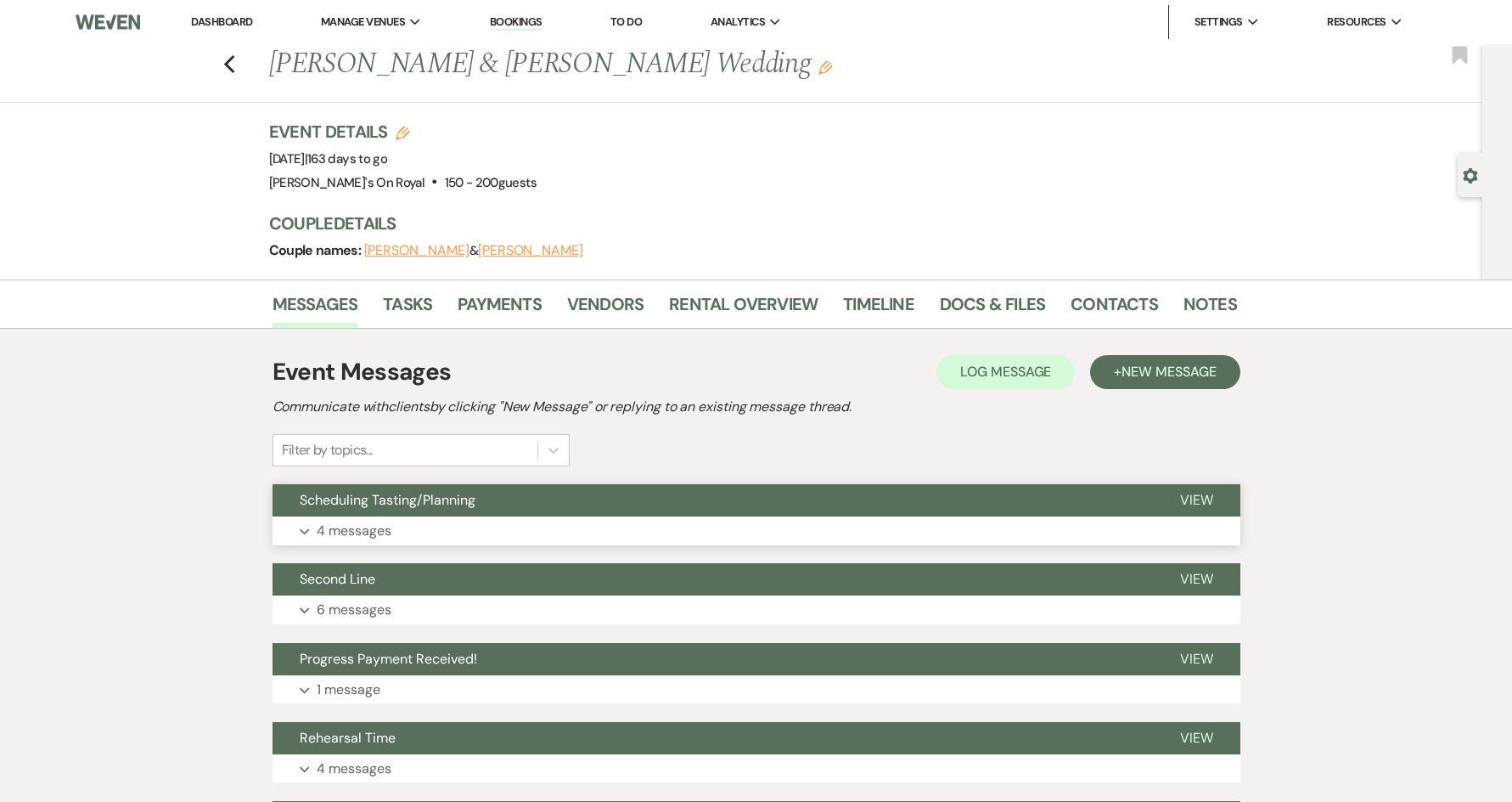
click at [505, 537] on button "Expand 4 messages" at bounding box center [757, 530] width 968 height 29
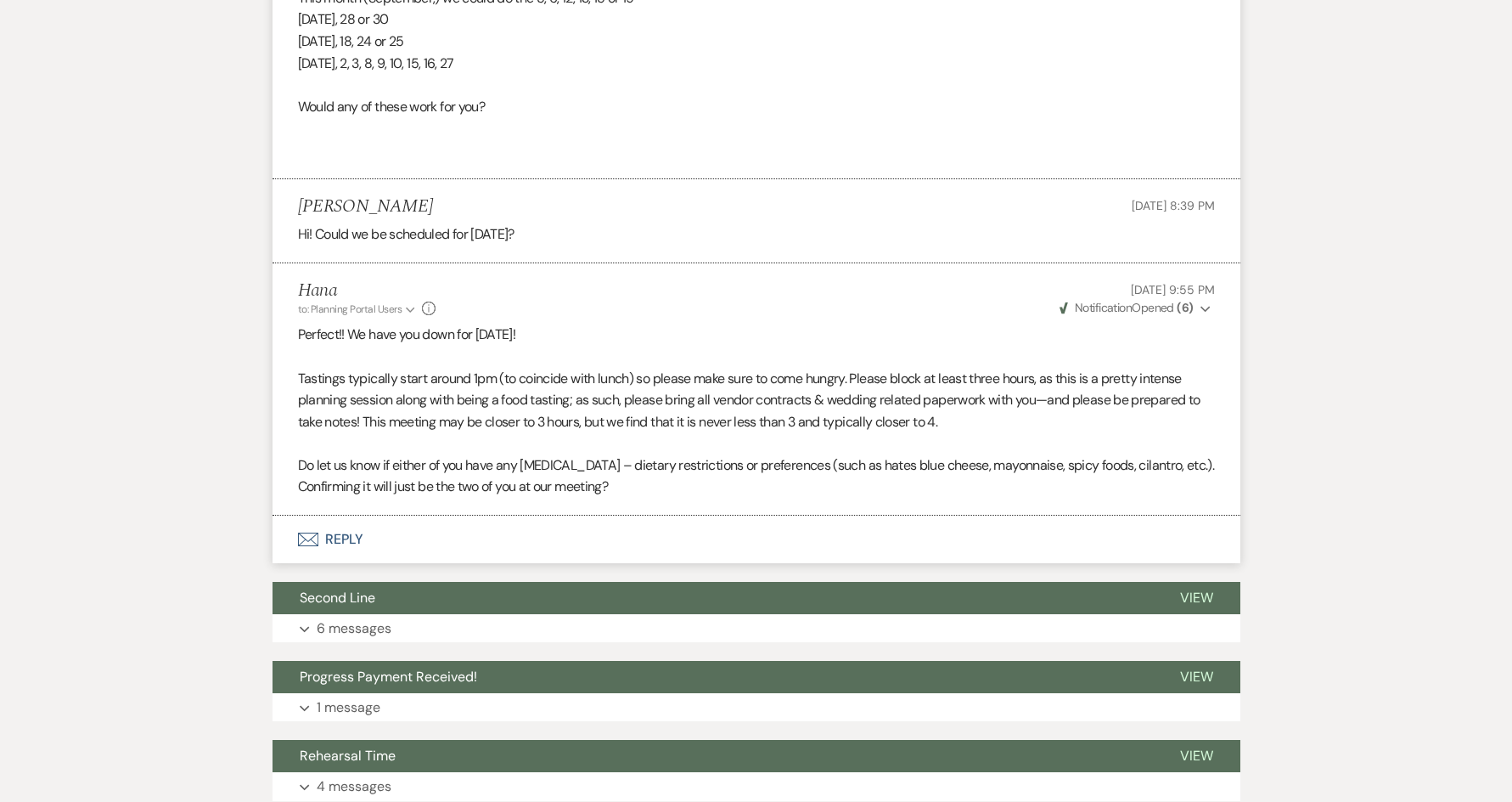
scroll to position [934, 0]
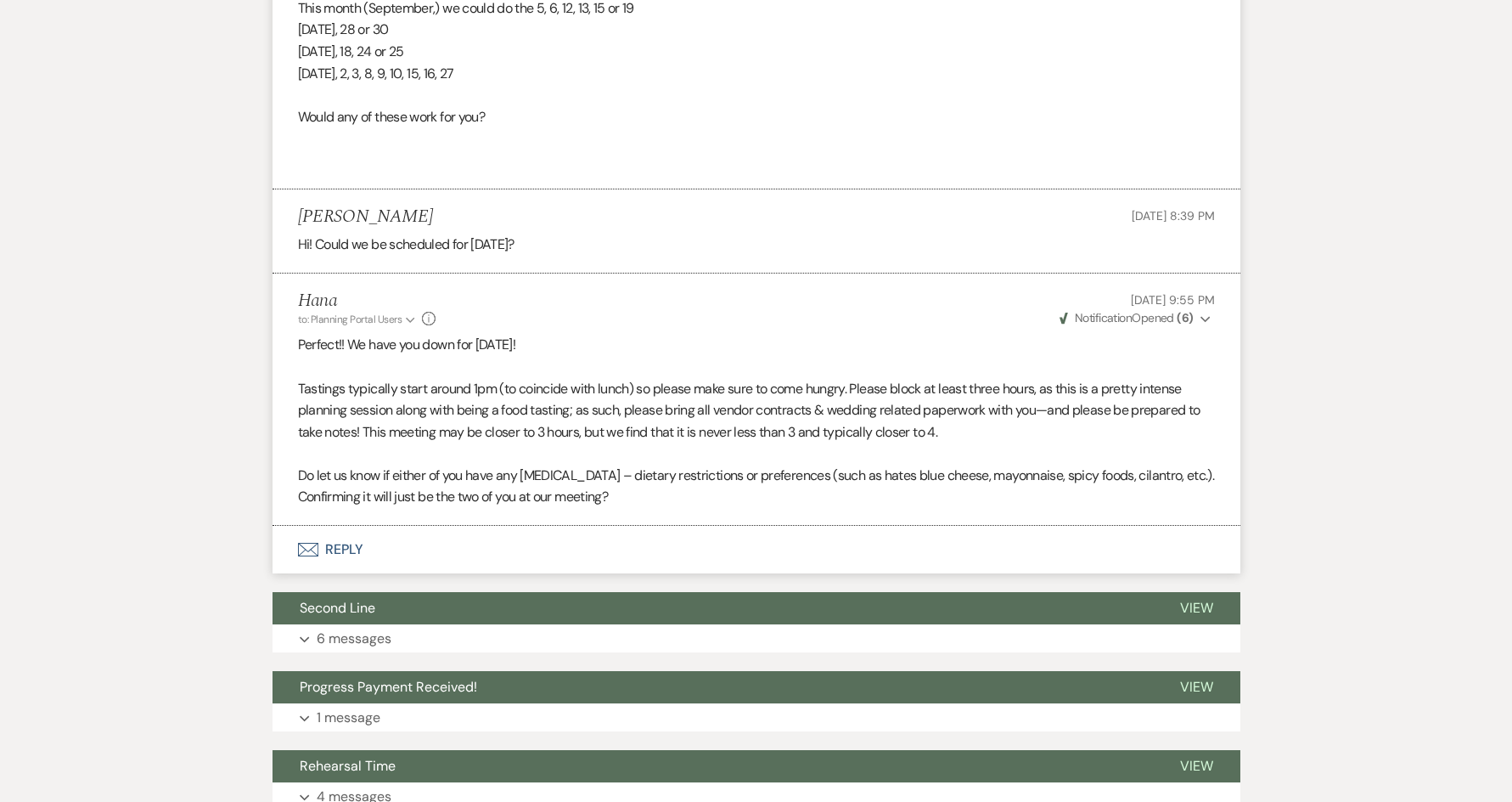
click at [344, 541] on button "Envelope Reply" at bounding box center [757, 550] width 968 height 48
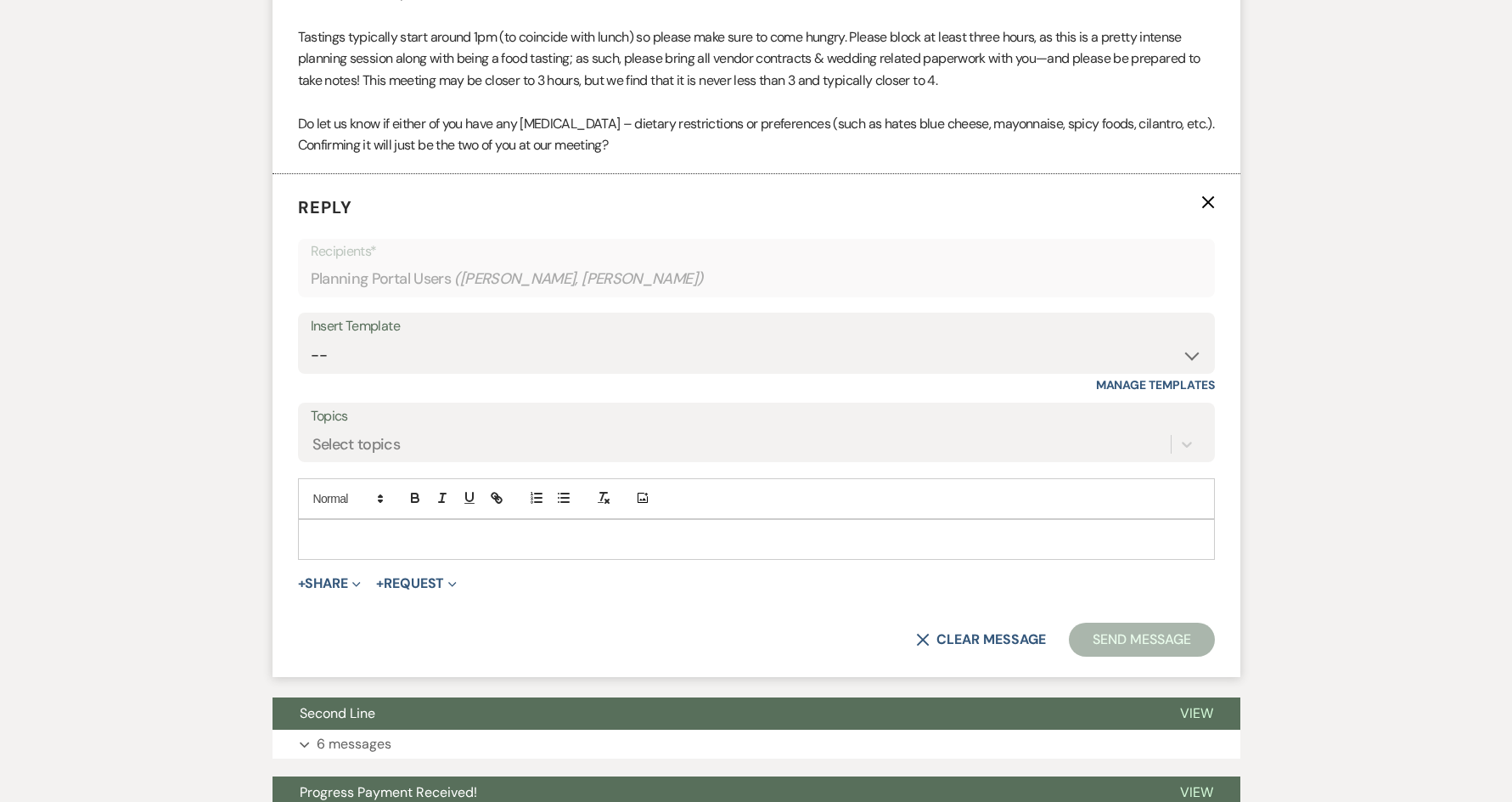
scroll to position [1311, 0]
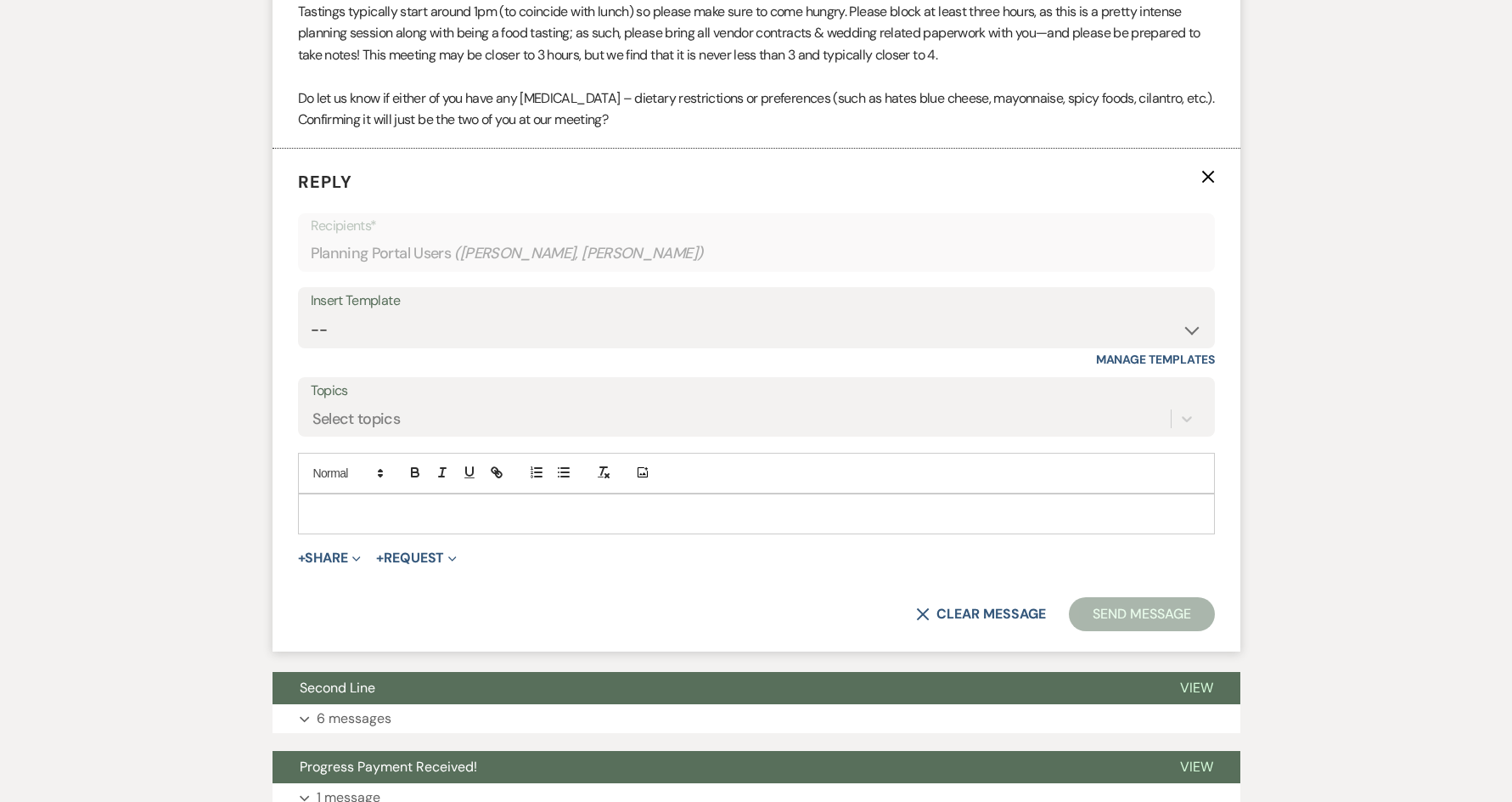
click at [479, 517] on p at bounding box center [757, 513] width 890 height 19
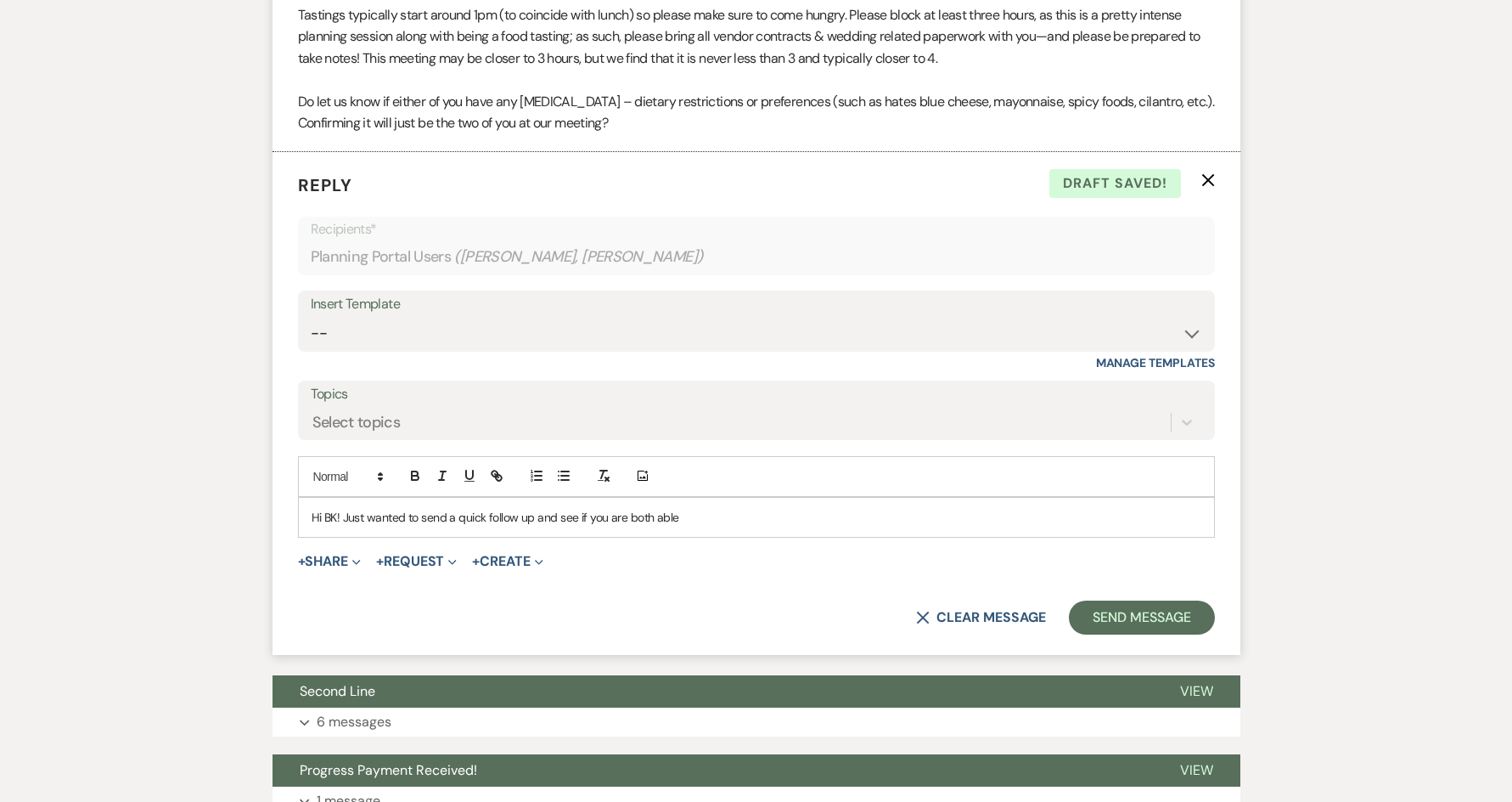
scroll to position [1141, 0]
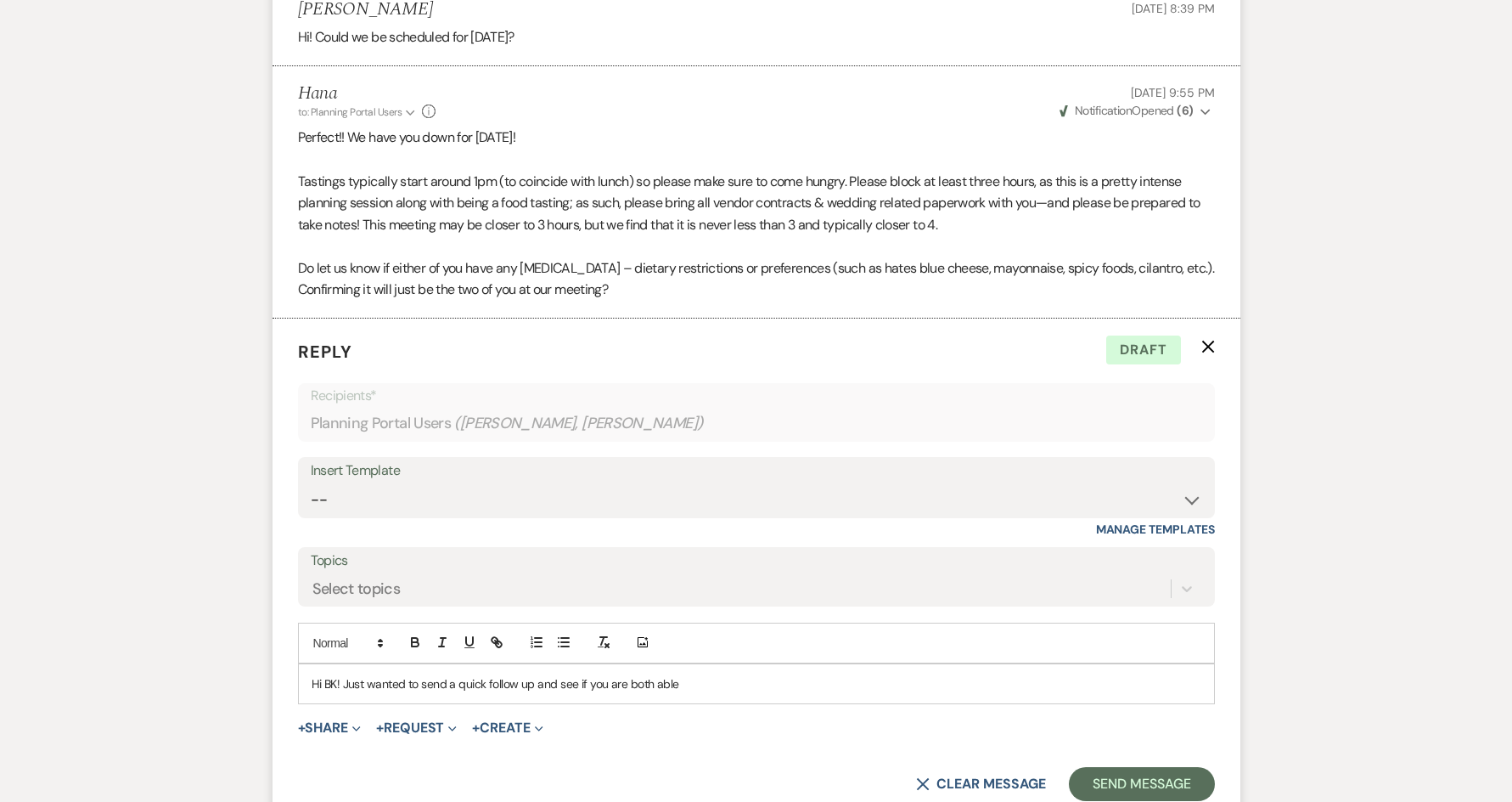
drag, startPoint x: 762, startPoint y: 687, endPoint x: 655, endPoint y: 687, distance: 107.0
click at [655, 687] on p "Hi BK! Just wanted to send a quick follow up and see if you are both able" at bounding box center [757, 683] width 890 height 19
click at [763, 687] on p "Hi BK! Just wanted to send a quick follow up and see if you are both able" at bounding box center [757, 683] width 890 height 19
drag, startPoint x: 706, startPoint y: 684, endPoint x: 536, endPoint y: 695, distance: 171.0
click at [536, 695] on div "Hi BK! Just wanted to send a quick follow up and see if you are both able" at bounding box center [756, 683] width 915 height 39
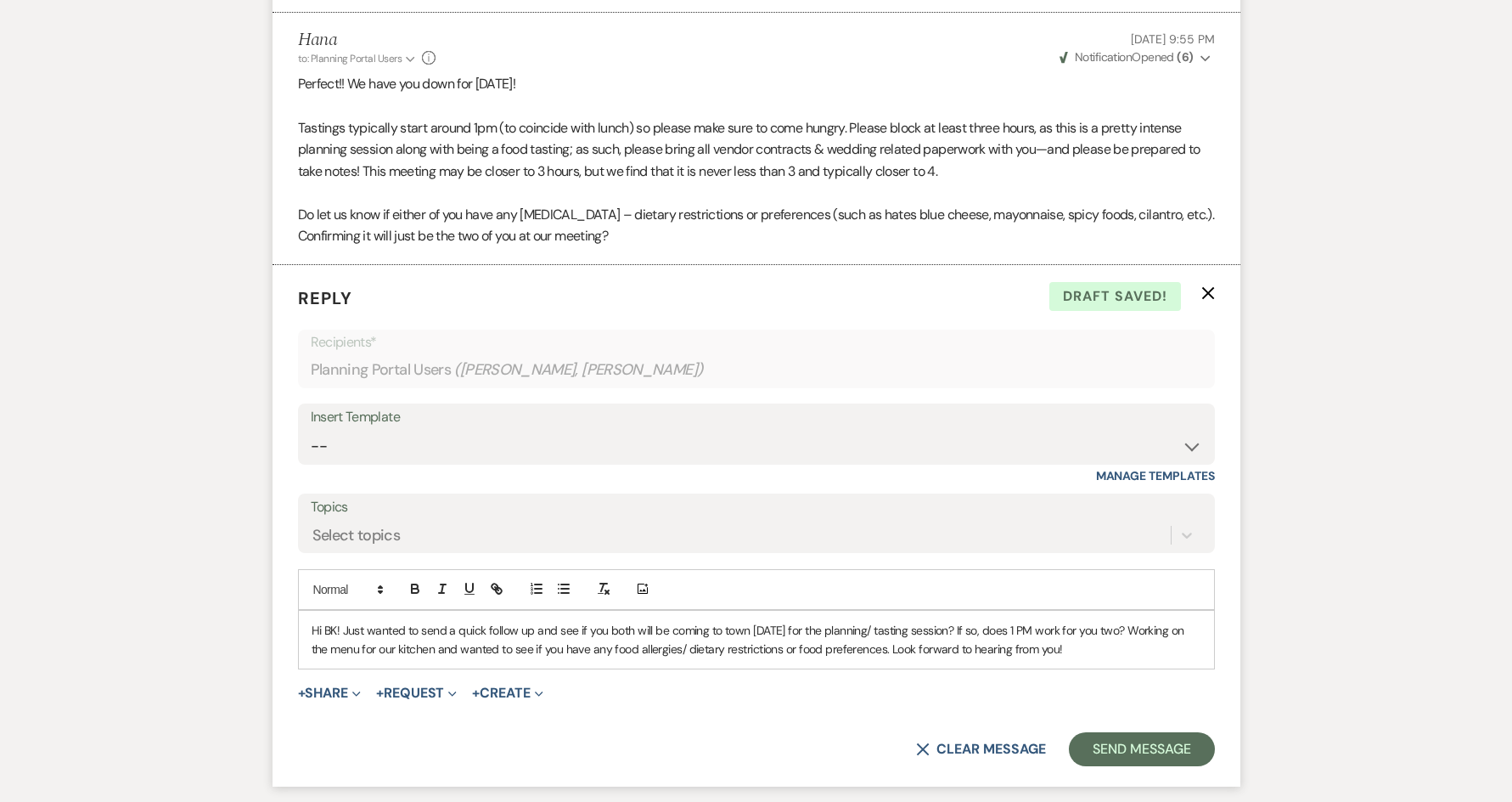
scroll to position [1226, 0]
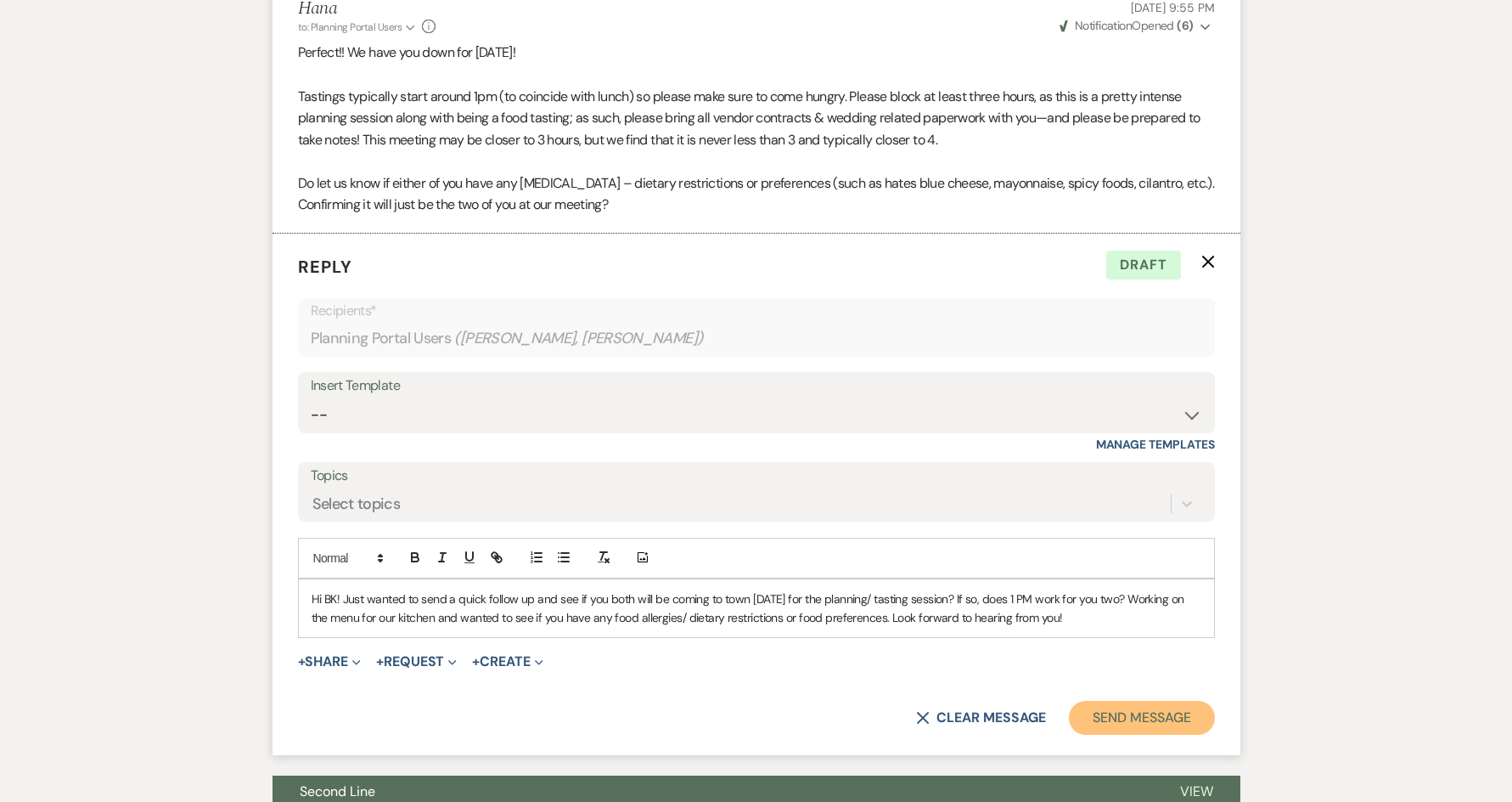
click at [1138, 723] on button "Send Message" at bounding box center [1141, 717] width 145 height 34
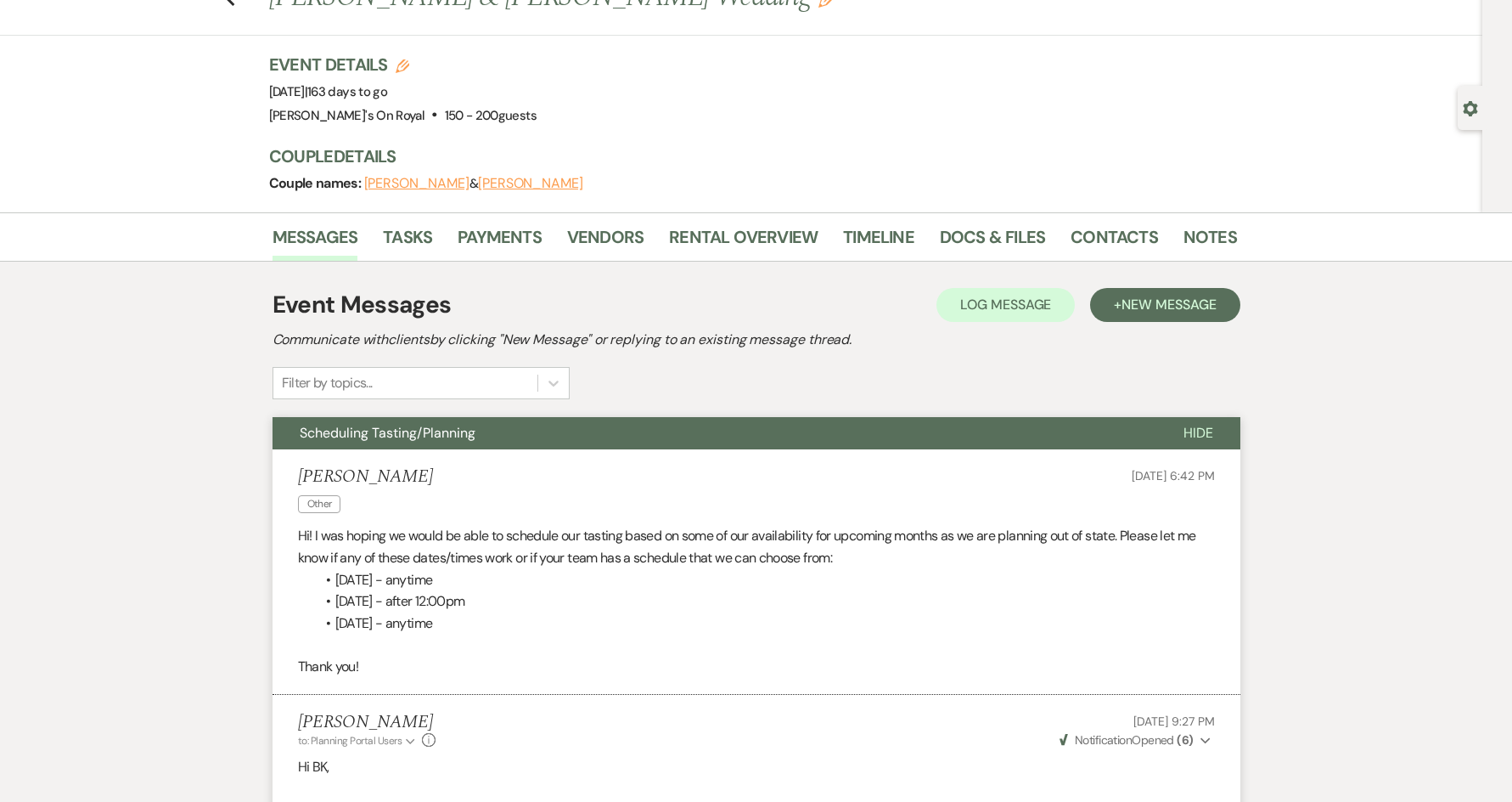
scroll to position [0, 0]
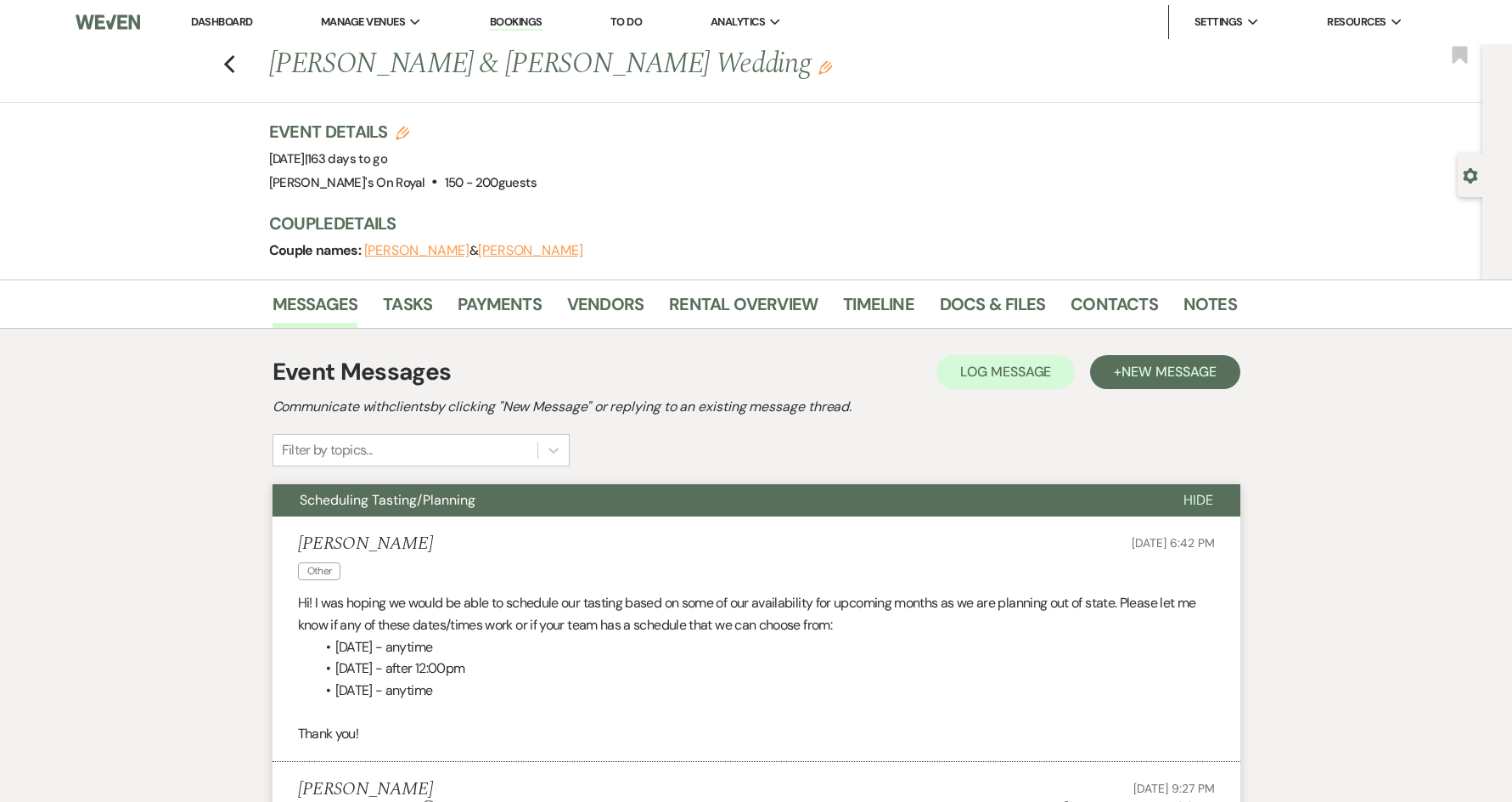
click at [241, 75] on div "Previous [PERSON_NAME] & [PERSON_NAME] Wedding Edit Bookmark" at bounding box center [737, 73] width 1491 height 59
click at [236, 73] on icon "Previous" at bounding box center [229, 64] width 13 height 20
select select "8"
select select "5"
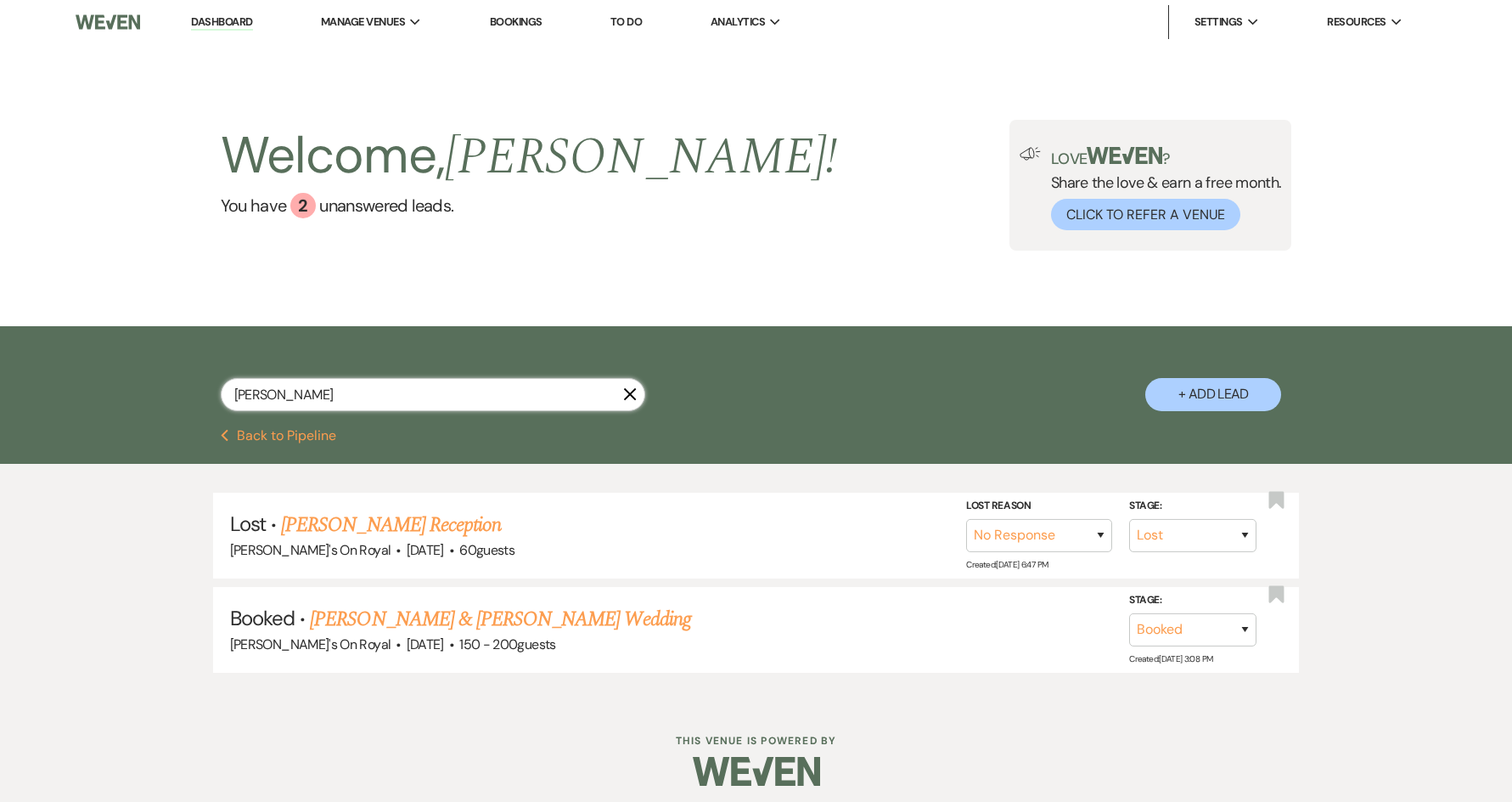
drag, startPoint x: 319, startPoint y: 407, endPoint x: 222, endPoint y: 391, distance: 98.8
click at [222, 391] on input "[PERSON_NAME]" at bounding box center [433, 394] width 425 height 33
type input "[PERSON_NAME]"
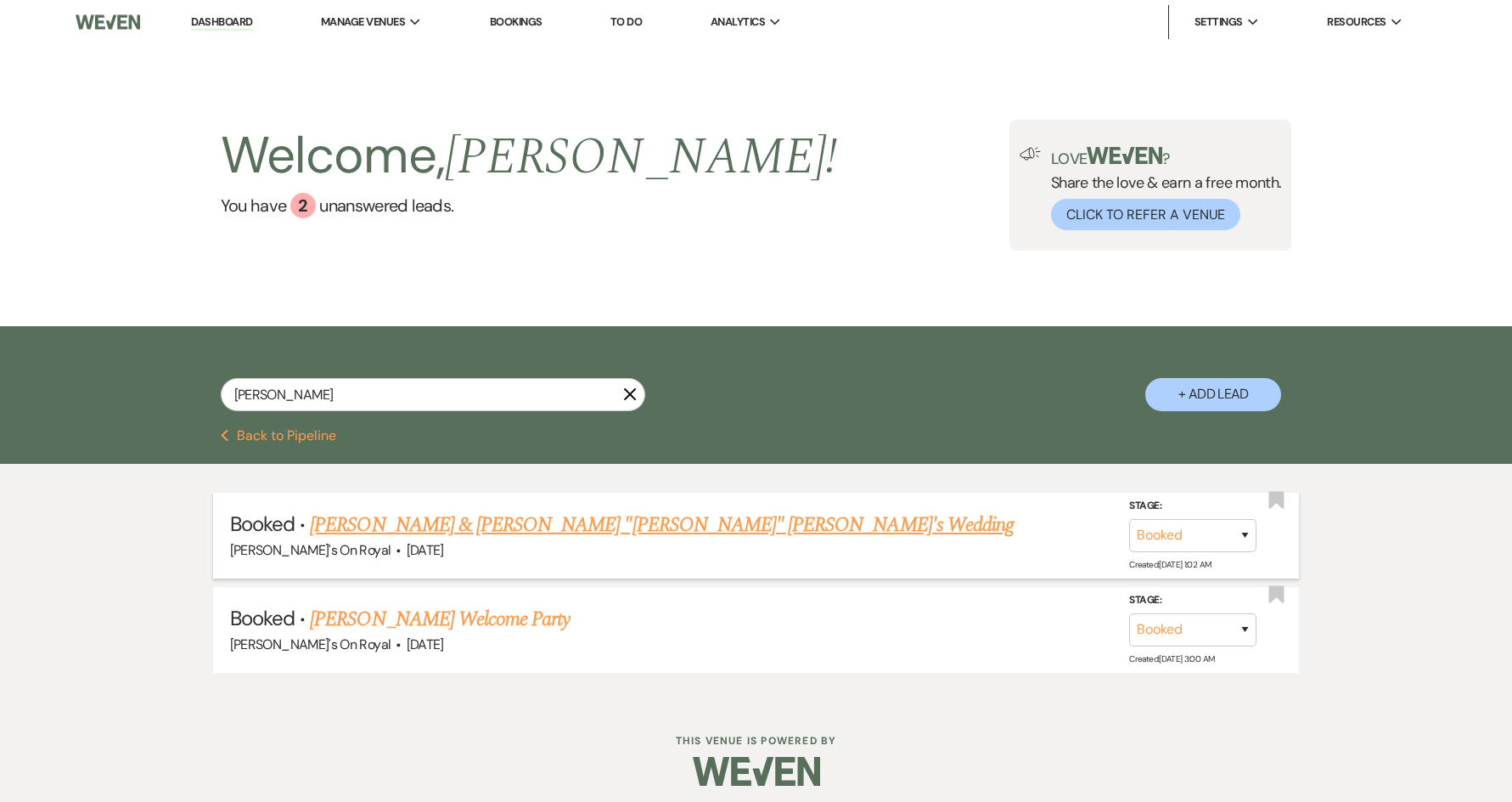
click at [402, 527] on link "[PERSON_NAME] & [PERSON_NAME] "[PERSON_NAME]" [PERSON_NAME]'s Wedding" at bounding box center [662, 524] width 704 height 31
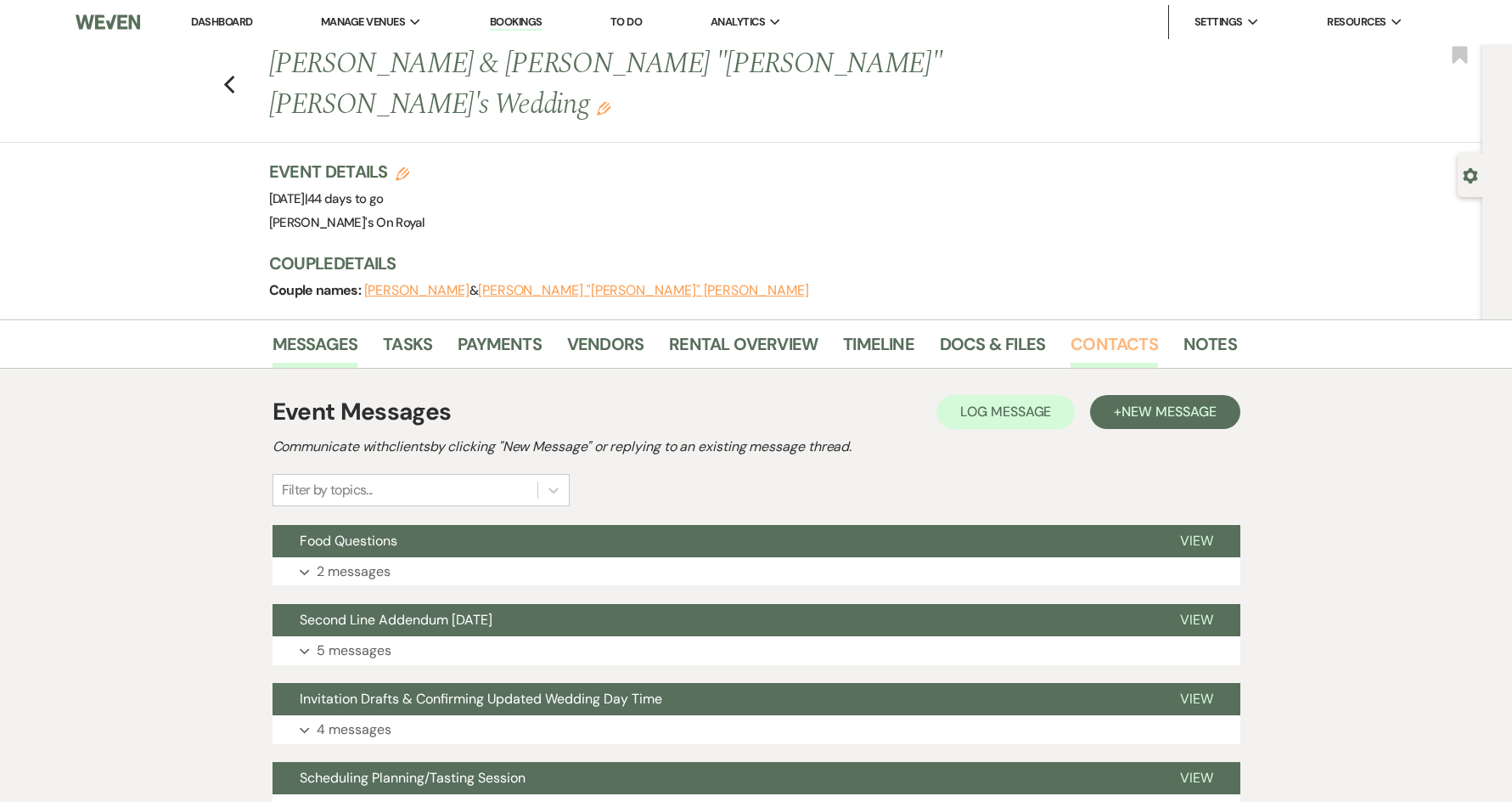
click at [1111, 330] on link "Contacts" at bounding box center [1114, 348] width 87 height 37
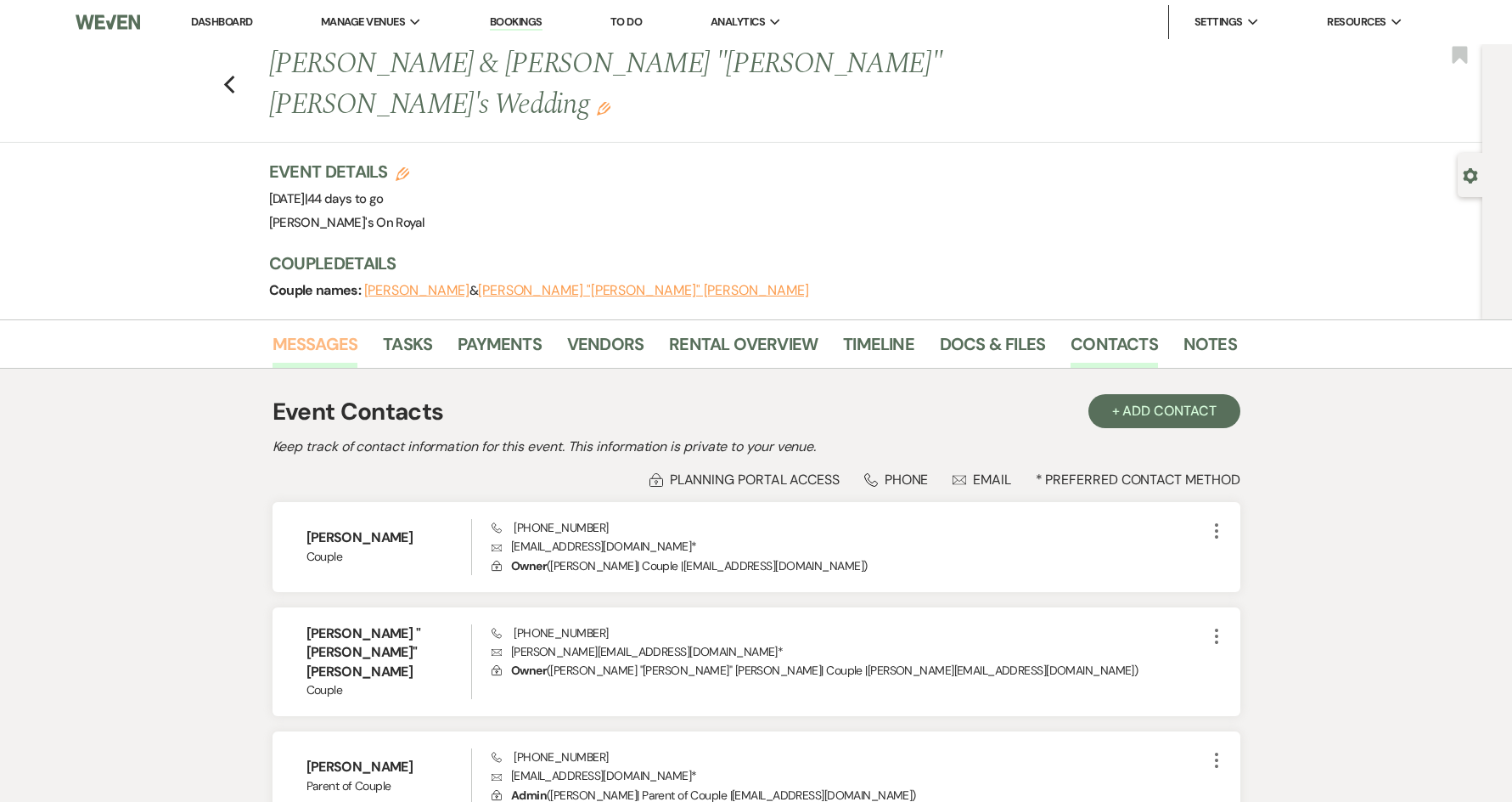
click at [295, 330] on link "Messages" at bounding box center [316, 348] width 86 height 37
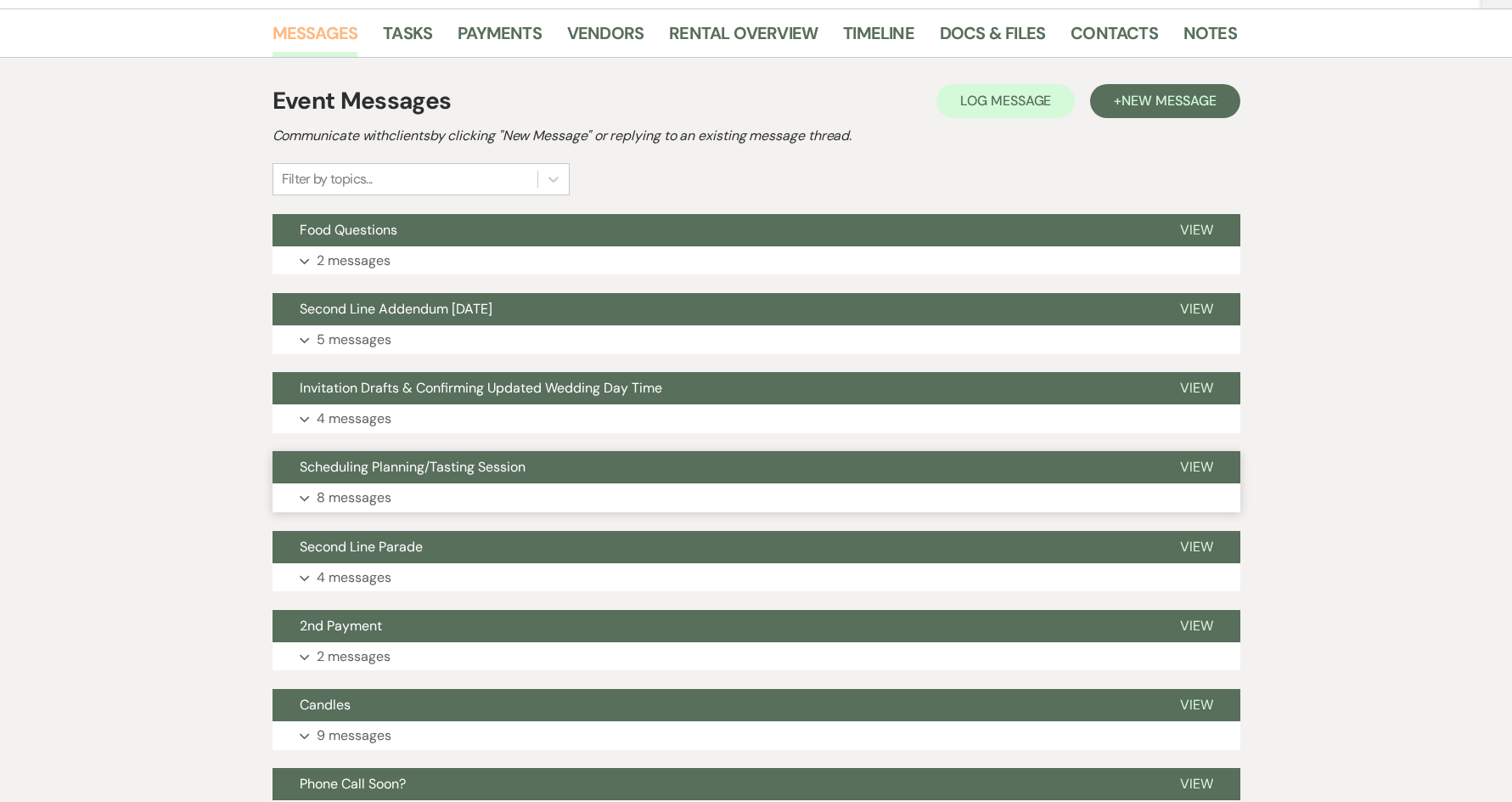
scroll to position [340, 0]
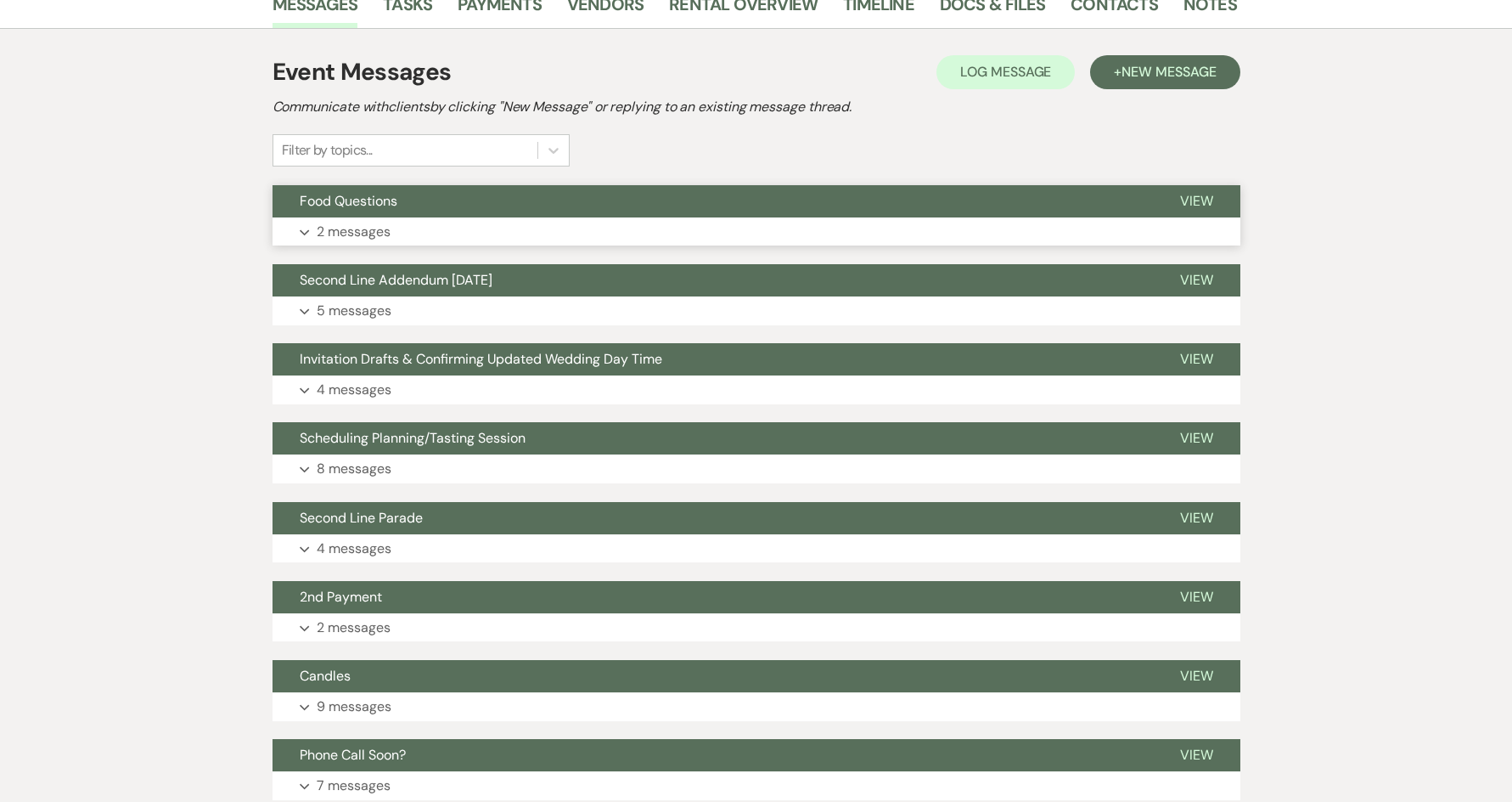
click at [459, 185] on button "Food Questions" at bounding box center [713, 201] width 880 height 32
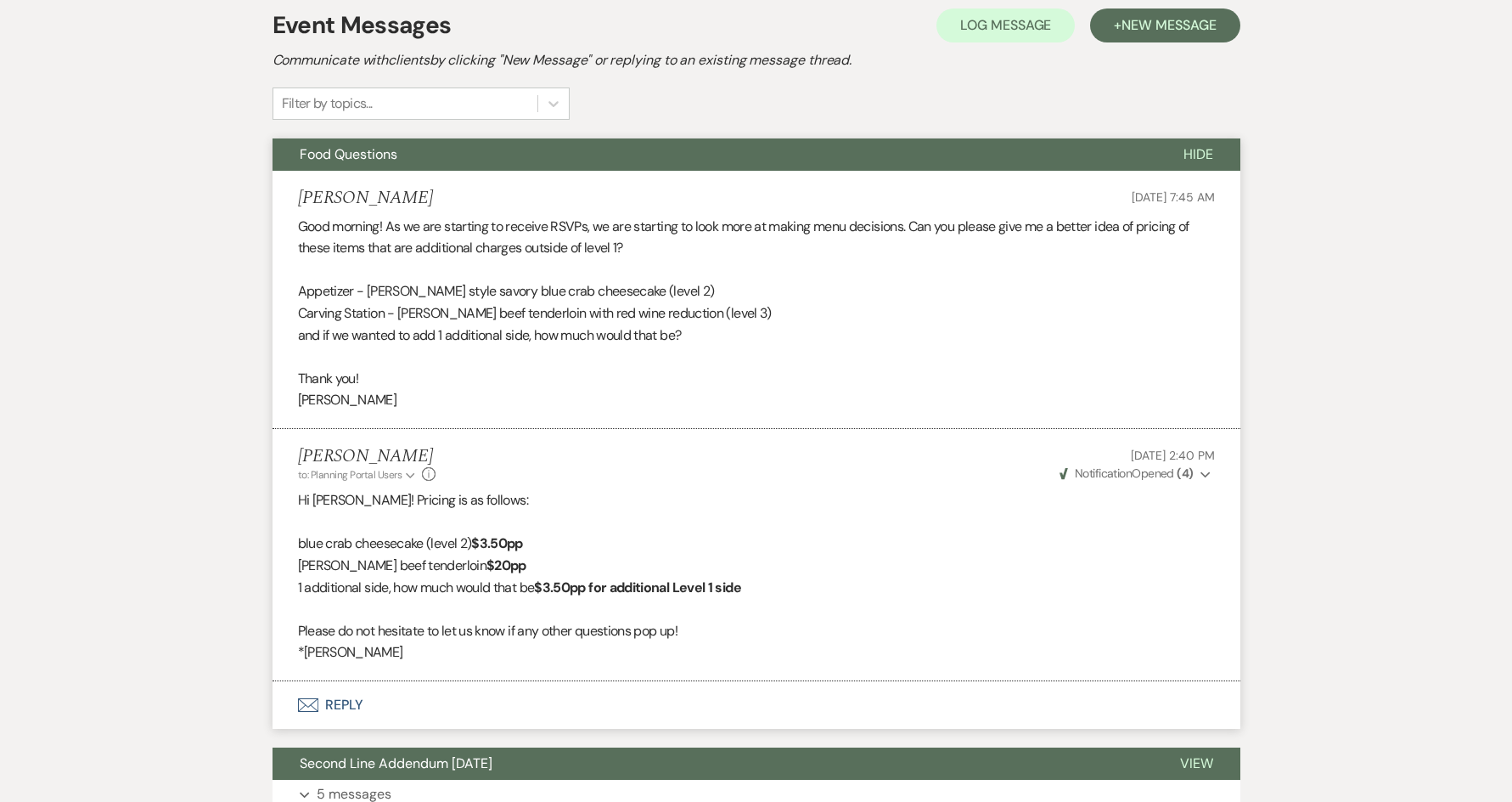
scroll to position [509, 0]
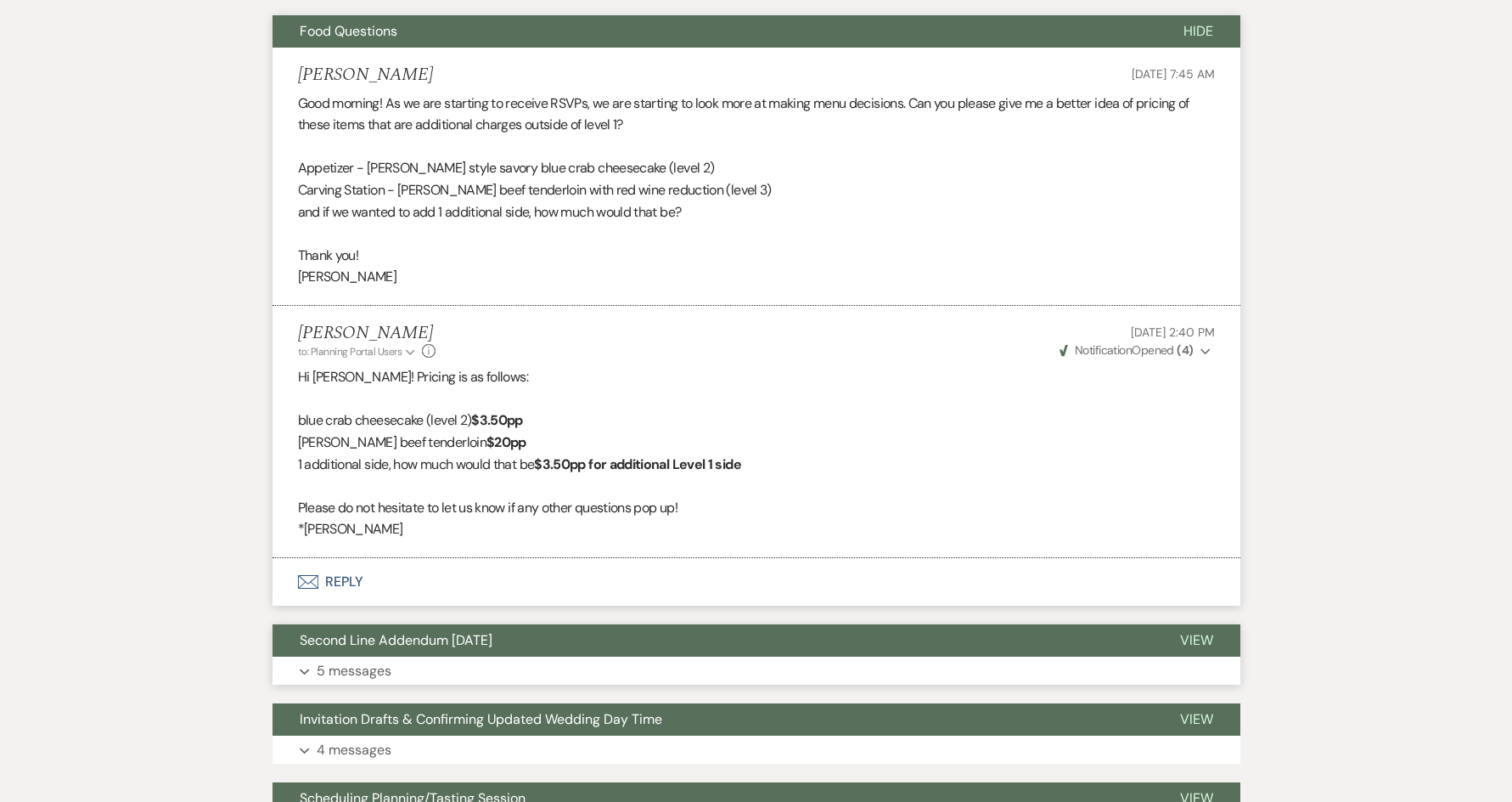
click at [768, 656] on button "Expand 5 messages" at bounding box center [757, 670] width 968 height 29
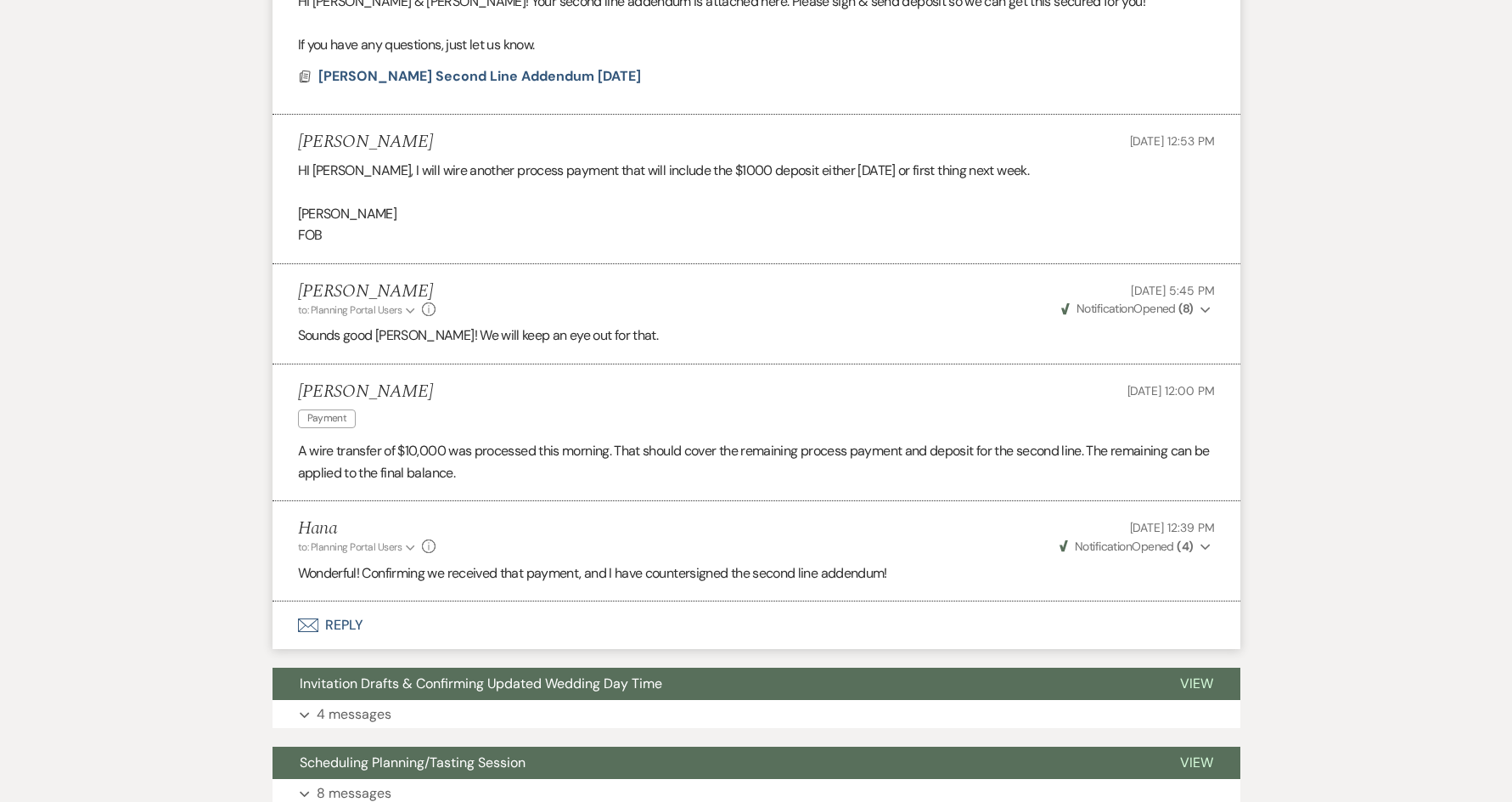
scroll to position [1274, 0]
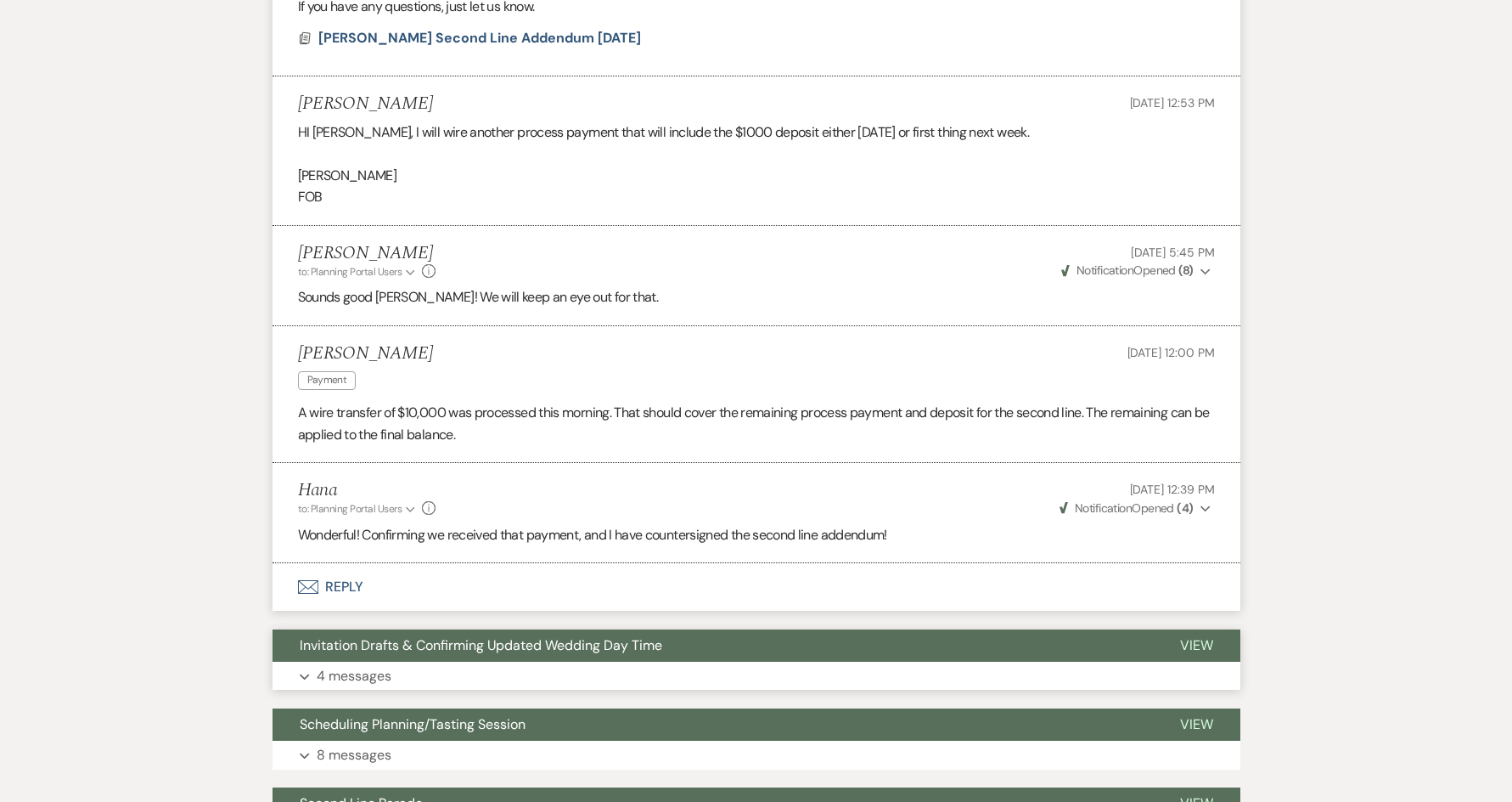
click at [768, 629] on button "Invitation Drafts & Confirming Updated Wedding Day Time" at bounding box center [713, 645] width 880 height 32
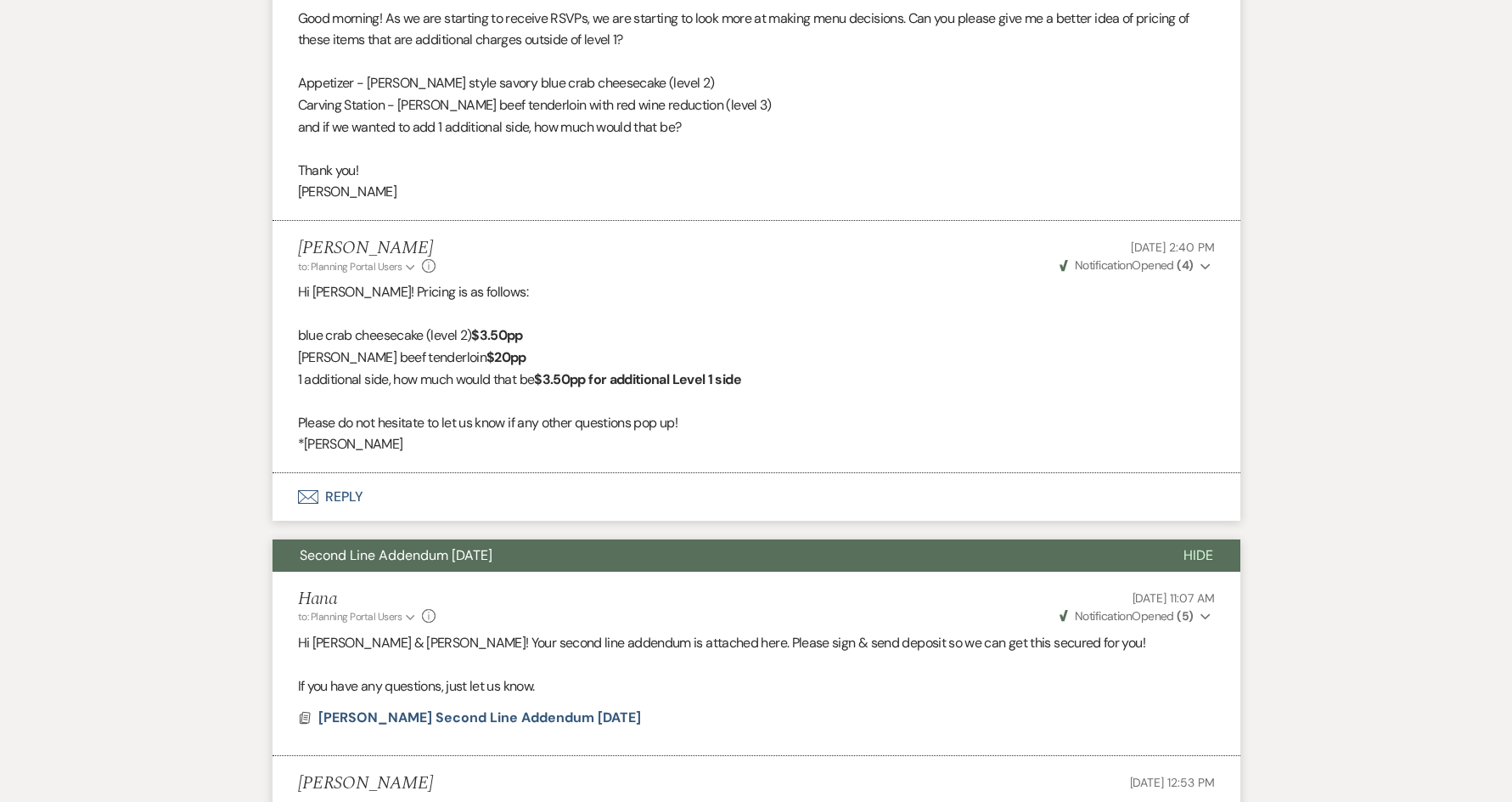
scroll to position [0, 0]
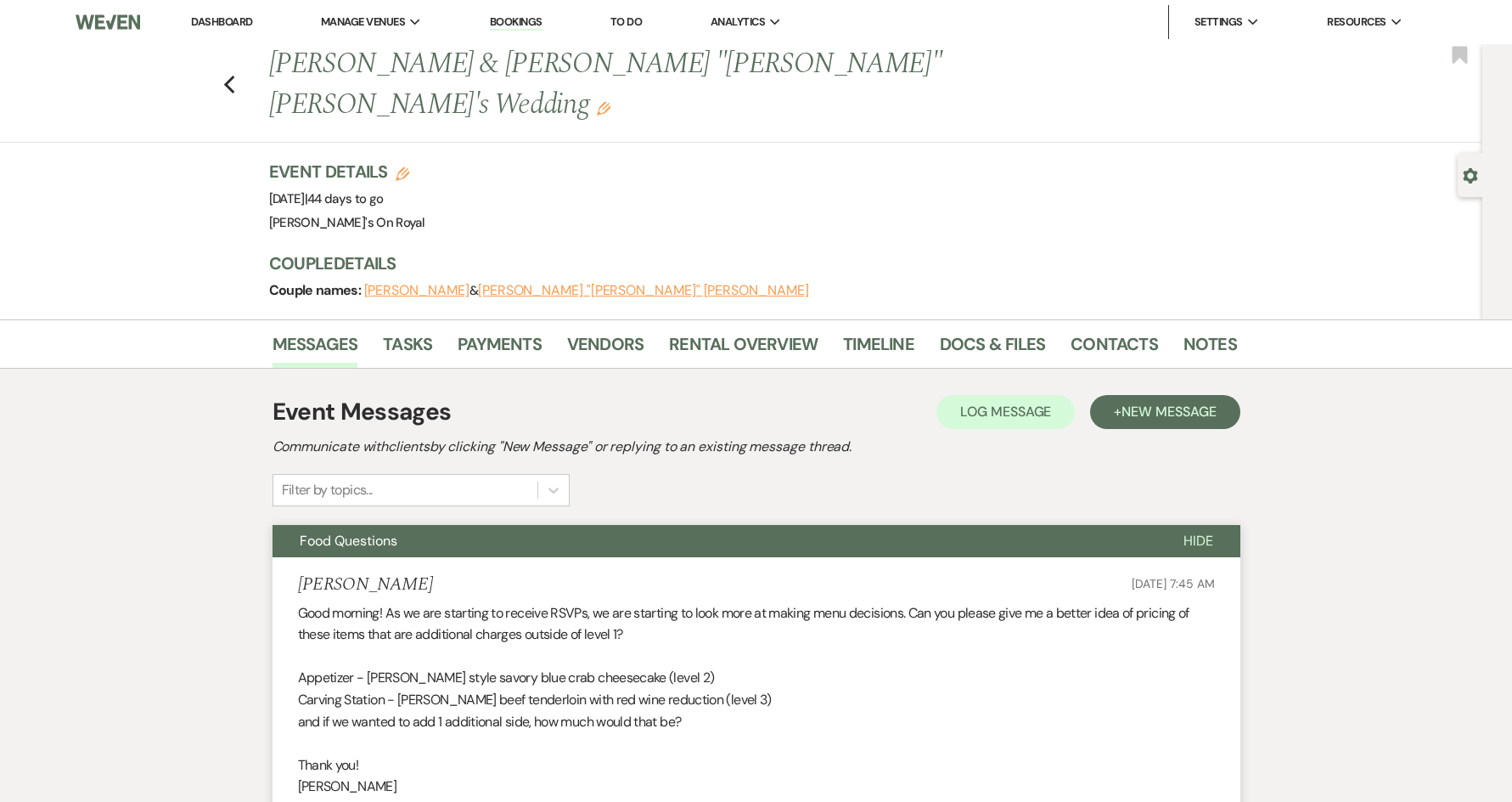
click at [242, 70] on div "Previous [PERSON_NAME] & [PERSON_NAME] "[PERSON_NAME]" [PERSON_NAME]'s Wedding …" at bounding box center [737, 93] width 1491 height 98
click at [236, 75] on icon "Previous" at bounding box center [229, 85] width 13 height 20
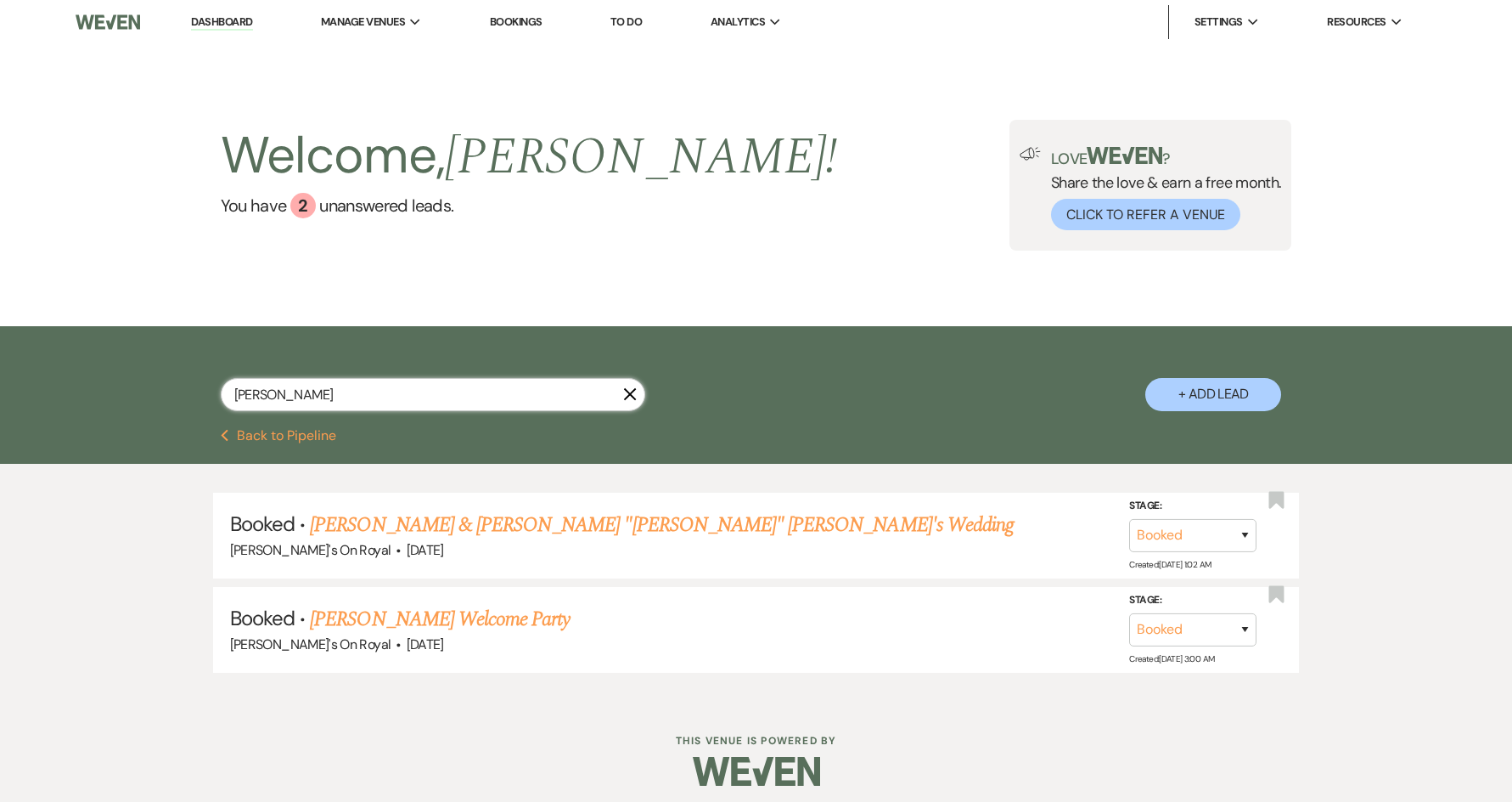
drag, startPoint x: 294, startPoint y: 391, endPoint x: 225, endPoint y: 392, distance: 68.8
click at [225, 392] on input "[PERSON_NAME]" at bounding box center [433, 394] width 425 height 33
type input "[PERSON_NAME]"
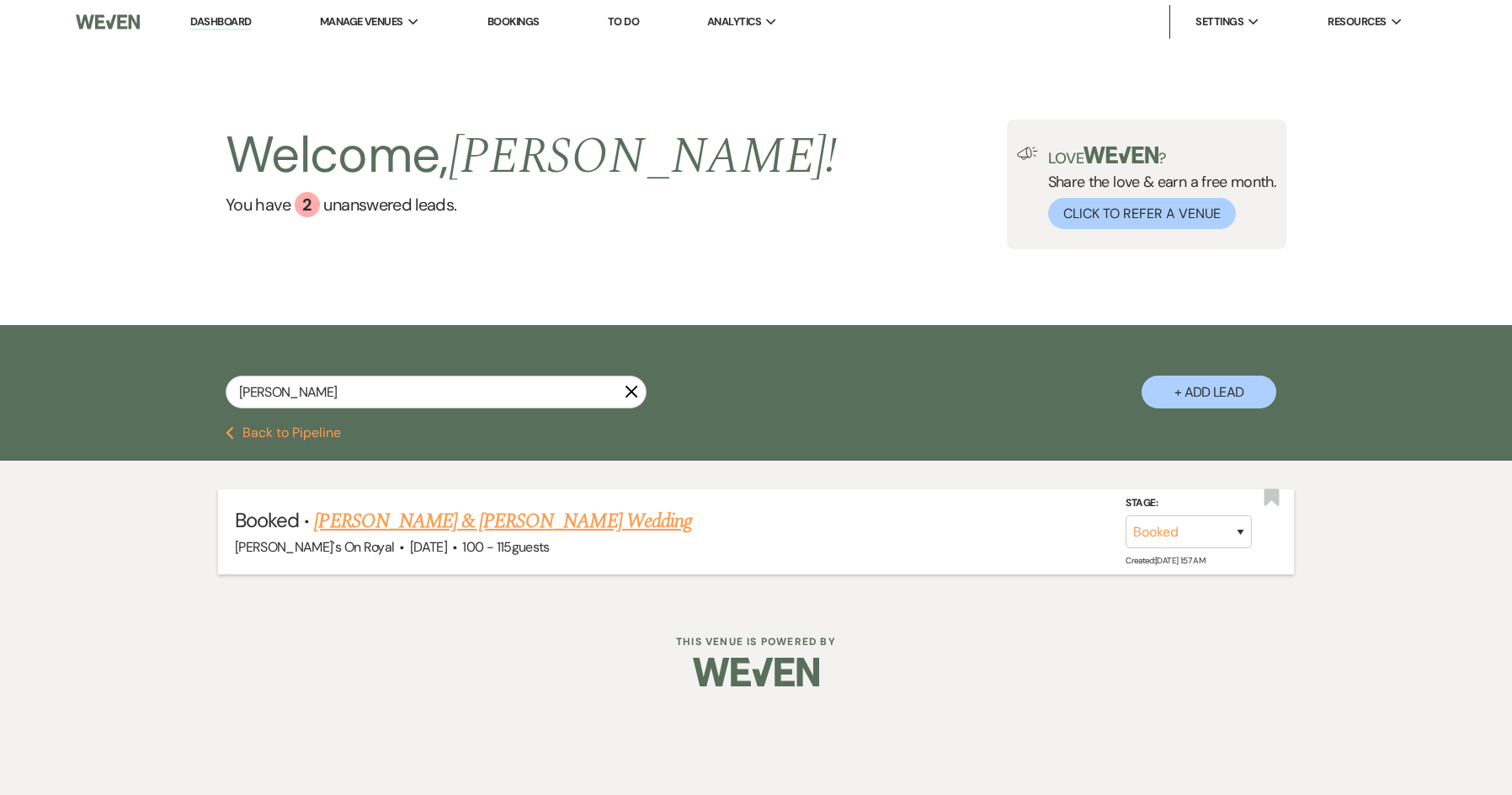
click at [333, 514] on link "[PERSON_NAME] & [PERSON_NAME] Wedding" at bounding box center [503, 520] width 377 height 31
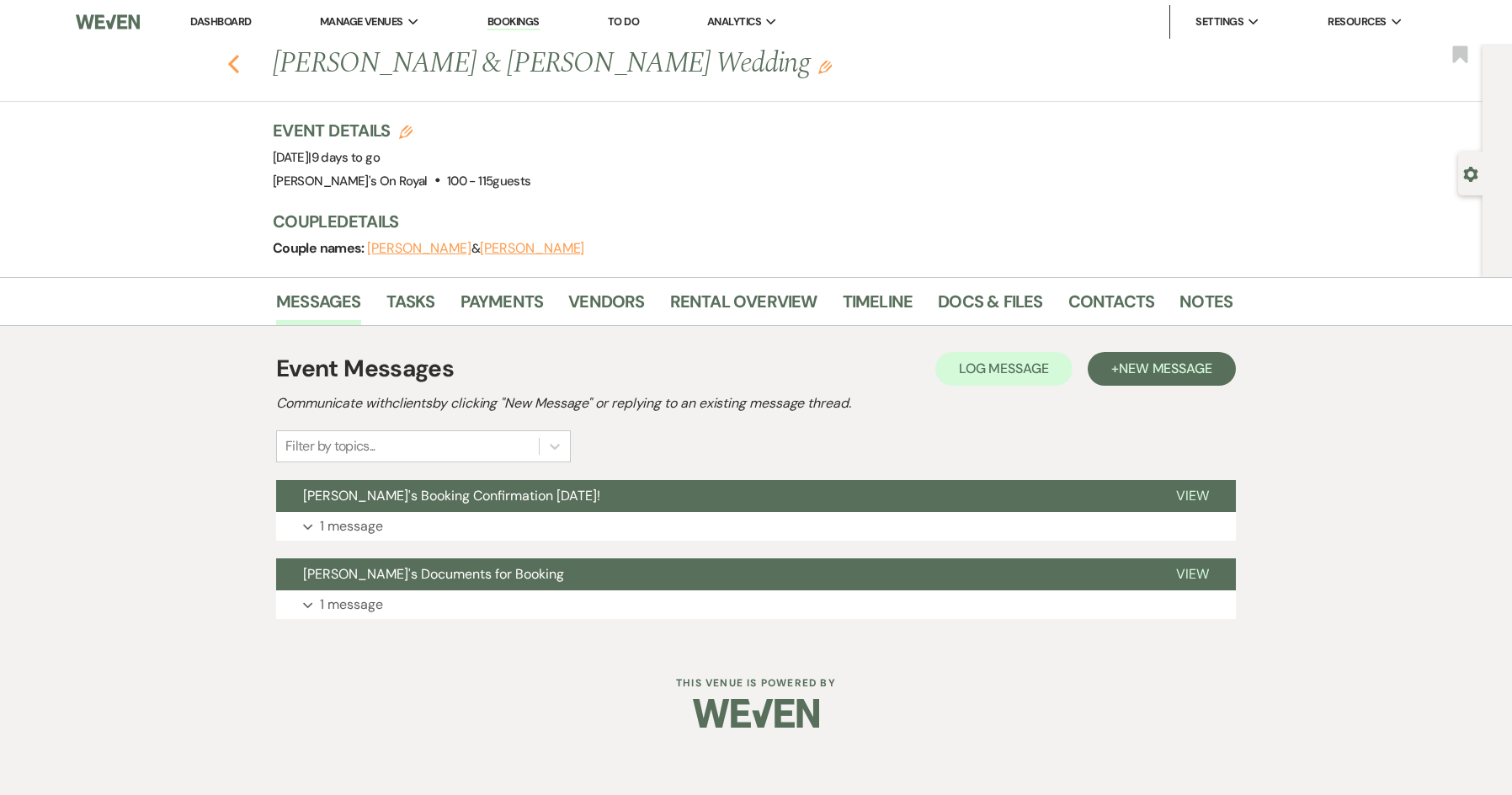
click at [234, 64] on icon "Previous" at bounding box center [233, 63] width 13 height 20
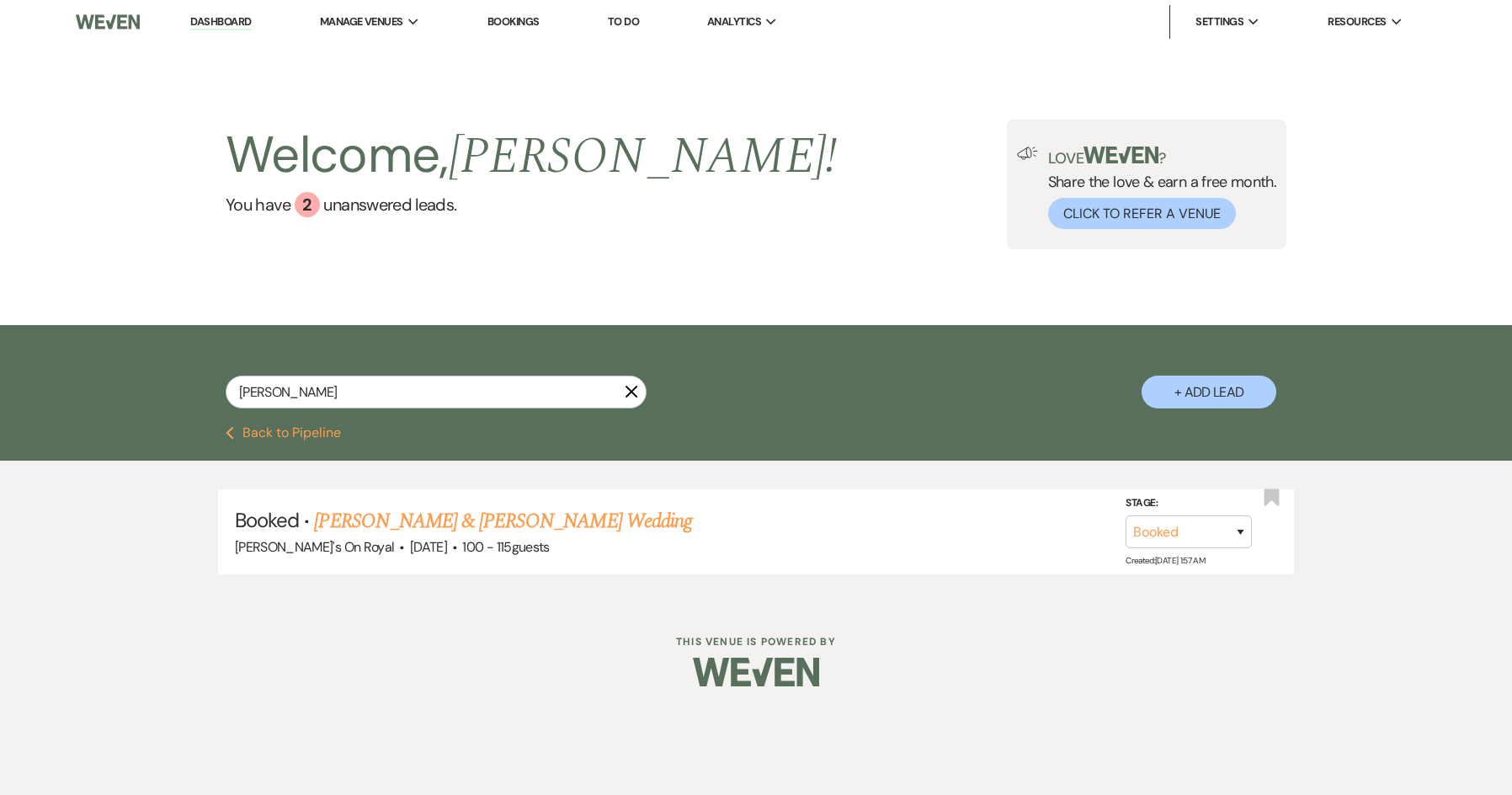
drag, startPoint x: 292, startPoint y: 407, endPoint x: 246, endPoint y: 394, distance: 47.8
click at [246, 394] on div "[PERSON_NAME] X" at bounding box center [436, 398] width 421 height 47
drag, startPoint x: 229, startPoint y: 394, endPoint x: 213, endPoint y: 394, distance: 16.0
click at [213, 394] on div "[PERSON_NAME] X + Add Lead" at bounding box center [756, 377] width 1213 height 88
type input "[PERSON_NAME]"
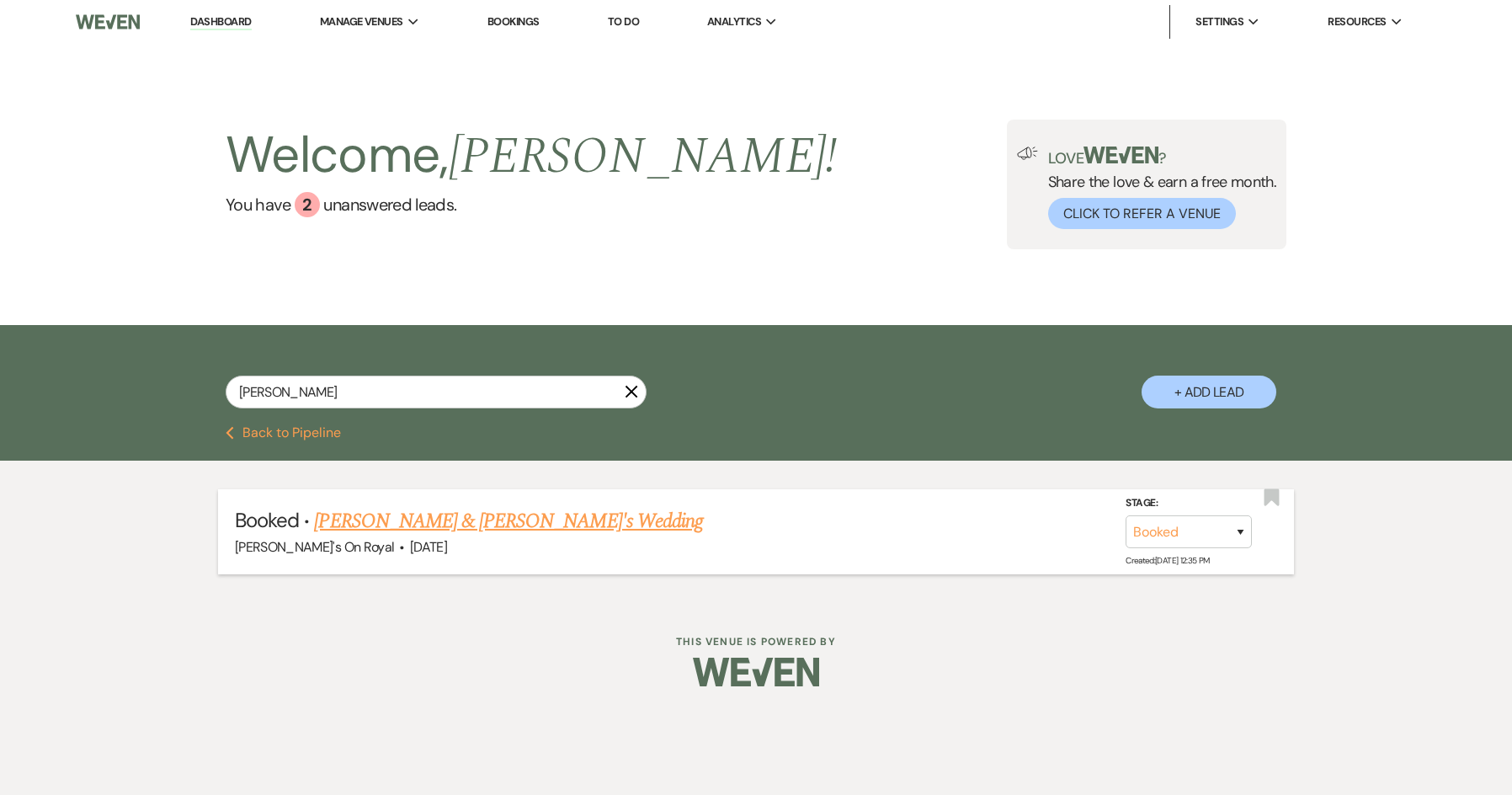
click at [442, 525] on link "[PERSON_NAME] & [PERSON_NAME]'s Wedding" at bounding box center [509, 520] width 389 height 31
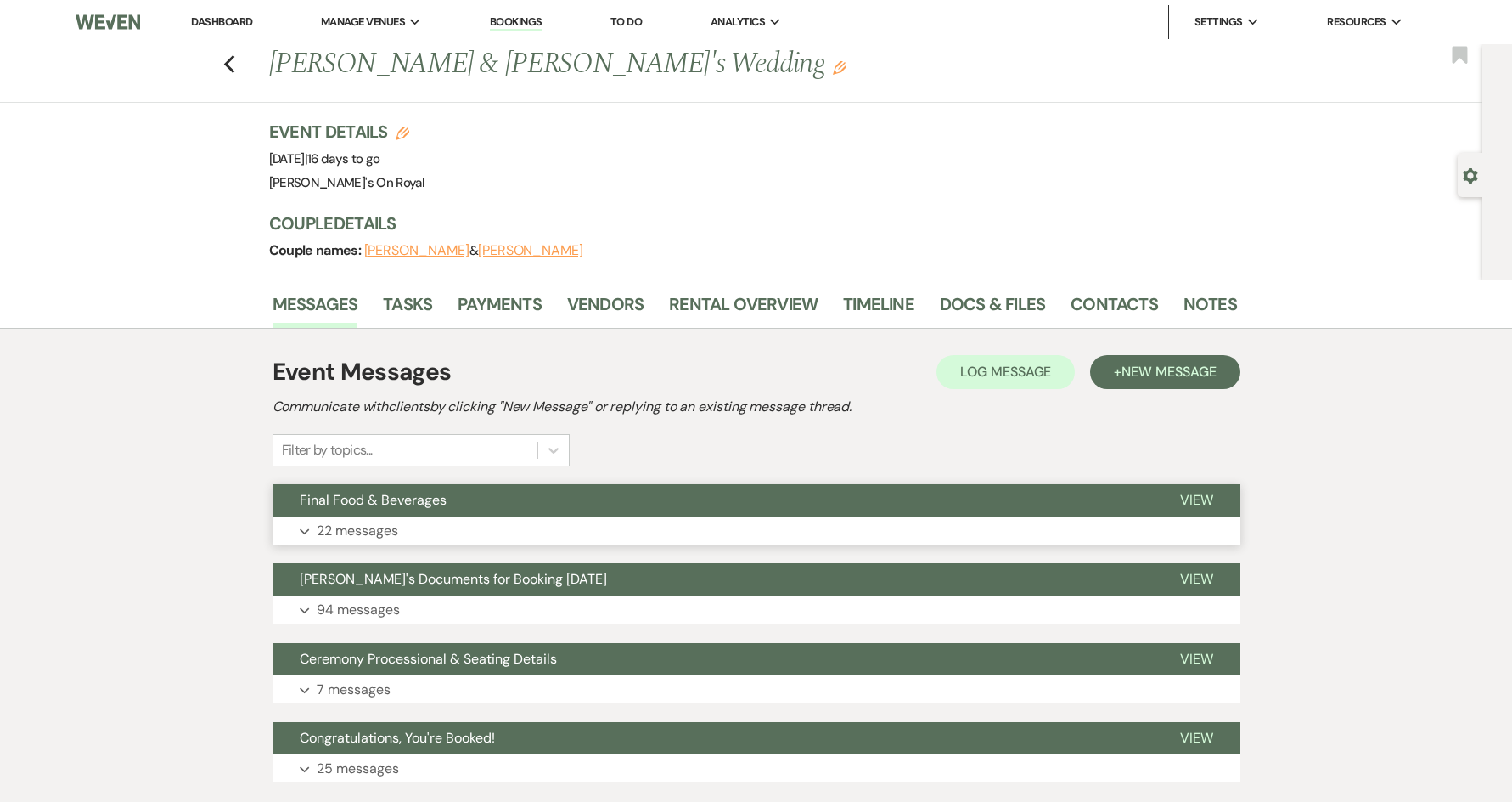
click at [443, 524] on button "Expand 22 messages" at bounding box center [757, 530] width 968 height 29
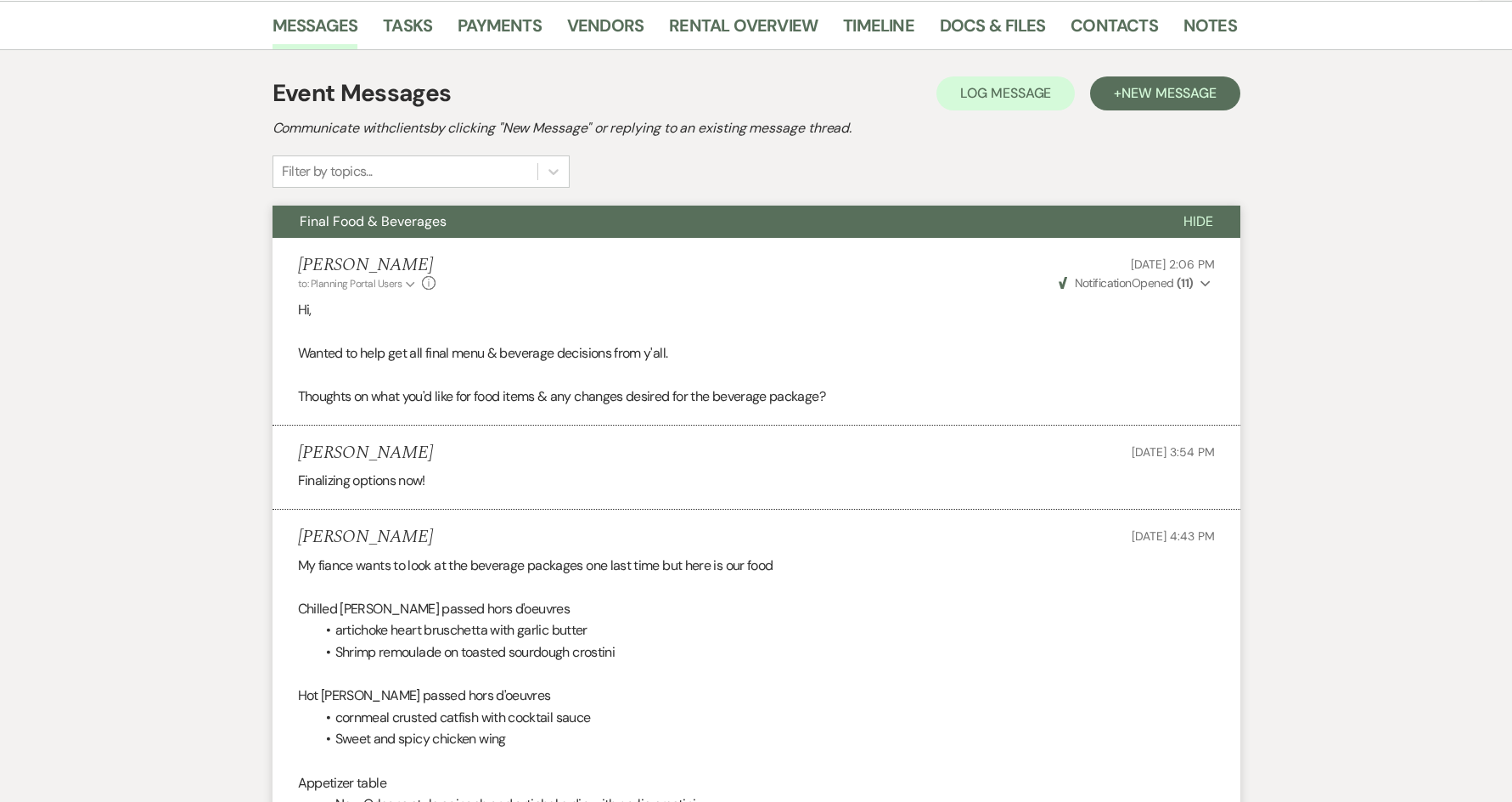
scroll to position [204, 0]
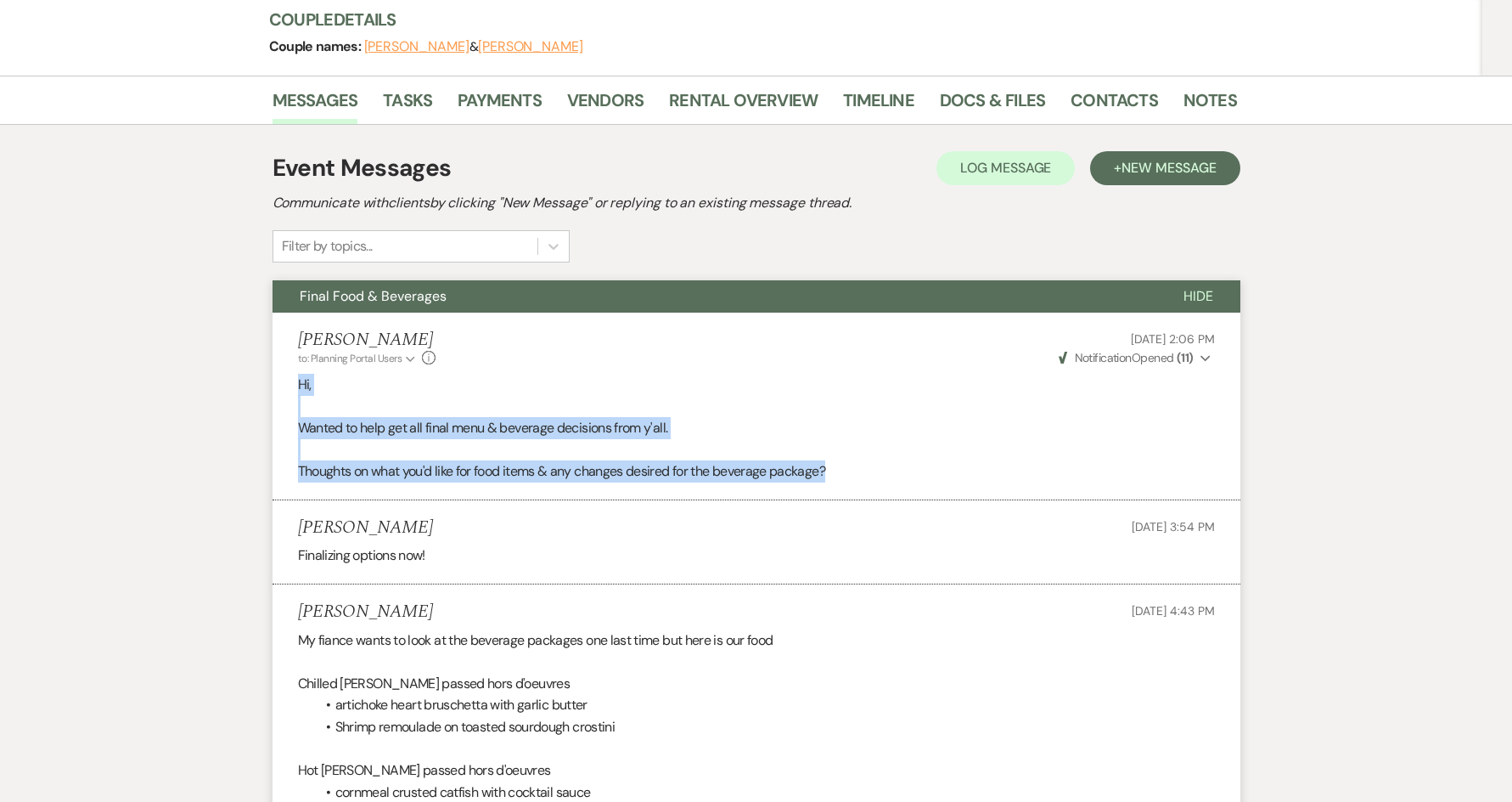
drag, startPoint x: 846, startPoint y: 481, endPoint x: 297, endPoint y: 385, distance: 556.8
click at [298, 385] on div "Hi, Wanted to help get all final menu & beverage decisions from y'all. Thoughts…" at bounding box center [756, 428] width 917 height 109
copy div "Hi, Wanted to help get all final menu & beverage decisions from y'all. Thoughts…"
click at [719, 398] on p at bounding box center [756, 406] width 917 height 22
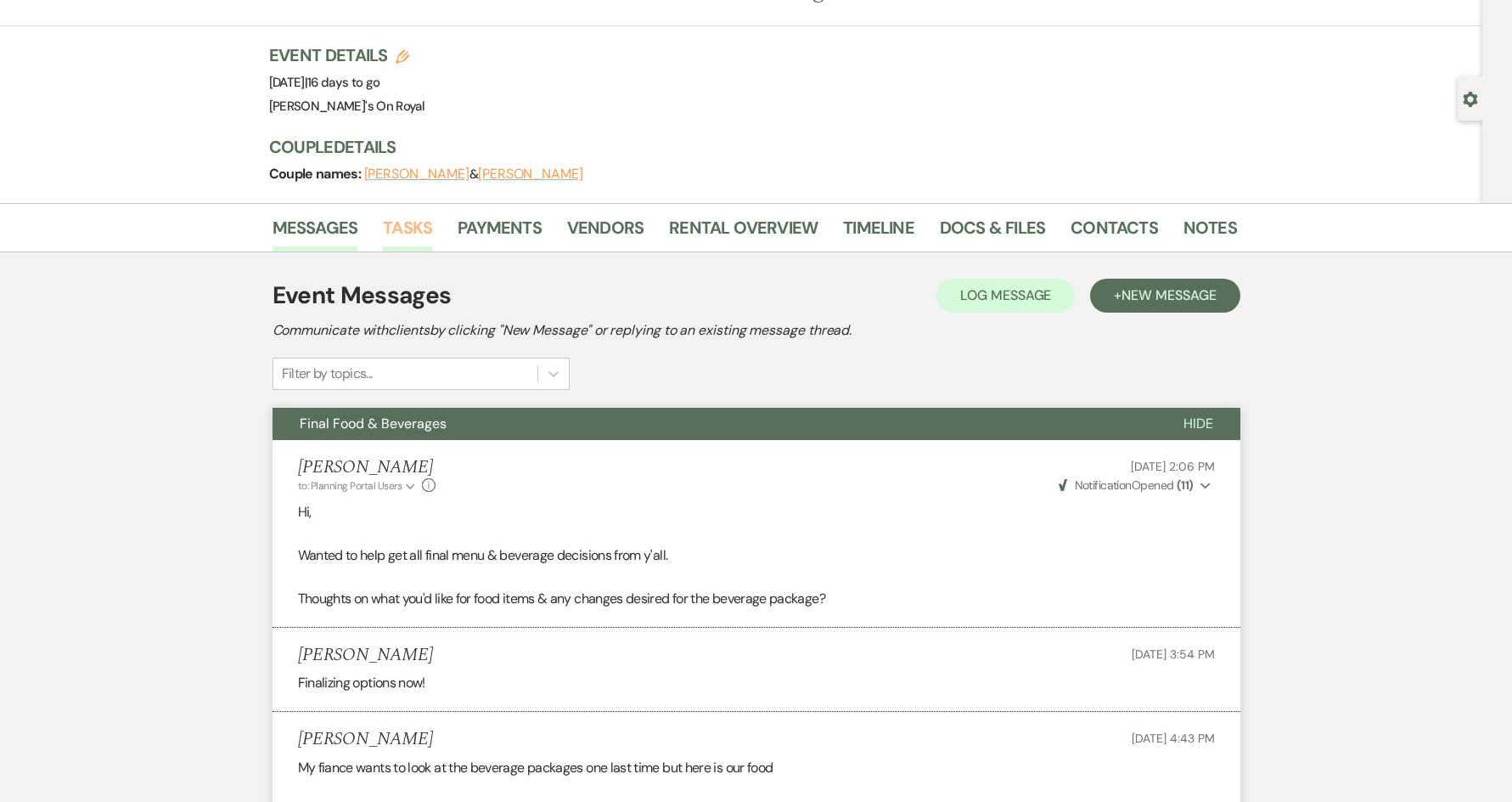
scroll to position [0, 0]
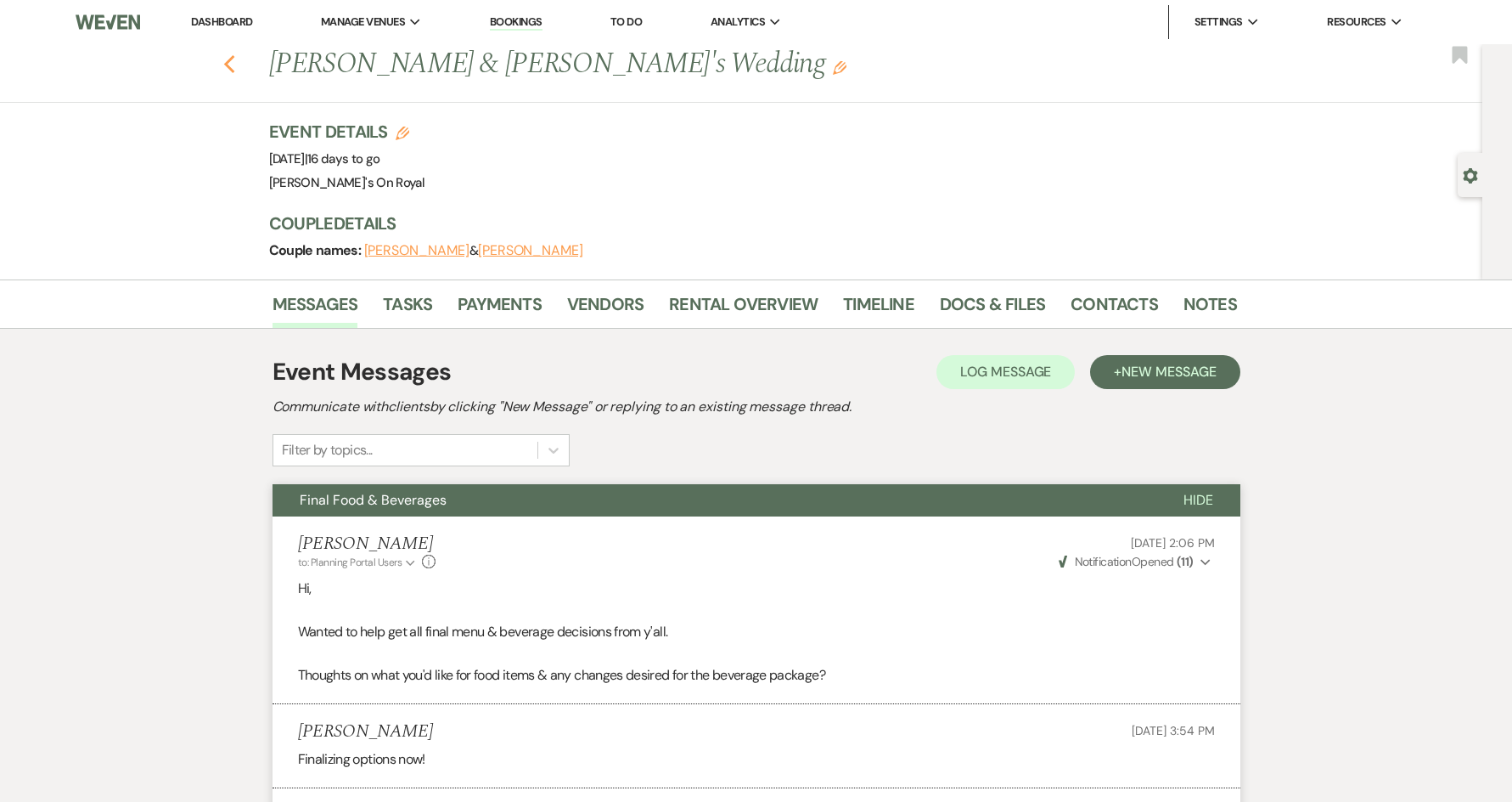
click at [234, 69] on use "button" at bounding box center [228, 64] width 11 height 19
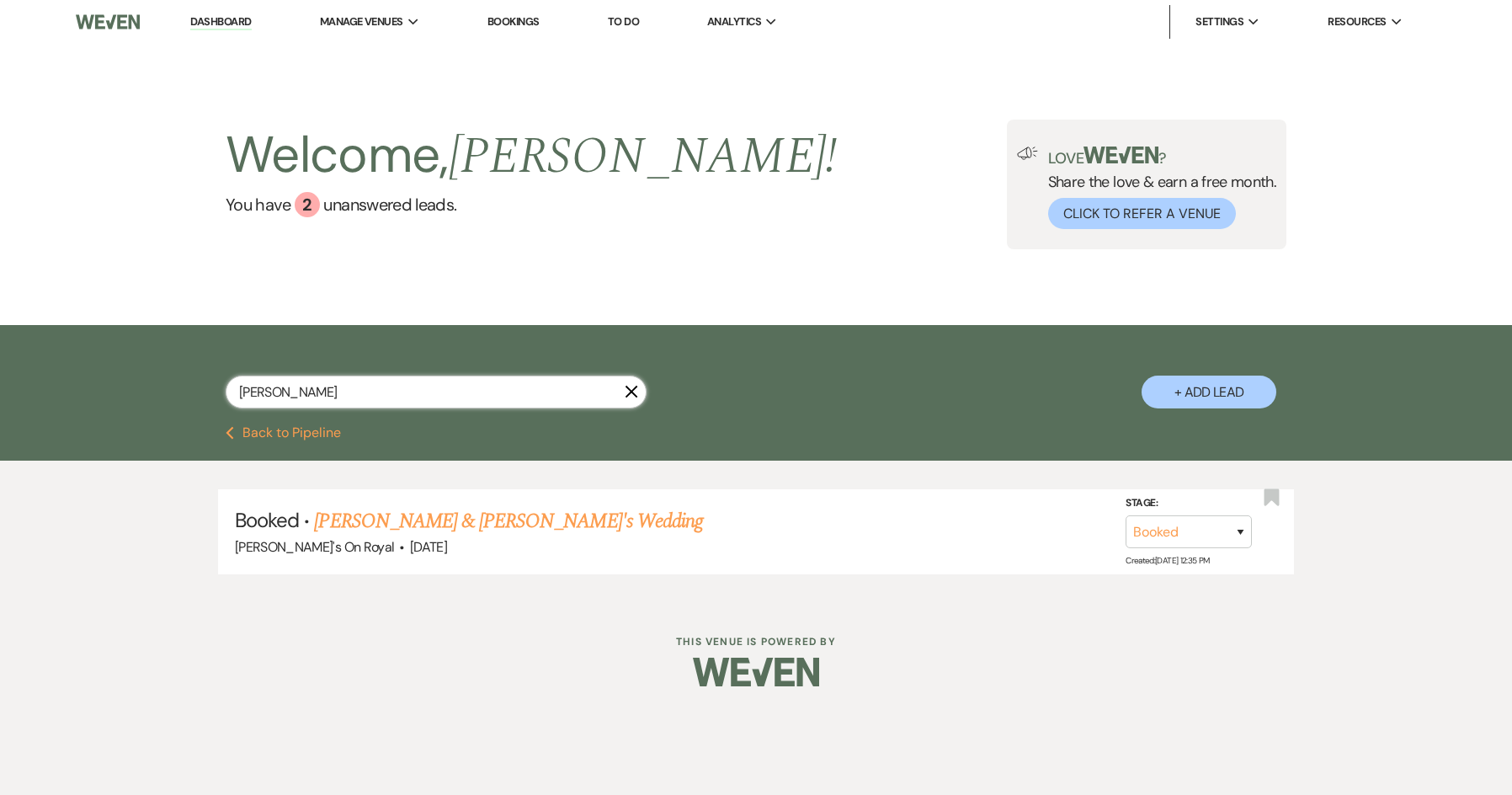
drag, startPoint x: 322, startPoint y: 389, endPoint x: 240, endPoint y: 389, distance: 82.0
click at [240, 389] on input "[PERSON_NAME]" at bounding box center [436, 392] width 421 height 33
type input "trey"
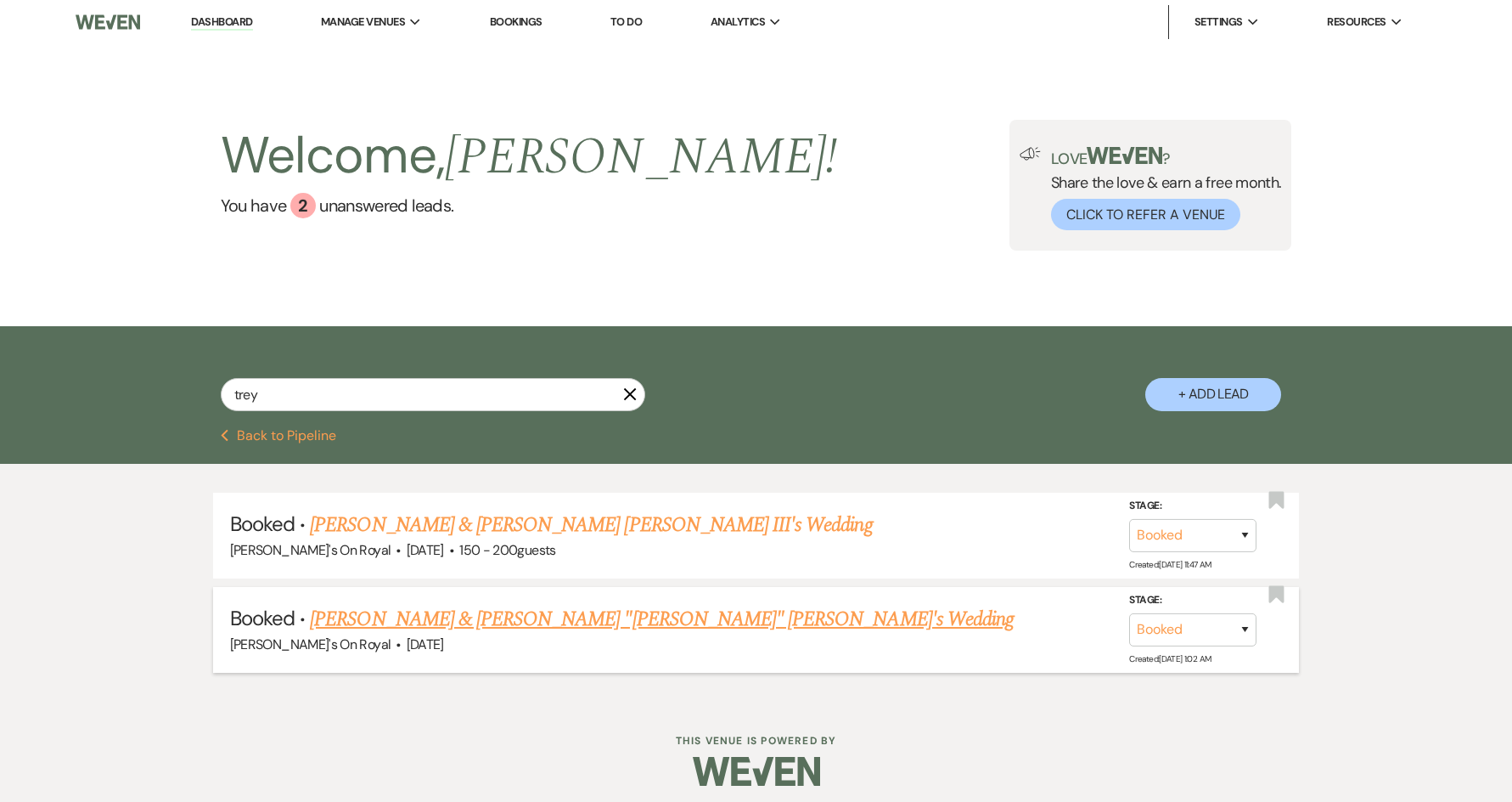
click at [413, 618] on link "[PERSON_NAME] & [PERSON_NAME] "[PERSON_NAME]" [PERSON_NAME]'s Wedding" at bounding box center [662, 619] width 704 height 31
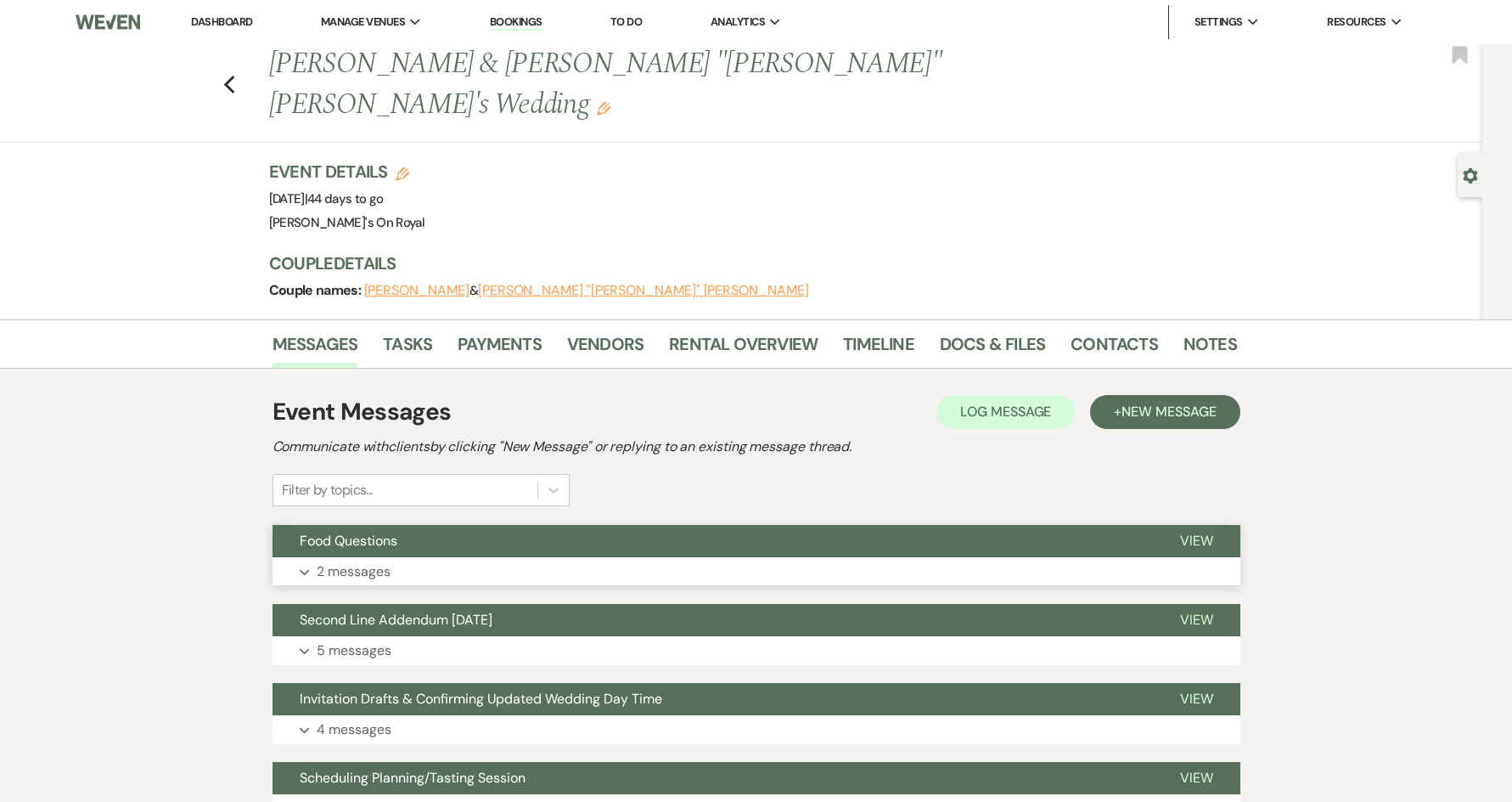
click at [541, 557] on button "Expand 2 messages" at bounding box center [757, 571] width 968 height 29
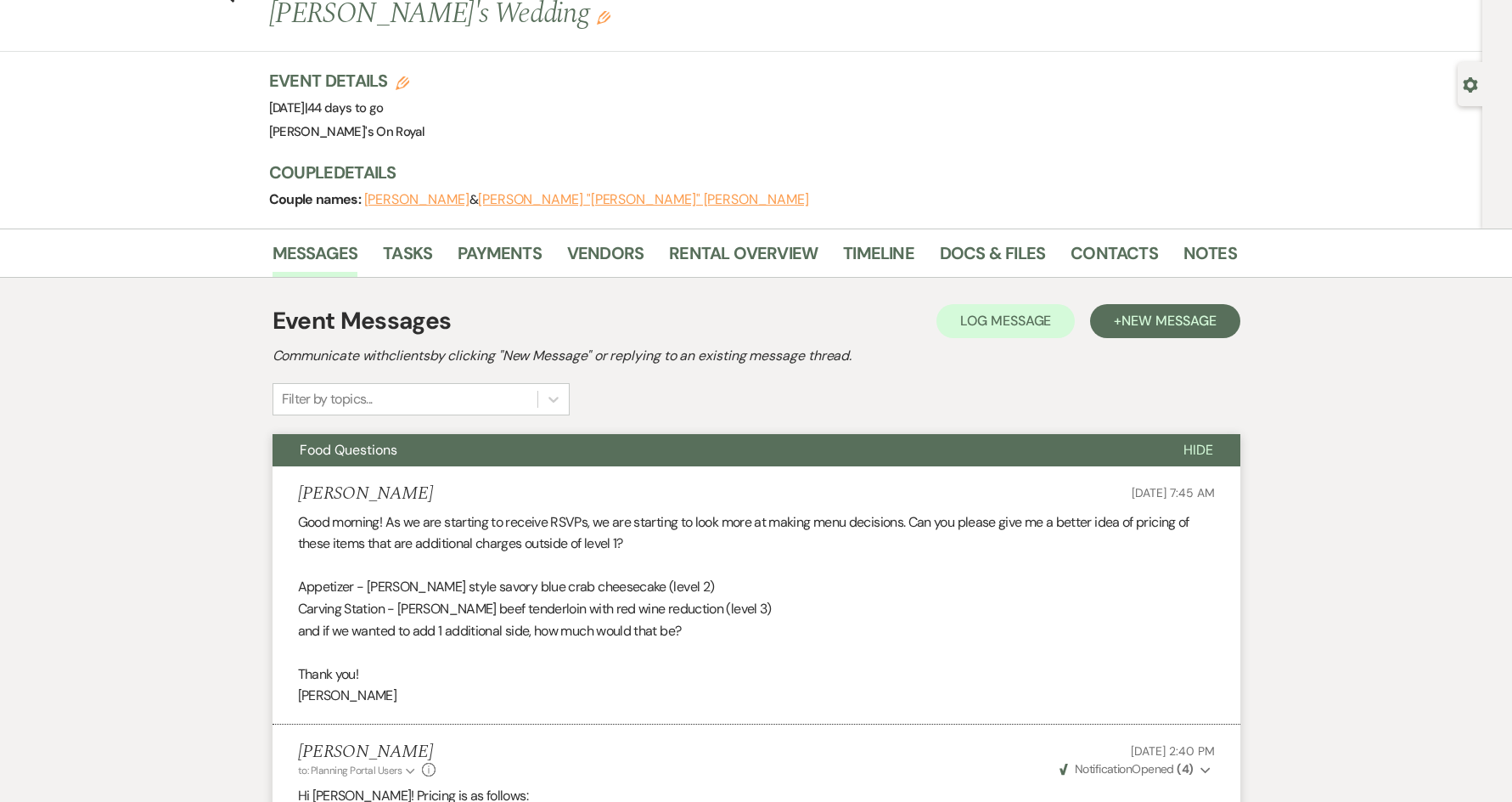
scroll to position [85, 0]
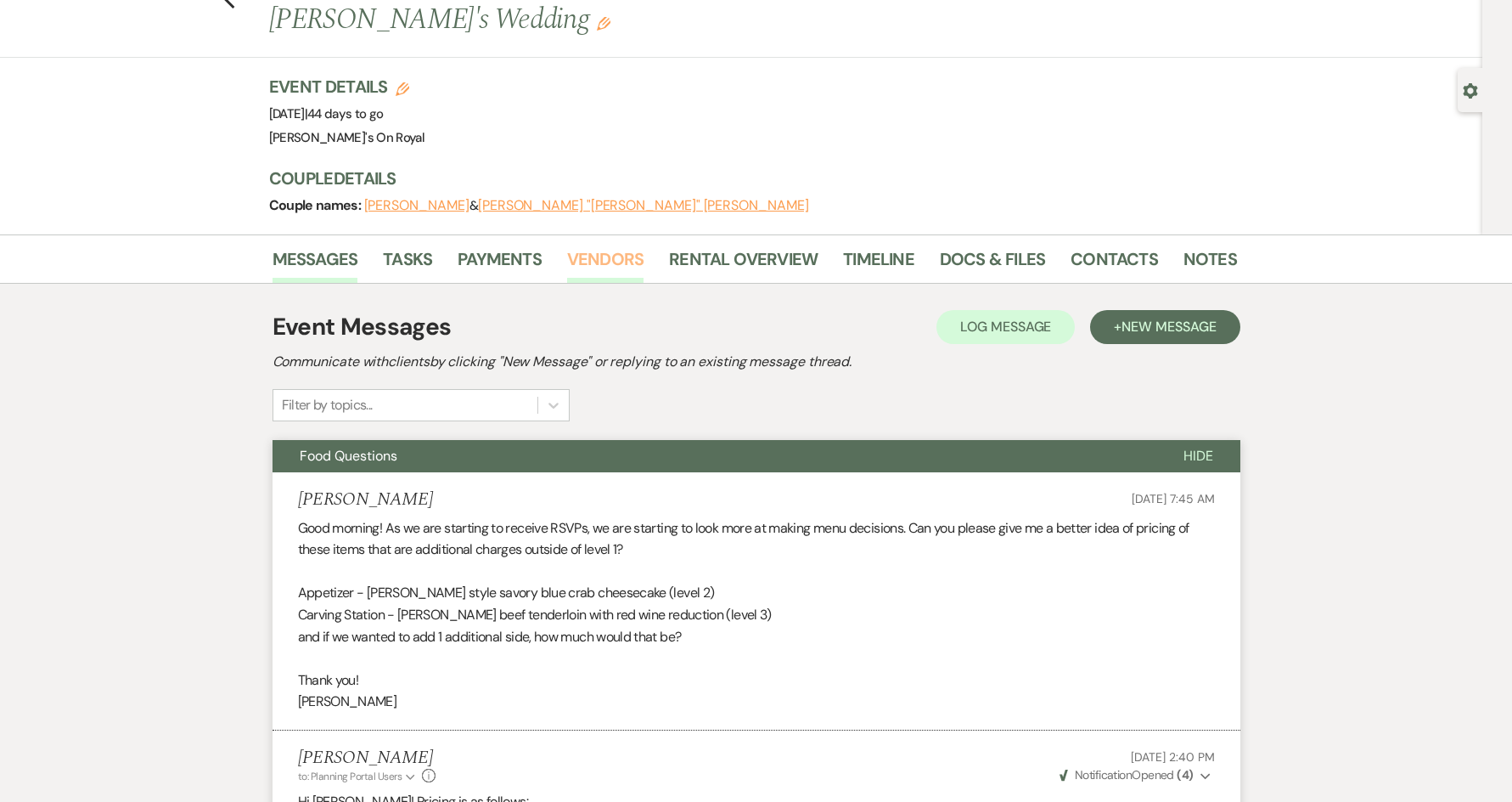
click at [627, 245] on link "Vendors" at bounding box center [605, 263] width 76 height 37
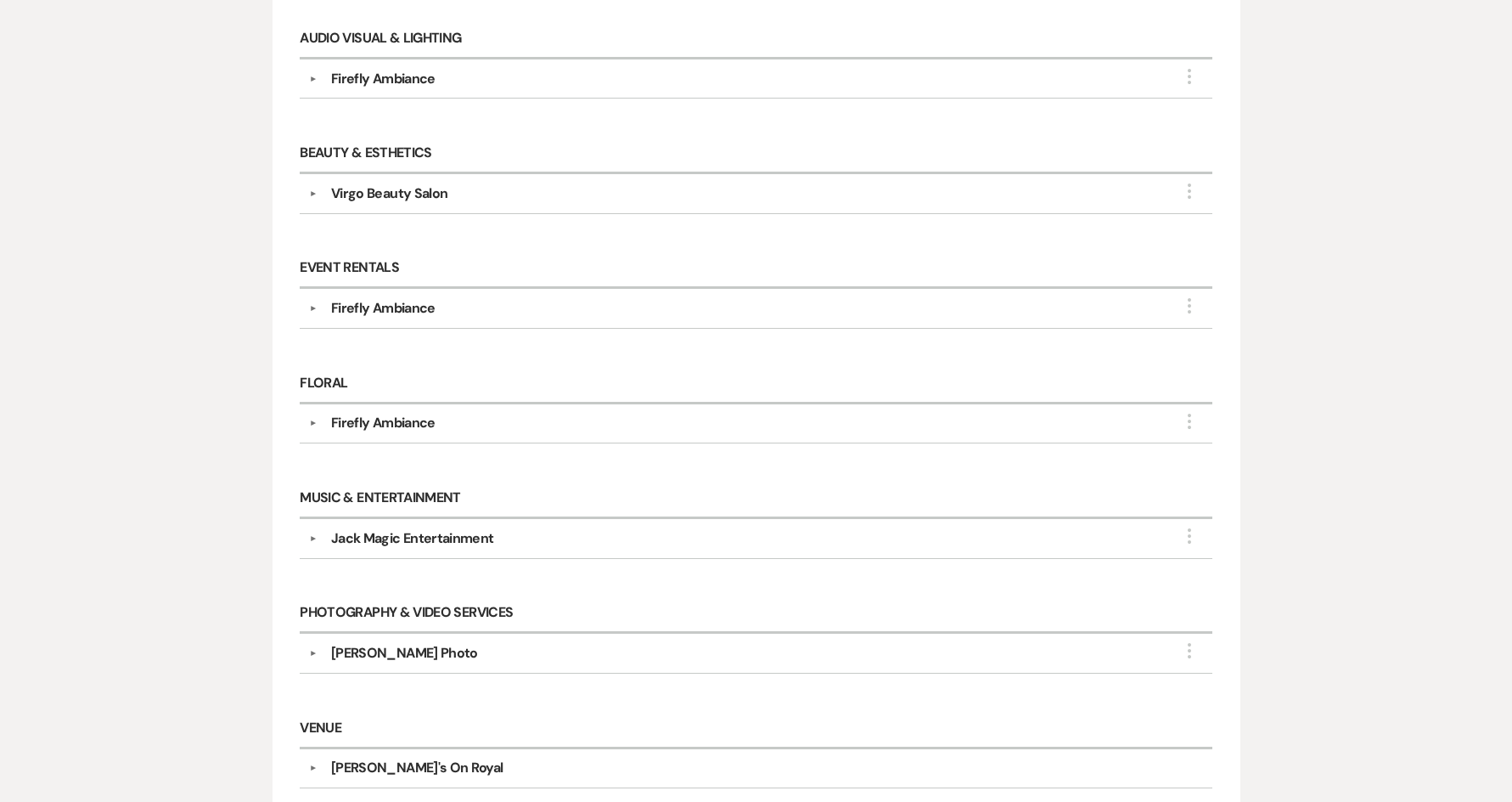
scroll to position [679, 0]
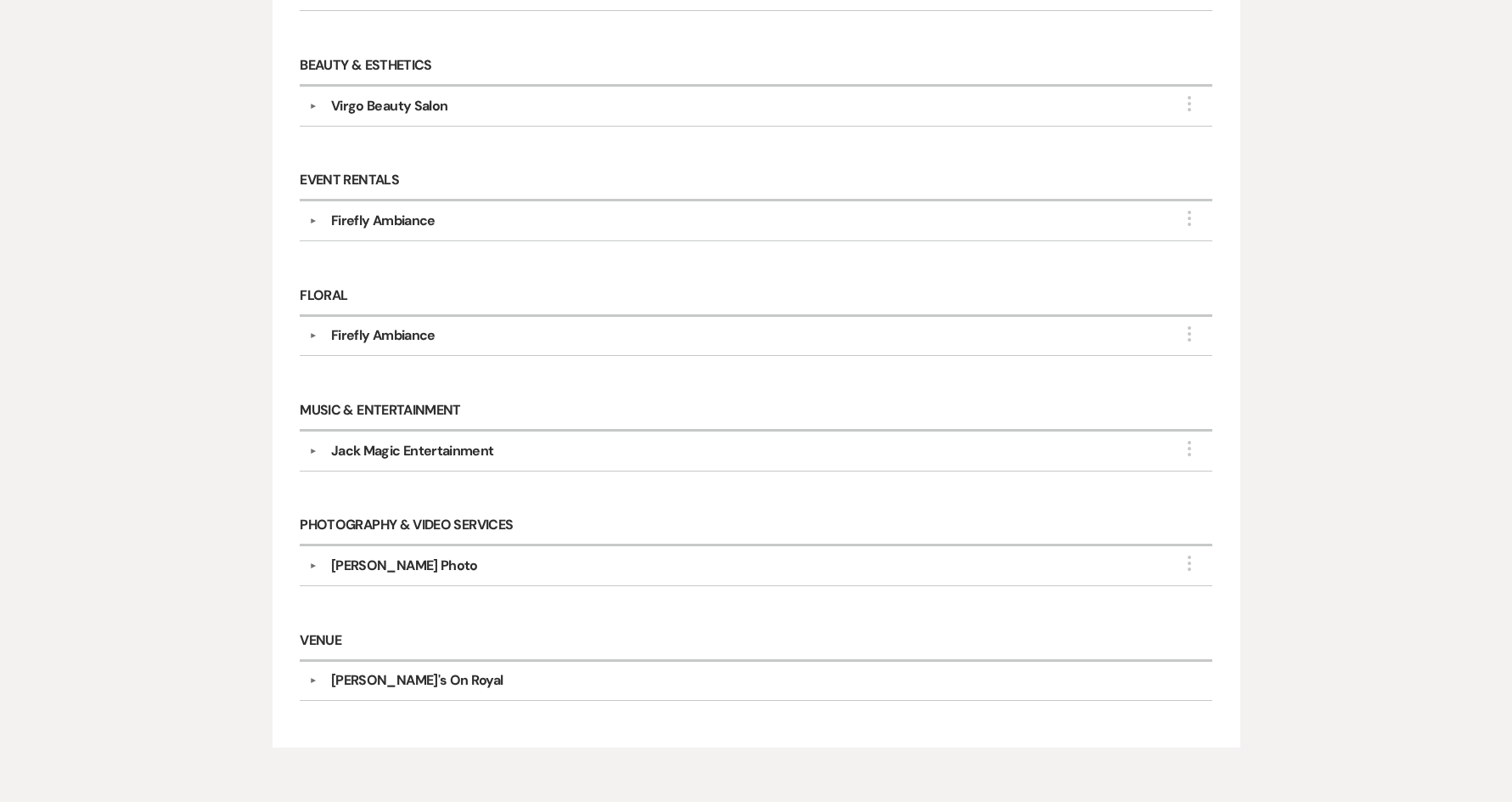
click at [421, 555] on div "[PERSON_NAME] Photo" at bounding box center [404, 565] width 147 height 20
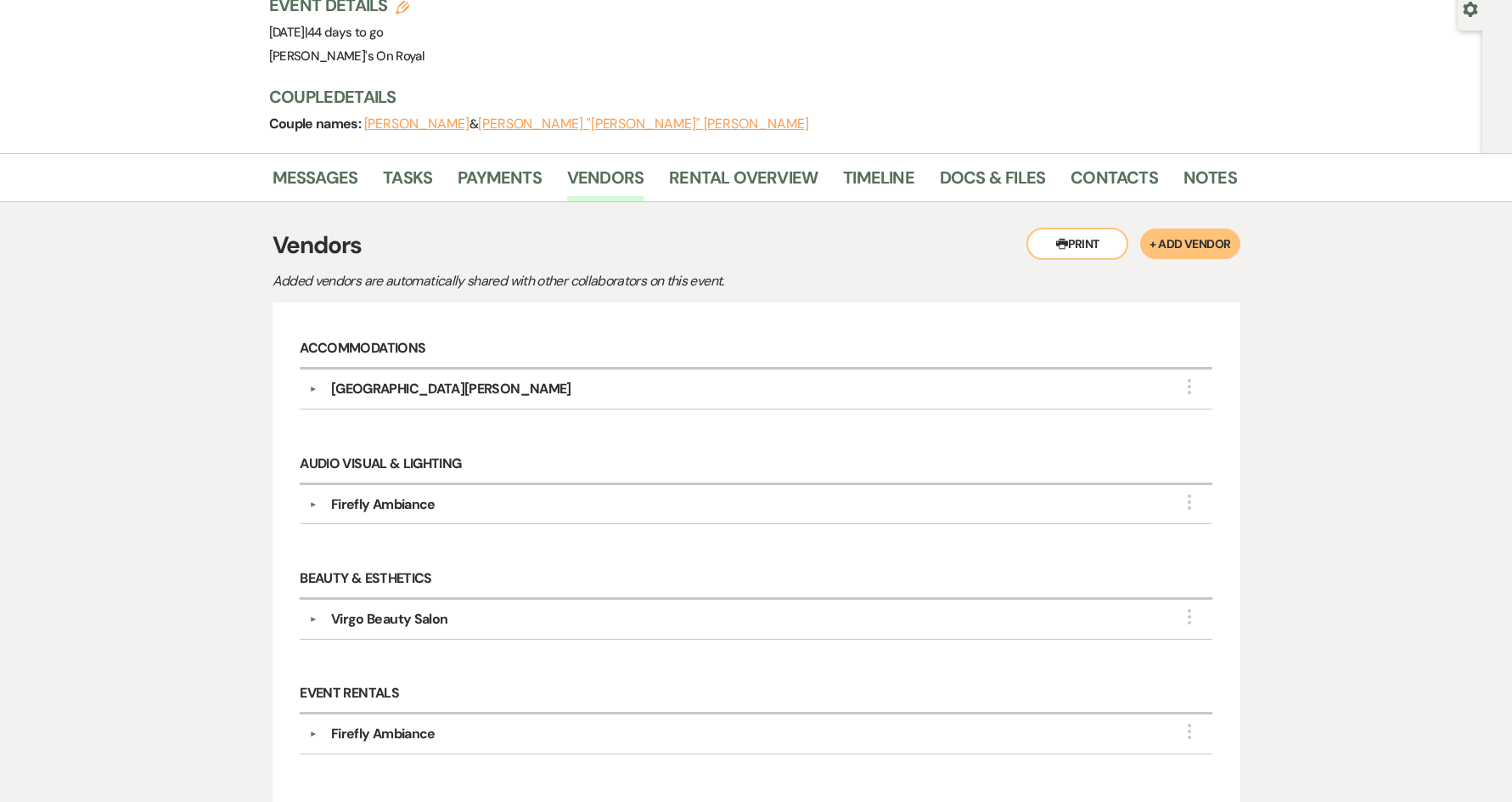
scroll to position [0, 0]
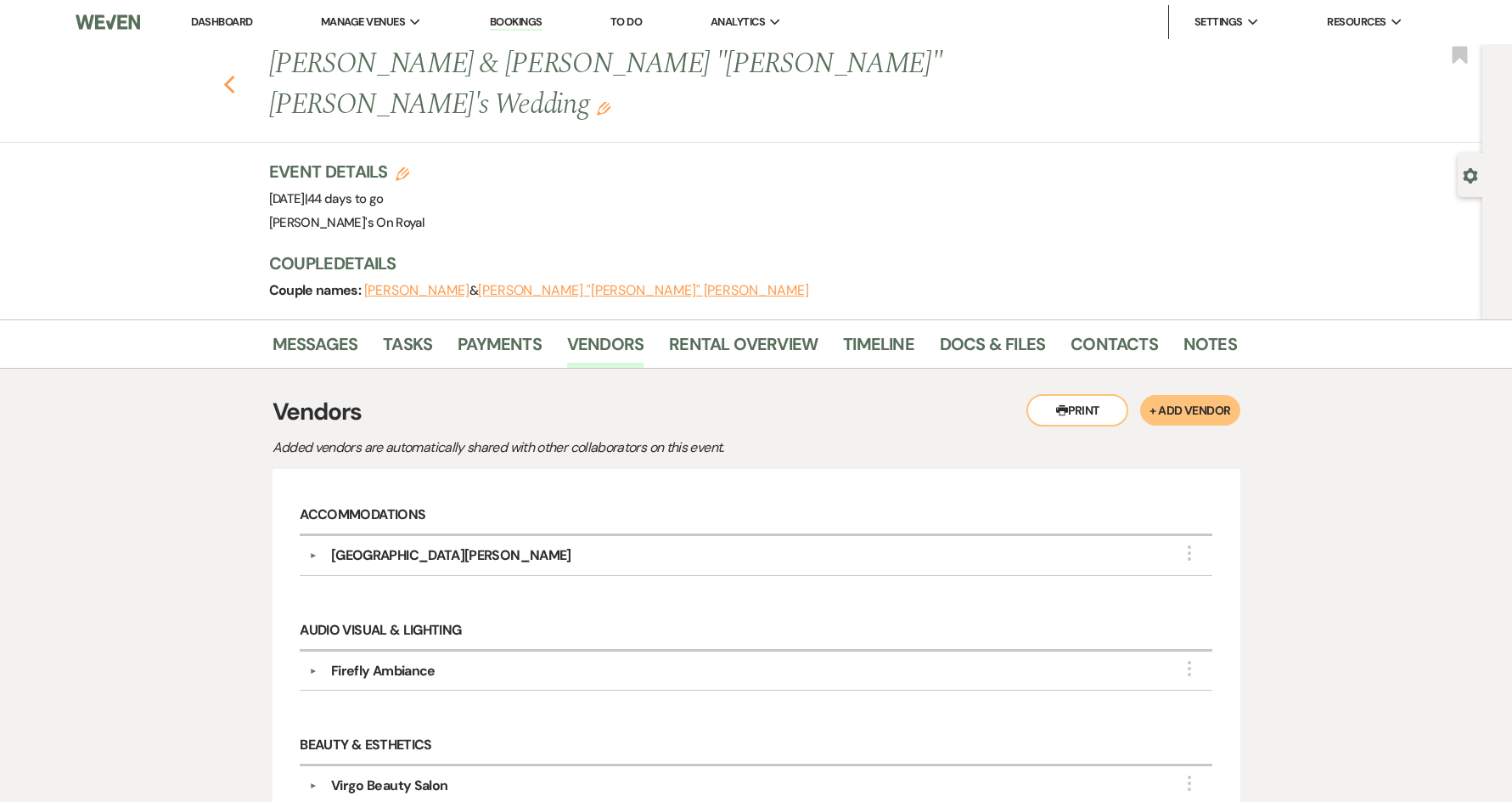
click at [236, 75] on icon "Previous" at bounding box center [229, 85] width 13 height 20
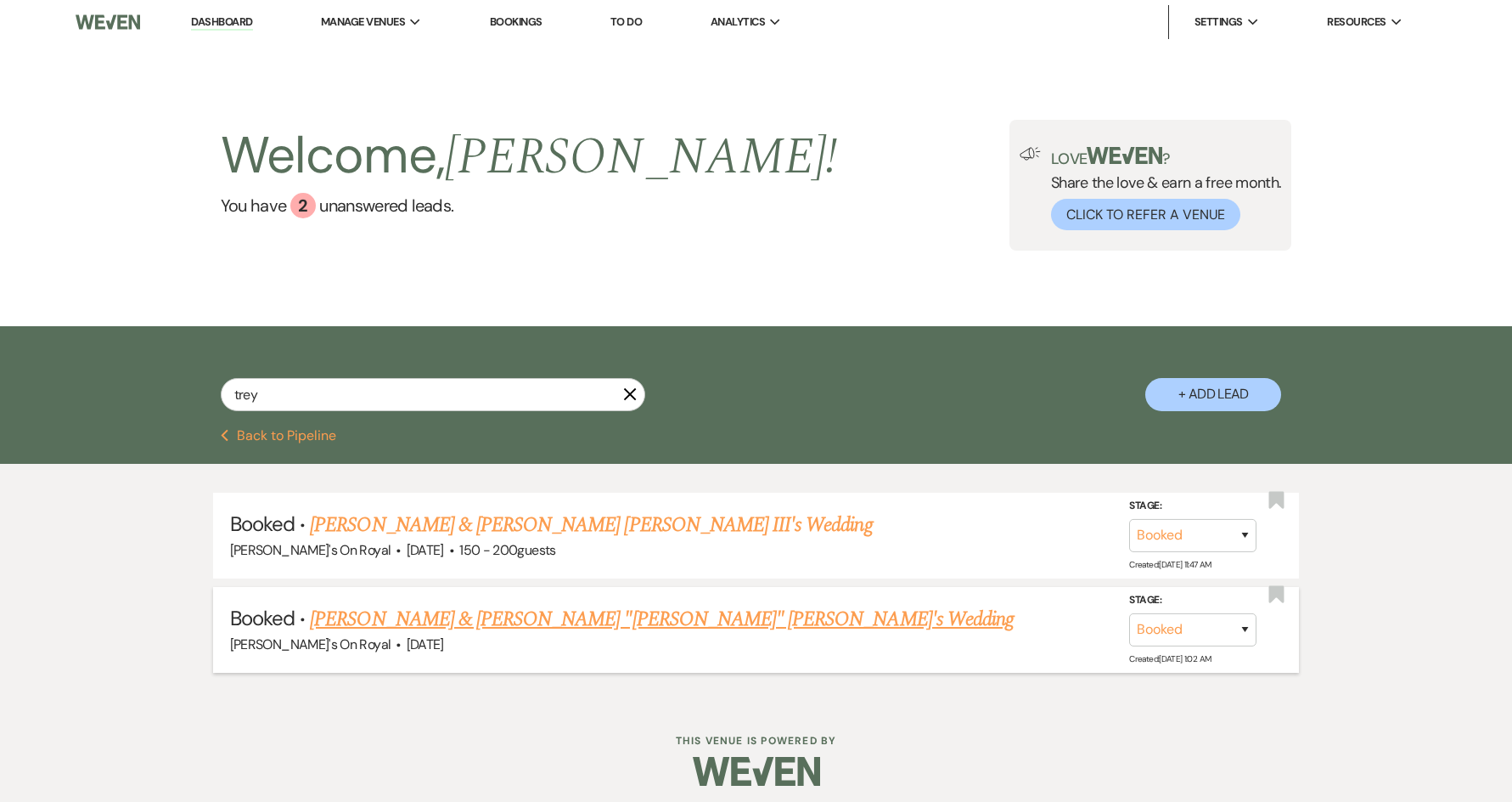
click at [499, 615] on link "[PERSON_NAME] & [PERSON_NAME] "[PERSON_NAME]" [PERSON_NAME]'s Wedding" at bounding box center [662, 619] width 704 height 31
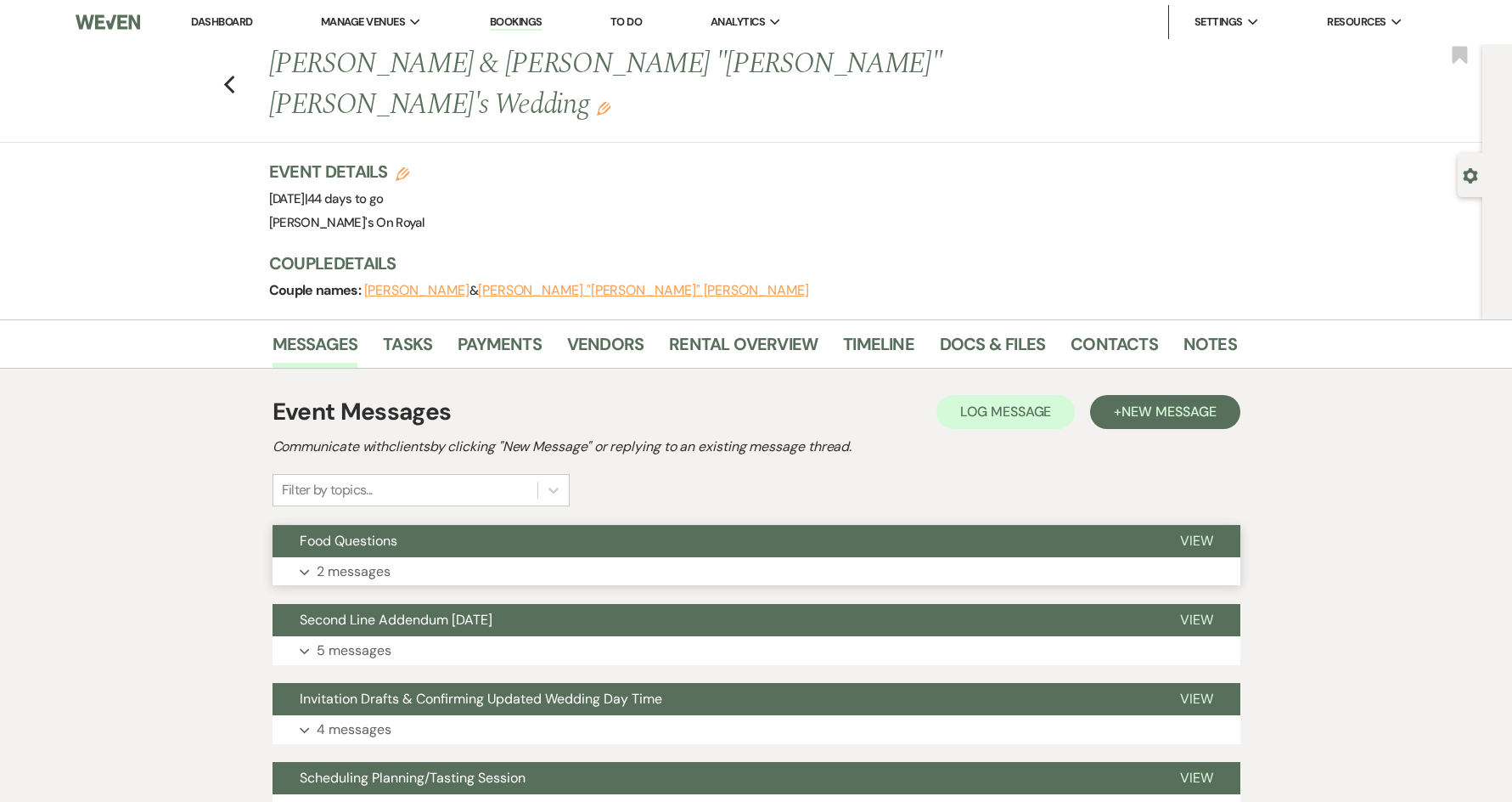
click at [512, 557] on button "Expand 2 messages" at bounding box center [757, 571] width 968 height 29
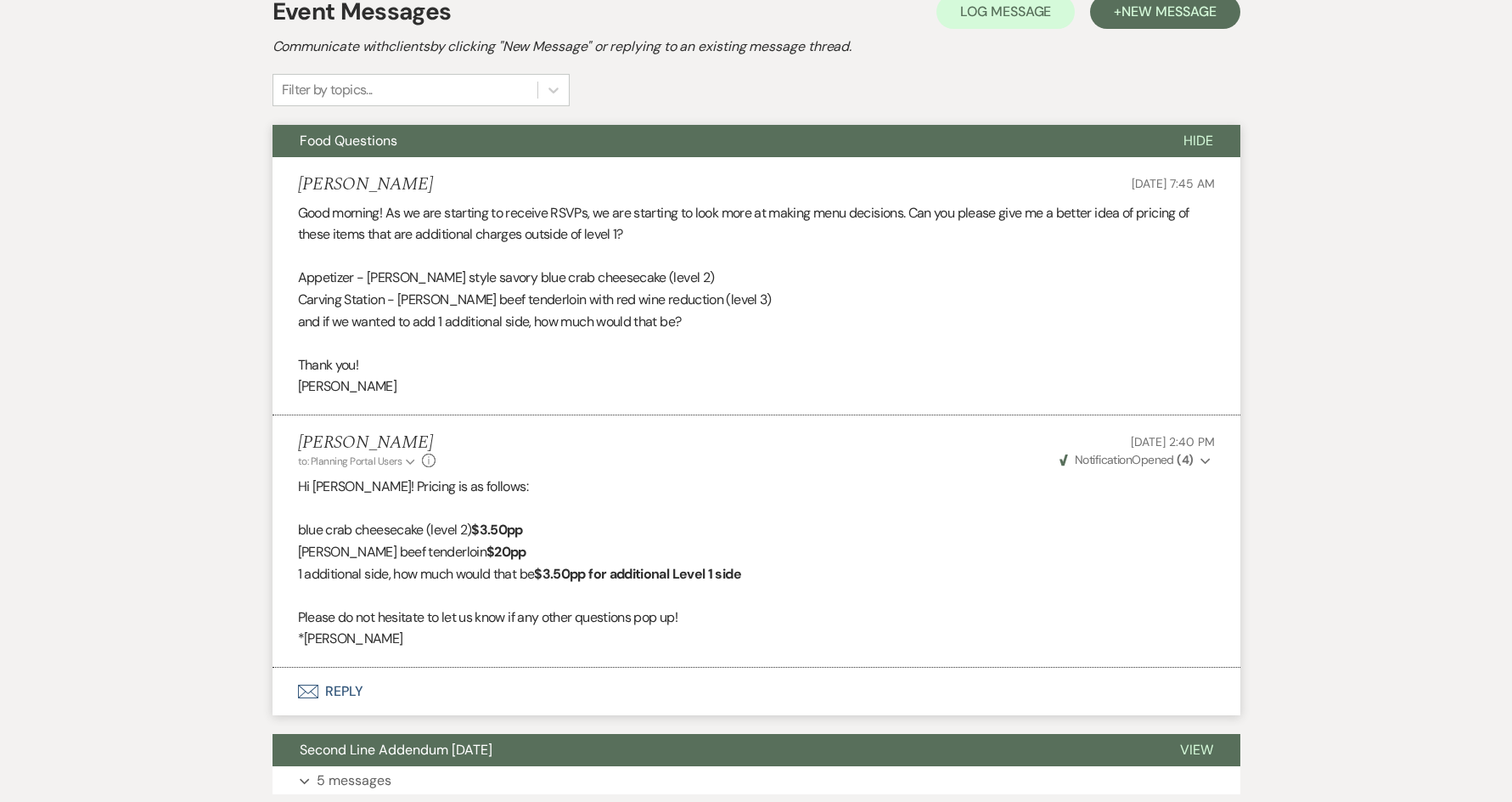
scroll to position [509, 0]
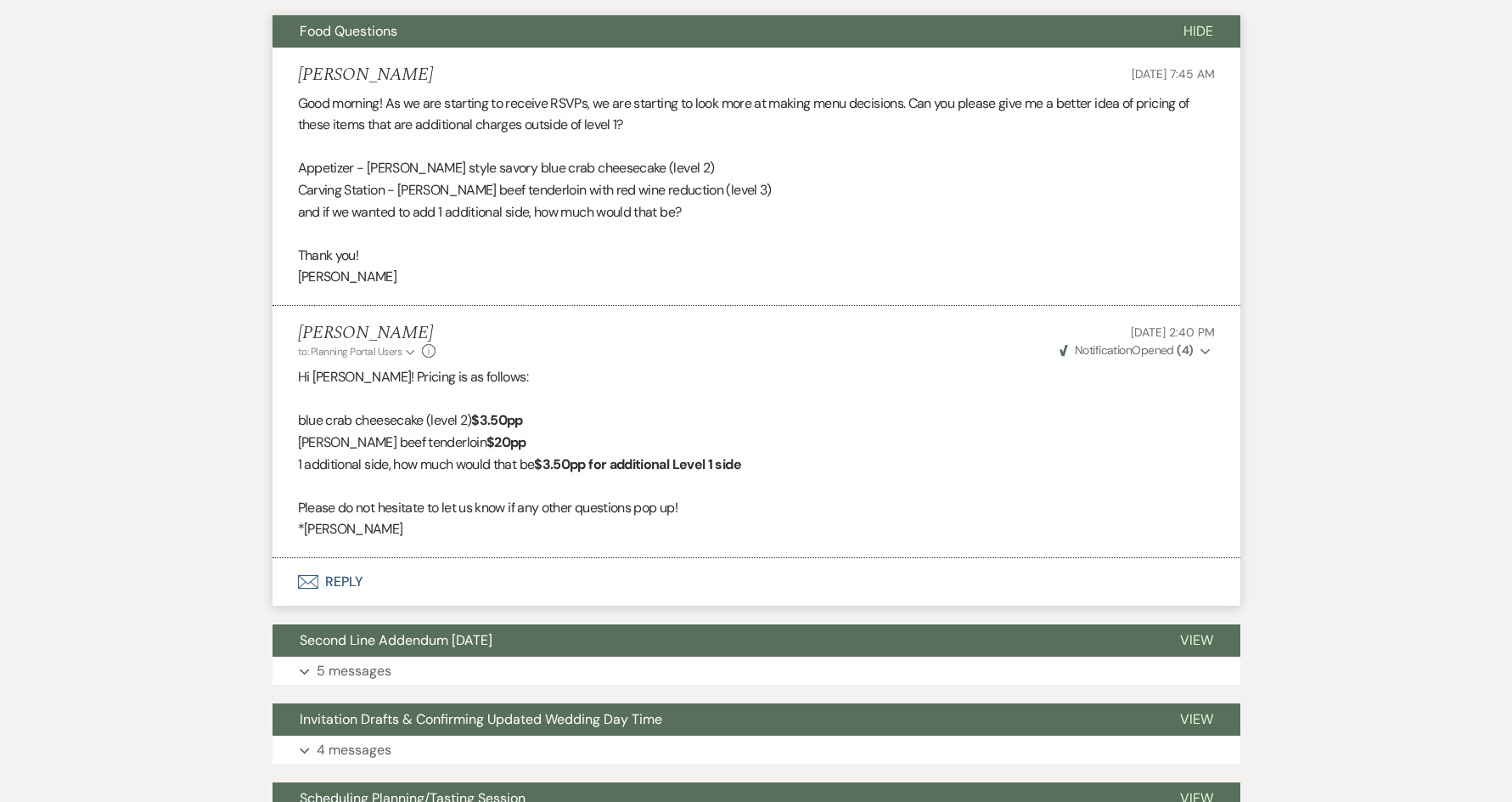
click at [345, 558] on button "Envelope Reply" at bounding box center [757, 582] width 968 height 48
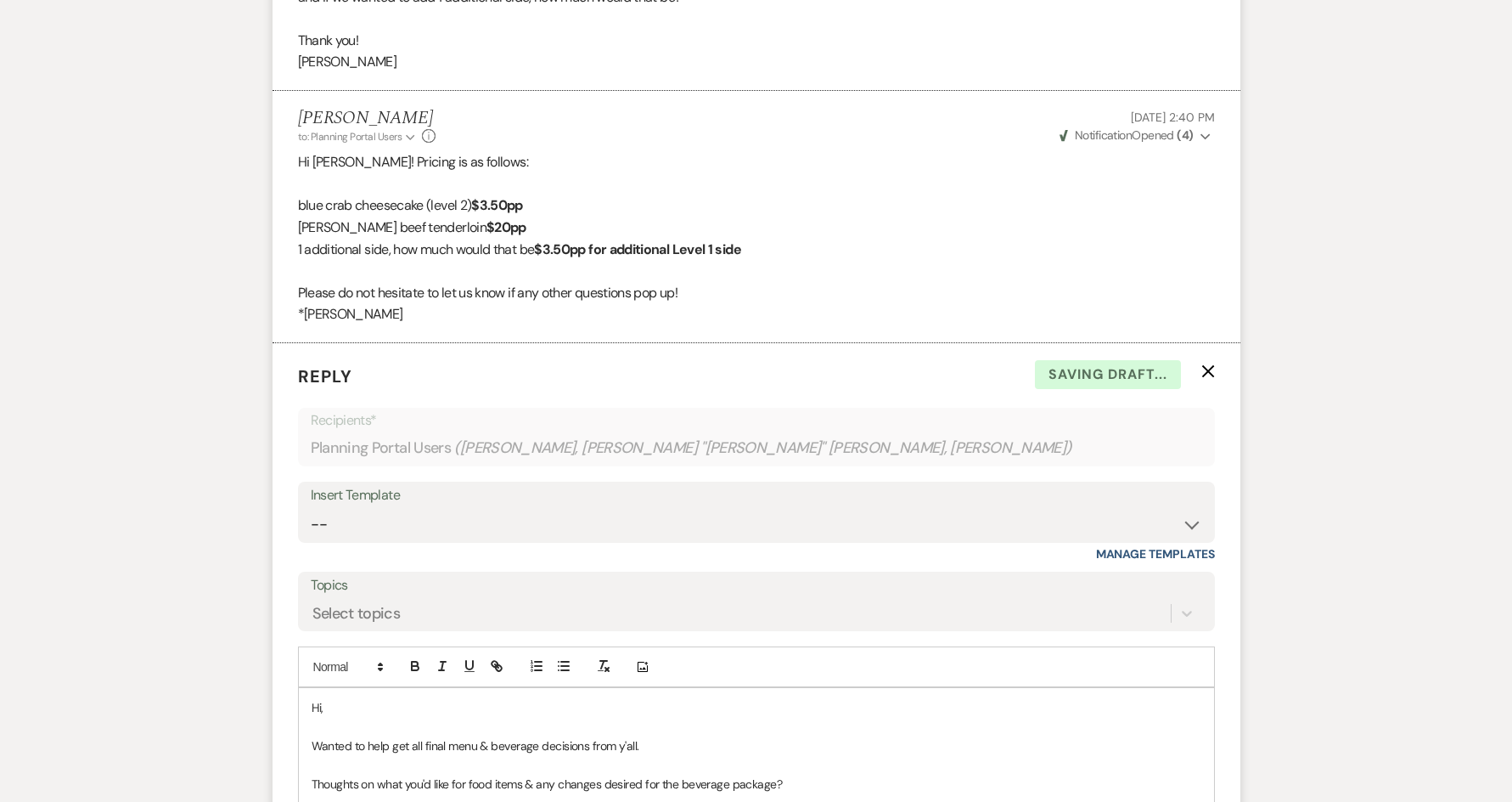
scroll to position [878, 0]
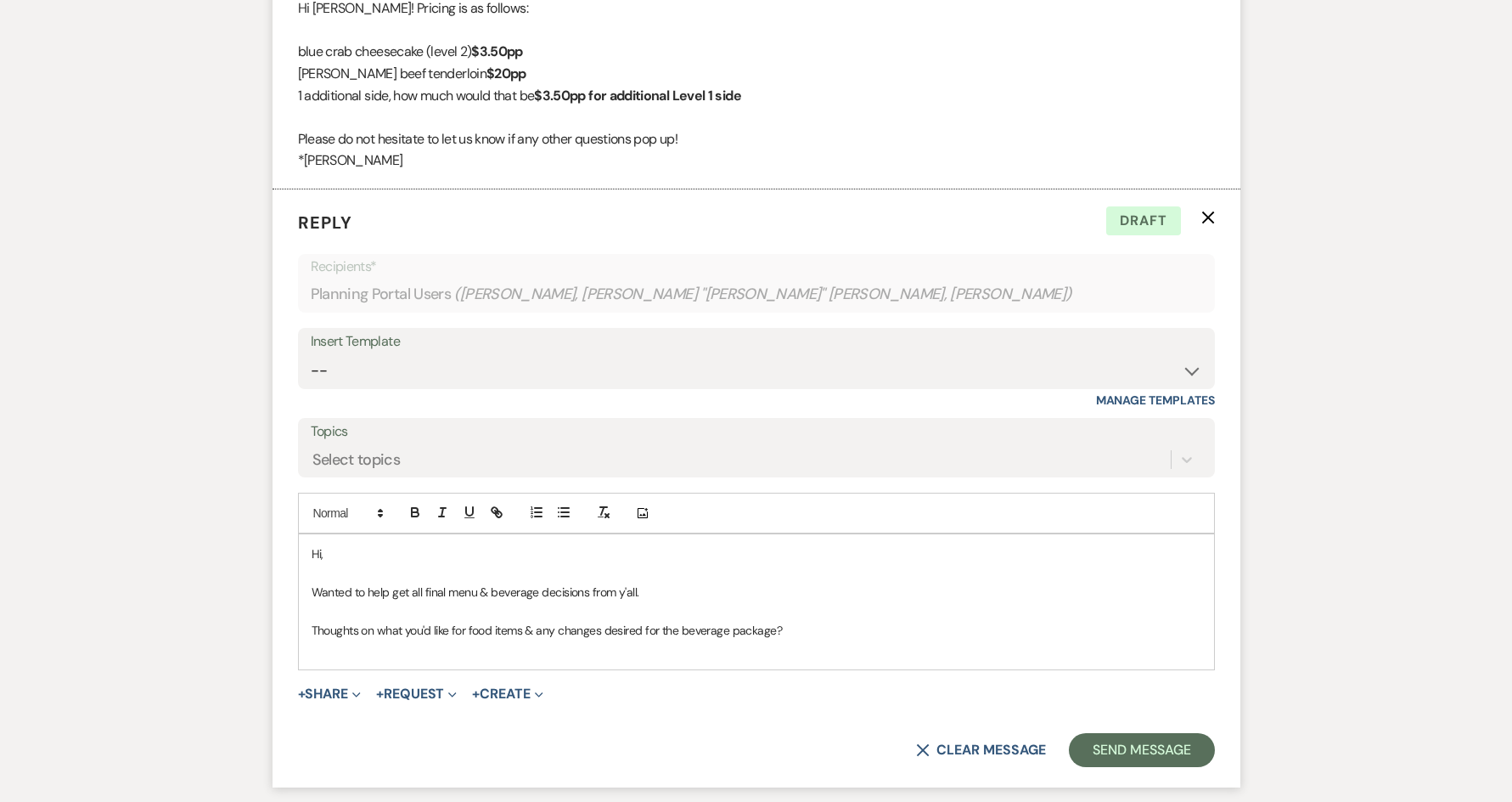
click at [795, 621] on p "Thoughts on what you'd like for food items & any changes desired for the bevera…" at bounding box center [757, 630] width 890 height 19
click at [653, 582] on p "Wanted to help get all final menu & beverage decisions from y'all." at bounding box center [757, 591] width 890 height 19
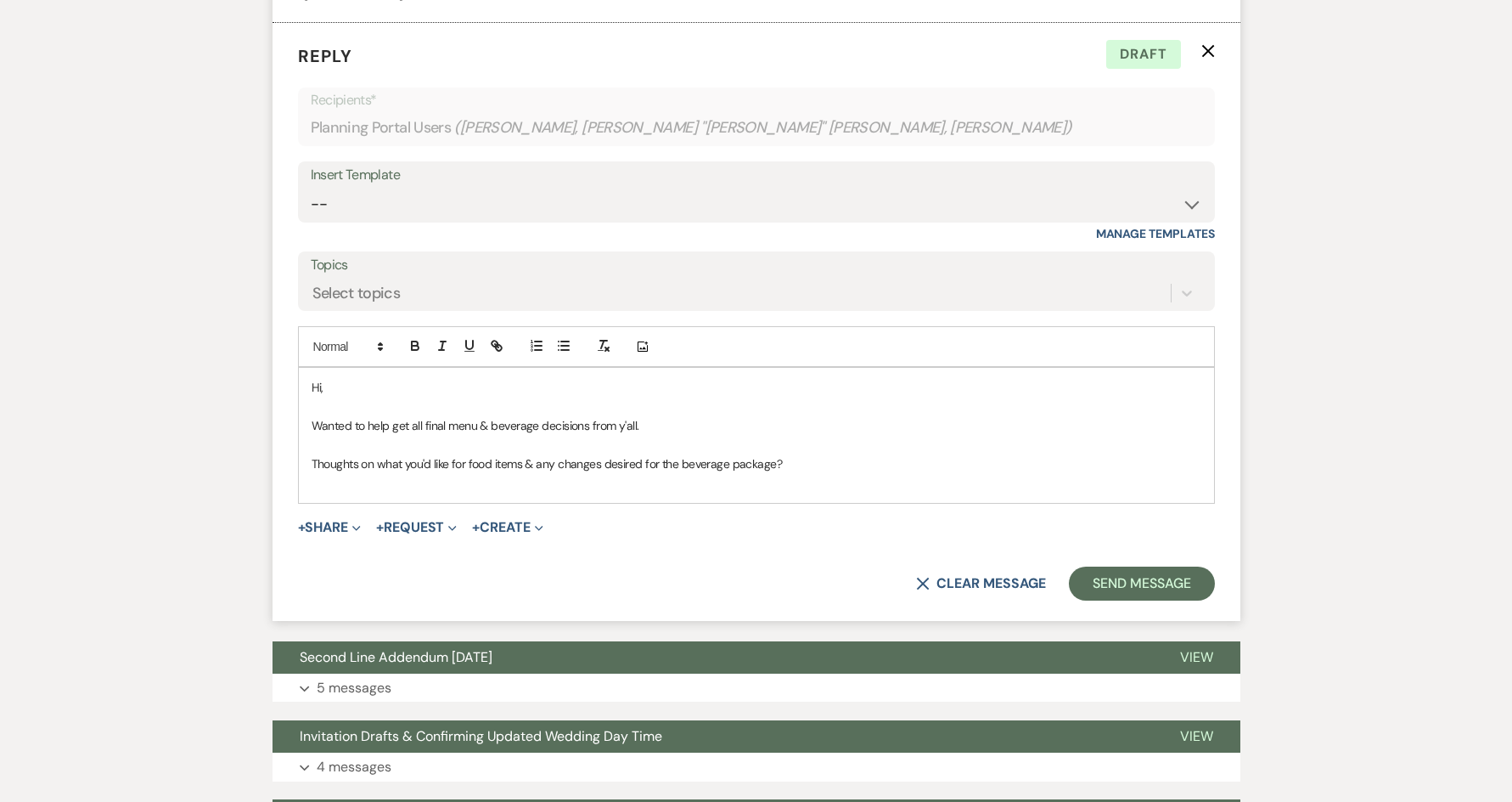
scroll to position [1048, 0]
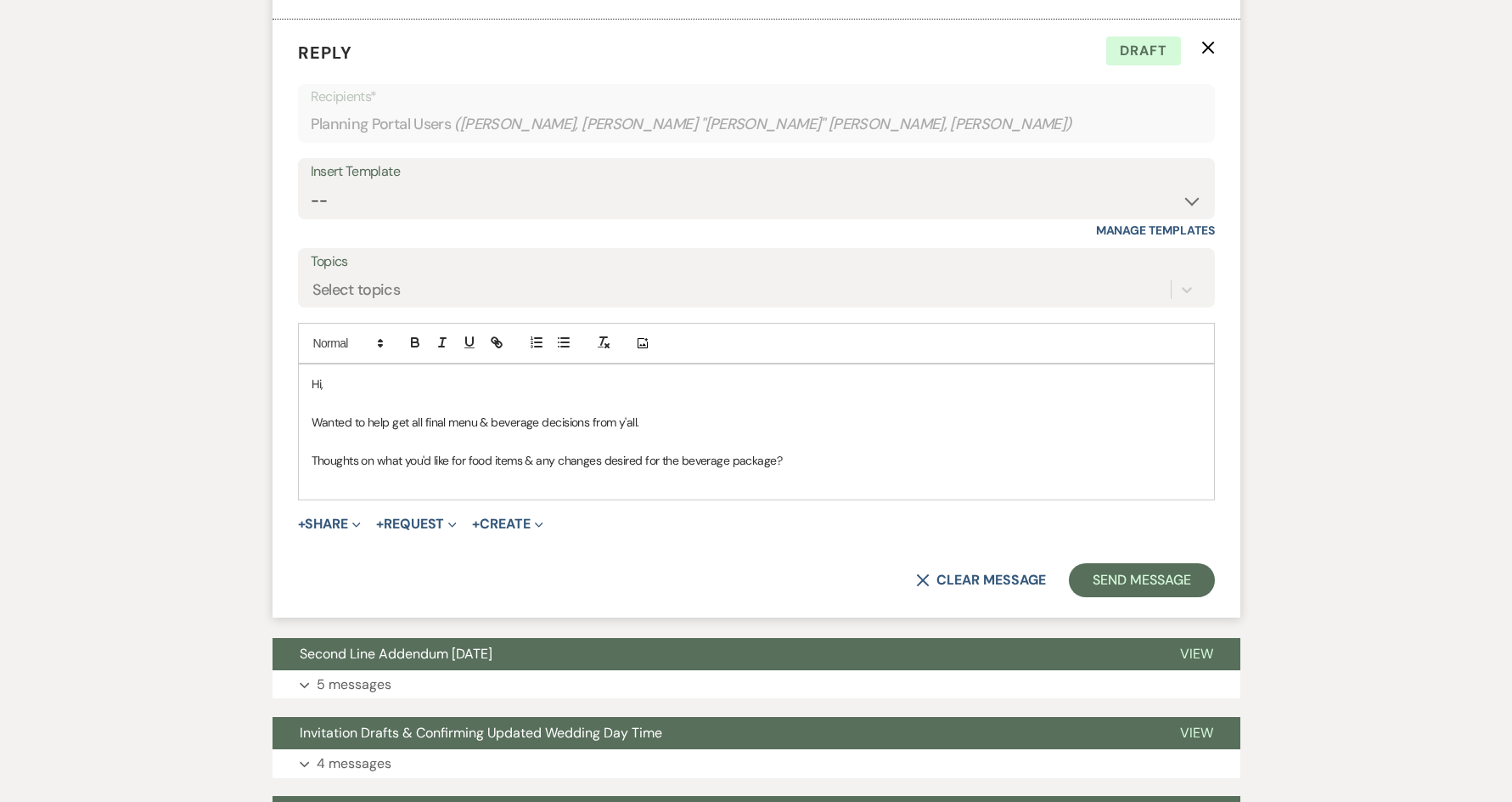
click at [810, 451] on p "Thoughts on what you'd like for food items & any changes desired for the bevera…" at bounding box center [757, 460] width 890 height 19
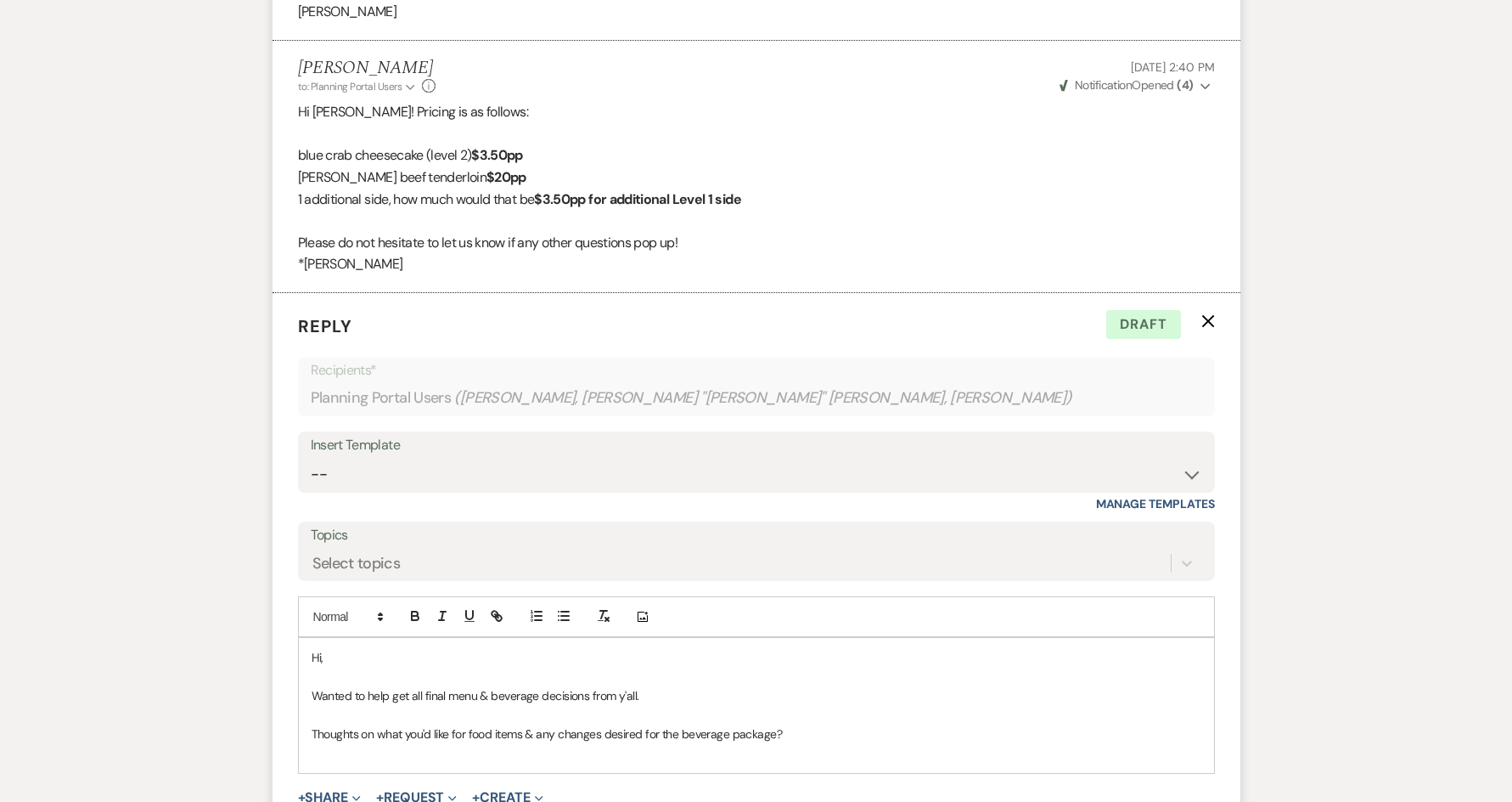
scroll to position [793, 0]
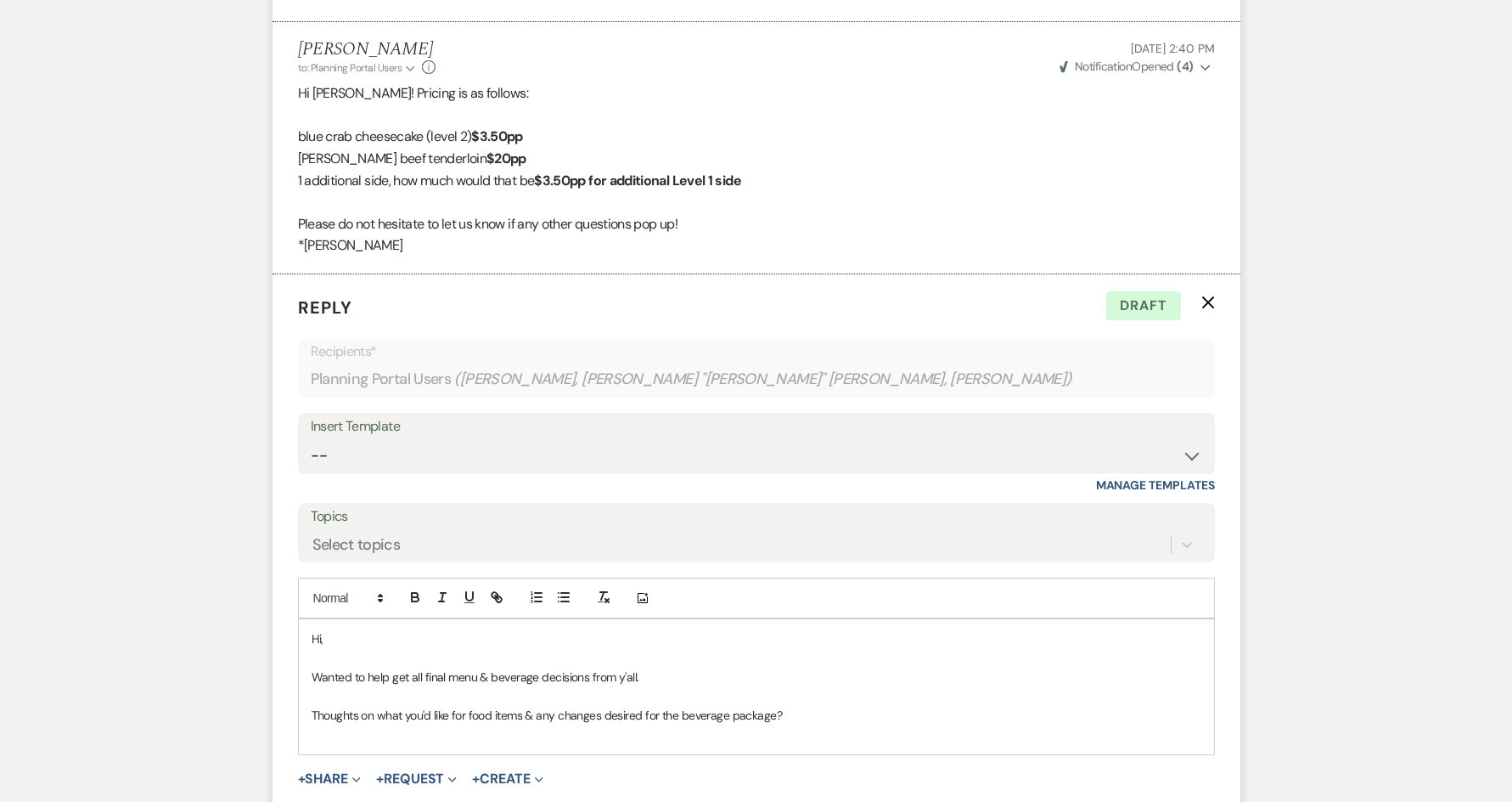
click at [382, 629] on p "Hi," at bounding box center [757, 638] width 890 height 19
click at [663, 667] on p "Wanted to help get all final menu & beverage decisions from y'all." at bounding box center [757, 676] width 890 height 19
click at [846, 706] on p "Thoughts on what you'd like for food items & any changes desired for the bevera…" at bounding box center [757, 715] width 890 height 19
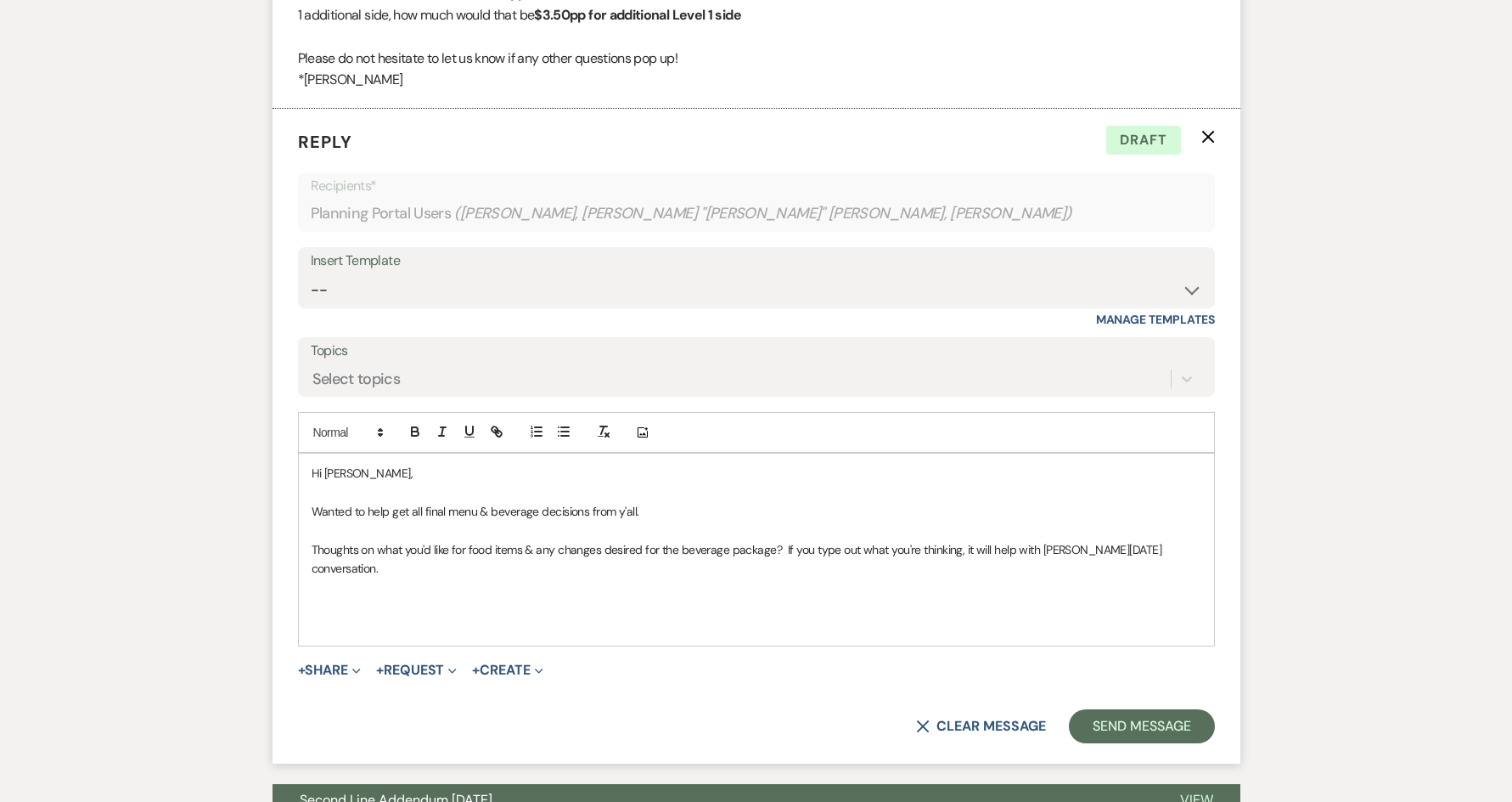
scroll to position [963, 0]
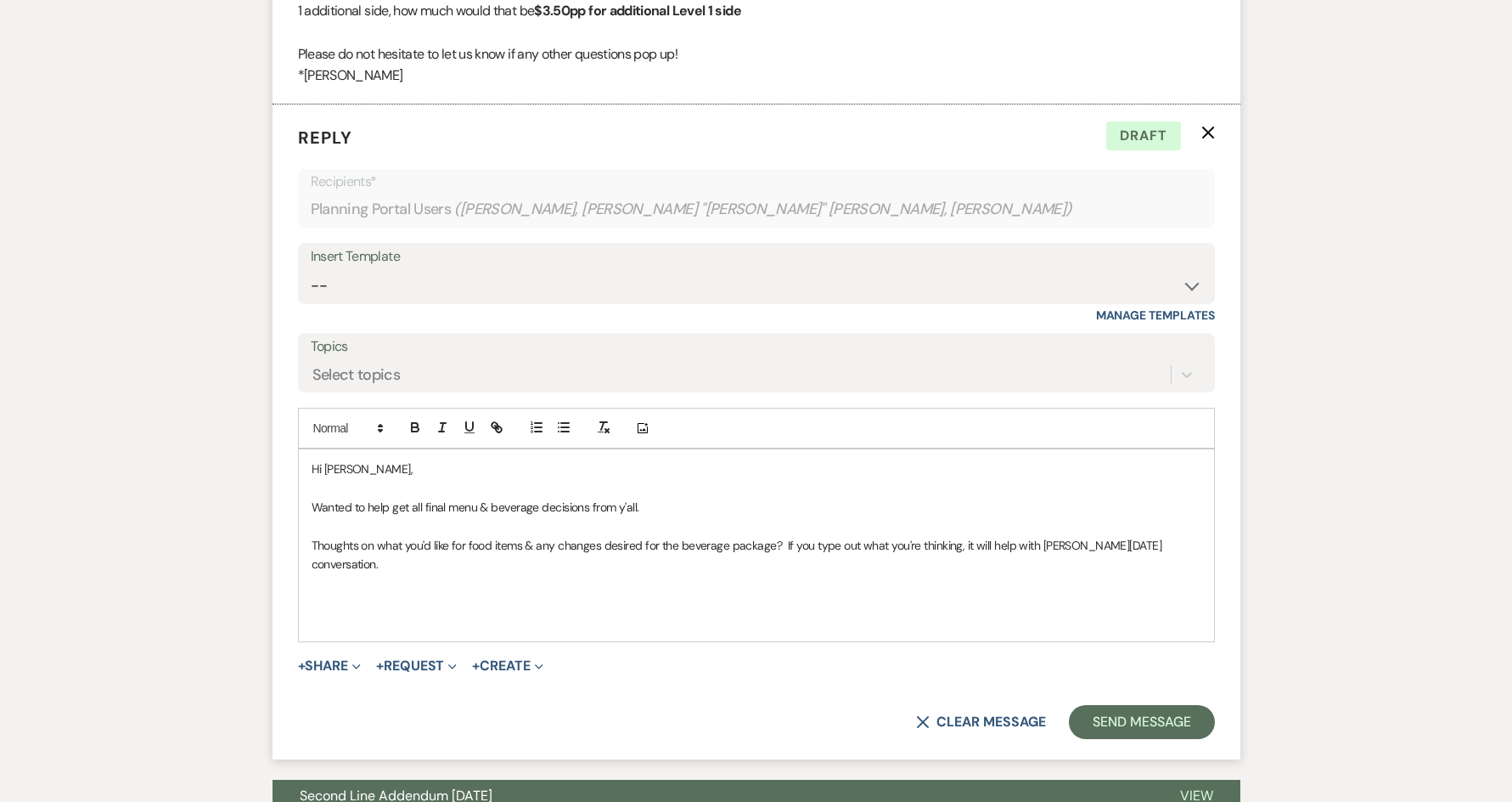
click at [783, 537] on span "Thoughts on what you'd like for food items & any changes desired for the bevera…" at bounding box center [738, 554] width 853 height 34
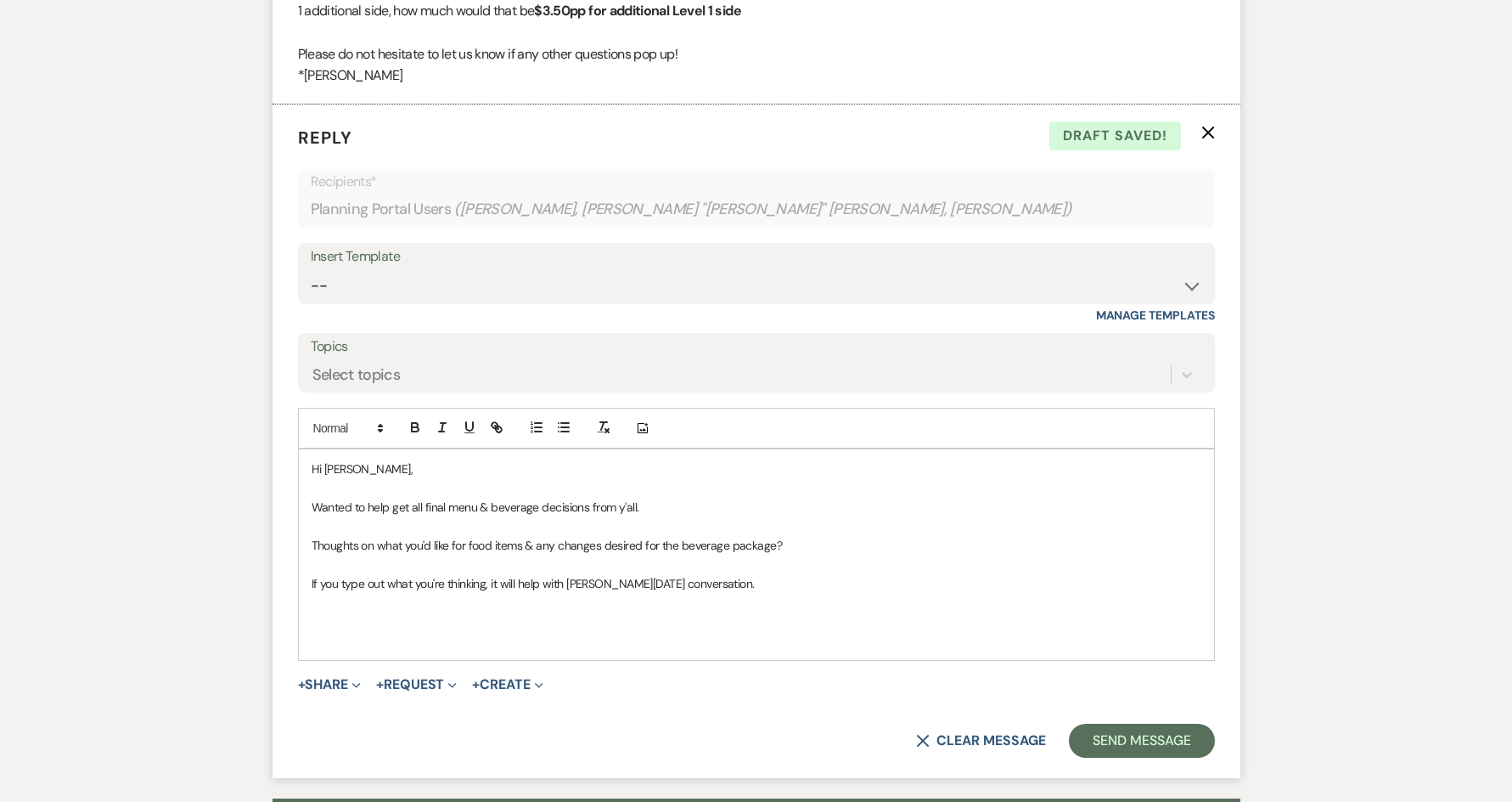
click at [674, 593] on p at bounding box center [757, 602] width 890 height 19
click at [1125, 723] on button "Send Message" at bounding box center [1141, 740] width 145 height 34
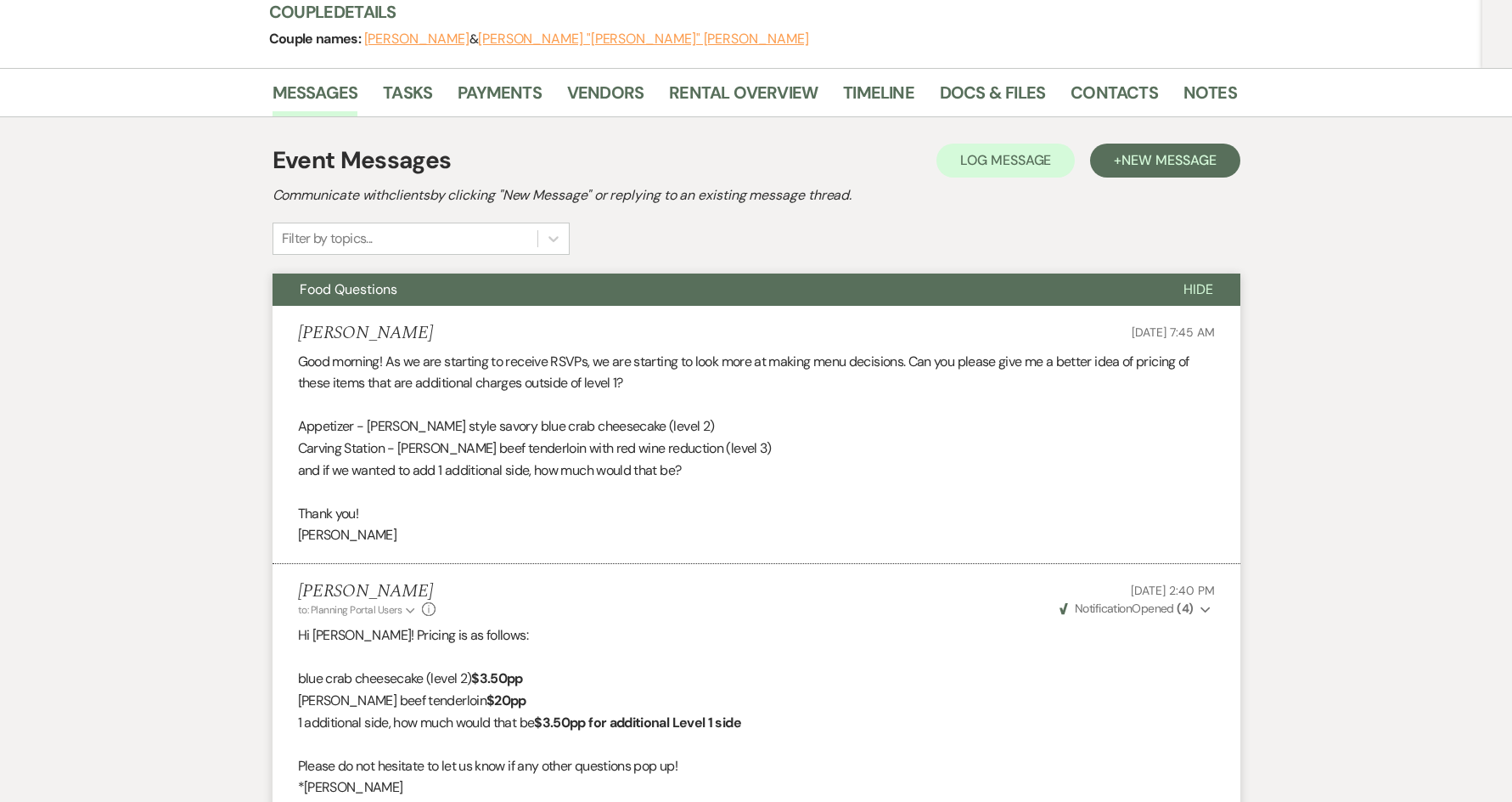
scroll to position [0, 0]
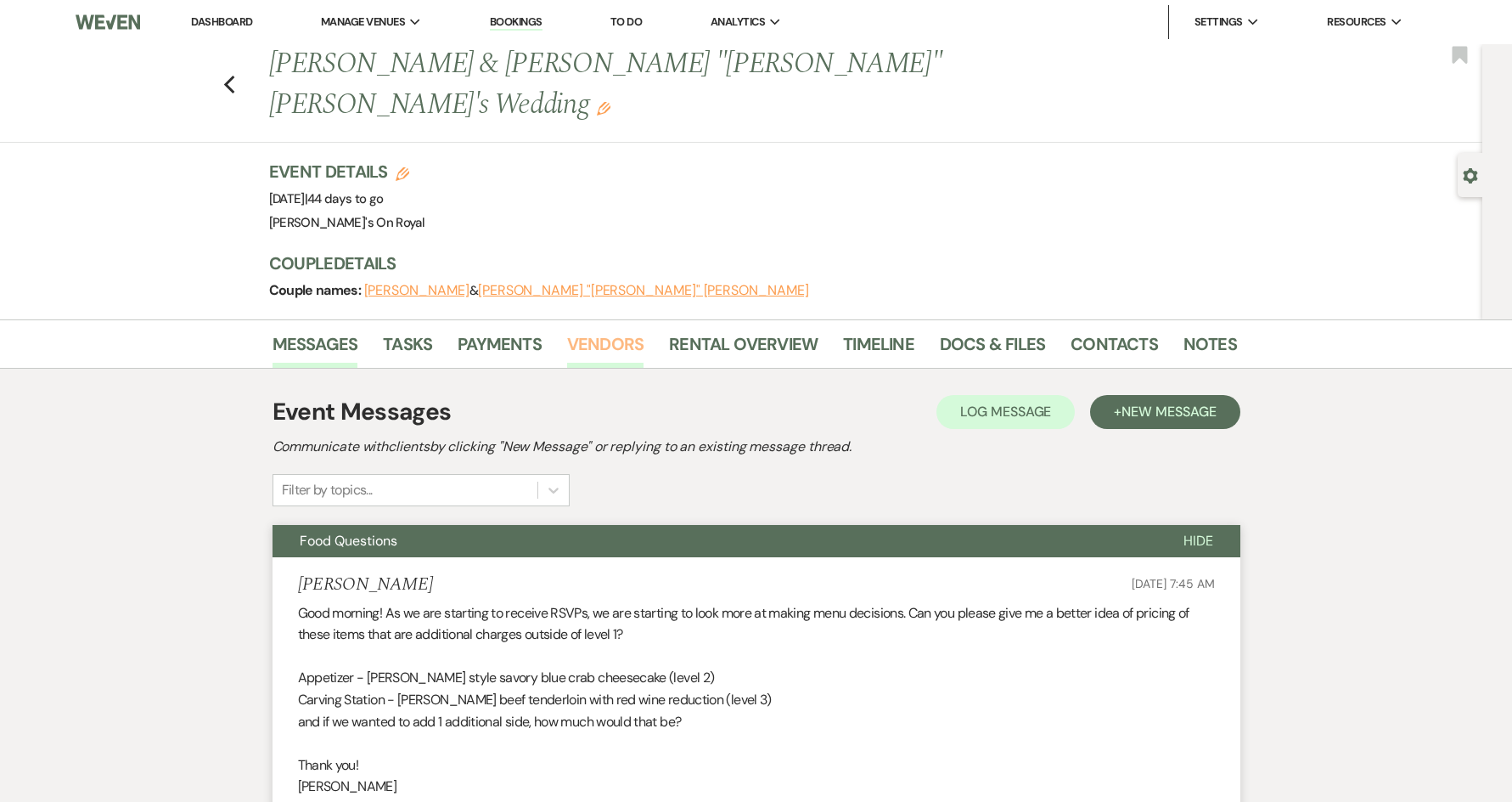
click at [620, 330] on link "Vendors" at bounding box center [605, 348] width 76 height 37
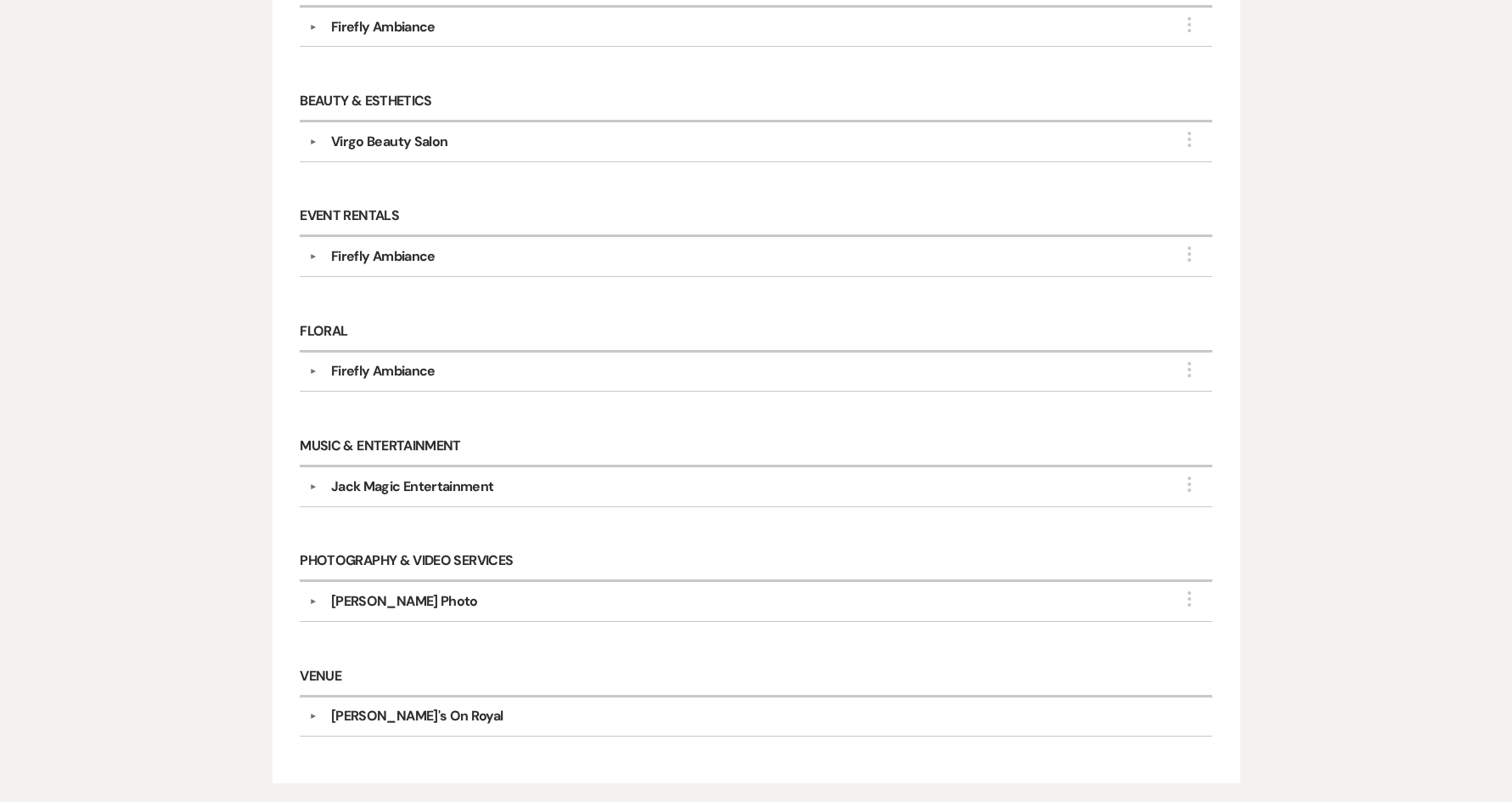
scroll to position [736, 0]
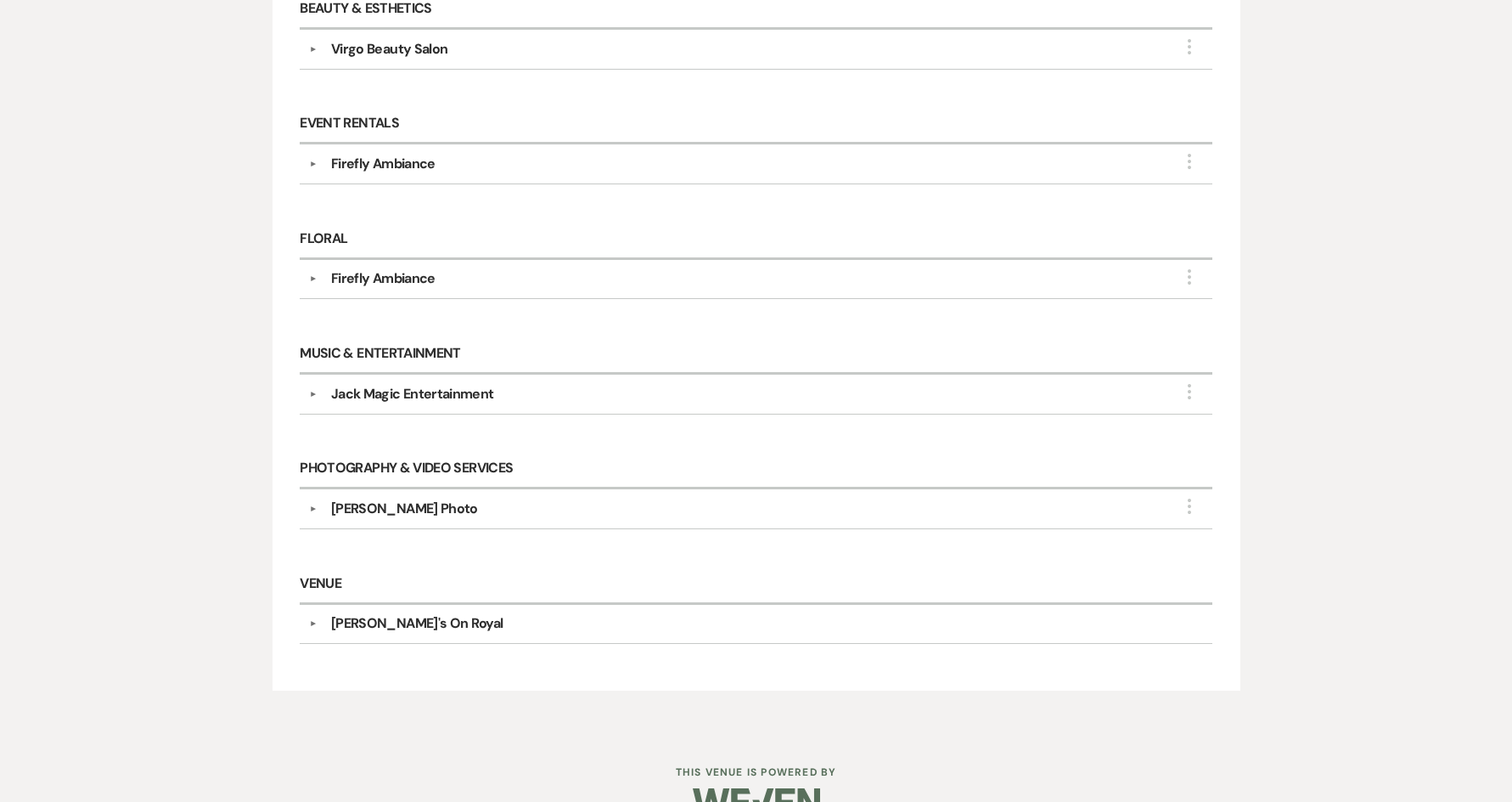
click at [409, 498] on div "[PERSON_NAME] Photo" at bounding box center [404, 508] width 147 height 20
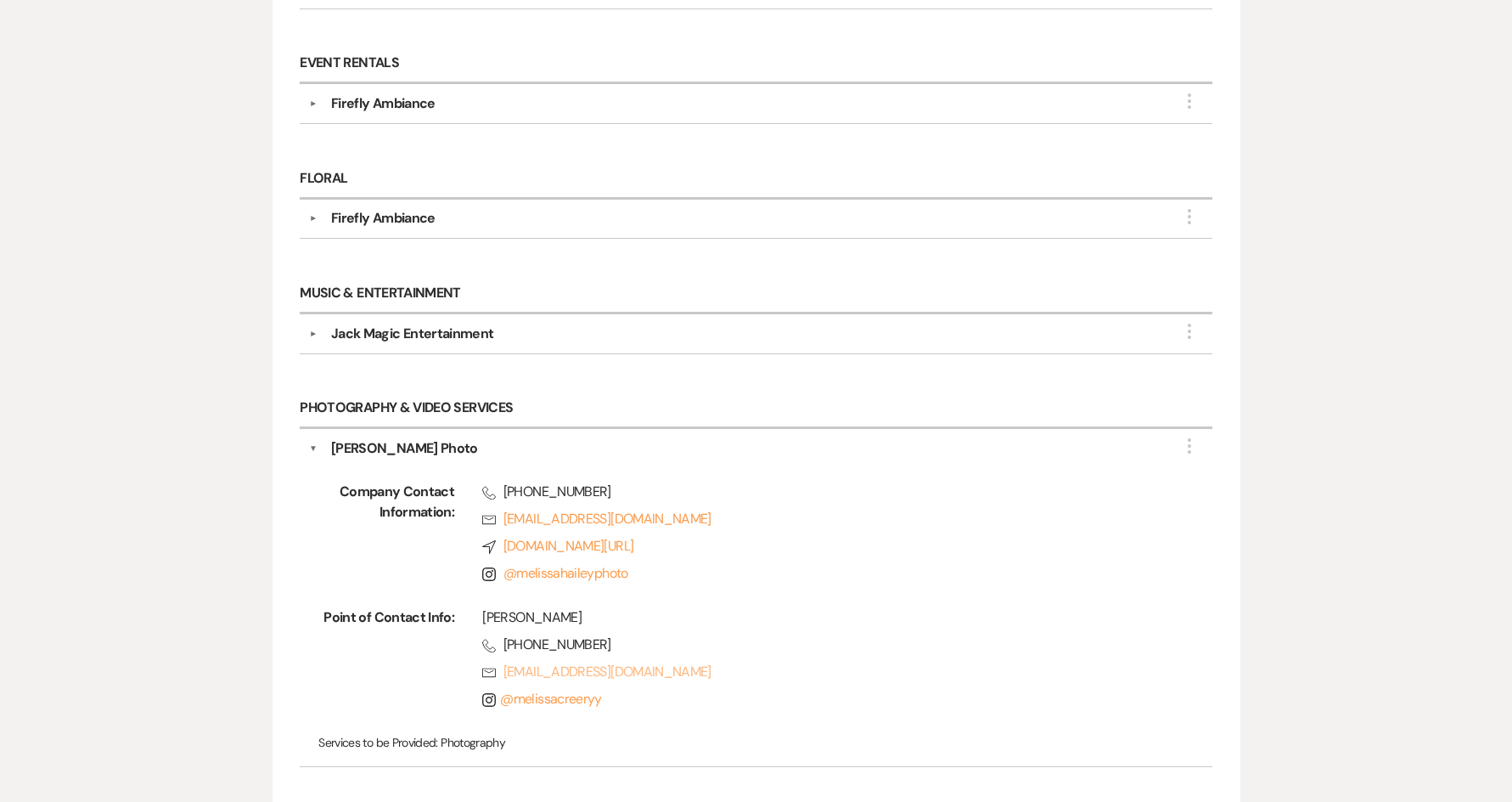
scroll to position [934, 0]
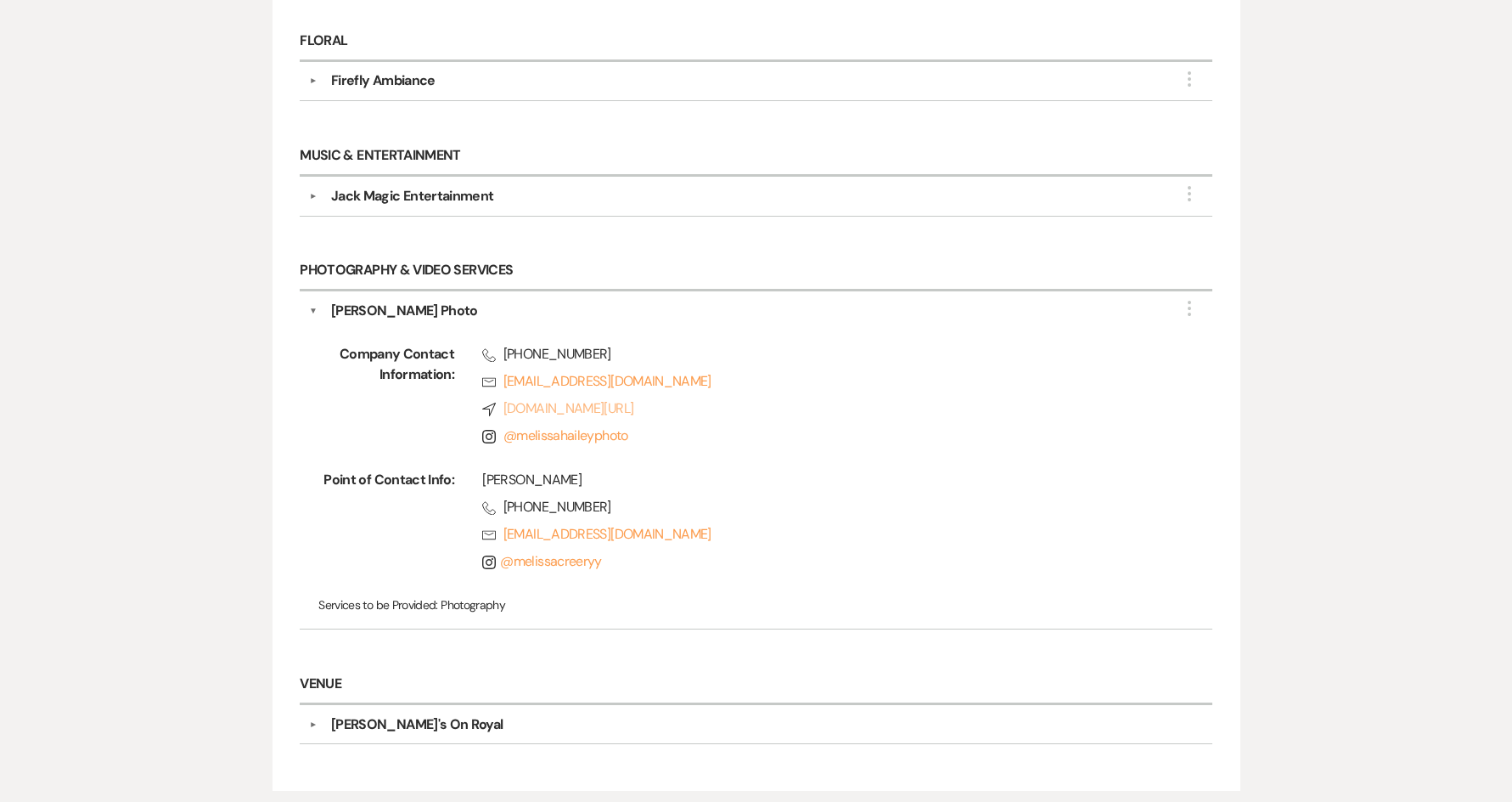
click at [545, 398] on link "Compass [DOMAIN_NAME][URL]" at bounding box center [820, 408] width 676 height 20
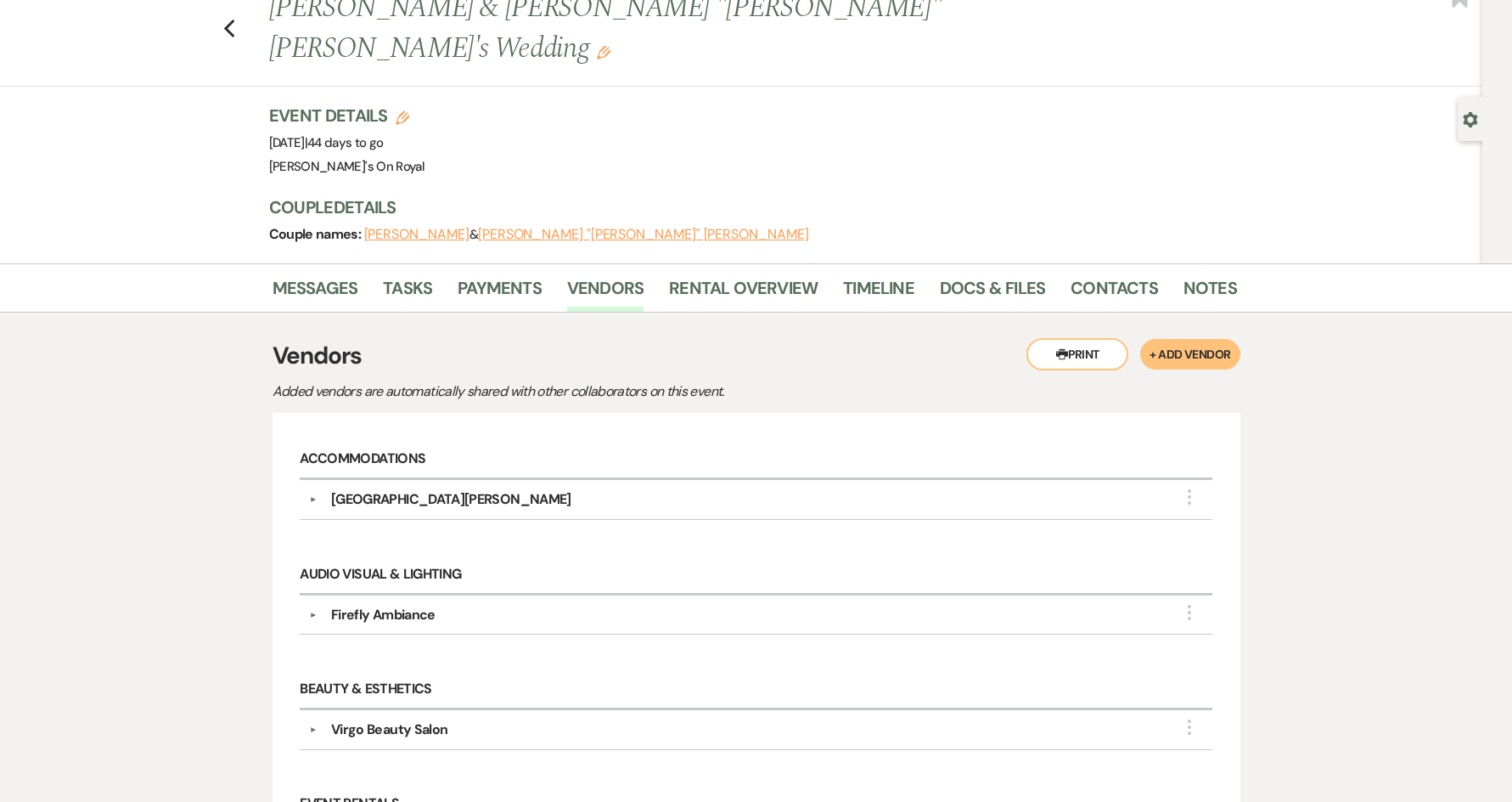
scroll to position [0, 0]
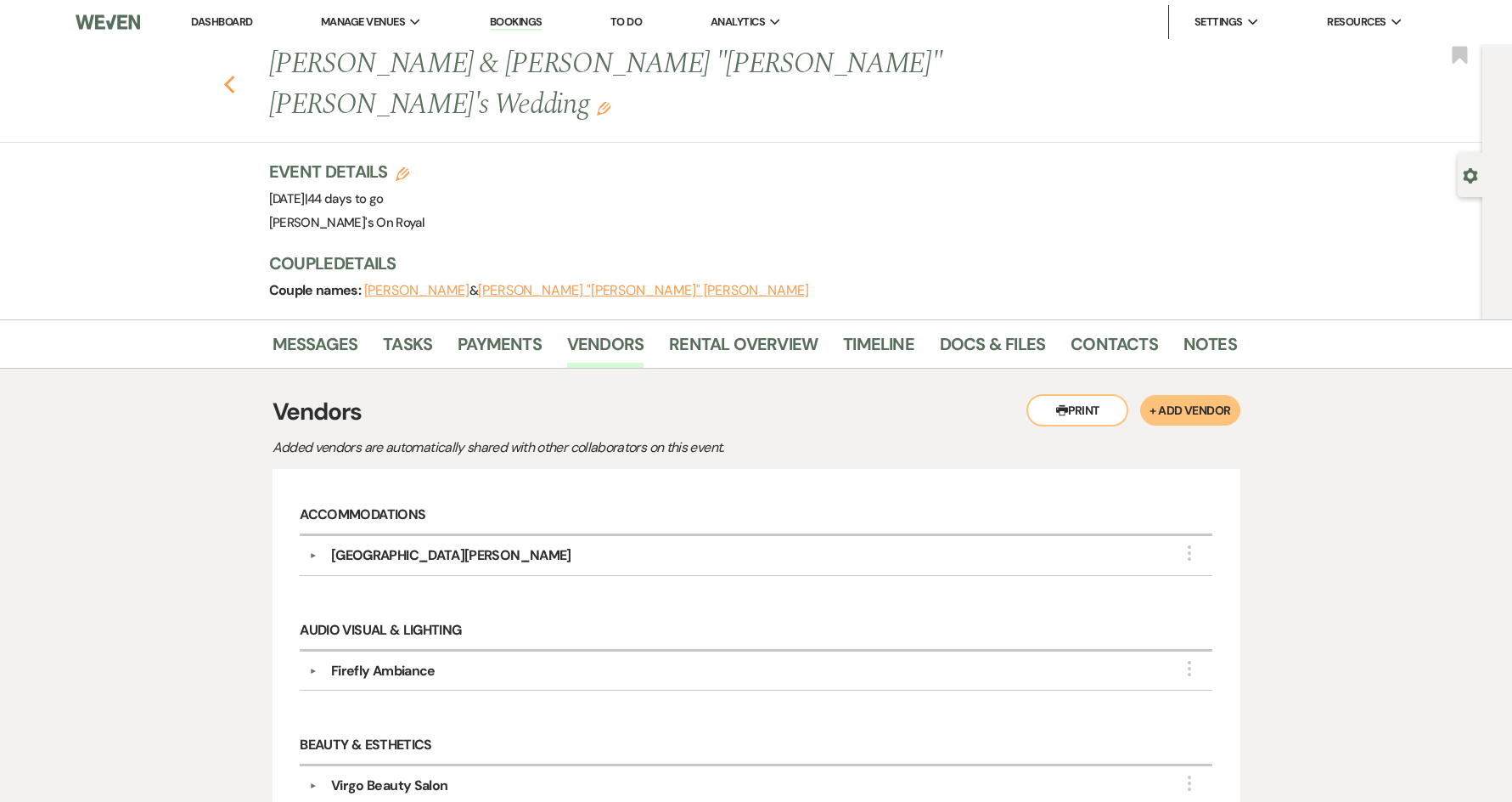
click at [234, 76] on use "button" at bounding box center [228, 85] width 11 height 19
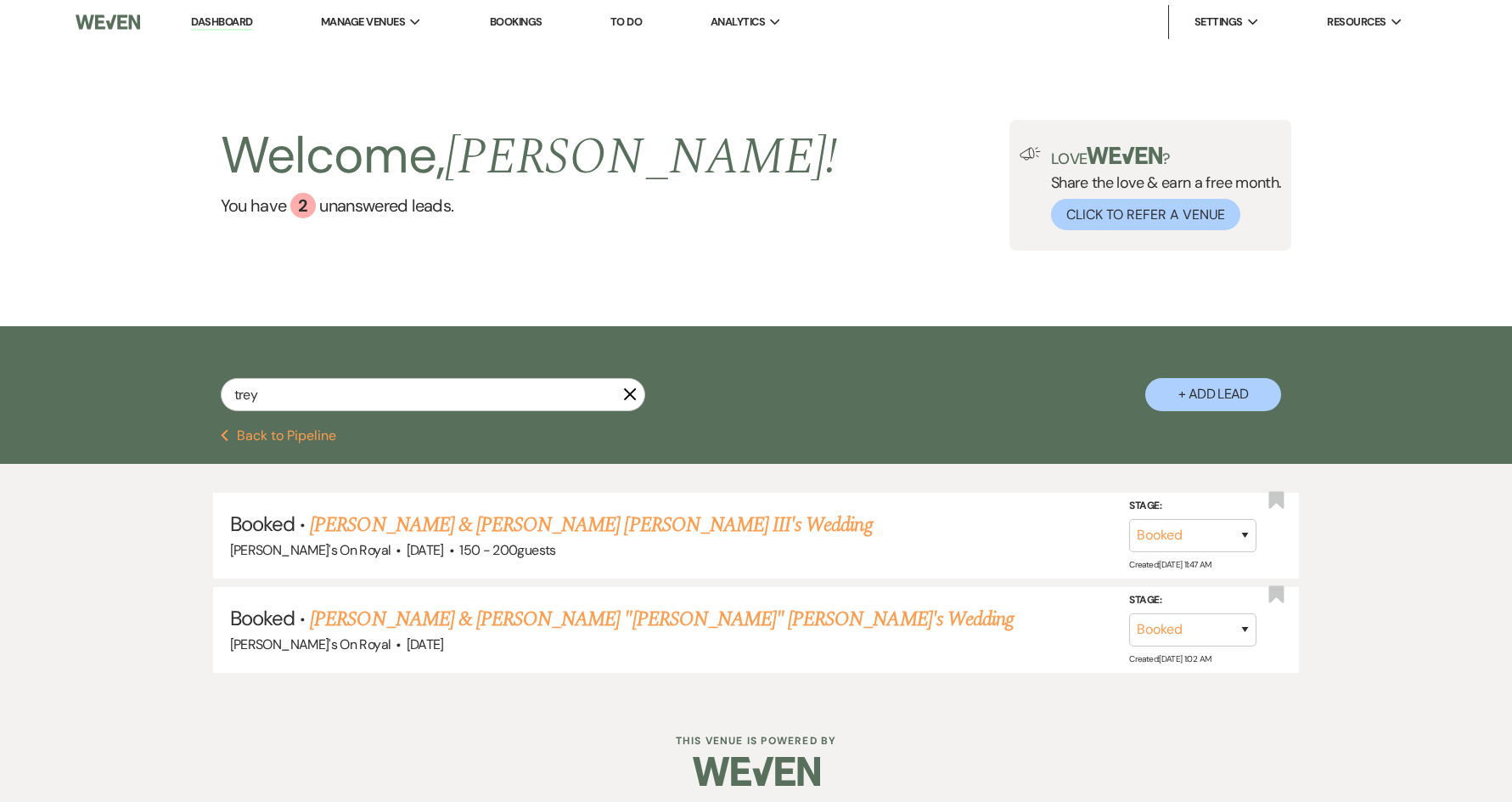
click at [304, 434] on button "Previous Back to Pipeline" at bounding box center [279, 436] width 116 height 14
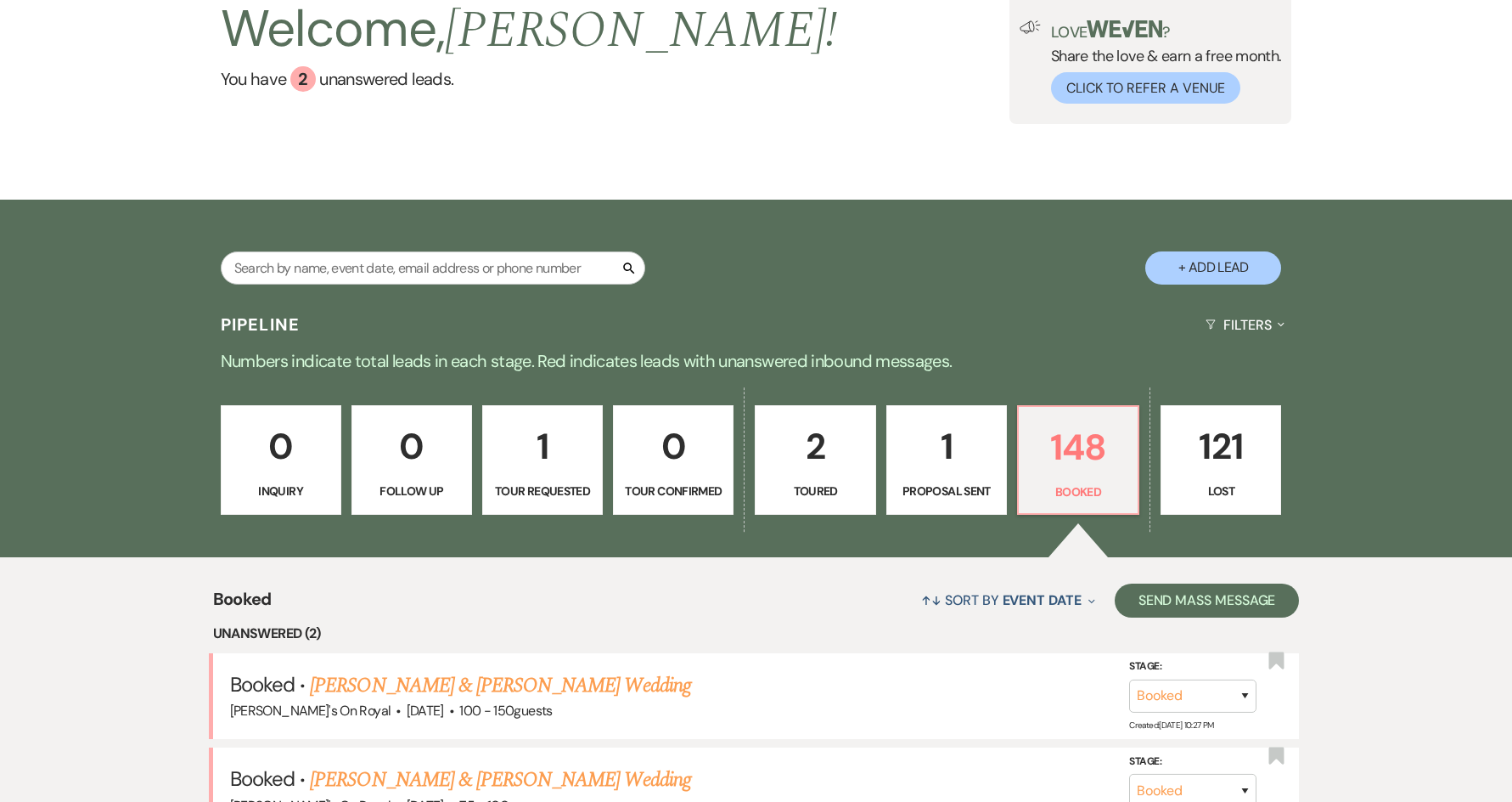
scroll to position [340, 0]
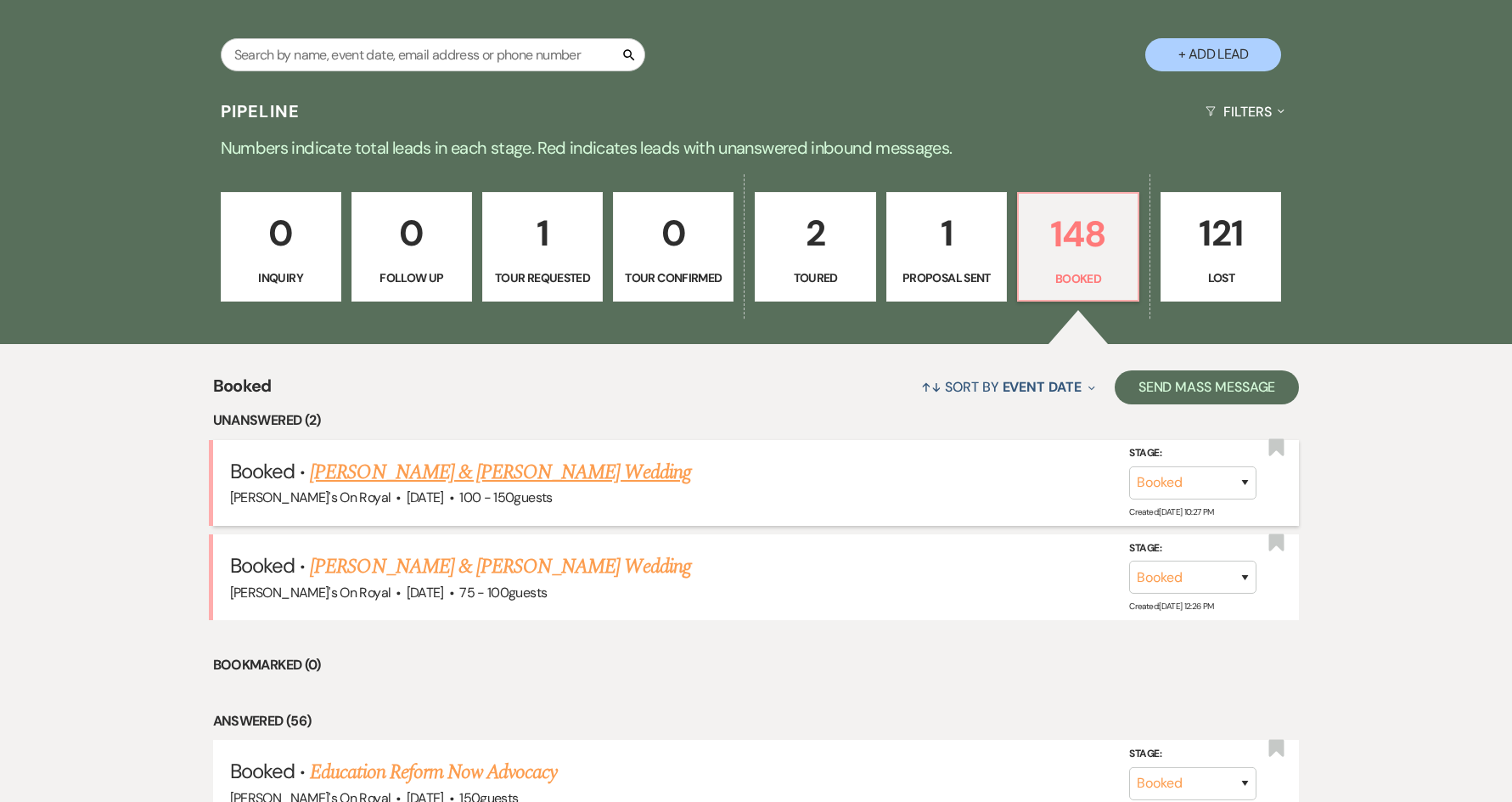
click at [529, 464] on link "[PERSON_NAME] & [PERSON_NAME] Wedding" at bounding box center [500, 472] width 380 height 31
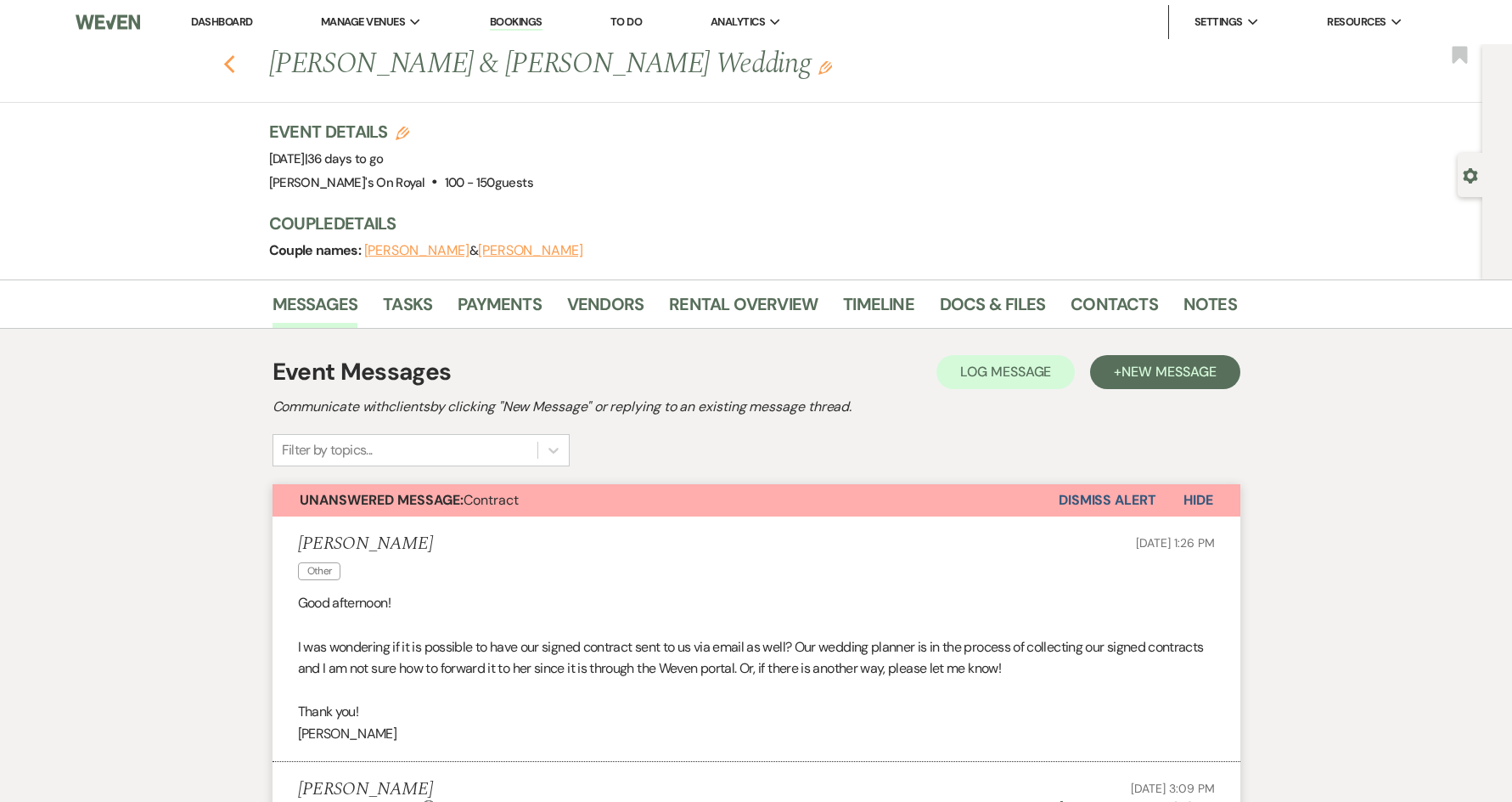
click at [236, 73] on icon "Previous" at bounding box center [229, 64] width 13 height 20
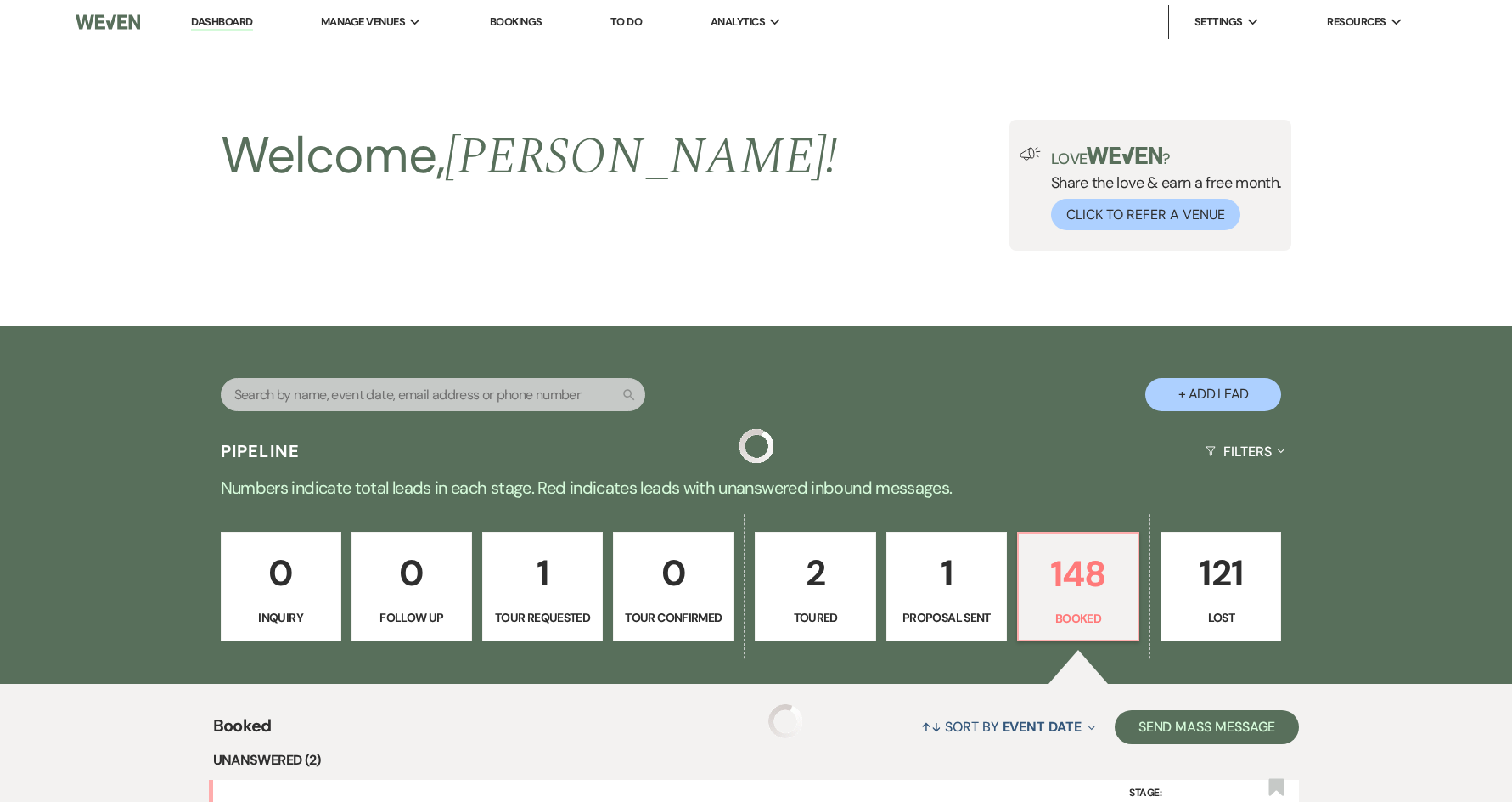
scroll to position [340, 0]
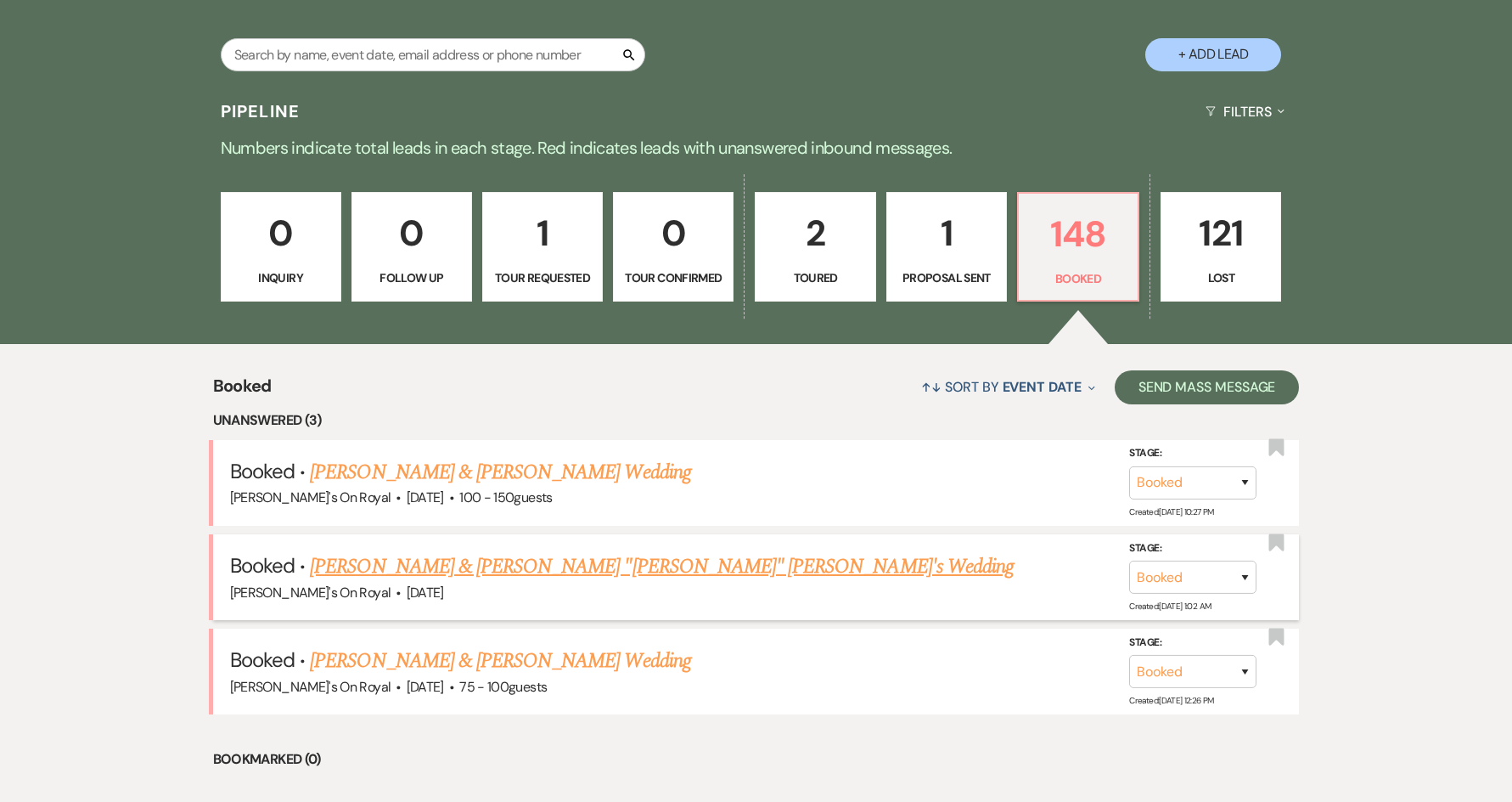
click at [616, 570] on link "[PERSON_NAME] & [PERSON_NAME] "[PERSON_NAME]" [PERSON_NAME]'s Wedding" at bounding box center [662, 566] width 704 height 31
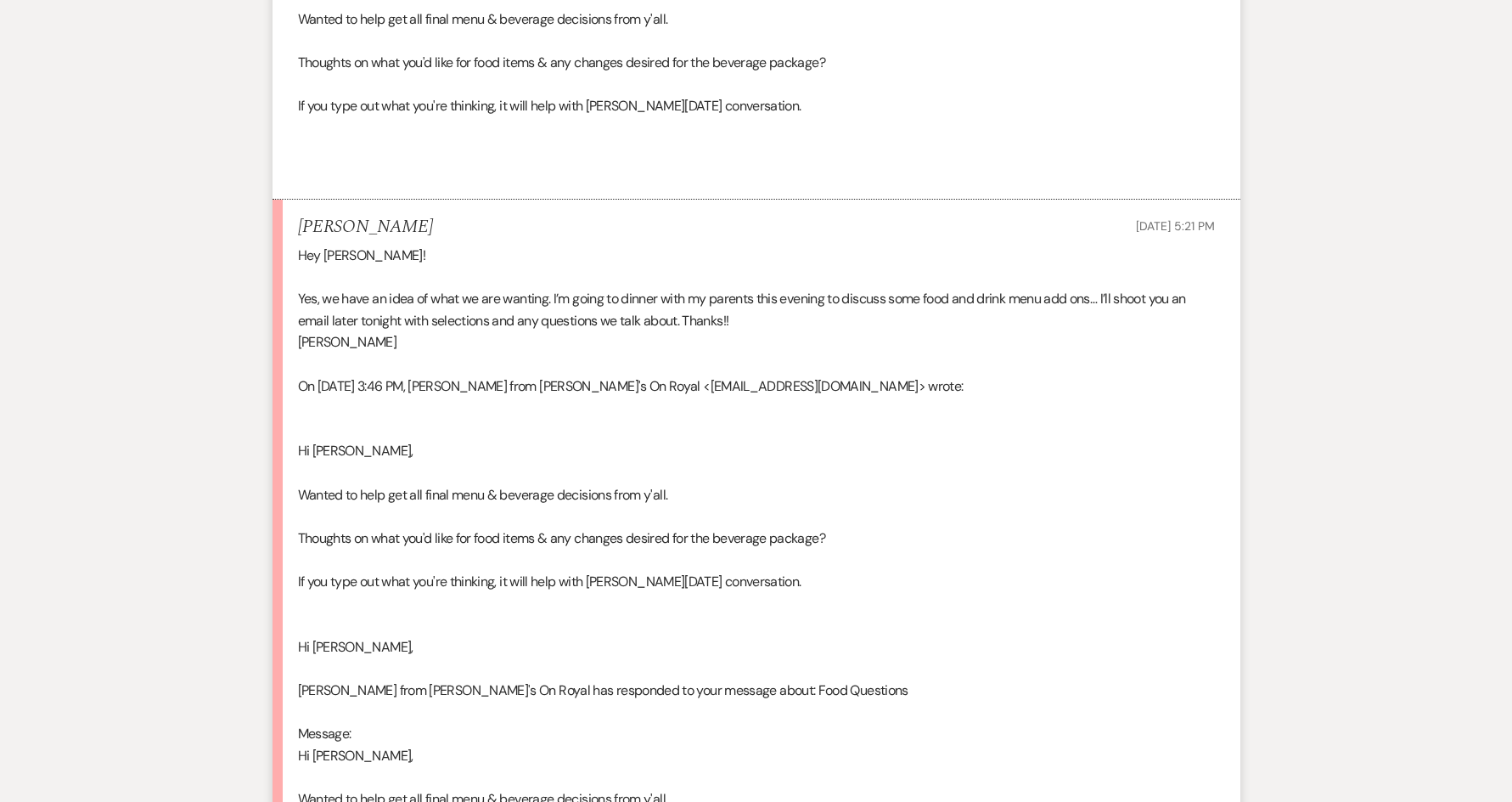
scroll to position [934, 0]
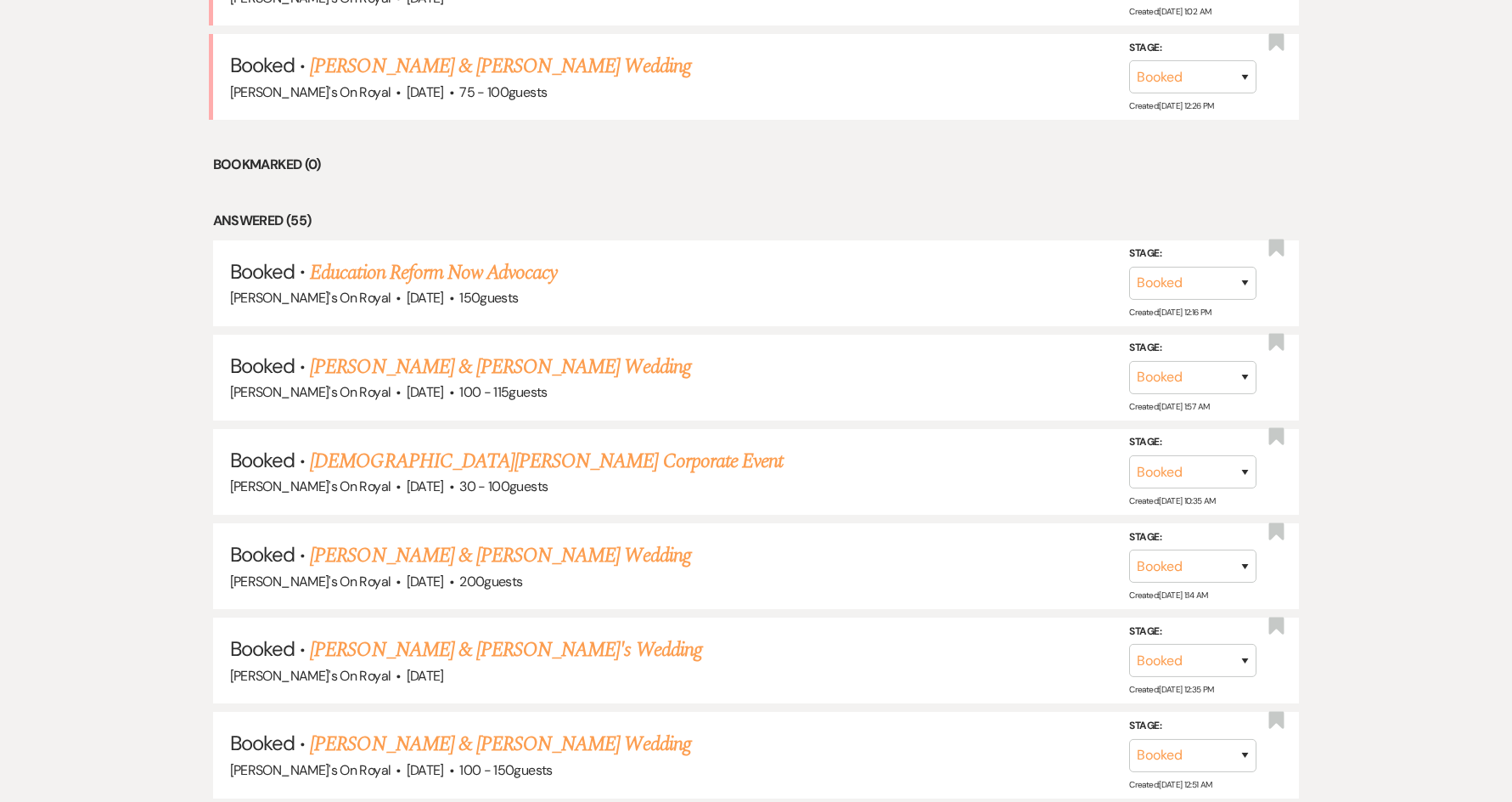
scroll to position [340, 0]
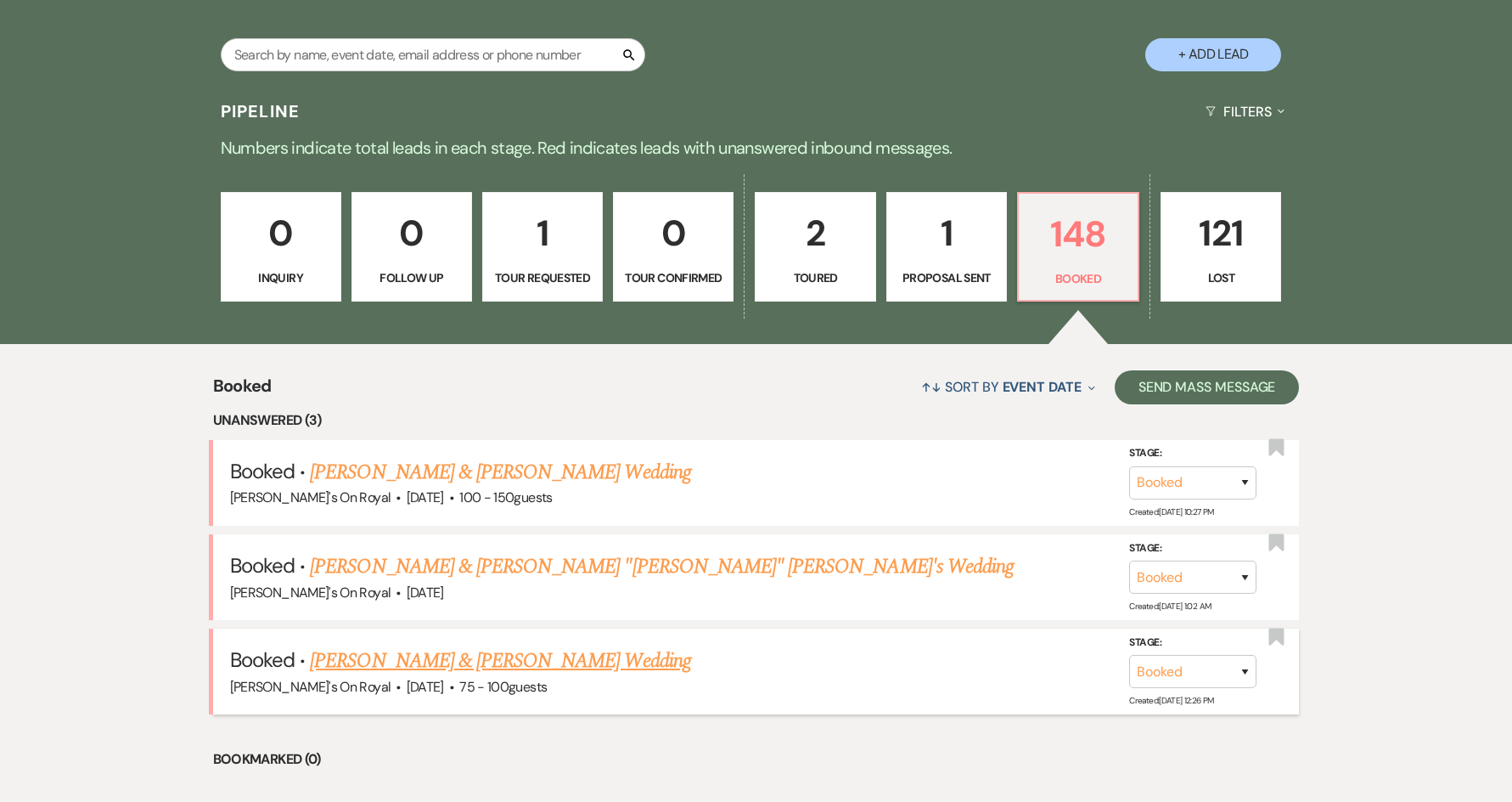
click at [442, 661] on link "[PERSON_NAME] & [PERSON_NAME] Wedding" at bounding box center [500, 660] width 380 height 31
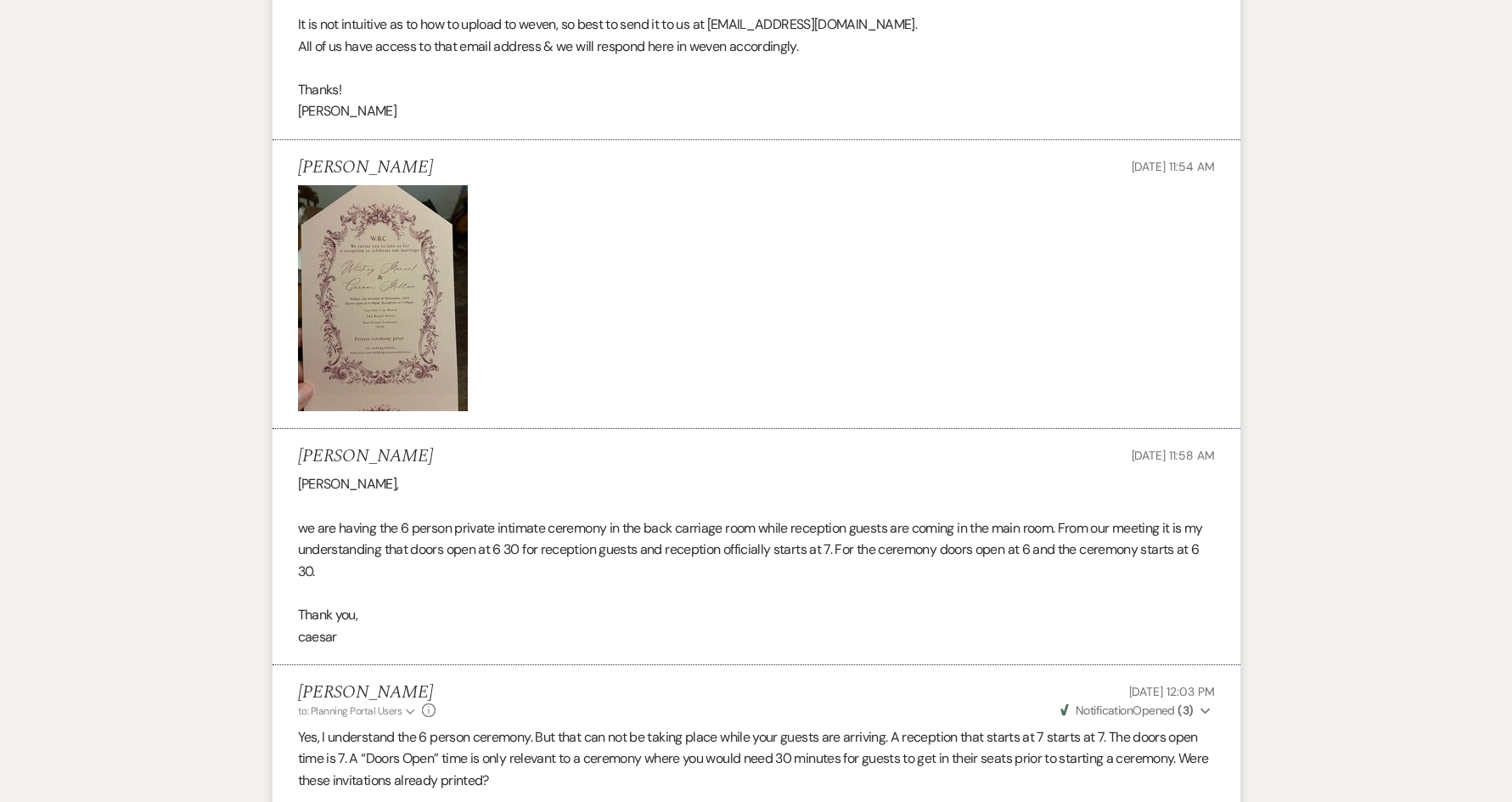
scroll to position [1104, 0]
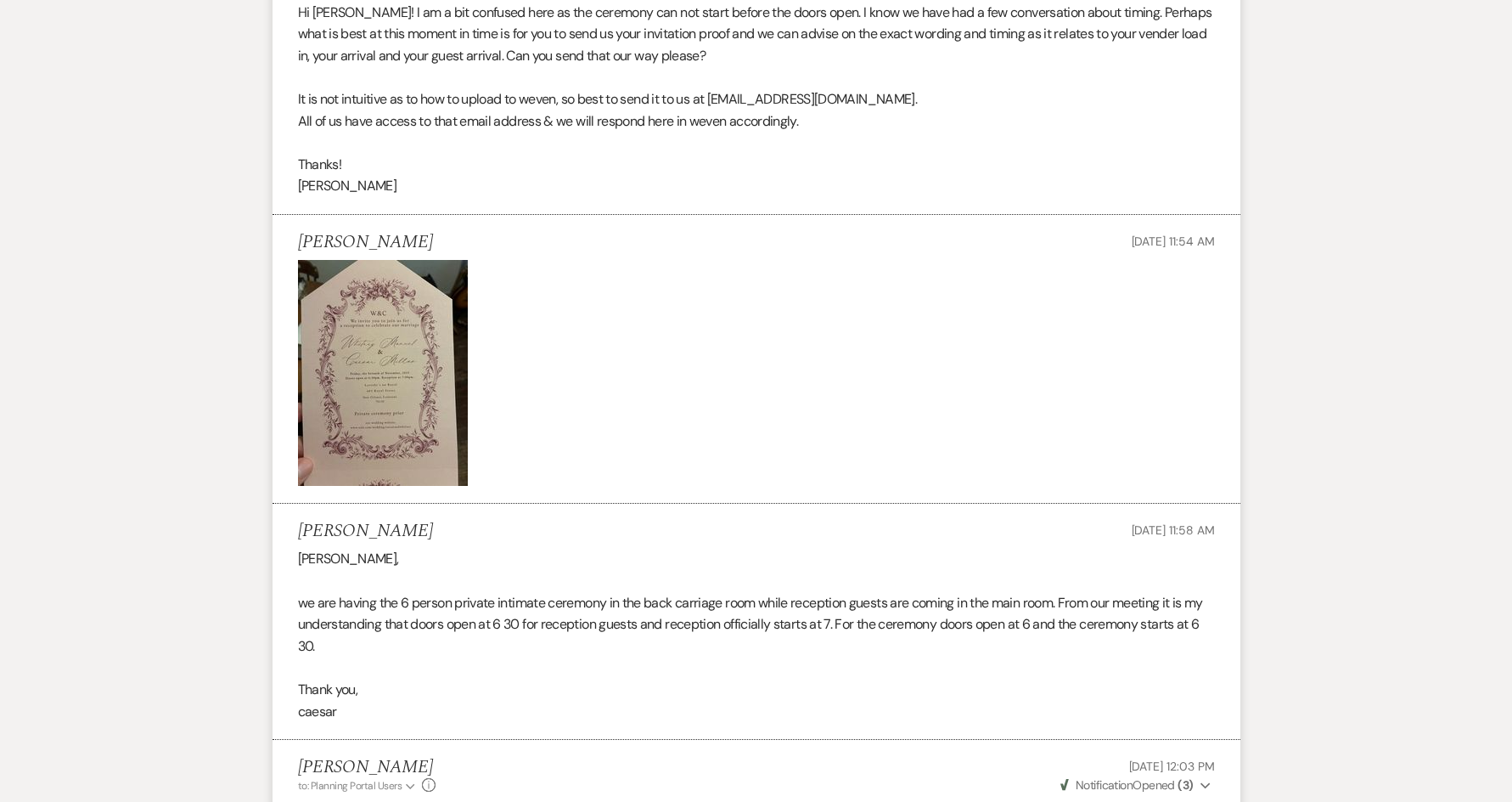
click at [360, 374] on img at bounding box center [383, 373] width 170 height 226
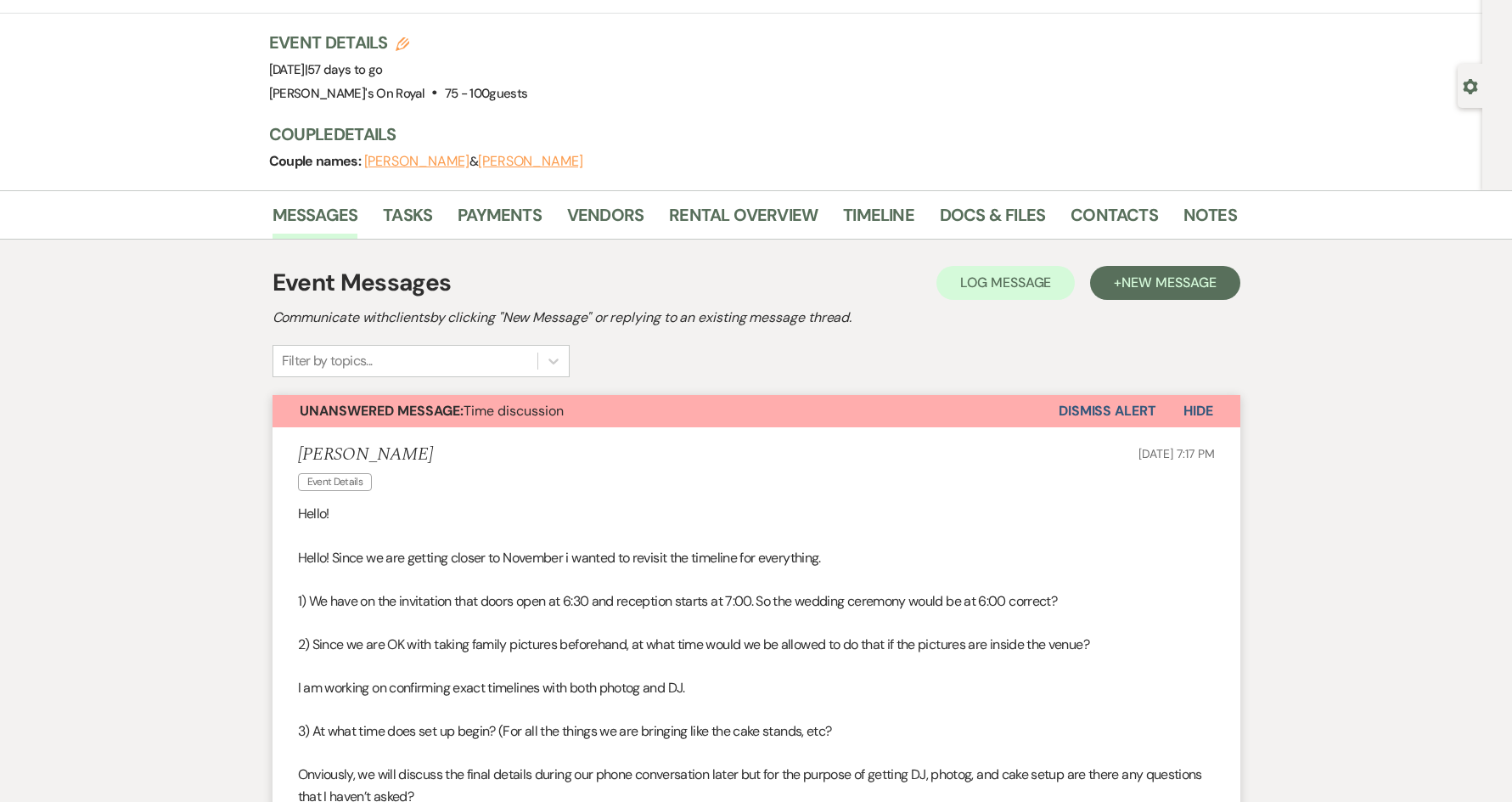
scroll to position [0, 0]
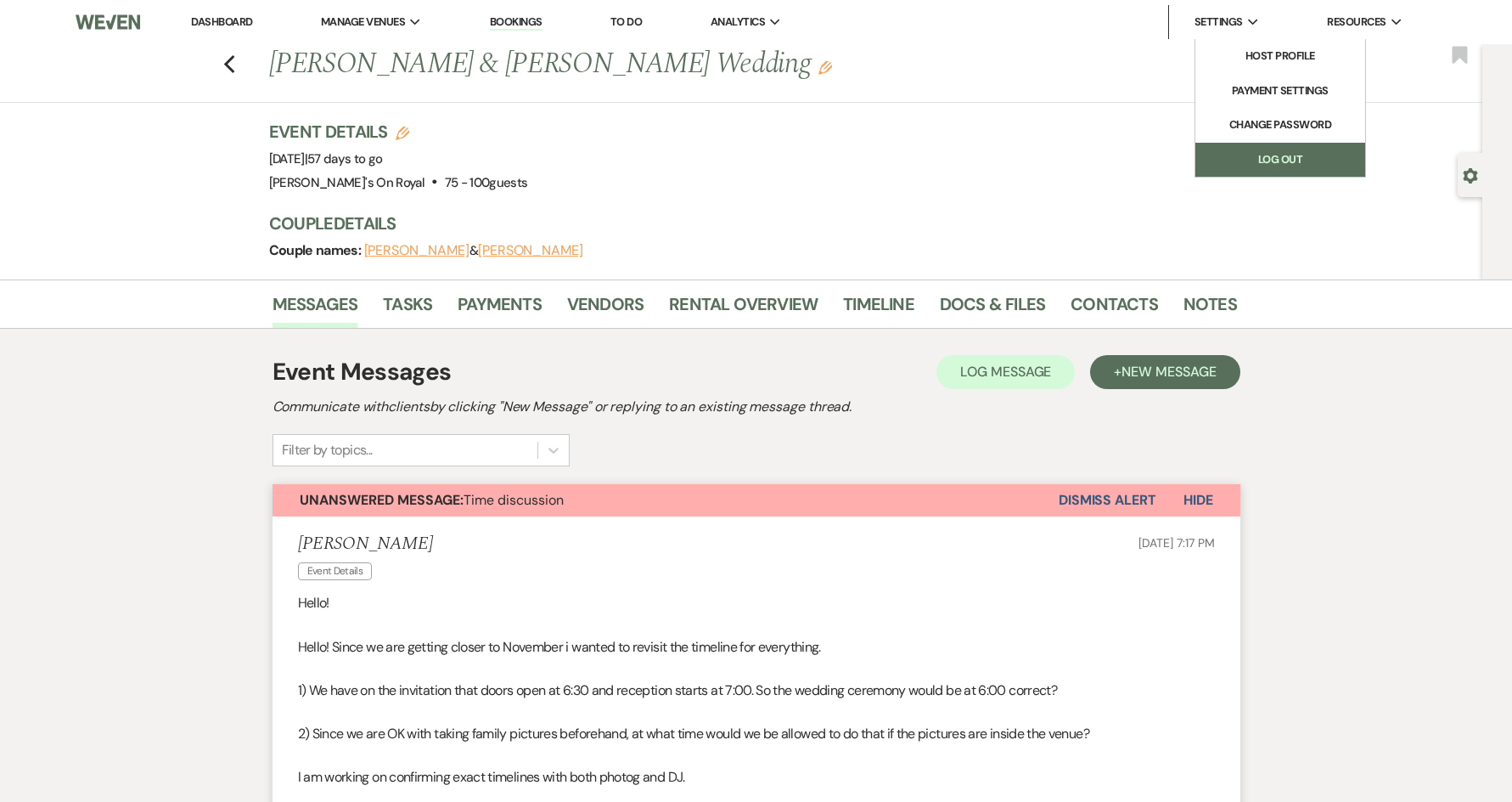
click at [1235, 160] on link "Log Out" at bounding box center [1280, 160] width 170 height 34
